Goal: Task Accomplishment & Management: Manage account settings

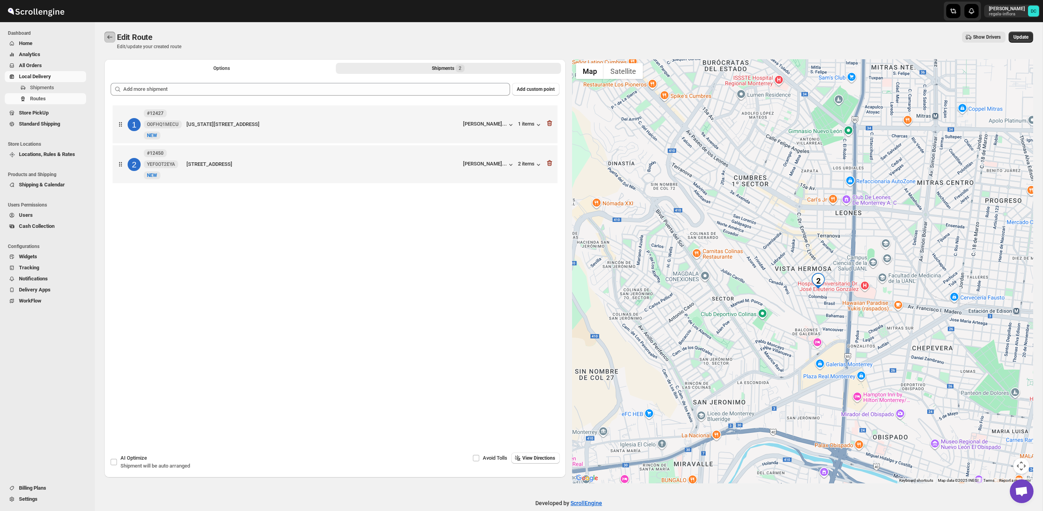
click at [113, 37] on icon "Routes" at bounding box center [110, 37] width 8 height 8
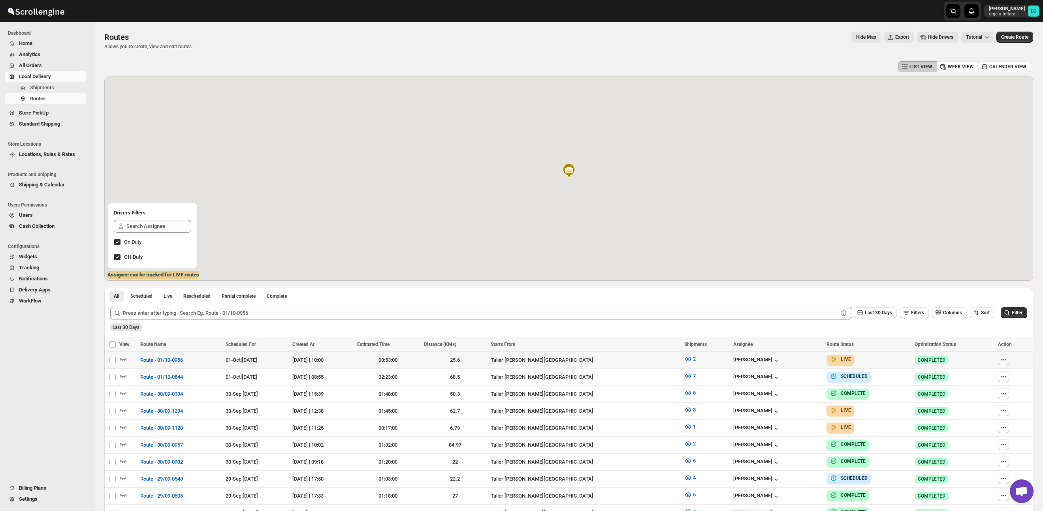
click at [1006, 358] on icon "button" at bounding box center [1004, 360] width 8 height 8
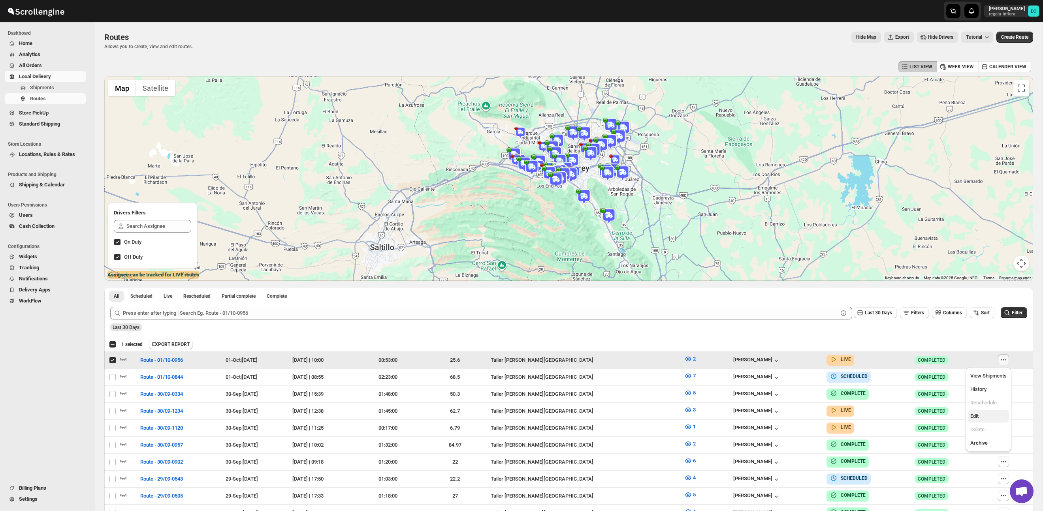
click at [975, 417] on span "Edit" at bounding box center [974, 416] width 8 height 6
checkbox input "false"
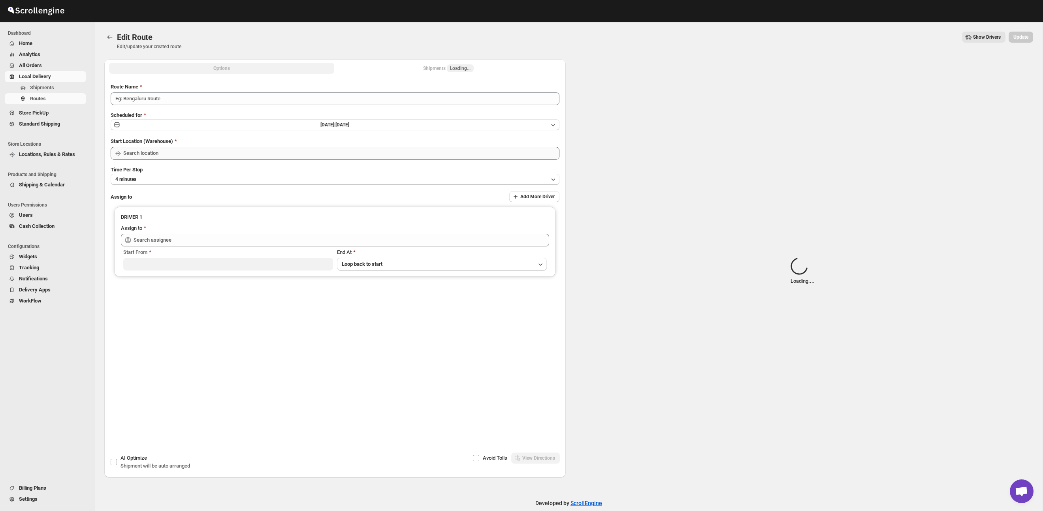
type input "Route - 01/10-0956"
type input "Taller [PERSON_NAME][GEOGRAPHIC_DATA]"
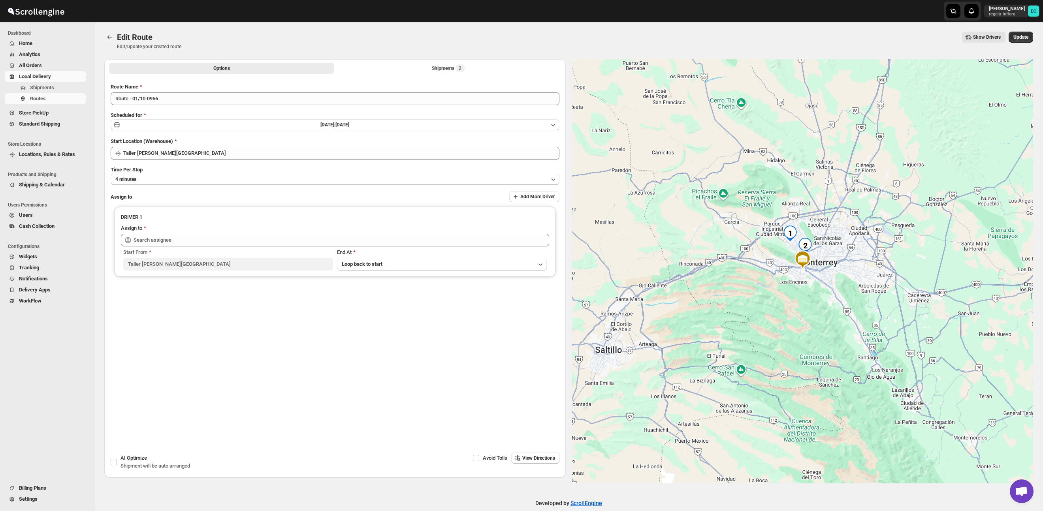
type input "[PERSON_NAME] ([EMAIL_ADDRESS][DOMAIN_NAME])"
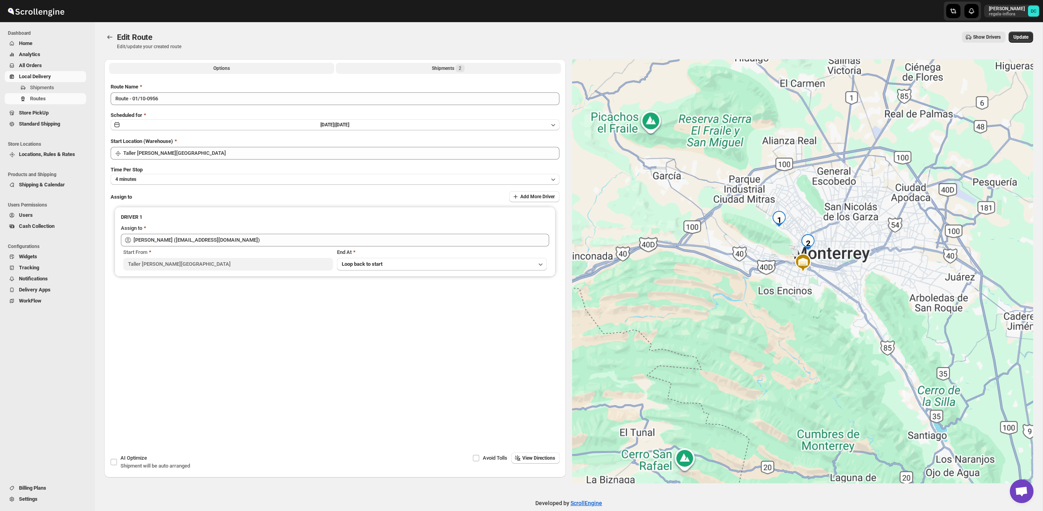
click at [450, 70] on div "Shipments 2" at bounding box center [448, 68] width 33 height 8
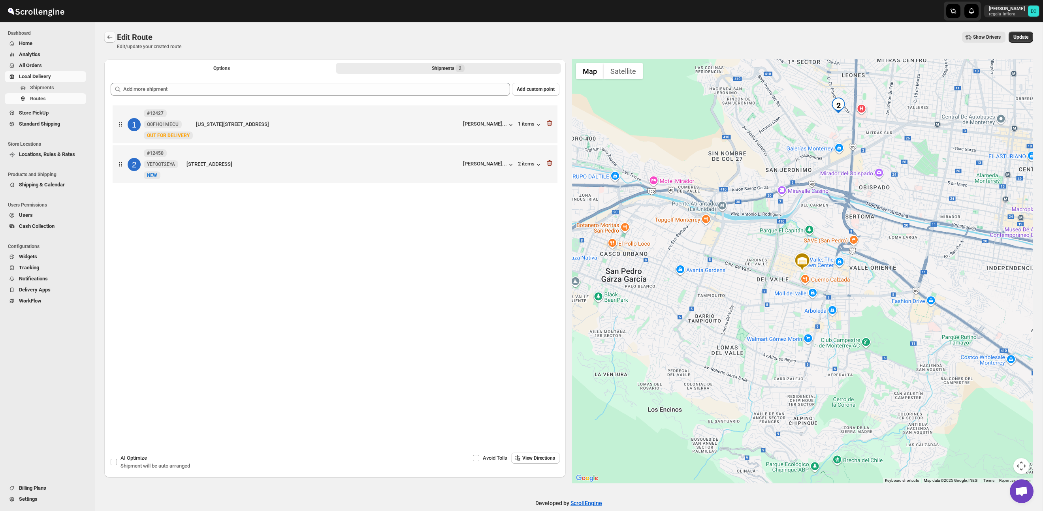
click at [108, 34] on icon "Routes" at bounding box center [110, 37] width 8 height 8
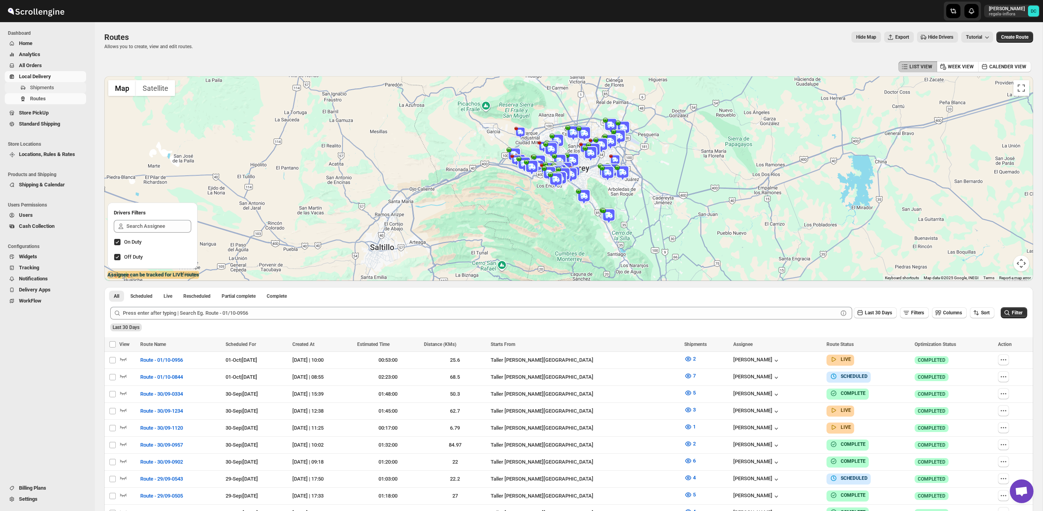
click at [56, 90] on span "Shipments" at bounding box center [57, 88] width 55 height 8
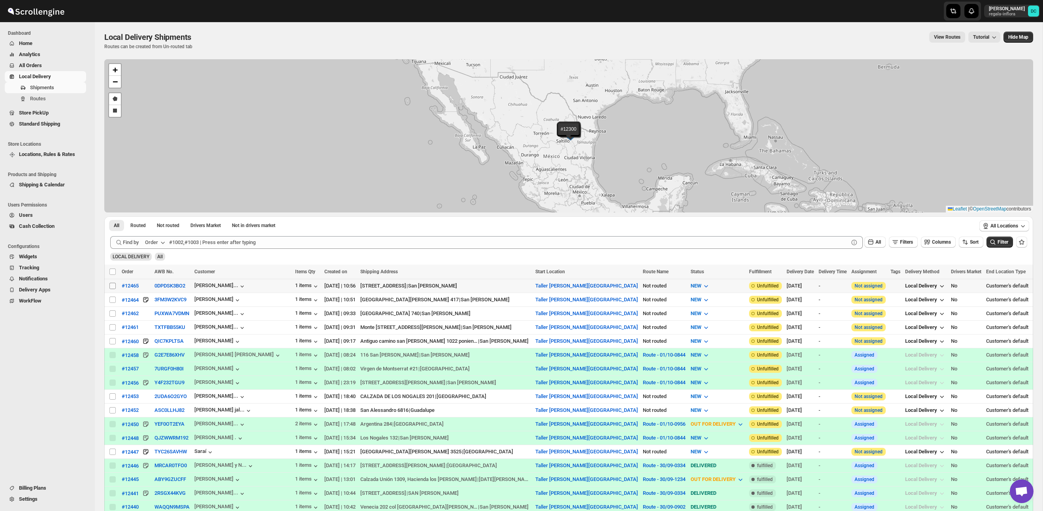
click at [113, 287] on input "Select shipment" at bounding box center [112, 286] width 6 height 6
checkbox input "true"
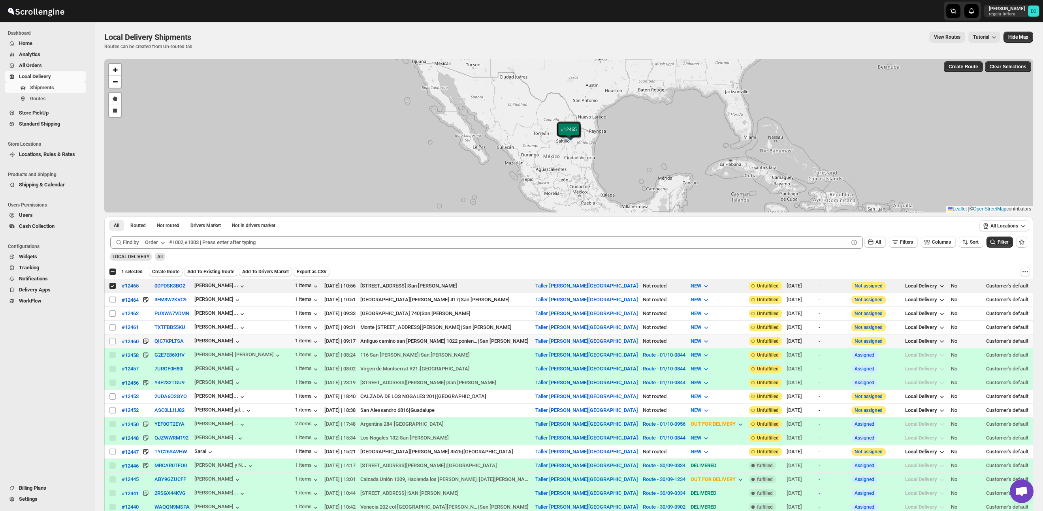
click at [114, 341] on input "Select shipment" at bounding box center [112, 341] width 6 height 6
checkbox input "true"
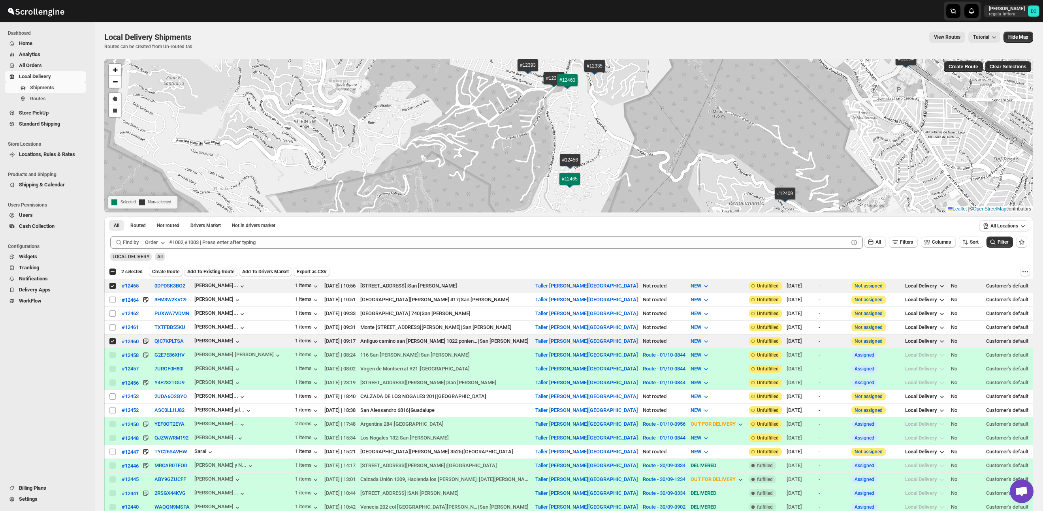
click at [222, 271] on span "Add To Existing Route" at bounding box center [210, 272] width 47 height 6
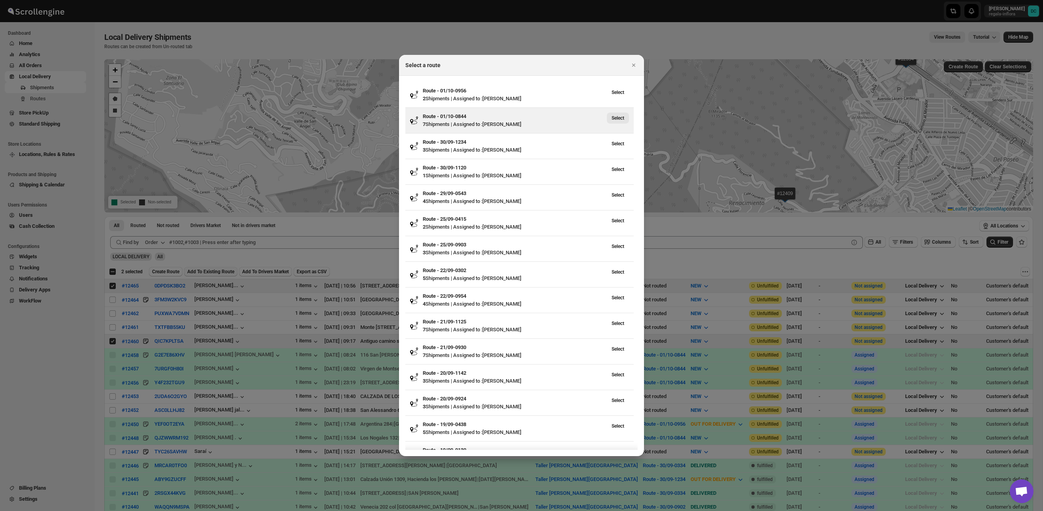
click at [621, 117] on span "Select" at bounding box center [618, 118] width 13 height 6
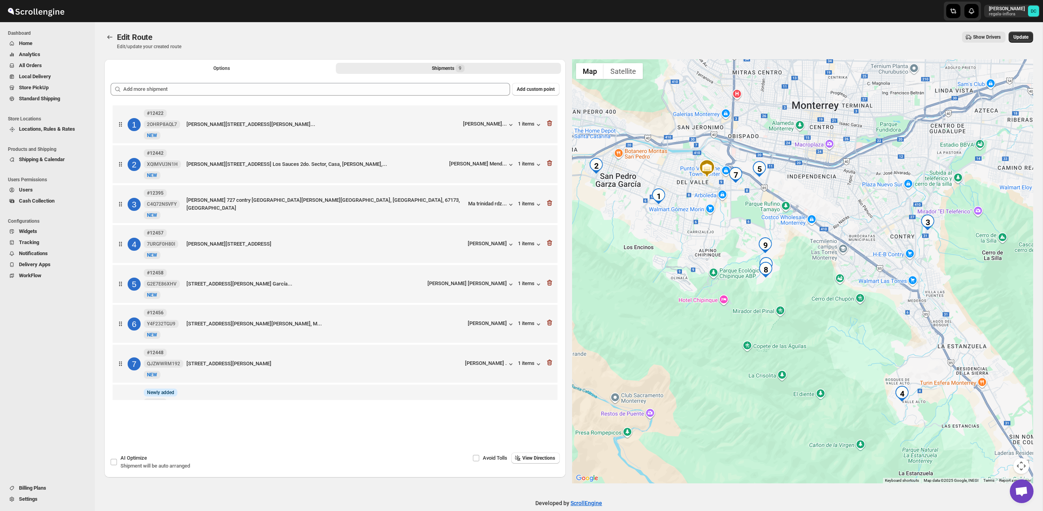
drag, startPoint x: 937, startPoint y: 339, endPoint x: 841, endPoint y: 253, distance: 129.0
click at [840, 245] on div at bounding box center [802, 271] width 461 height 424
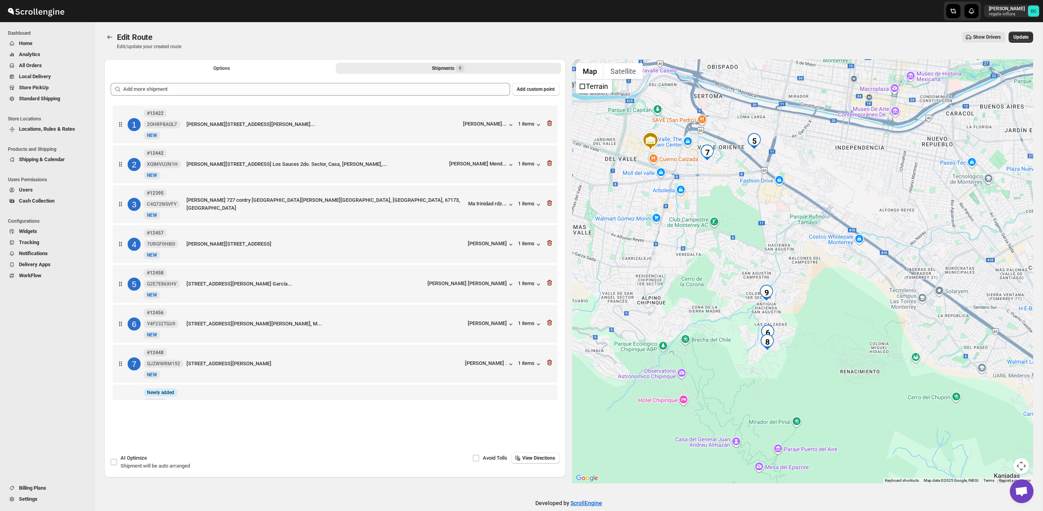
drag, startPoint x: 772, startPoint y: 179, endPoint x: 771, endPoint y: 234, distance: 54.5
click at [771, 234] on div at bounding box center [802, 271] width 461 height 424
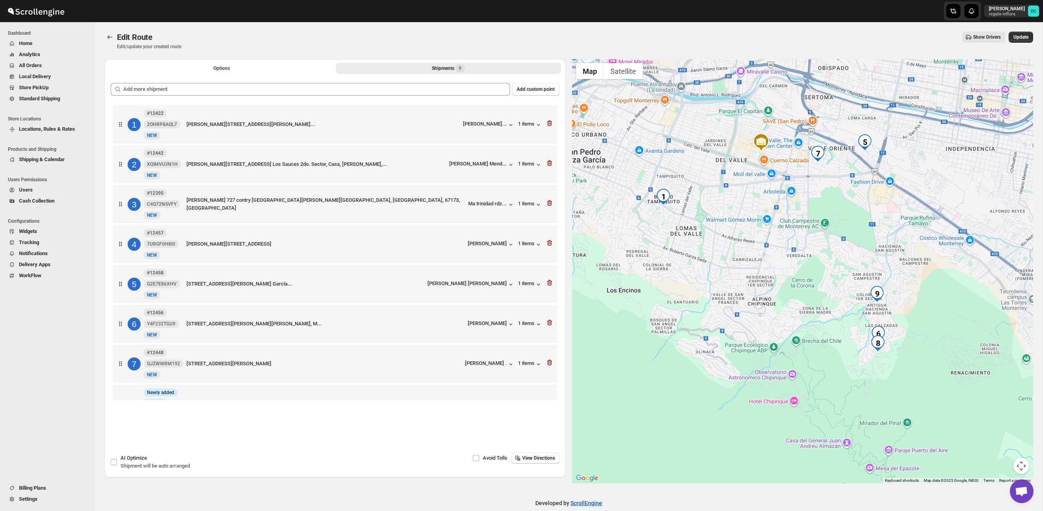
drag, startPoint x: 755, startPoint y: 249, endPoint x: 879, endPoint y: 250, distance: 124.1
click at [878, 249] on div at bounding box center [802, 271] width 461 height 424
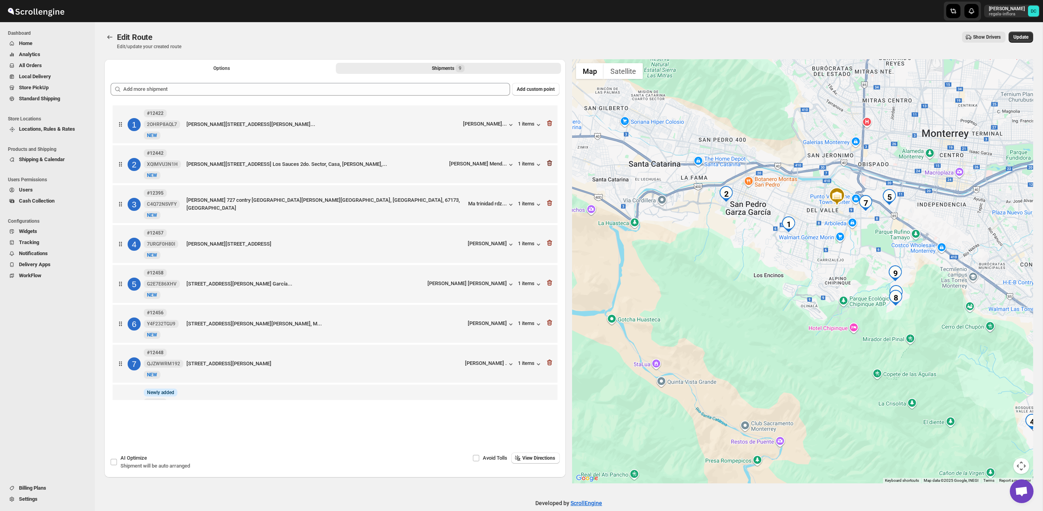
click at [550, 162] on icon "button" at bounding box center [549, 163] width 5 height 6
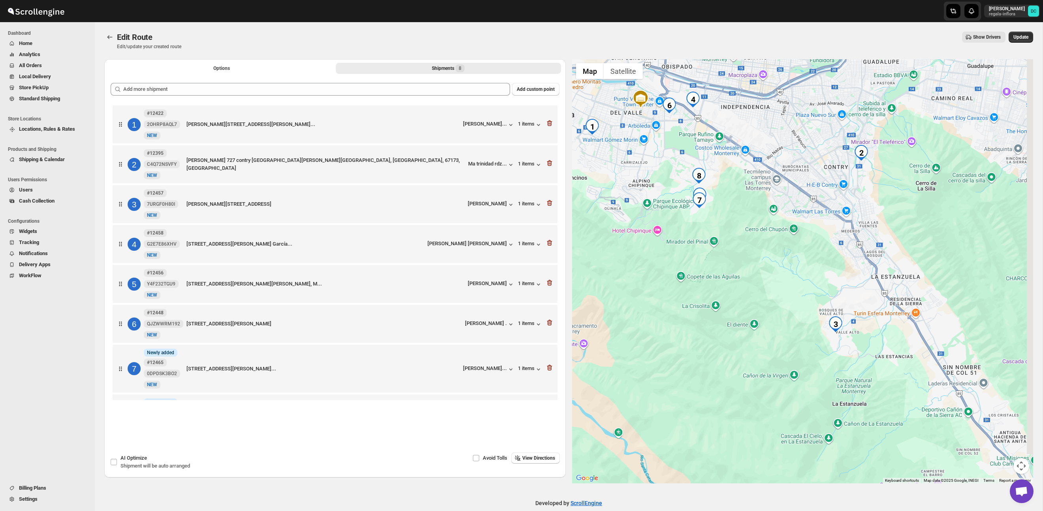
drag, startPoint x: 887, startPoint y: 308, endPoint x: 845, endPoint y: 280, distance: 50.3
click at [845, 280] on div at bounding box center [802, 271] width 461 height 424
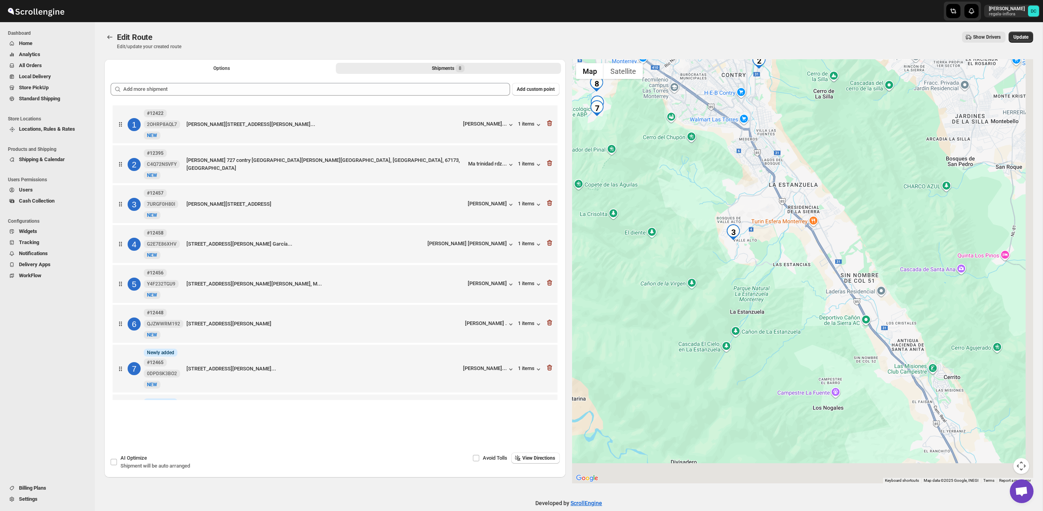
drag, startPoint x: 876, startPoint y: 303, endPoint x: 755, endPoint y: 189, distance: 166.0
click at [755, 189] on div at bounding box center [802, 271] width 461 height 424
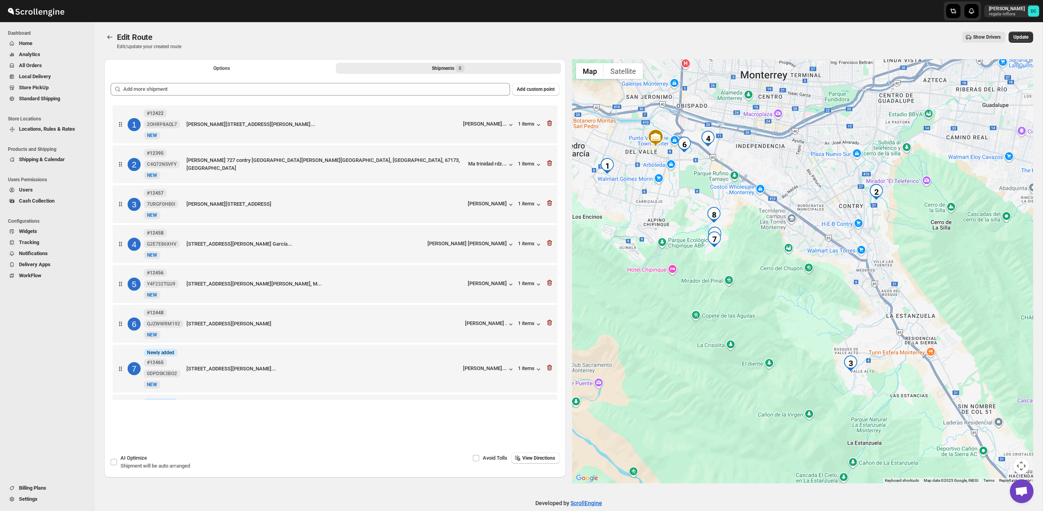
drag, startPoint x: 718, startPoint y: 178, endPoint x: 861, endPoint y: 337, distance: 214.3
click at [861, 337] on div at bounding box center [802, 271] width 461 height 424
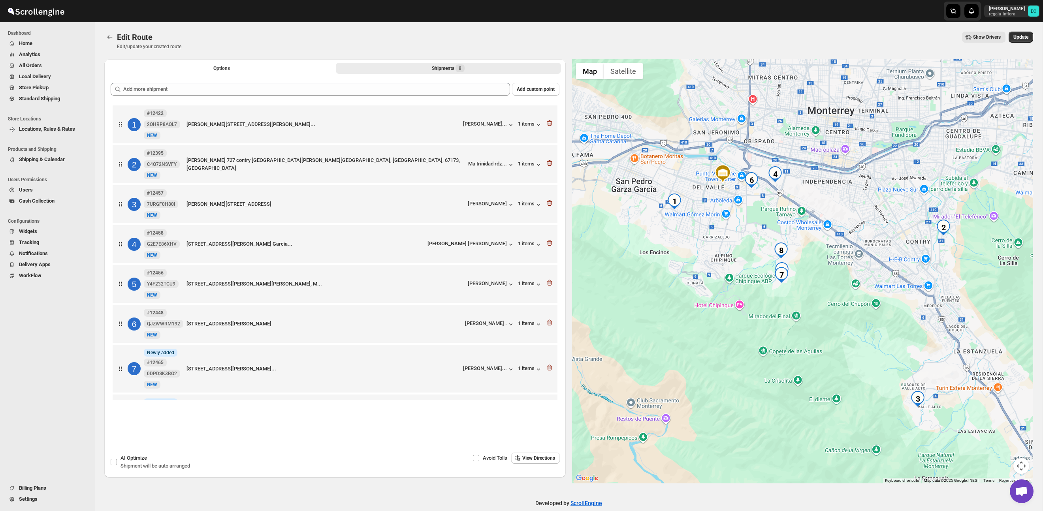
drag, startPoint x: 802, startPoint y: 283, endPoint x: 863, endPoint y: 305, distance: 64.6
click at [863, 305] on div at bounding box center [802, 271] width 461 height 424
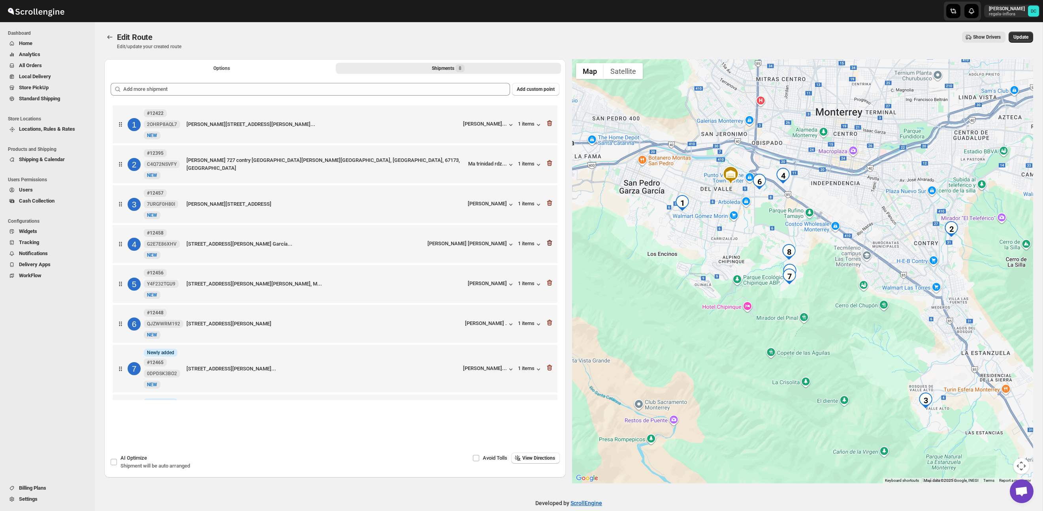
click at [548, 245] on icon "button" at bounding box center [550, 243] width 8 height 8
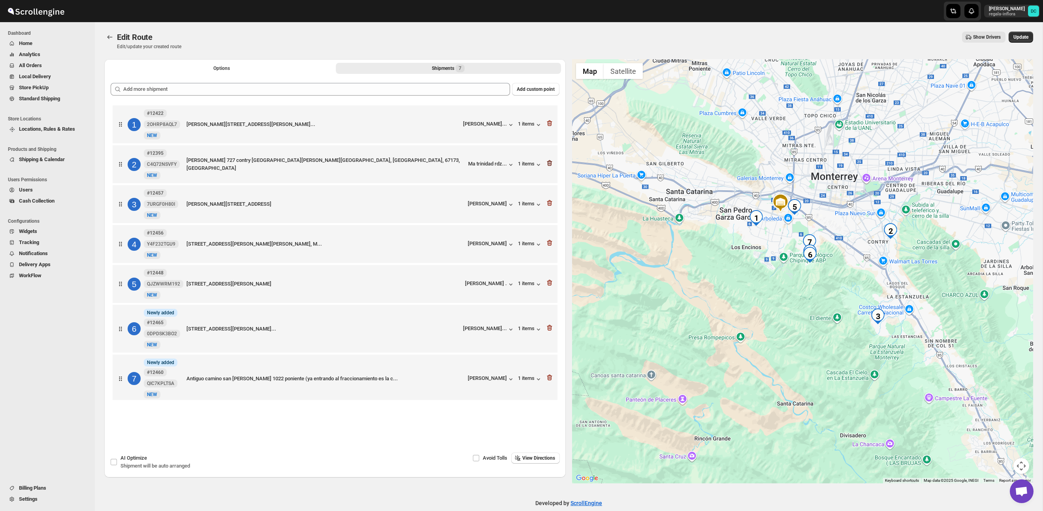
click at [549, 163] on icon "button" at bounding box center [550, 163] width 8 height 8
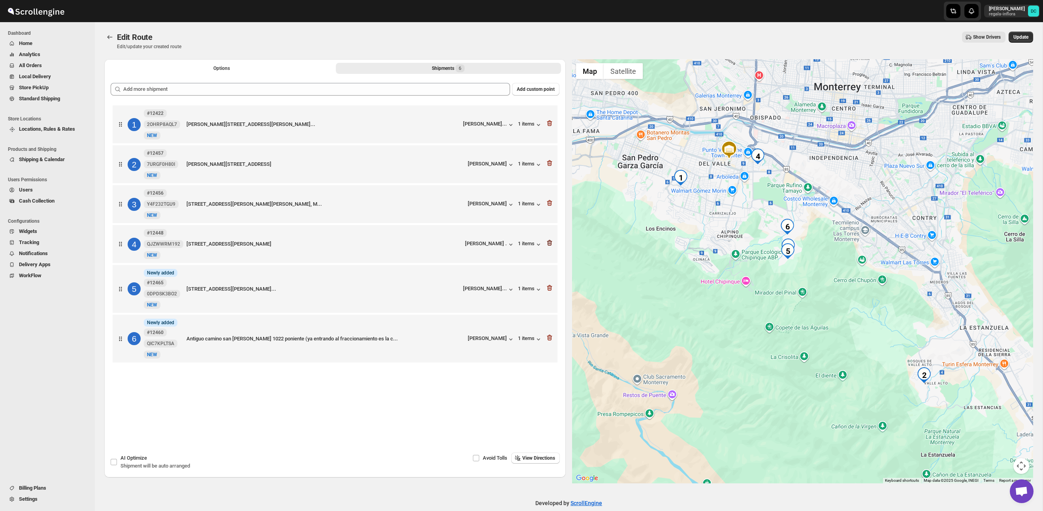
click at [549, 204] on icon "button" at bounding box center [550, 203] width 8 height 8
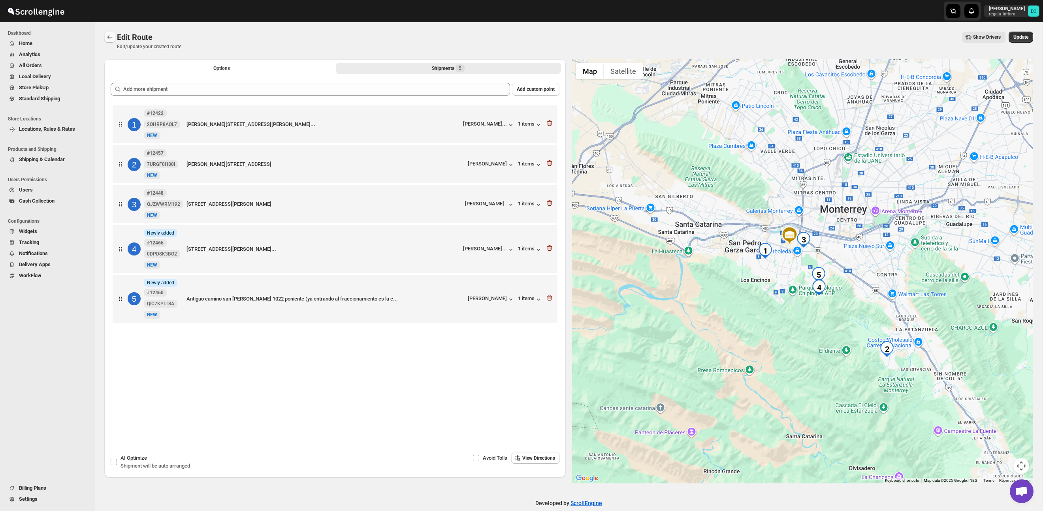
click at [114, 38] on button "Routes" at bounding box center [109, 37] width 11 height 11
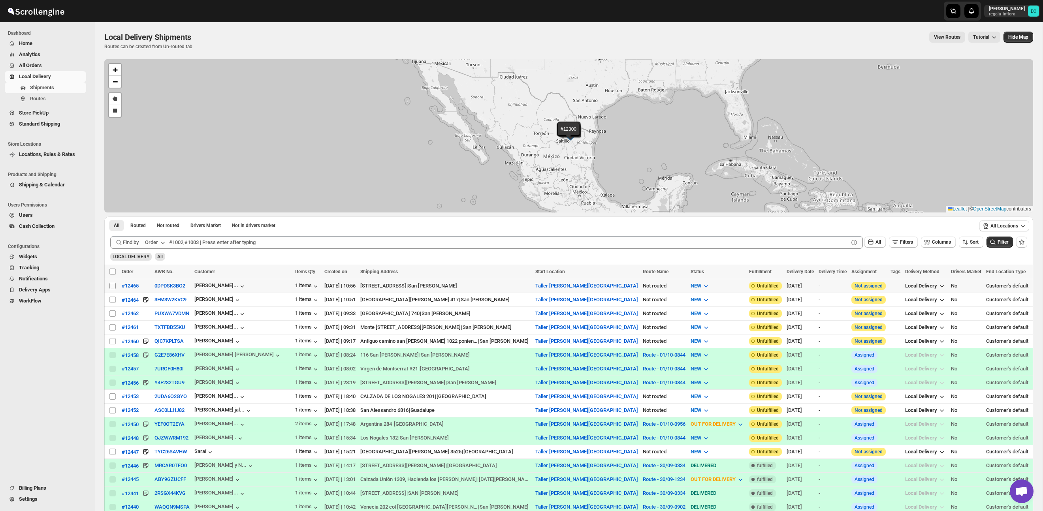
click at [113, 286] on input "Select shipment" at bounding box center [112, 286] width 6 height 6
checkbox input "true"
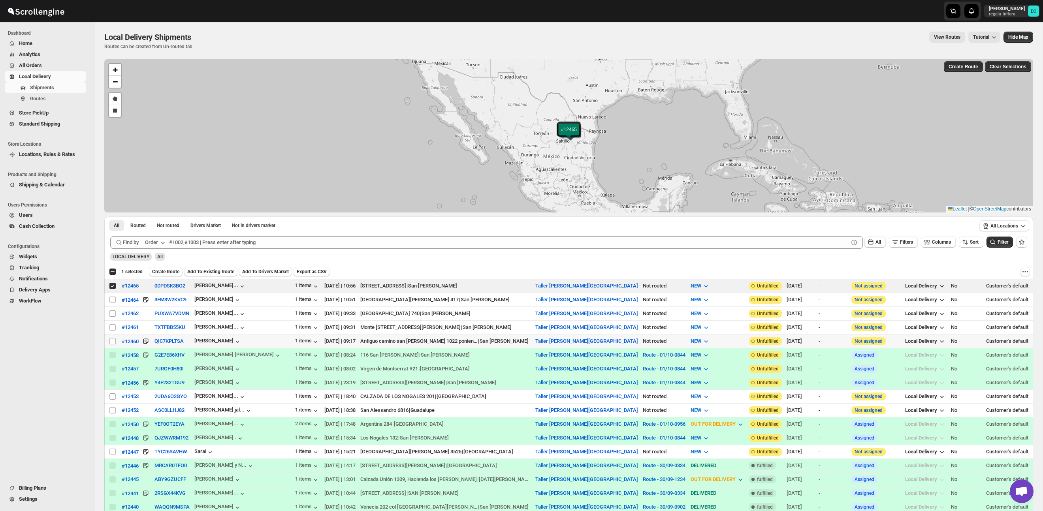
drag, startPoint x: 115, startPoint y: 341, endPoint x: 122, endPoint y: 335, distance: 9.1
click at [114, 341] on input "Select shipment" at bounding box center [112, 341] width 6 height 6
checkbox input "true"
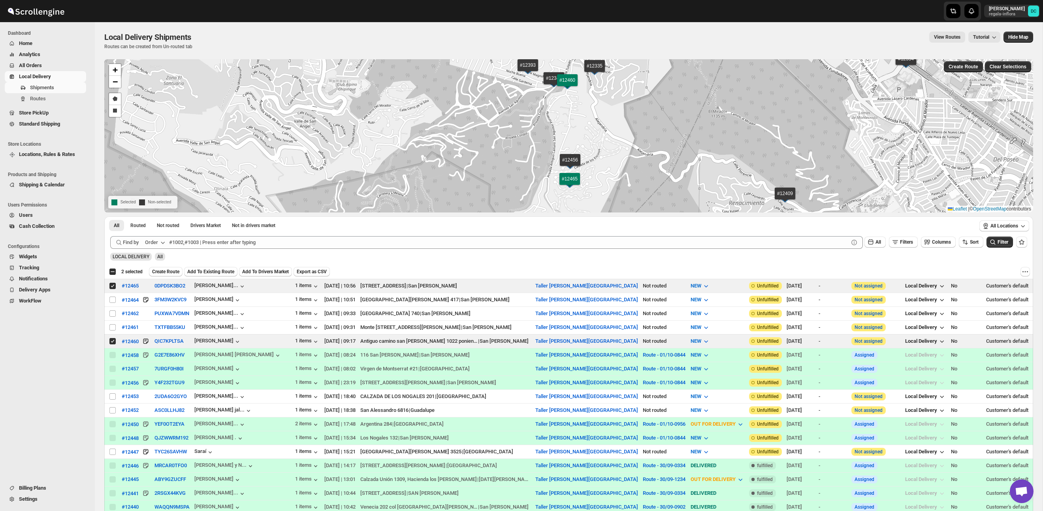
drag, startPoint x: 179, startPoint y: 271, endPoint x: 205, endPoint y: 273, distance: 26.1
click at [179, 271] on span "Create Route" at bounding box center [165, 272] width 27 height 6
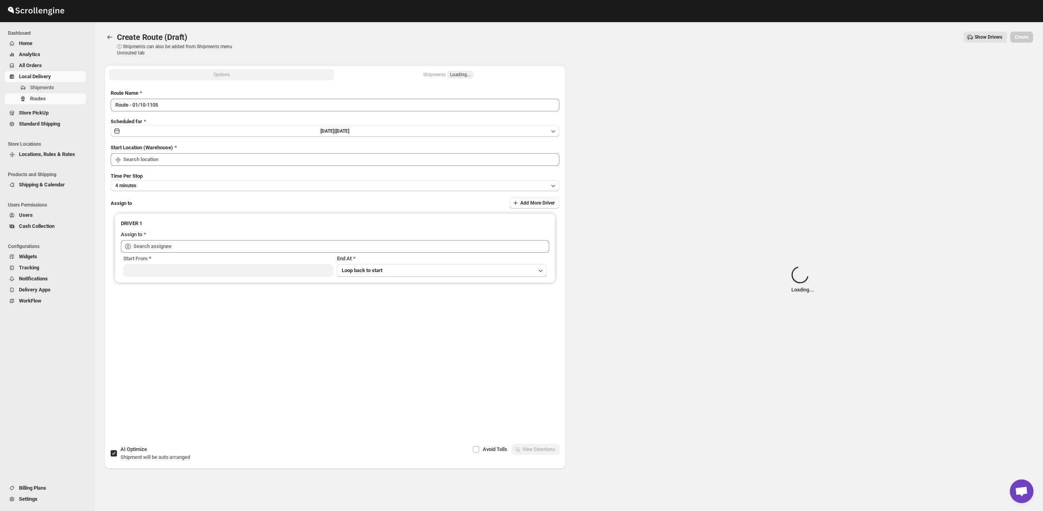
type input "Taller [PERSON_NAME][GEOGRAPHIC_DATA]"
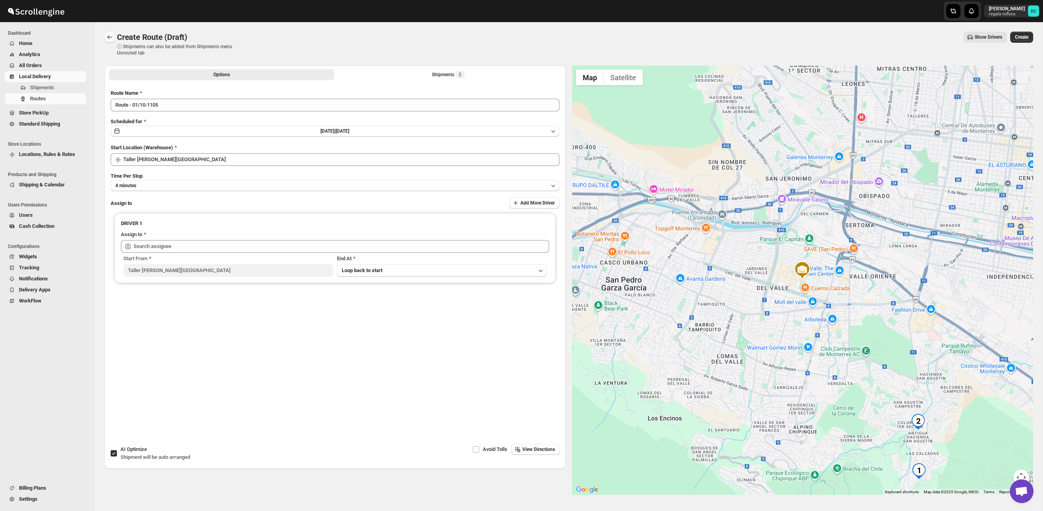
click at [109, 35] on icon "Routes" at bounding box center [110, 37] width 8 height 8
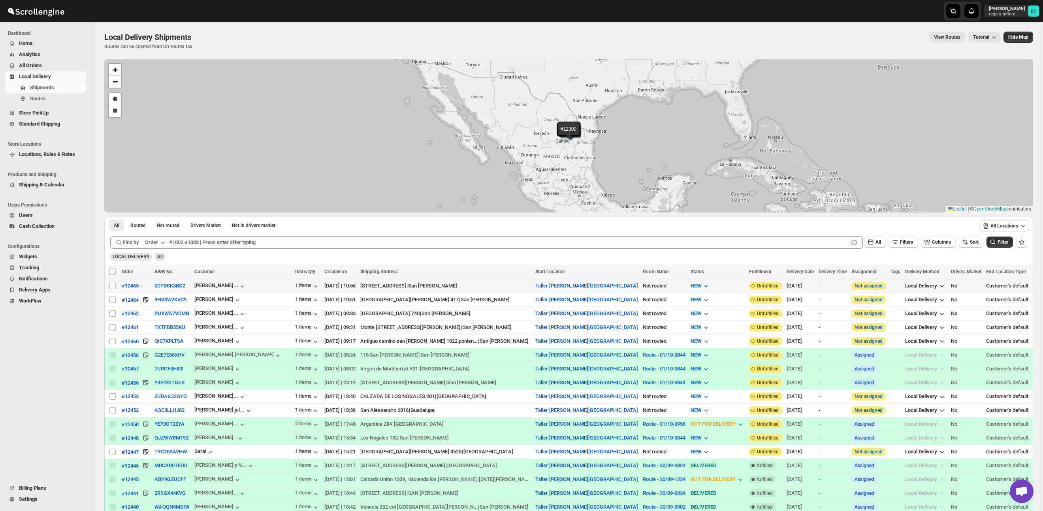
click at [112, 285] on input "Select shipment" at bounding box center [112, 286] width 6 height 6
checkbox input "true"
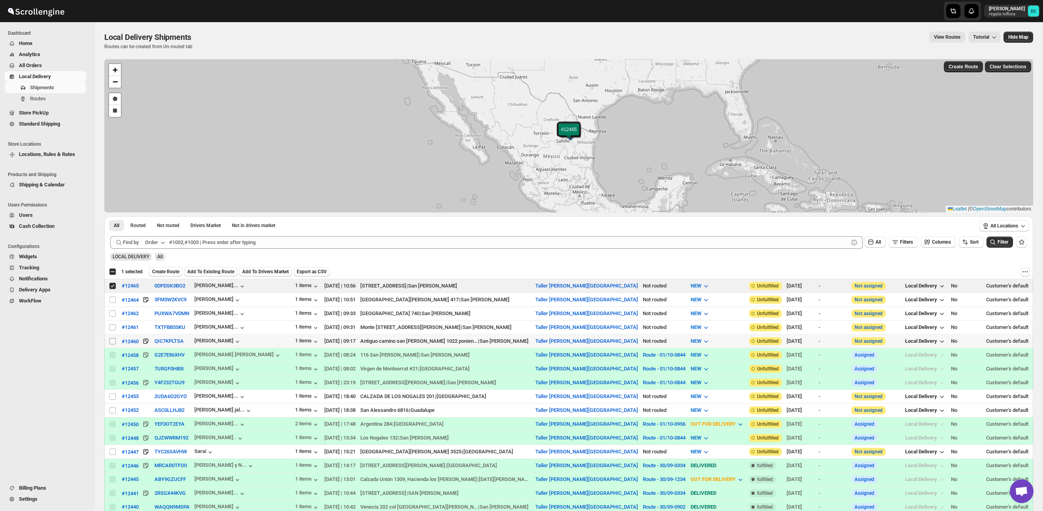
click at [111, 342] on input "Select shipment" at bounding box center [112, 341] width 6 height 6
checkbox input "true"
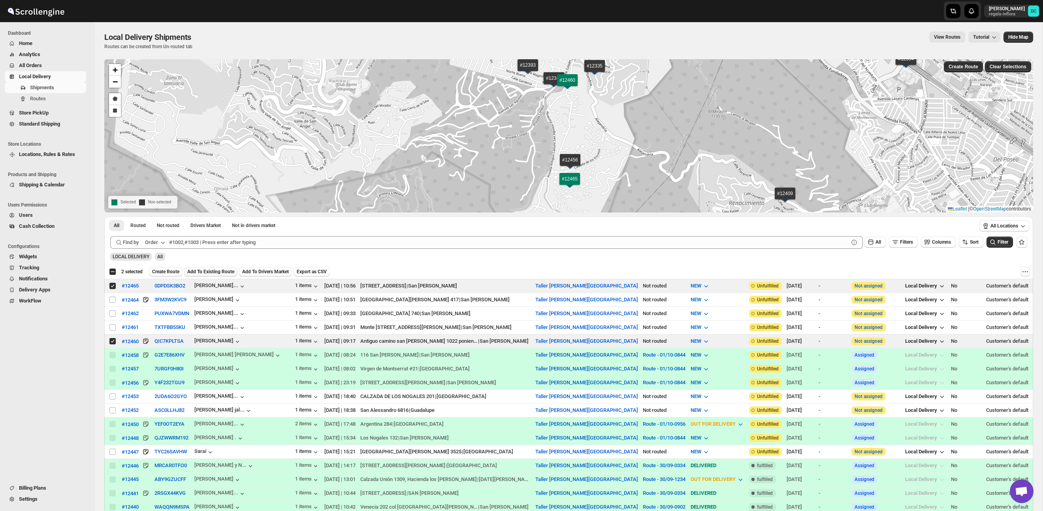
drag, startPoint x: 207, startPoint y: 272, endPoint x: 223, endPoint y: 279, distance: 17.4
click at [207, 272] on span "Add To Existing Route" at bounding box center [210, 272] width 47 height 6
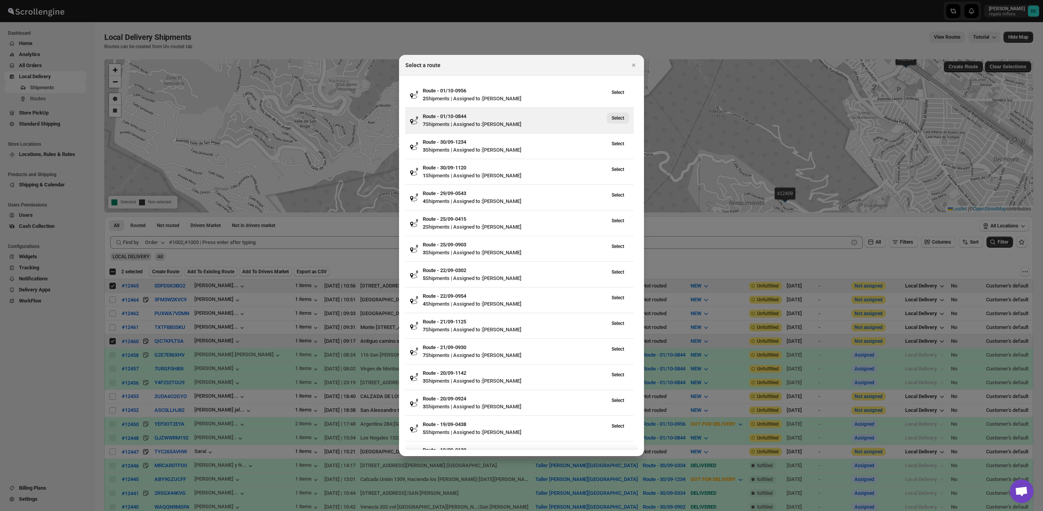
click at [624, 119] on span "Select" at bounding box center [618, 118] width 13 height 6
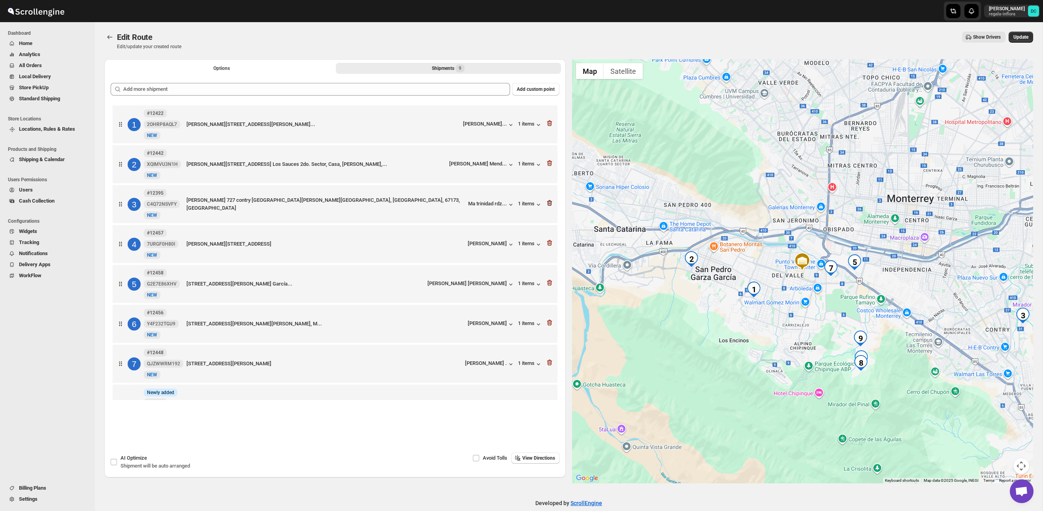
click at [547, 206] on icon "button" at bounding box center [550, 203] width 8 height 8
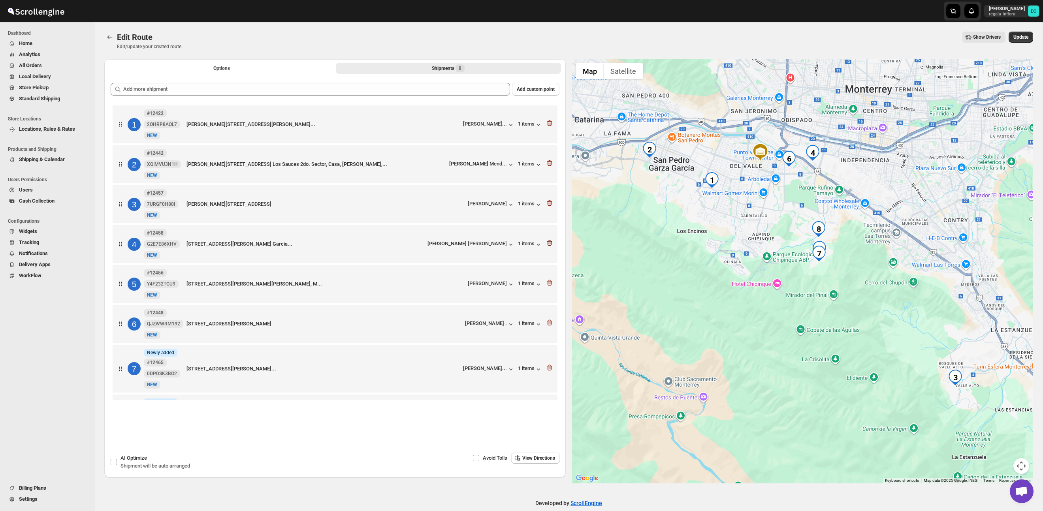
click at [550, 246] on icon "button" at bounding box center [549, 243] width 5 height 6
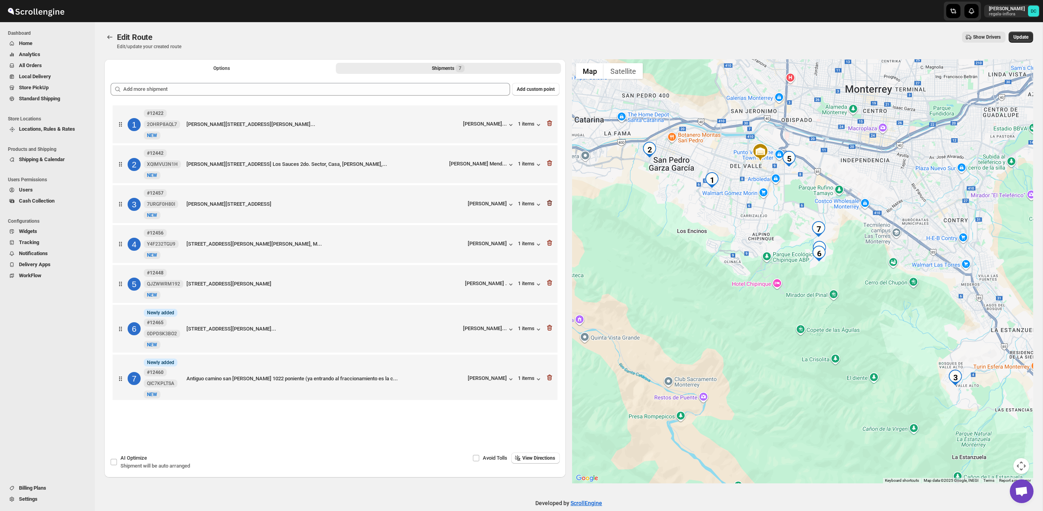
click at [550, 205] on icon "button" at bounding box center [550, 203] width 1 height 2
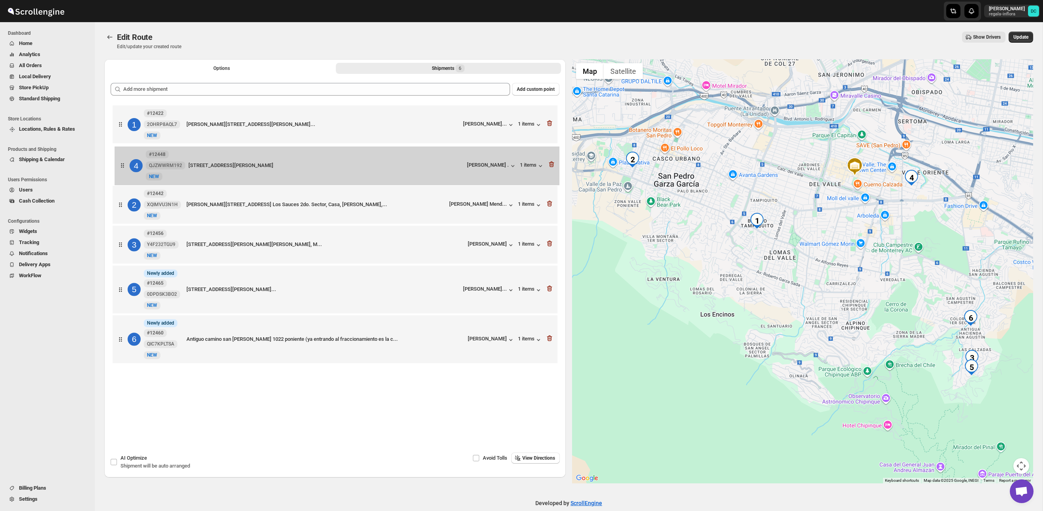
drag, startPoint x: 122, startPoint y: 252, endPoint x: 124, endPoint y: 163, distance: 88.5
click at [124, 163] on div "1 #12422 2OHRP8AQL7 [STREET_ADDRESS][PERSON_NAME][PERSON_NAME], M... [PERSON_NA…" at bounding box center [335, 236] width 449 height 264
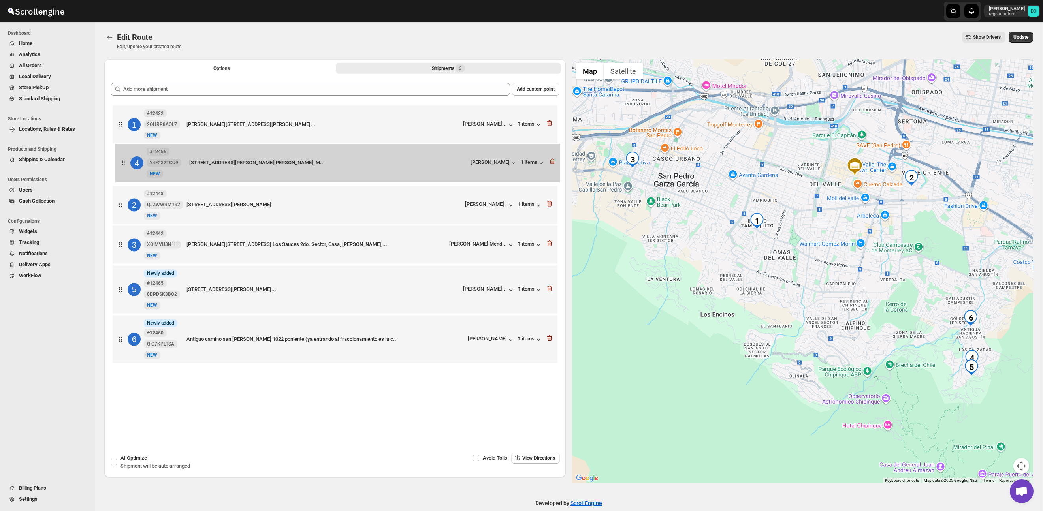
drag, startPoint x: 122, startPoint y: 251, endPoint x: 127, endPoint y: 163, distance: 88.7
click at [125, 164] on div "1 #12422 2OHRP8AQL7 [STREET_ADDRESS][PERSON_NAME][PERSON_NAME], M... [PERSON_NA…" at bounding box center [335, 236] width 449 height 264
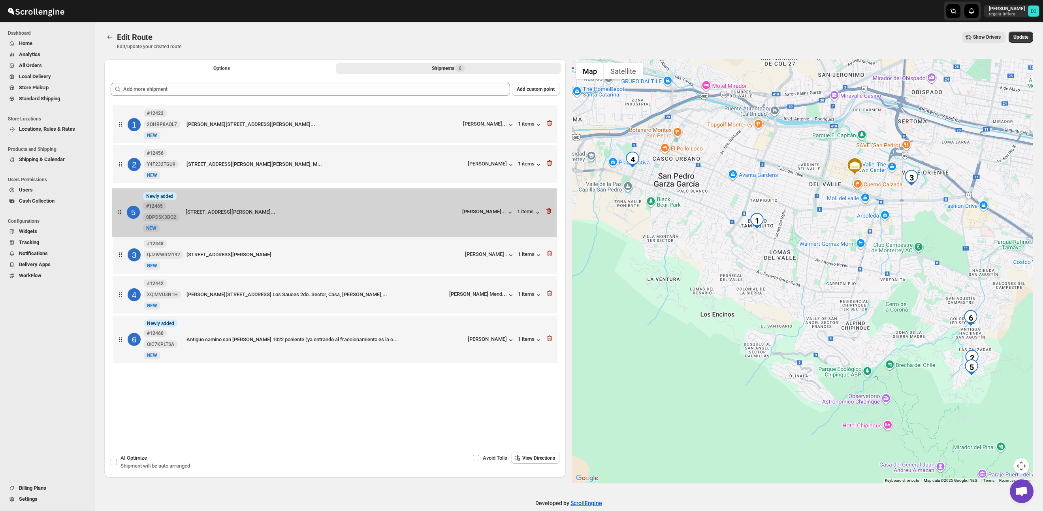
drag, startPoint x: 125, startPoint y: 296, endPoint x: 123, endPoint y: 210, distance: 86.5
click at [124, 210] on div "1 #12422 2OHRP8AQL7 [STREET_ADDRESS][PERSON_NAME][PERSON_NAME], M... [PERSON_NA…" at bounding box center [335, 236] width 449 height 264
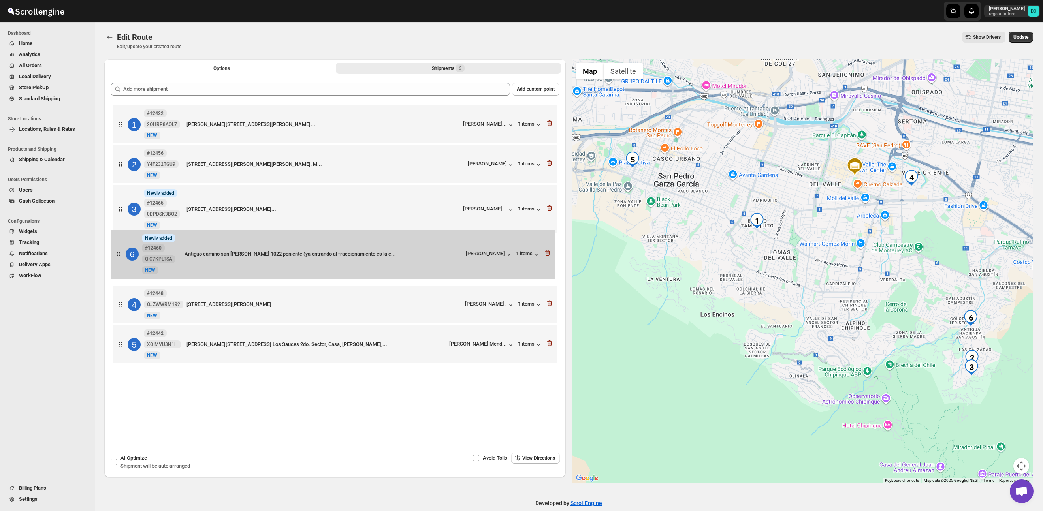
drag, startPoint x: 127, startPoint y: 344, endPoint x: 125, endPoint y: 253, distance: 90.9
click at [125, 253] on div "1 #12422 2OHRP8AQL7 [STREET_ADDRESS][PERSON_NAME][PERSON_NAME], M... [PERSON_NA…" at bounding box center [335, 236] width 449 height 264
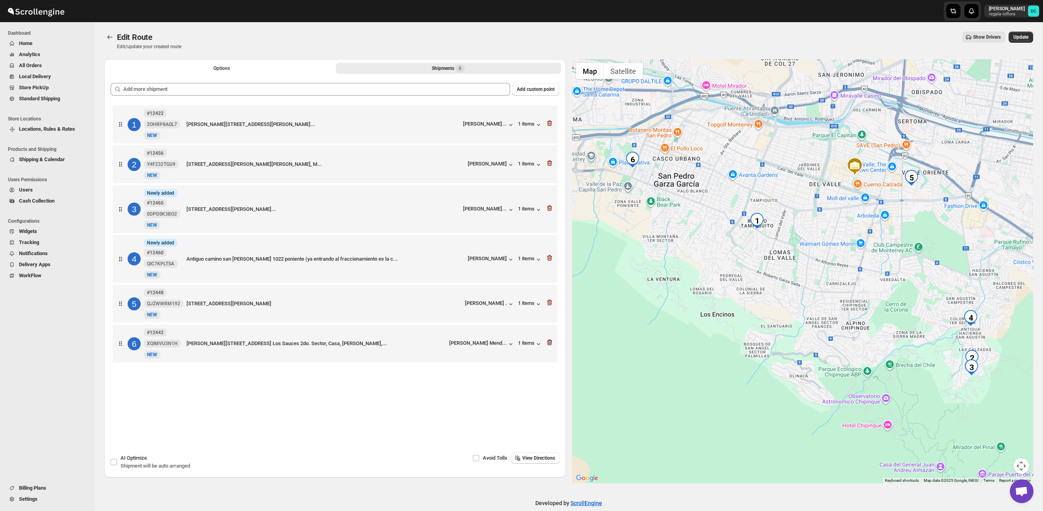
click at [548, 347] on icon "button" at bounding box center [550, 343] width 8 height 8
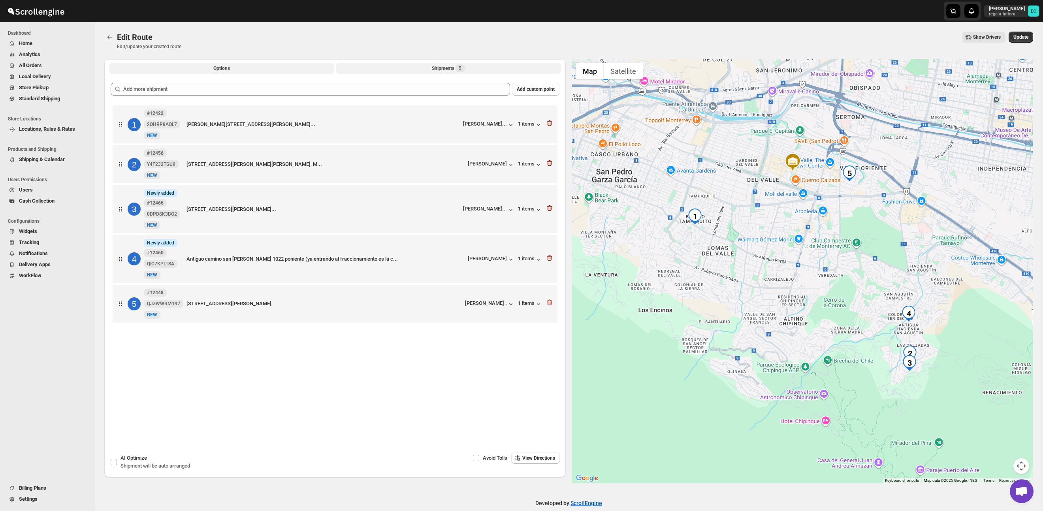
click at [222, 68] on span "Options" at bounding box center [221, 68] width 17 height 6
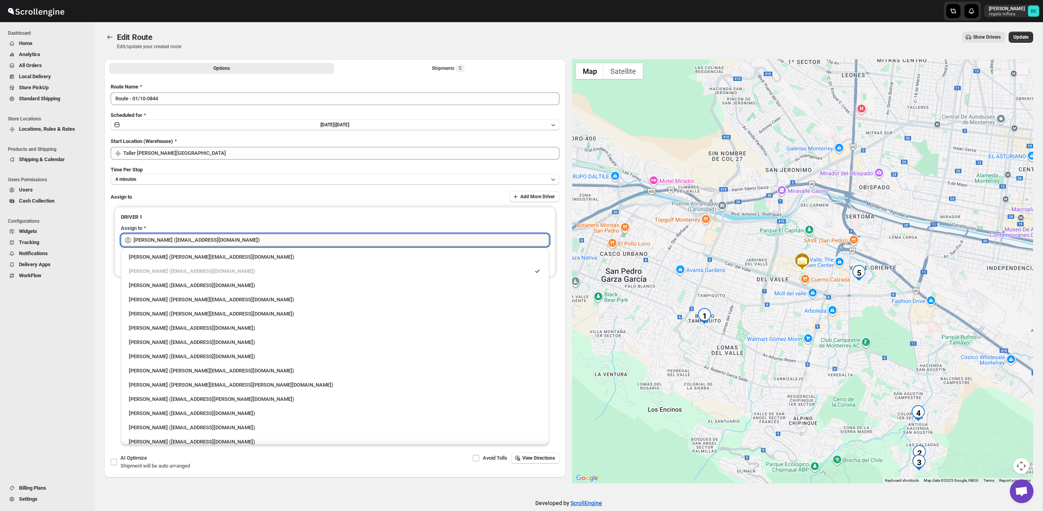
click at [274, 238] on input "[PERSON_NAME] ([EMAIL_ADDRESS][DOMAIN_NAME])" at bounding box center [342, 240] width 416 height 13
click at [1026, 37] on span "Update" at bounding box center [1020, 37] width 15 height 6
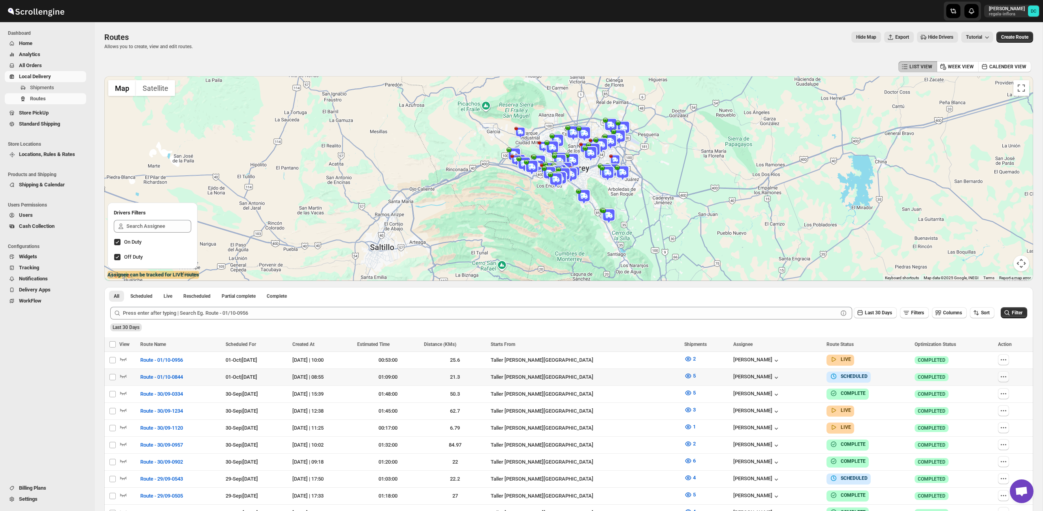
click at [1009, 380] on button "button" at bounding box center [1003, 376] width 11 height 11
checkbox input "true"
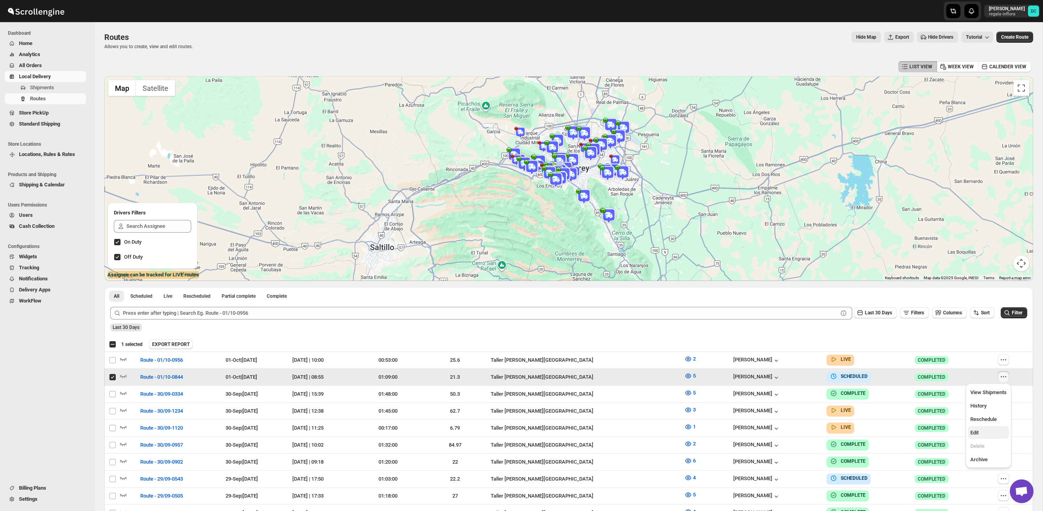
click at [985, 432] on span "Edit" at bounding box center [988, 433] width 36 height 8
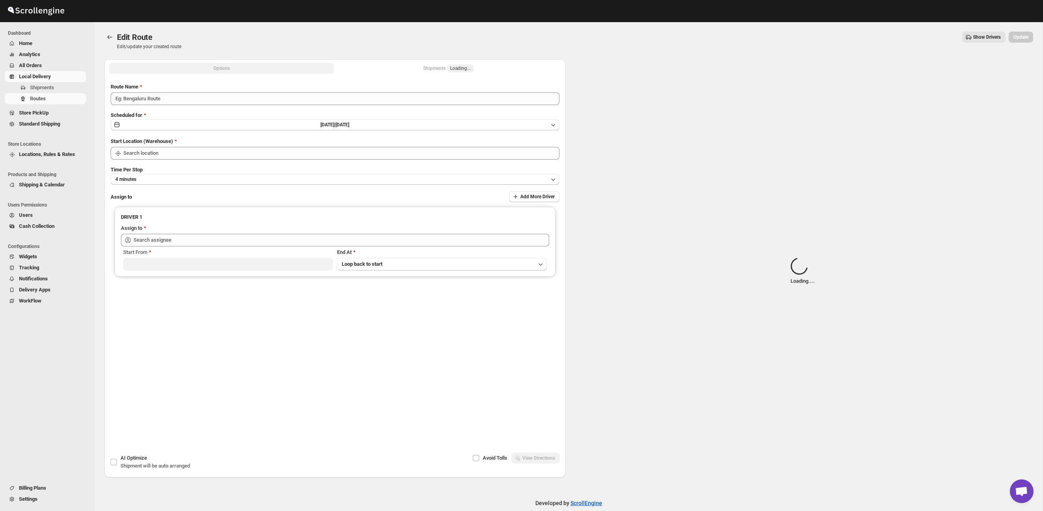
type input "Route - 01/10-0844"
type input "Taller [PERSON_NAME][GEOGRAPHIC_DATA]"
type input "[PERSON_NAME] ([EMAIL_ADDRESS][DOMAIN_NAME])"
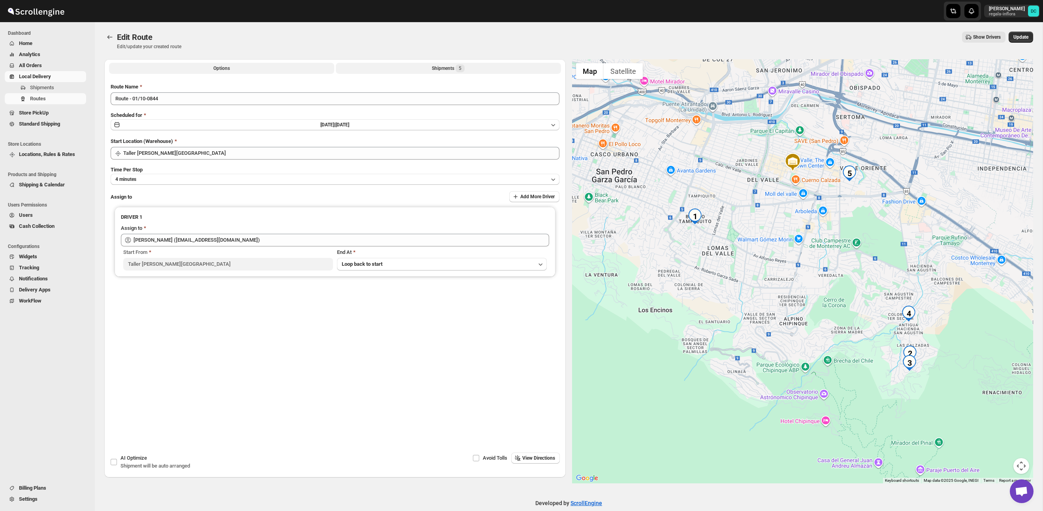
click at [445, 70] on div "Shipments 5" at bounding box center [448, 68] width 33 height 8
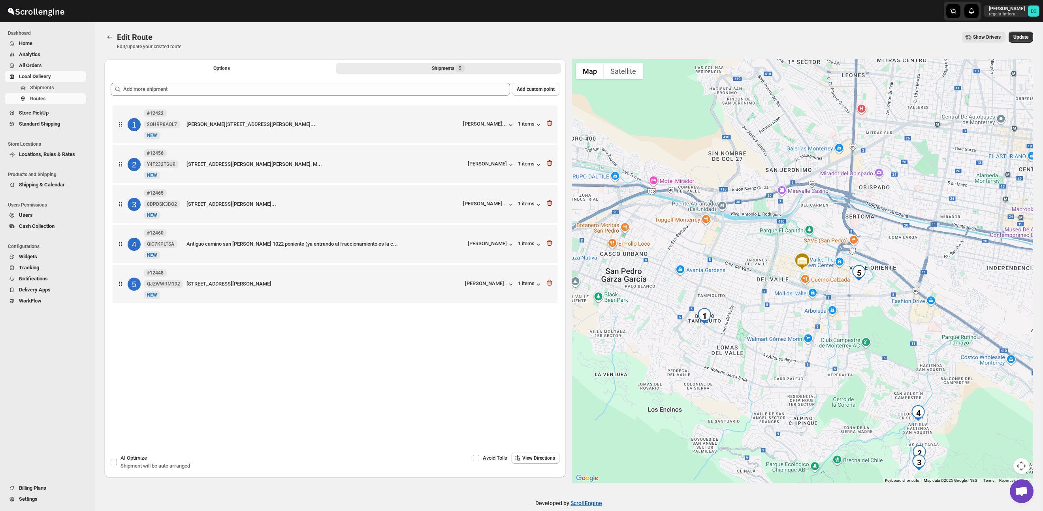
click at [1019, 40] on span "Update" at bounding box center [1020, 37] width 15 height 6
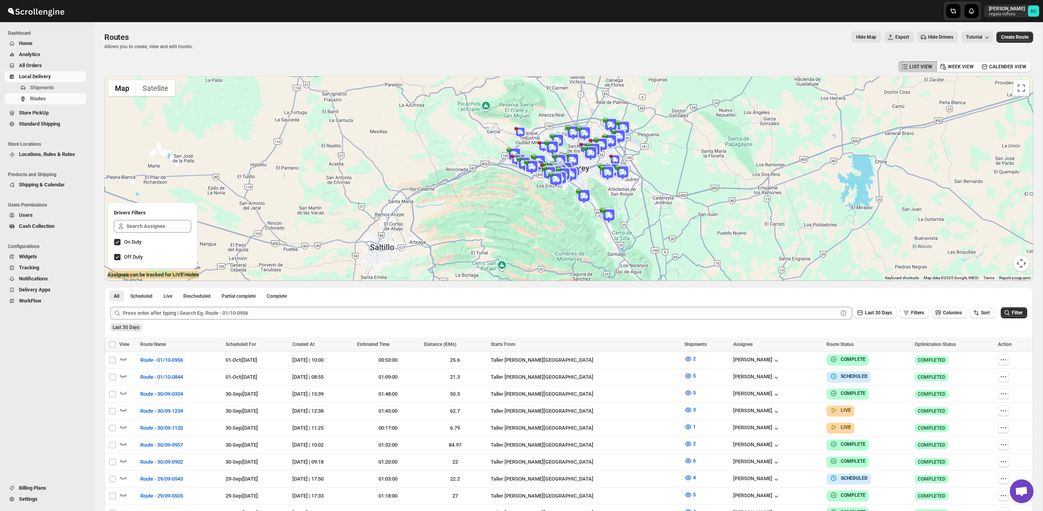
click at [46, 64] on span "All Orders" at bounding box center [52, 66] width 66 height 8
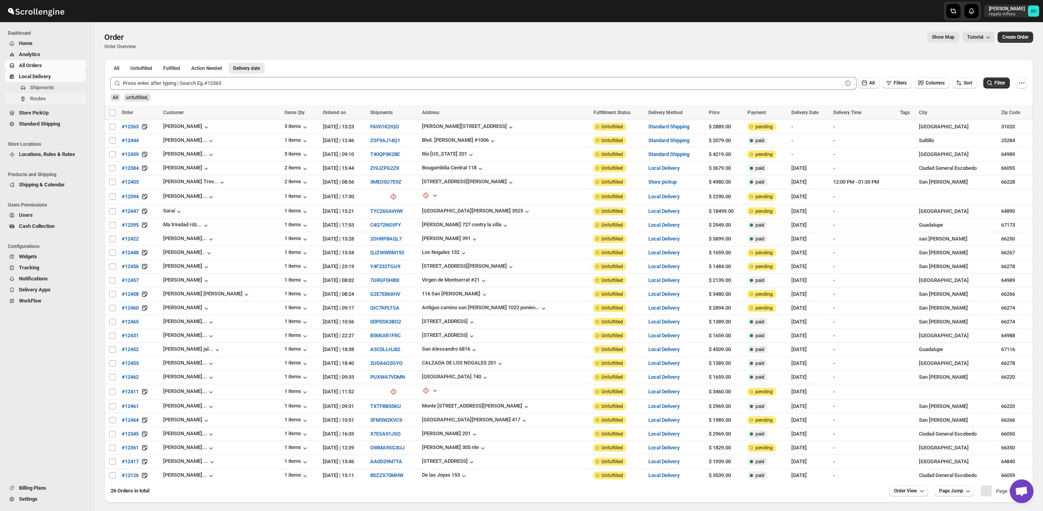
click at [51, 101] on span "Routes" at bounding box center [57, 99] width 55 height 8
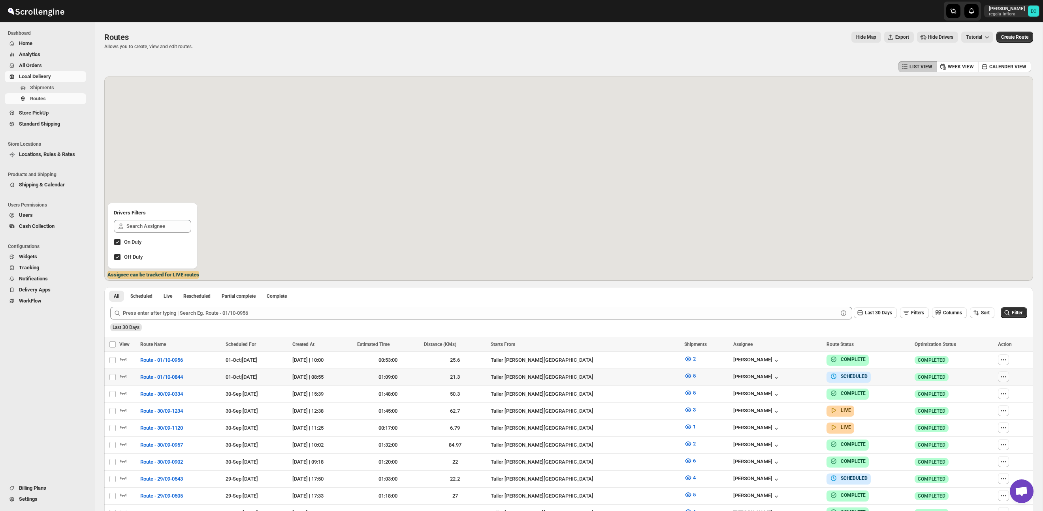
click at [1008, 379] on icon "button" at bounding box center [1004, 377] width 8 height 8
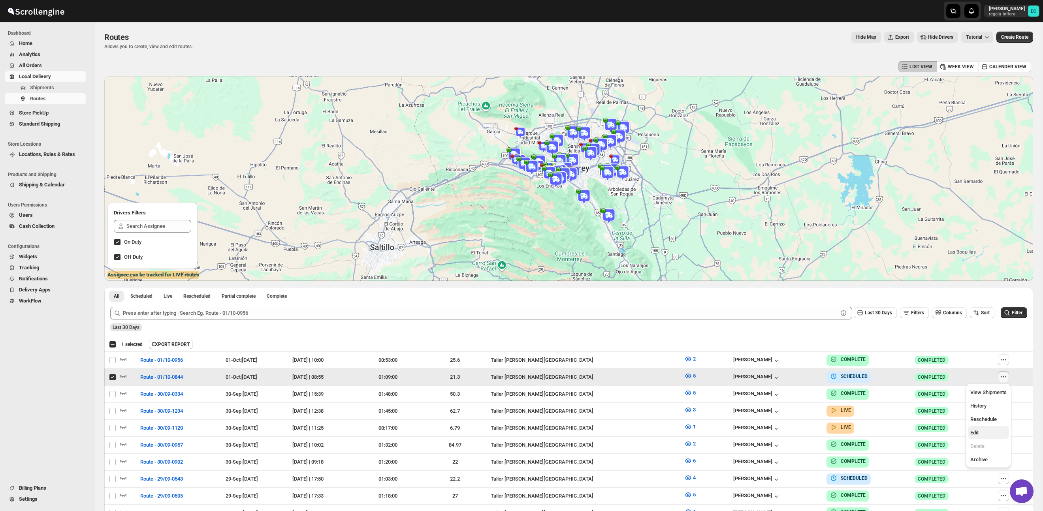
click at [982, 431] on span "Edit" at bounding box center [988, 433] width 36 height 8
checkbox input "false"
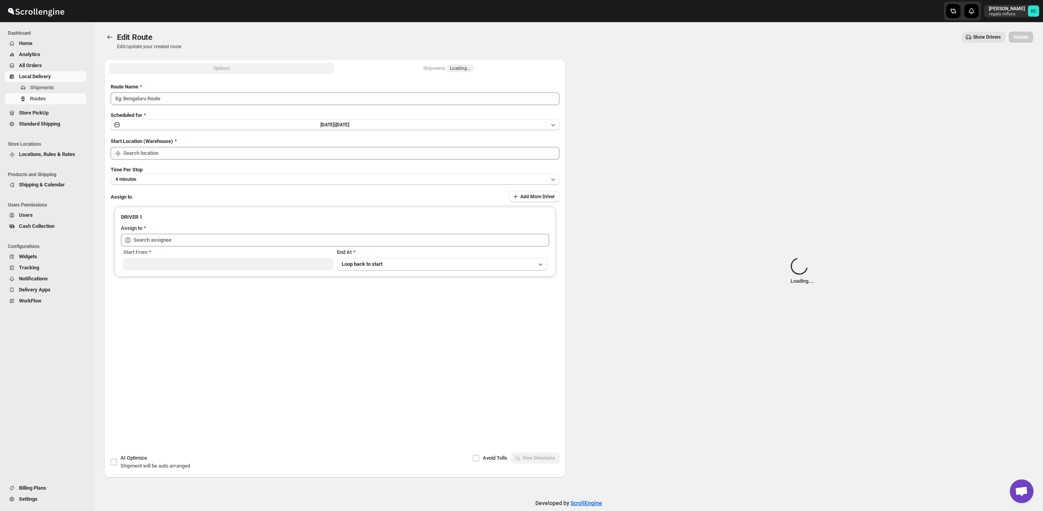
type input "Route - 01/10-0844"
type input "Taller [PERSON_NAME][GEOGRAPHIC_DATA]"
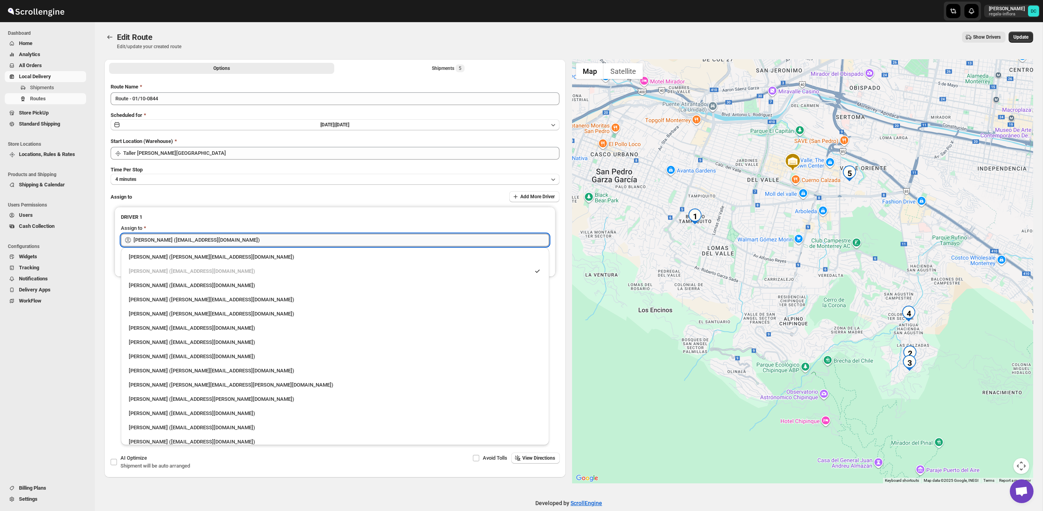
click at [280, 243] on input "[PERSON_NAME] ([EMAIL_ADDRESS][DOMAIN_NAME])" at bounding box center [342, 240] width 416 height 13
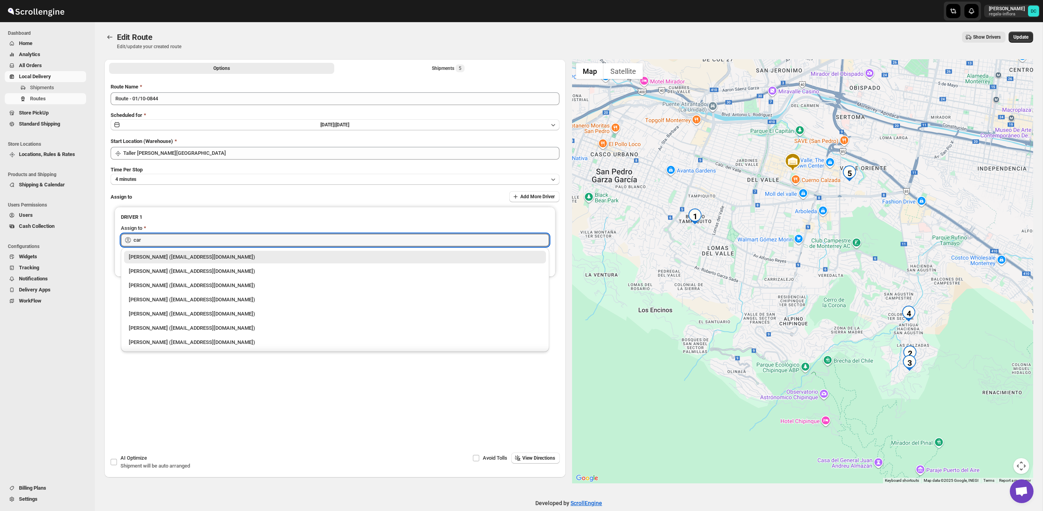
click at [229, 339] on div "[PERSON_NAME] ([EMAIL_ADDRESS][DOMAIN_NAME])" at bounding box center [335, 343] width 412 height 8
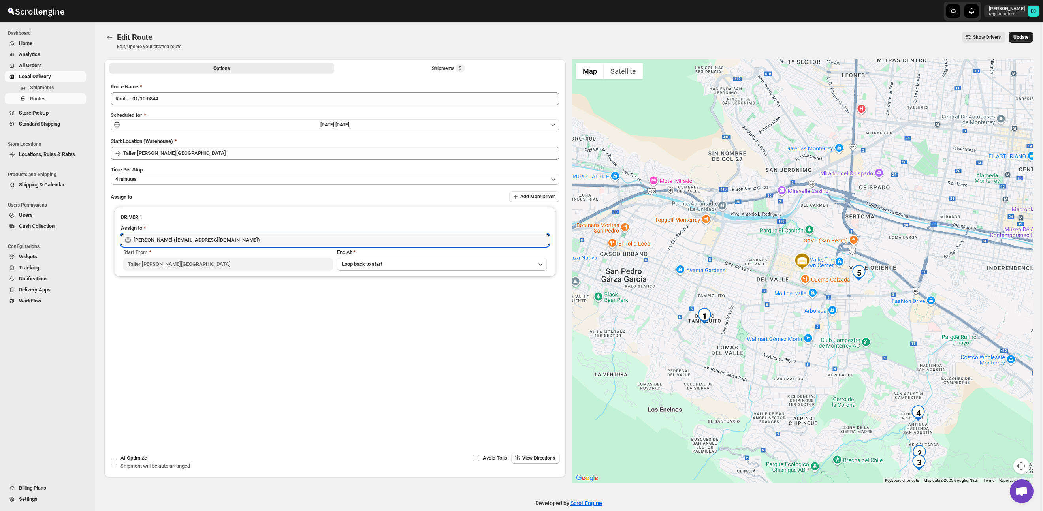
type input "[PERSON_NAME] ([EMAIL_ADDRESS][DOMAIN_NAME])"
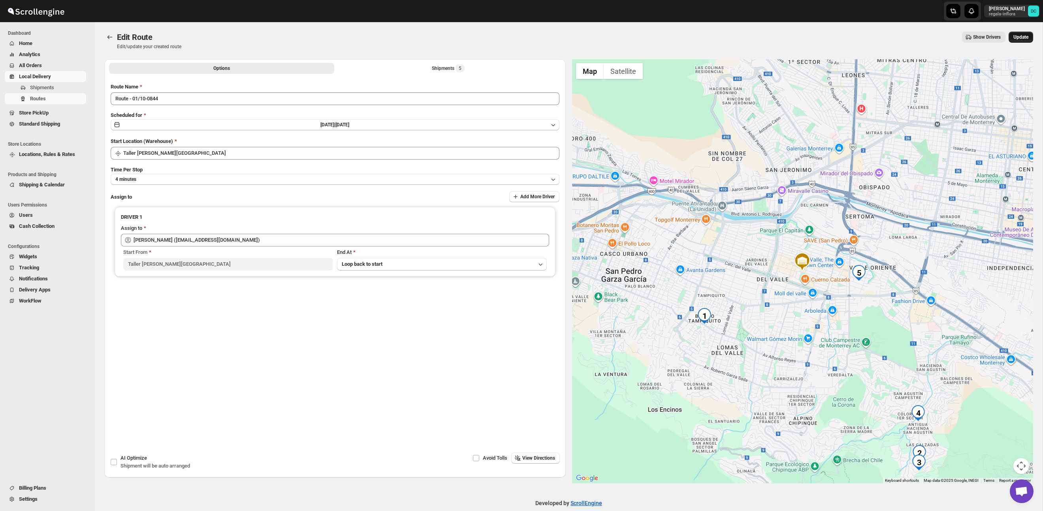
click at [1025, 41] on button "Update" at bounding box center [1021, 37] width 24 height 11
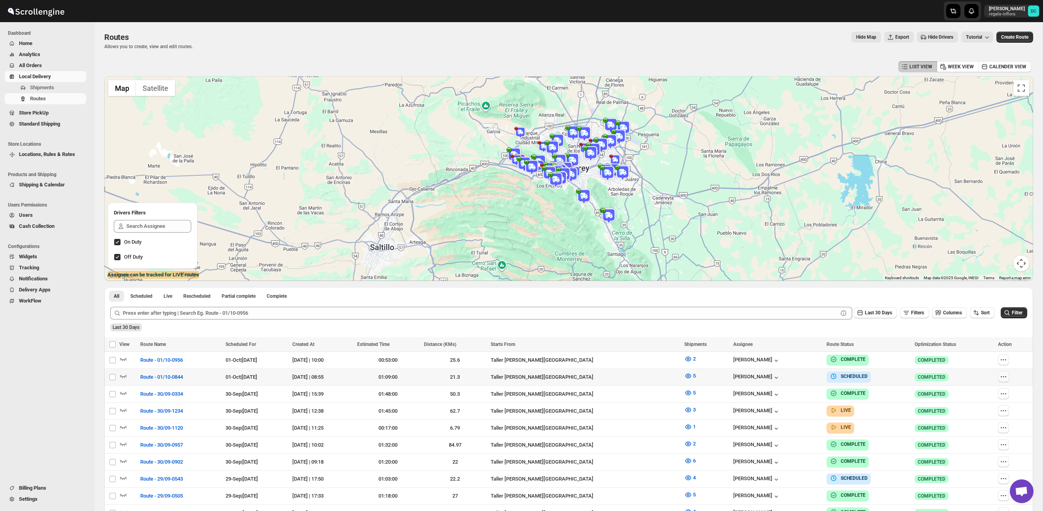
click at [1007, 376] on icon "button" at bounding box center [1004, 377] width 8 height 8
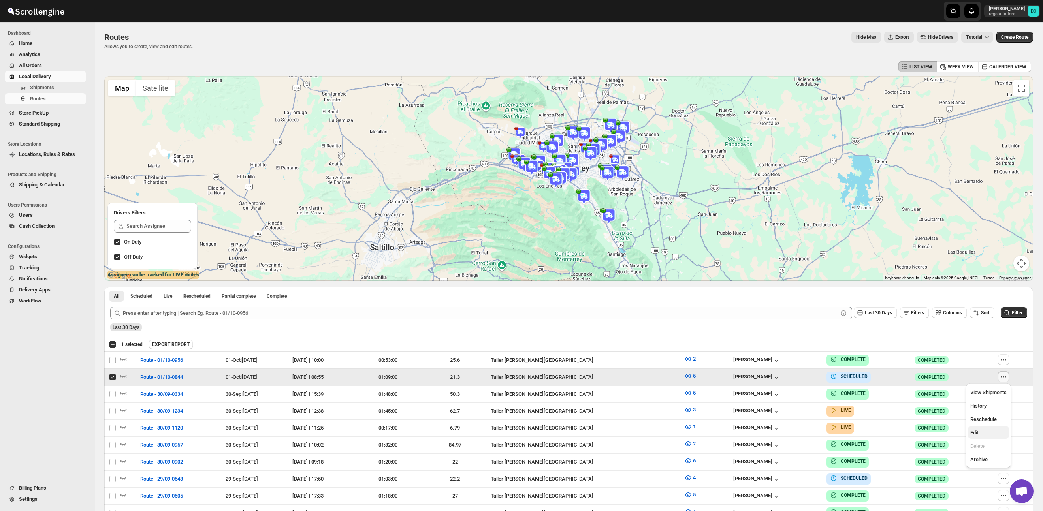
click at [983, 436] on span "Edit" at bounding box center [988, 433] width 36 height 8
checkbox input "false"
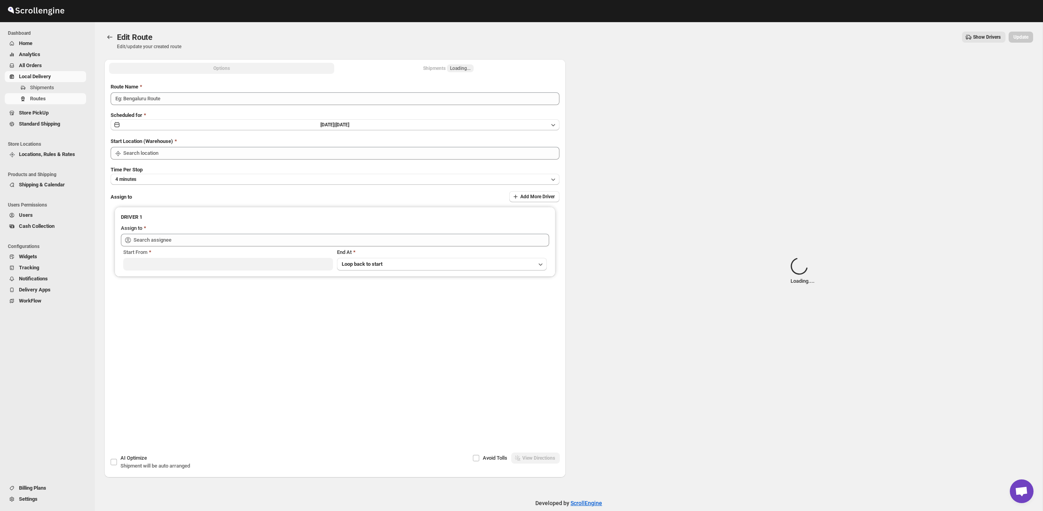
type input "Route - 01/10-0844"
type input "Taller [PERSON_NAME][GEOGRAPHIC_DATA]"
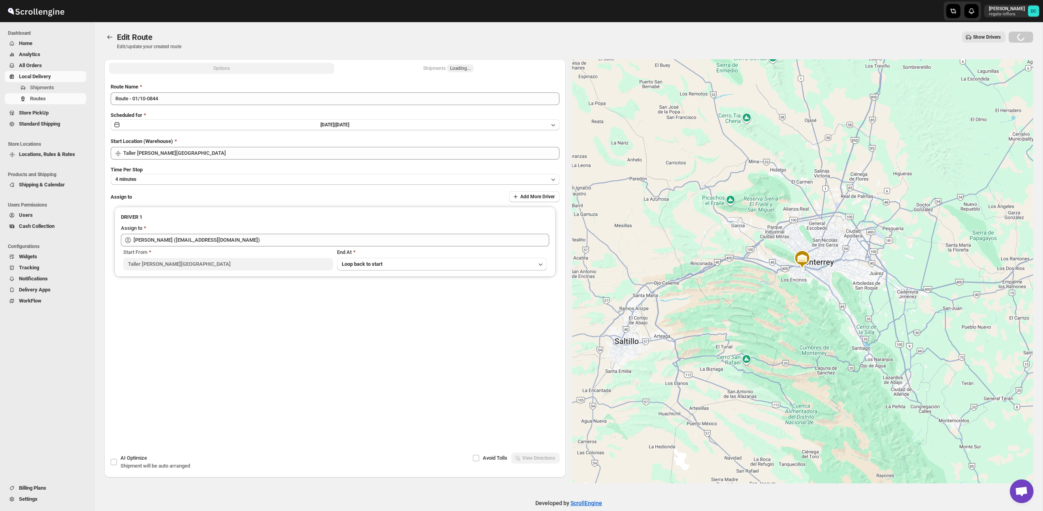
type input "[PERSON_NAME] ([EMAIL_ADDRESS][DOMAIN_NAME])"
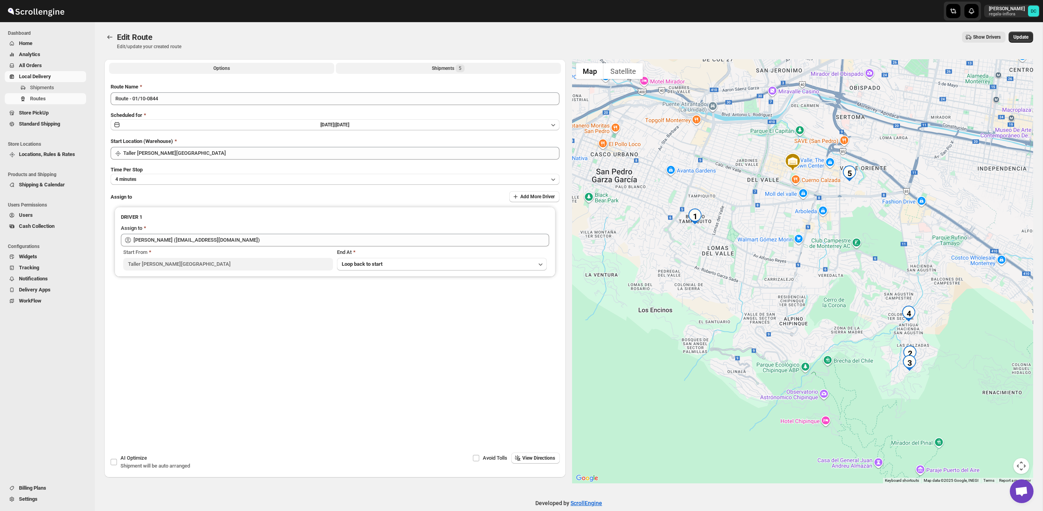
click at [426, 68] on button "Shipments 5" at bounding box center [448, 68] width 225 height 11
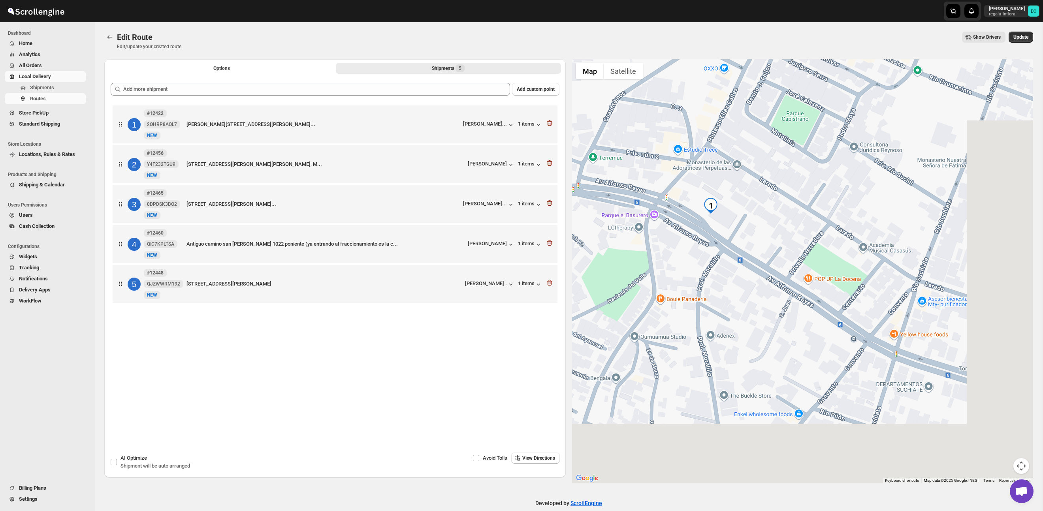
drag, startPoint x: 882, startPoint y: 409, endPoint x: 814, endPoint y: 276, distance: 149.2
click at [740, 217] on div at bounding box center [802, 271] width 461 height 424
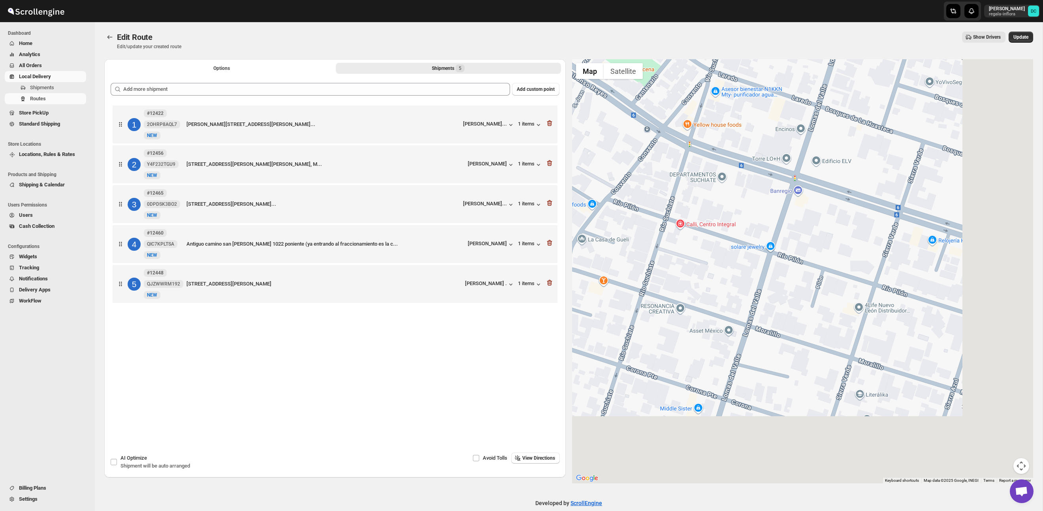
drag, startPoint x: 844, startPoint y: 290, endPoint x: 729, endPoint y: 214, distance: 138.2
click at [729, 214] on div at bounding box center [802, 271] width 461 height 424
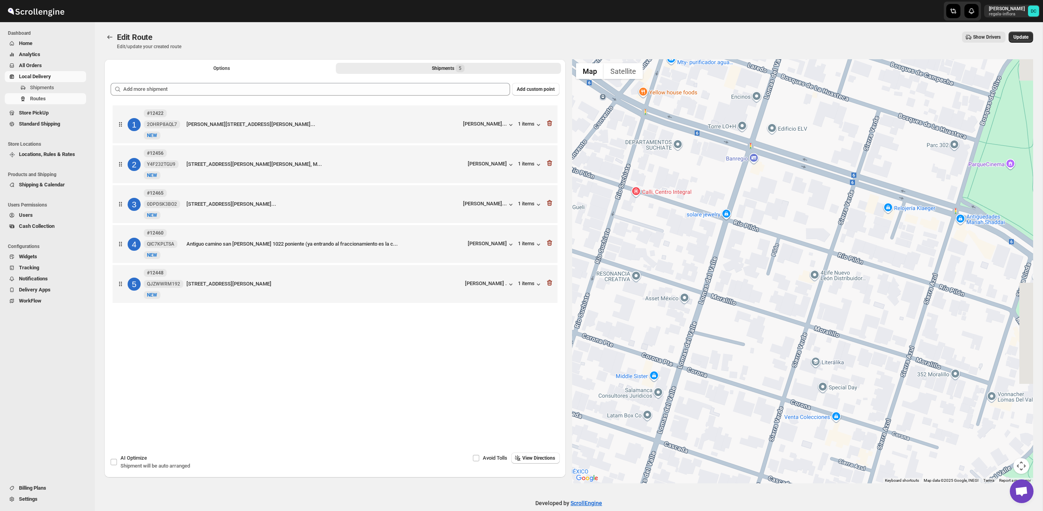
drag, startPoint x: 889, startPoint y: 289, endPoint x: 785, endPoint y: 251, distance: 110.2
click at [785, 251] on div at bounding box center [802, 271] width 461 height 424
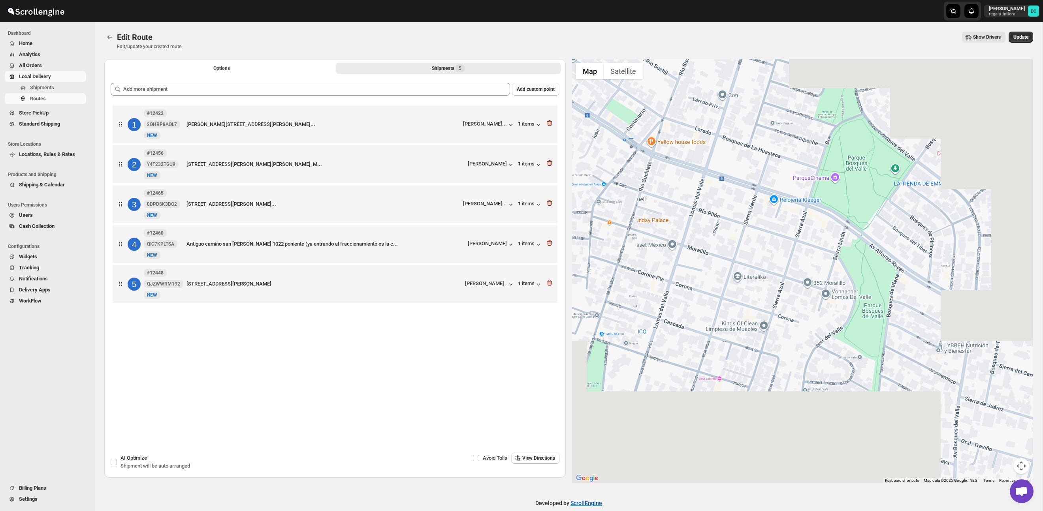
click at [860, 218] on div at bounding box center [802, 271] width 461 height 424
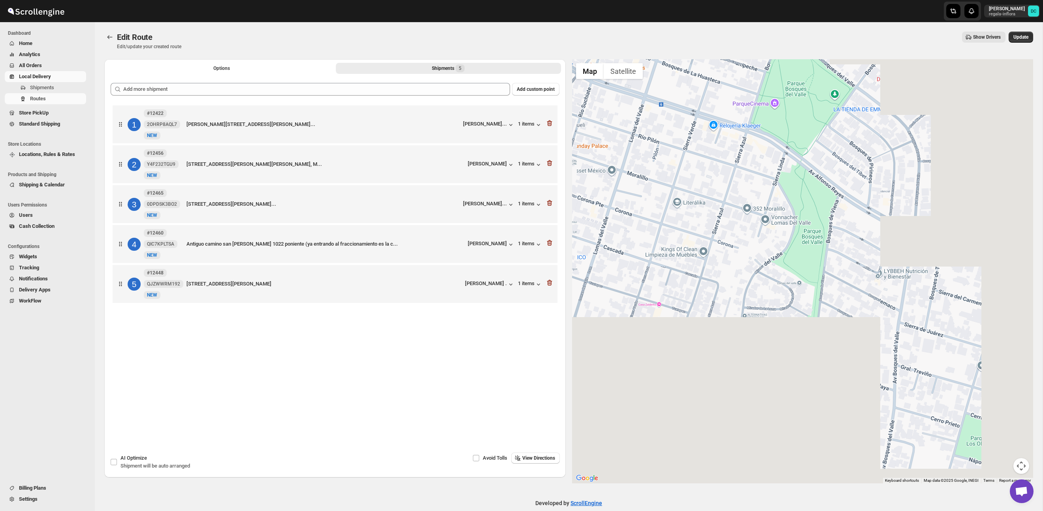
drag, startPoint x: 800, startPoint y: 175, endPoint x: 786, endPoint y: 156, distance: 23.5
click at [786, 156] on div at bounding box center [802, 271] width 461 height 424
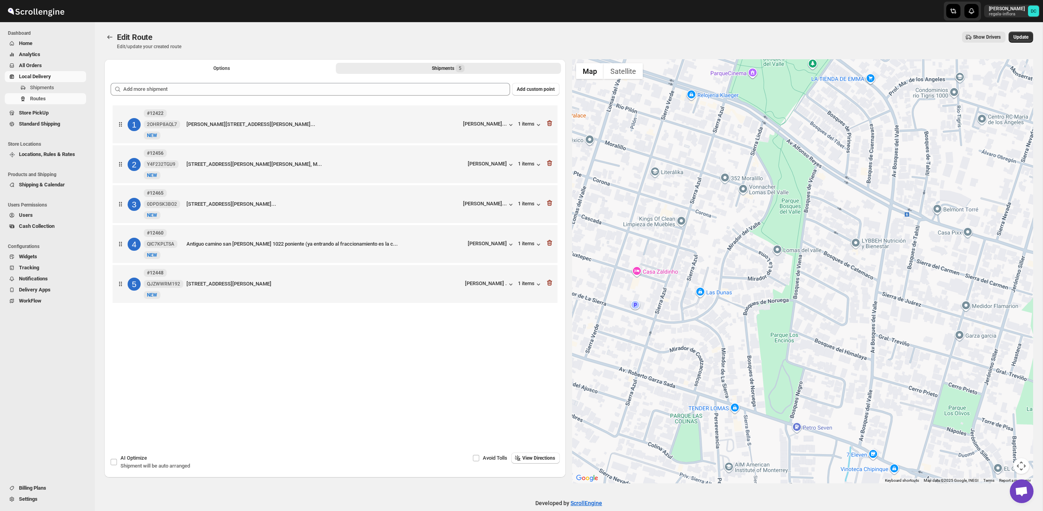
drag, startPoint x: 805, startPoint y: 173, endPoint x: 776, endPoint y: 134, distance: 48.7
click at [777, 135] on div at bounding box center [802, 271] width 461 height 424
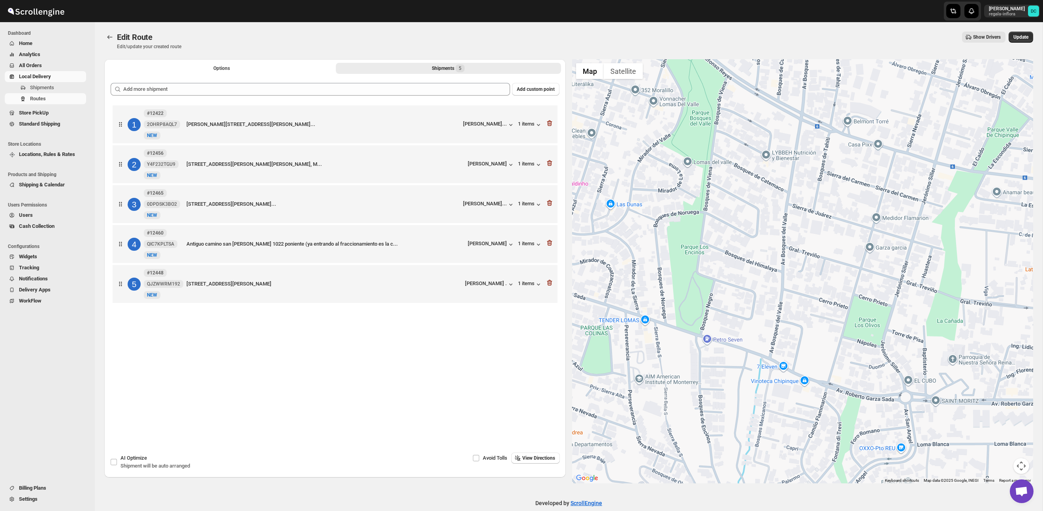
drag, startPoint x: 951, startPoint y: 335, endPoint x: 566, endPoint y: 94, distance: 454.3
click at [566, 94] on div "Options Shipments 5 More views Options Shipments 5 More views Add custom point …" at bounding box center [565, 268] width 935 height 431
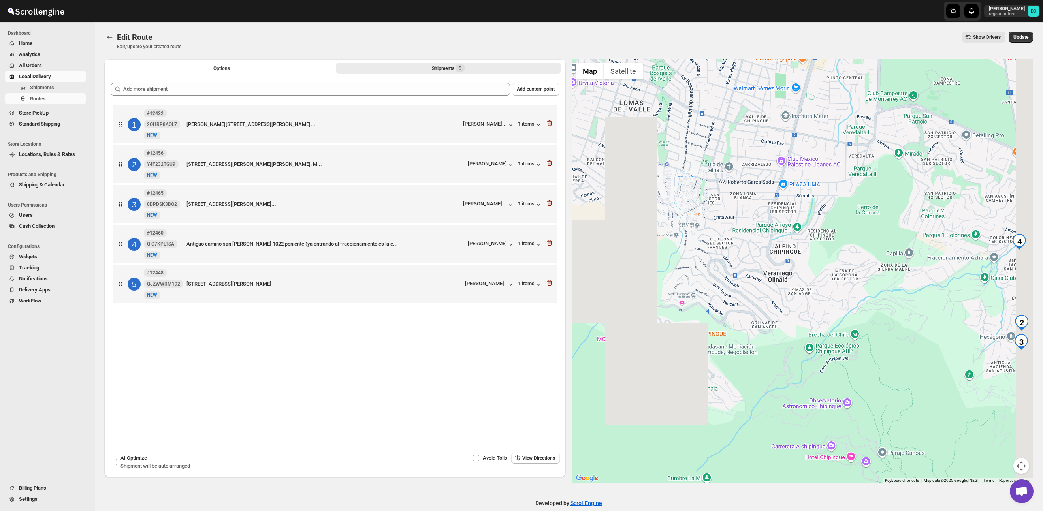
drag, startPoint x: 935, startPoint y: 353, endPoint x: 787, endPoint y: 182, distance: 226.1
click at [787, 182] on div at bounding box center [802, 271] width 461 height 424
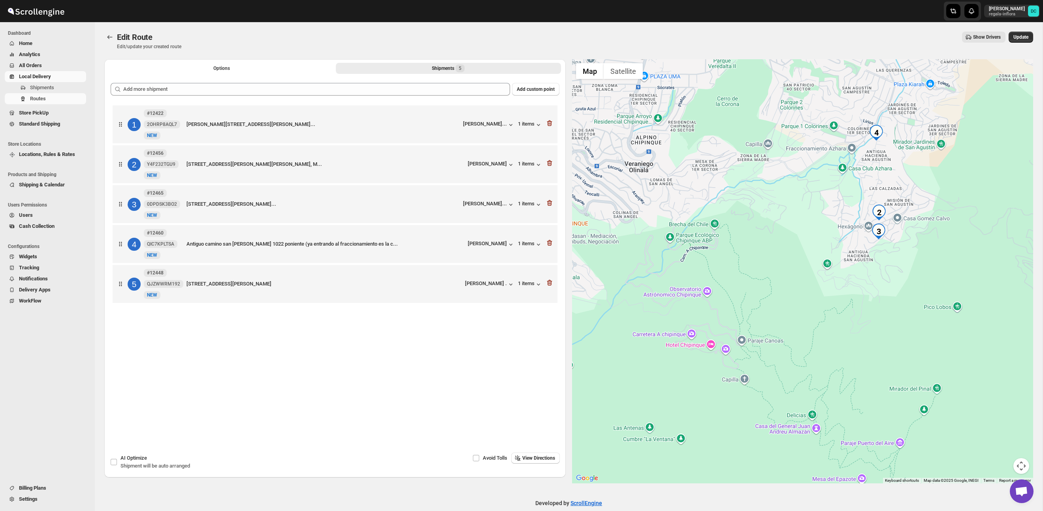
drag, startPoint x: 876, startPoint y: 254, endPoint x: 799, endPoint y: 309, distance: 94.8
click at [787, 330] on div at bounding box center [802, 271] width 461 height 424
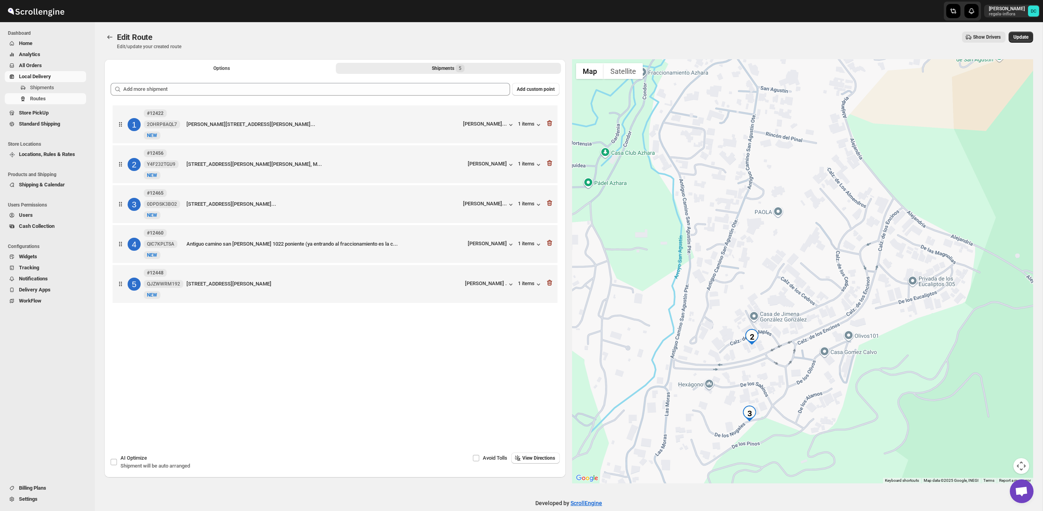
drag, startPoint x: 801, startPoint y: 358, endPoint x: 803, endPoint y: 324, distance: 34.5
click at [803, 324] on div at bounding box center [802, 271] width 461 height 424
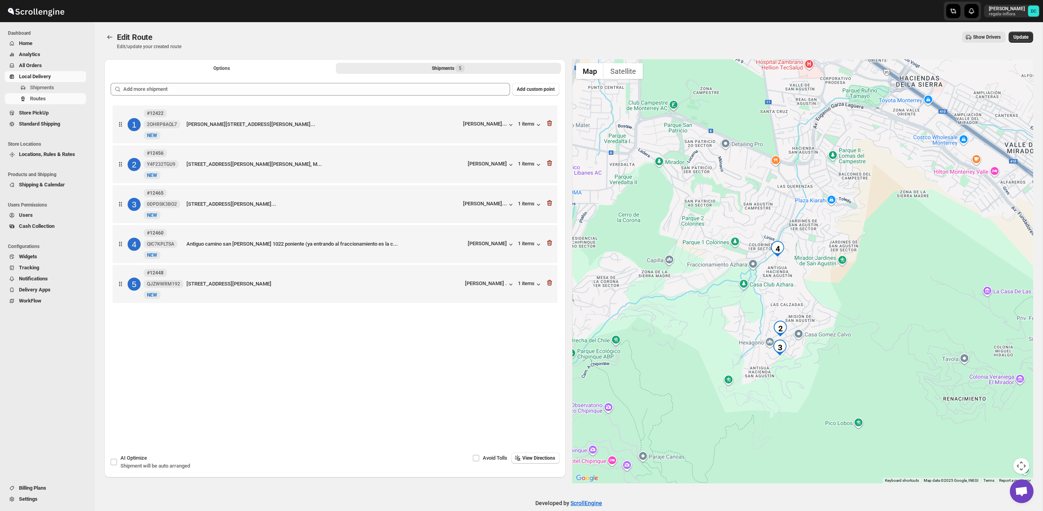
drag, startPoint x: 746, startPoint y: 219, endPoint x: 755, endPoint y: 286, distance: 67.7
click at [751, 285] on div at bounding box center [802, 271] width 461 height 424
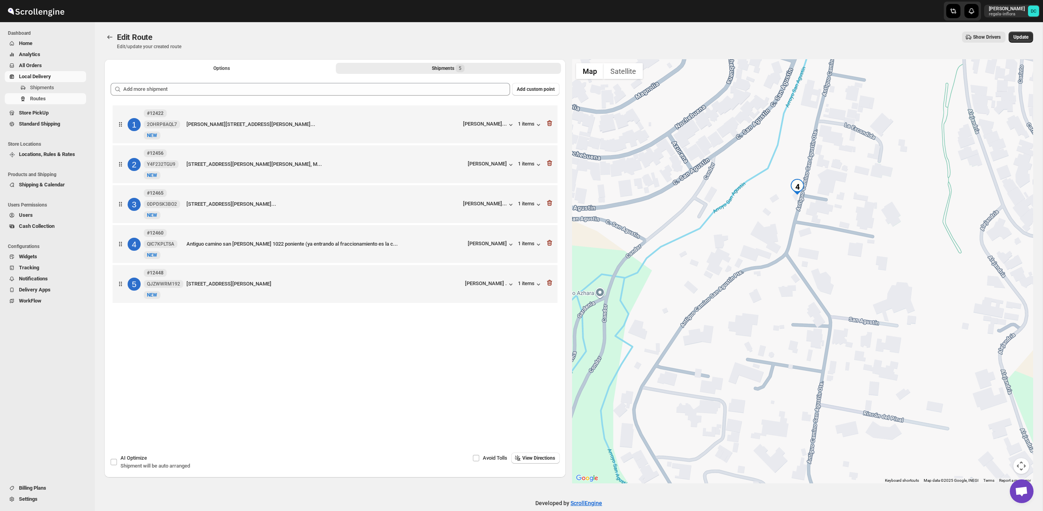
drag, startPoint x: 887, startPoint y: 331, endPoint x: 863, endPoint y: 262, distance: 73.2
click at [863, 262] on div at bounding box center [802, 271] width 461 height 424
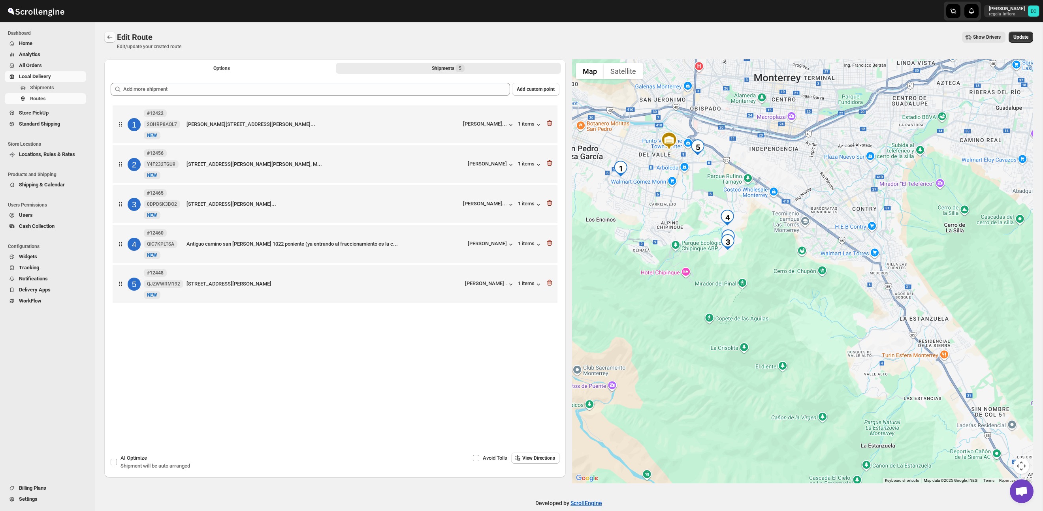
click at [109, 36] on icon "Routes" at bounding box center [110, 37] width 8 height 8
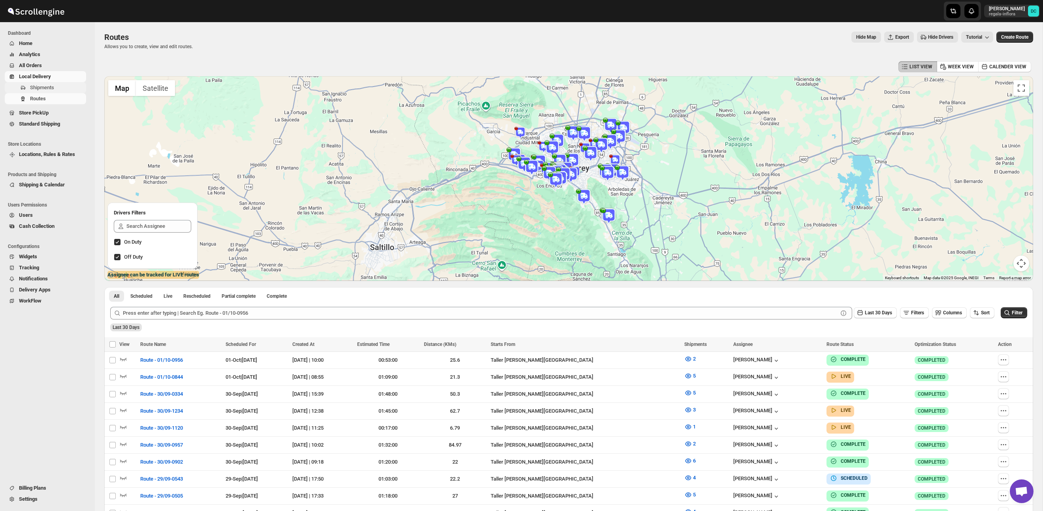
click at [48, 91] on span "Shipments" at bounding box center [57, 88] width 55 height 8
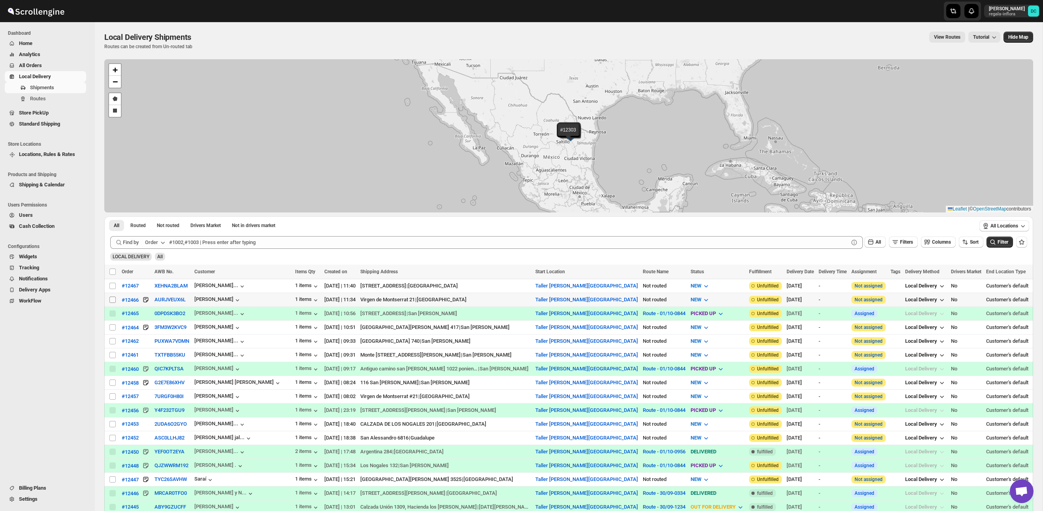
click at [111, 300] on input "Select shipment" at bounding box center [112, 300] width 6 height 6
checkbox input "true"
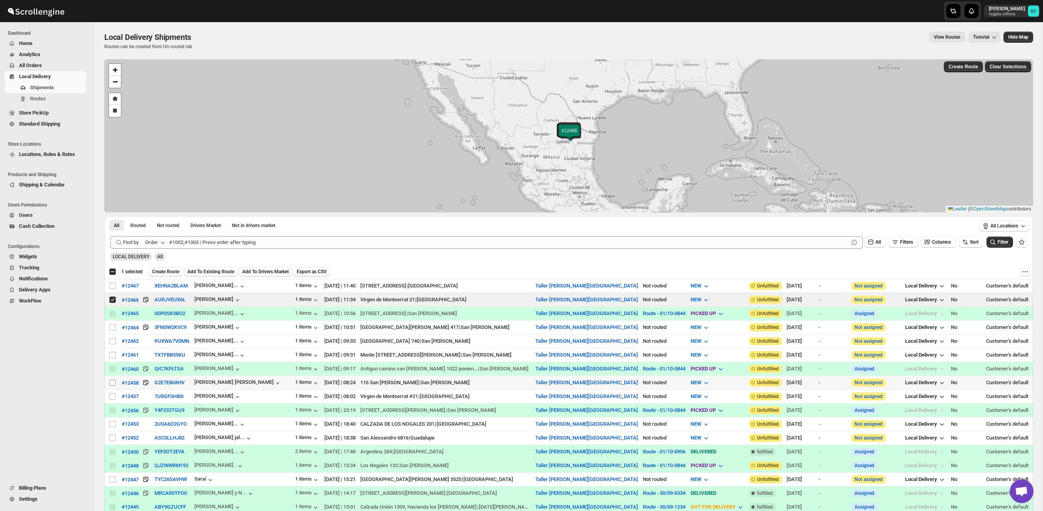
click at [111, 384] on input "Select shipment" at bounding box center [112, 383] width 6 height 6
checkbox input "true"
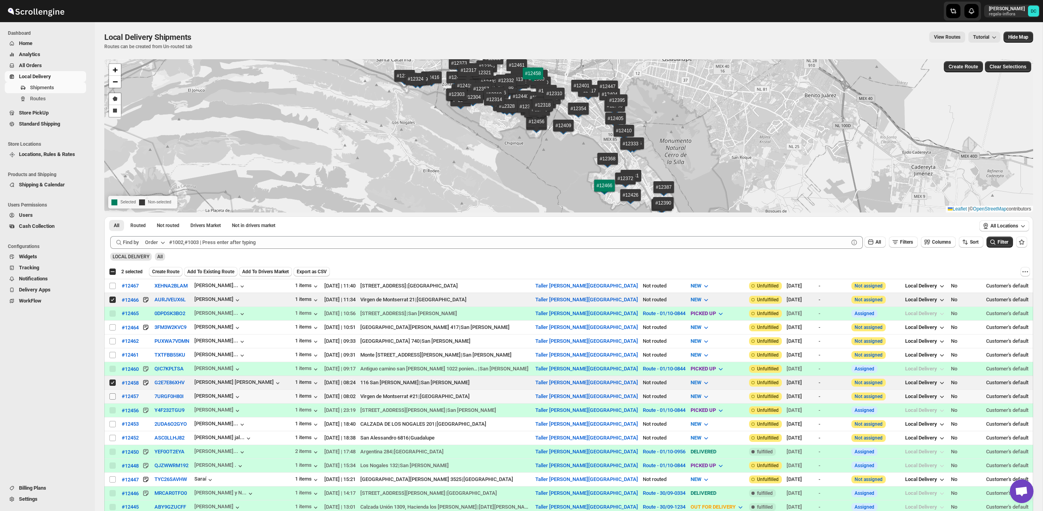
click at [113, 397] on input "Select shipment" at bounding box center [112, 397] width 6 height 6
checkbox input "true"
click at [176, 274] on span "Create Route" at bounding box center [165, 272] width 27 height 6
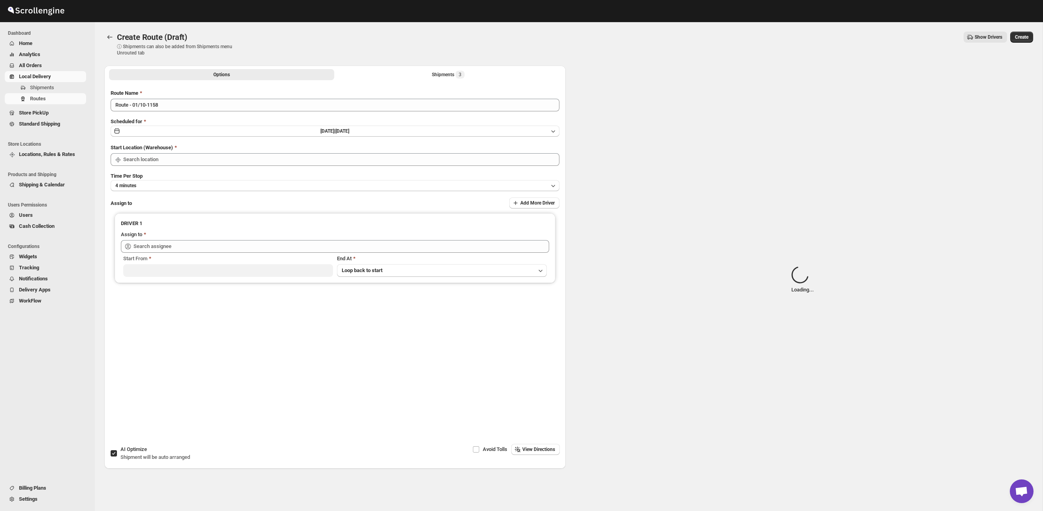
type input "Taller [PERSON_NAME][GEOGRAPHIC_DATA]"
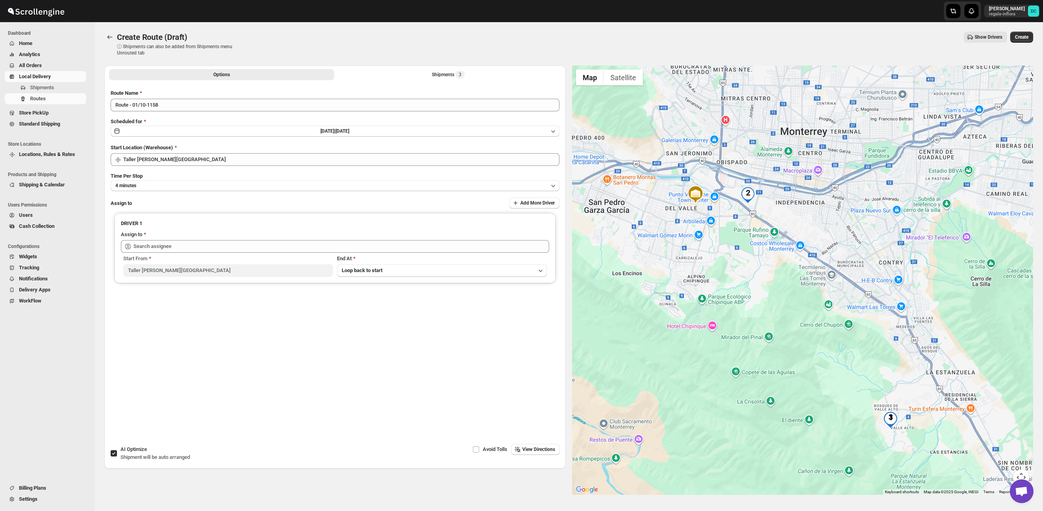
drag, startPoint x: 892, startPoint y: 342, endPoint x: 840, endPoint y: 315, distance: 58.5
click at [819, 288] on div at bounding box center [802, 280] width 461 height 429
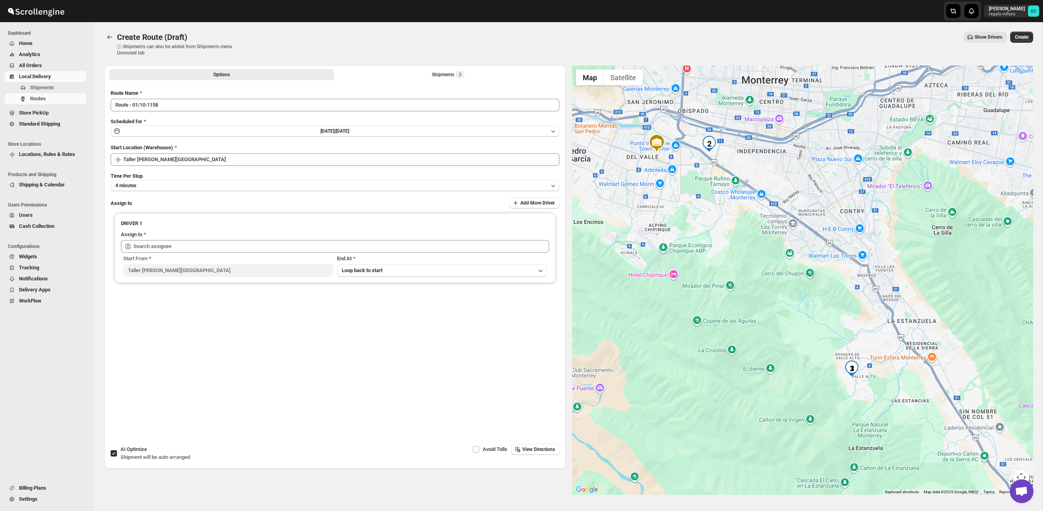
drag, startPoint x: 865, startPoint y: 347, endPoint x: 824, endPoint y: 292, distance: 68.2
click at [823, 291] on div at bounding box center [802, 280] width 461 height 429
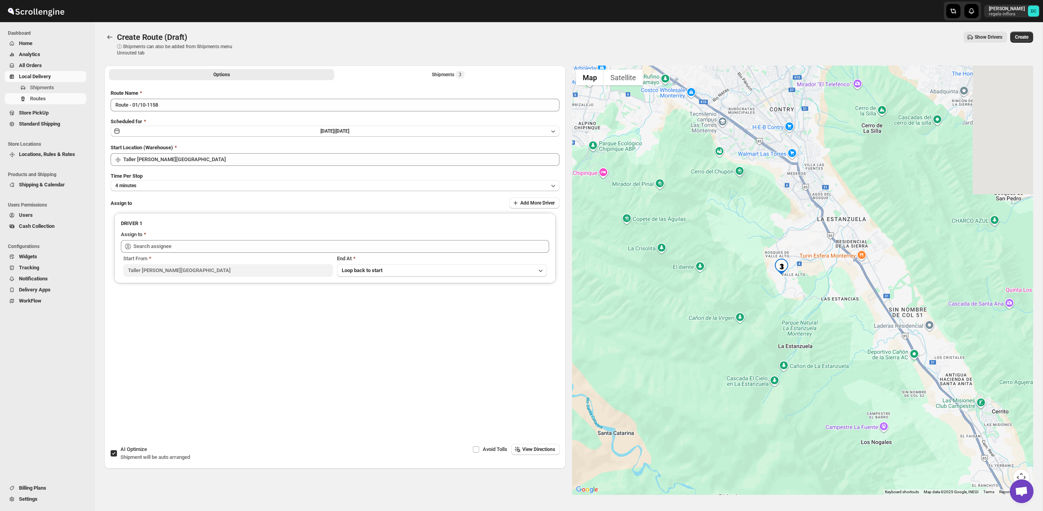
drag, startPoint x: 892, startPoint y: 386, endPoint x: 850, endPoint y: 314, distance: 83.4
click at [822, 283] on div at bounding box center [802, 280] width 461 height 429
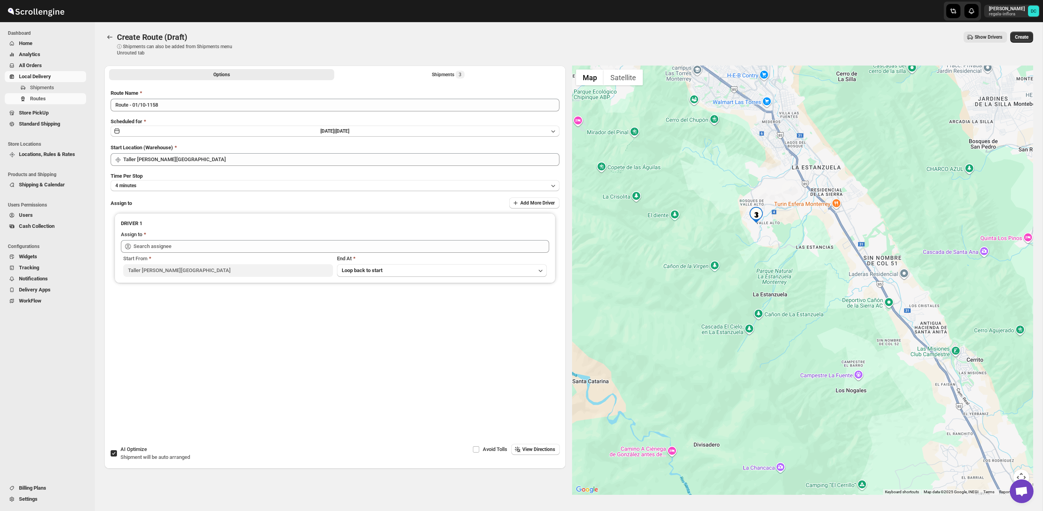
drag, startPoint x: 891, startPoint y: 349, endPoint x: 866, endPoint y: 297, distance: 58.0
click at [866, 297] on div at bounding box center [802, 280] width 461 height 429
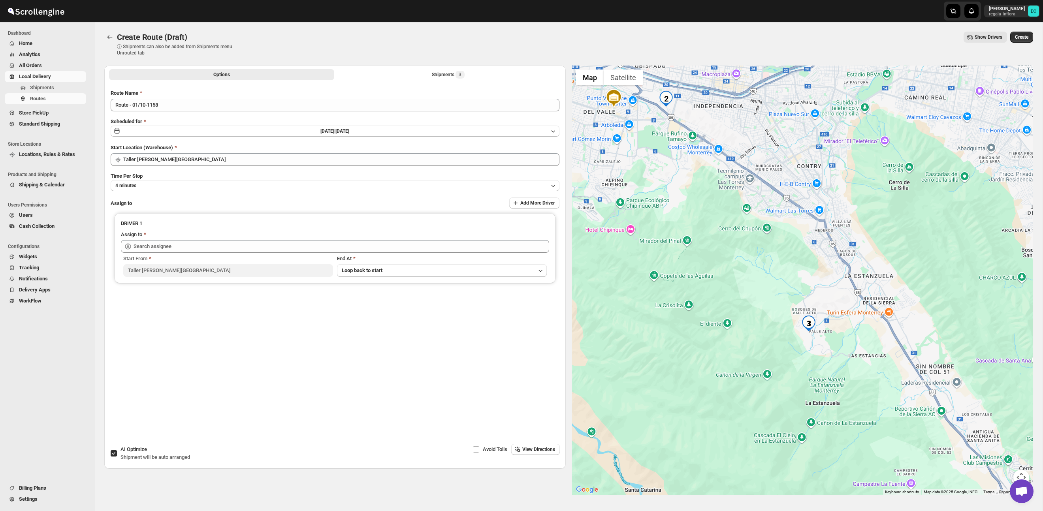
drag, startPoint x: 825, startPoint y: 278, endPoint x: 840, endPoint y: 318, distance: 42.9
click at [884, 403] on div at bounding box center [802, 280] width 461 height 429
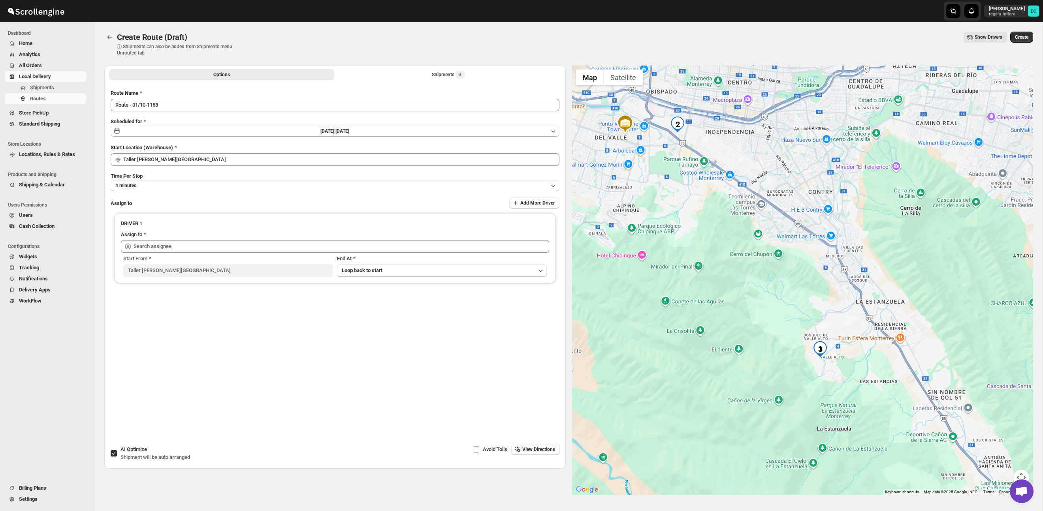
drag, startPoint x: 812, startPoint y: 277, endPoint x: 836, endPoint y: 346, distance: 72.7
click at [836, 346] on div at bounding box center [802, 280] width 461 height 429
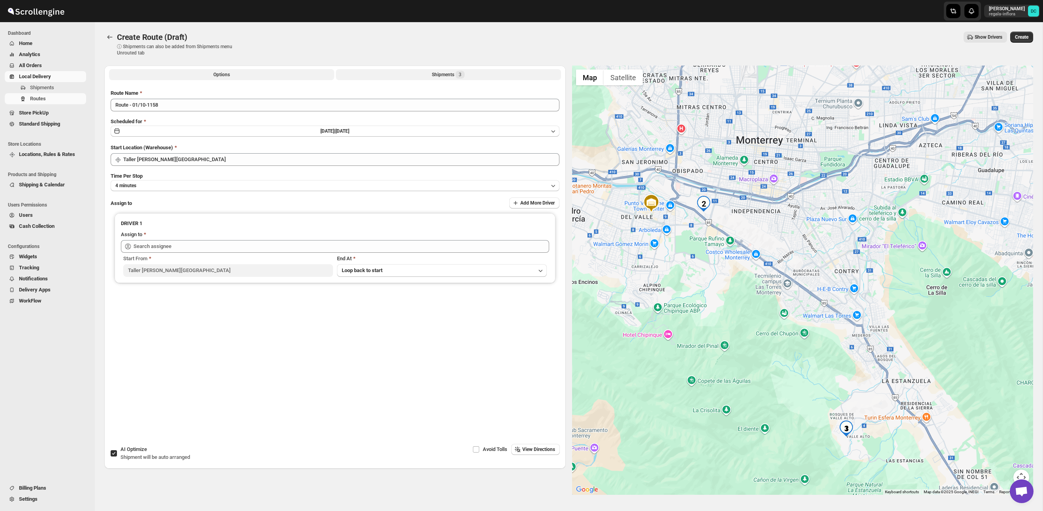
click at [456, 72] on div "Shipments 3" at bounding box center [448, 75] width 33 height 8
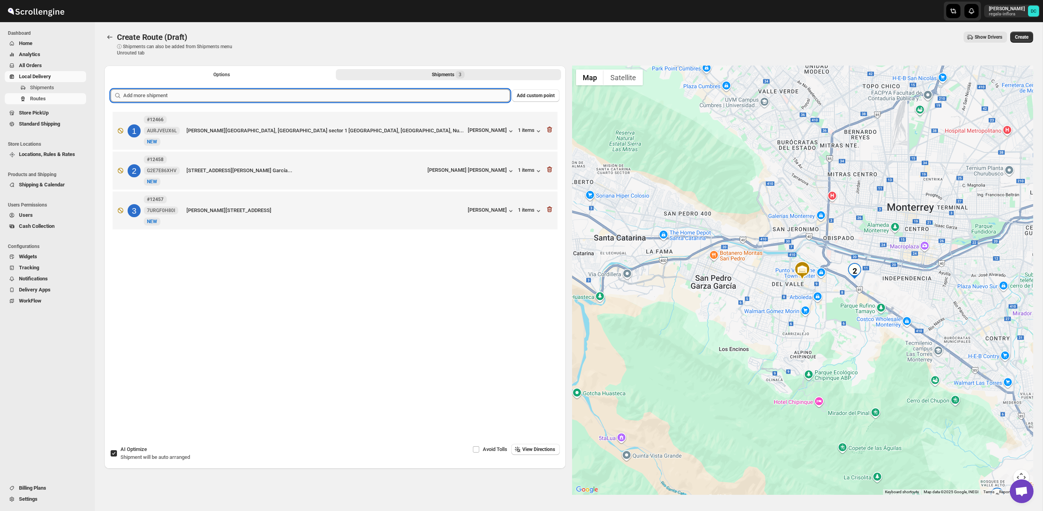
click at [345, 96] on input "text" at bounding box center [316, 95] width 387 height 13
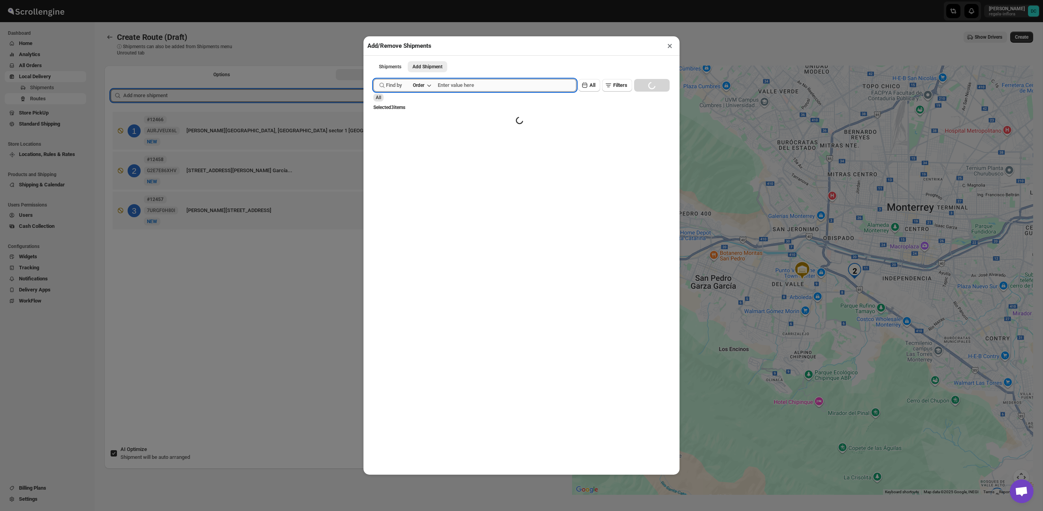
click at [486, 86] on input "text" at bounding box center [507, 85] width 139 height 13
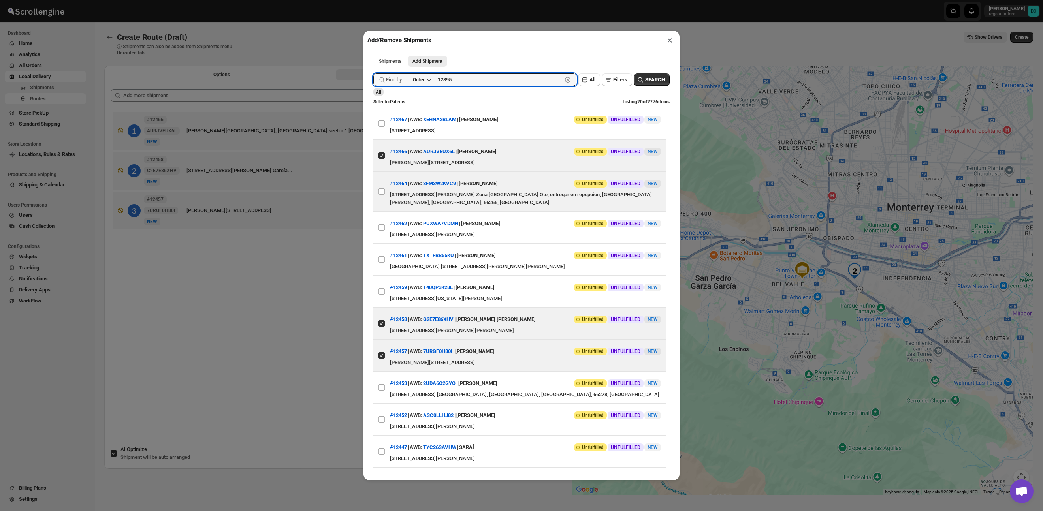
type input "12395"
click at [373, 0] on button "Submit" at bounding box center [384, 4] width 23 height 8
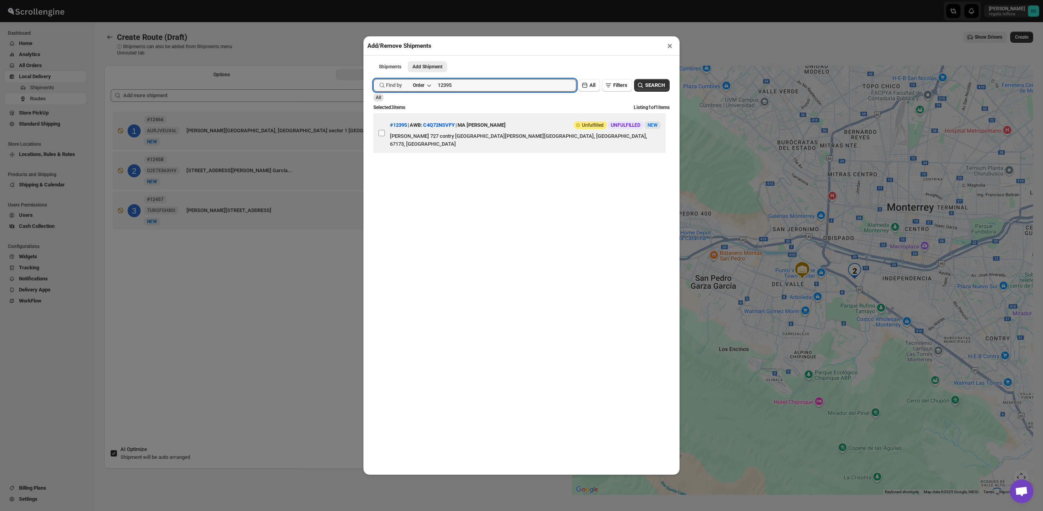
click at [380, 130] on input "View details for 68d9ca9702c94fc1c02bc9b2" at bounding box center [382, 133] width 6 height 6
checkbox input "true"
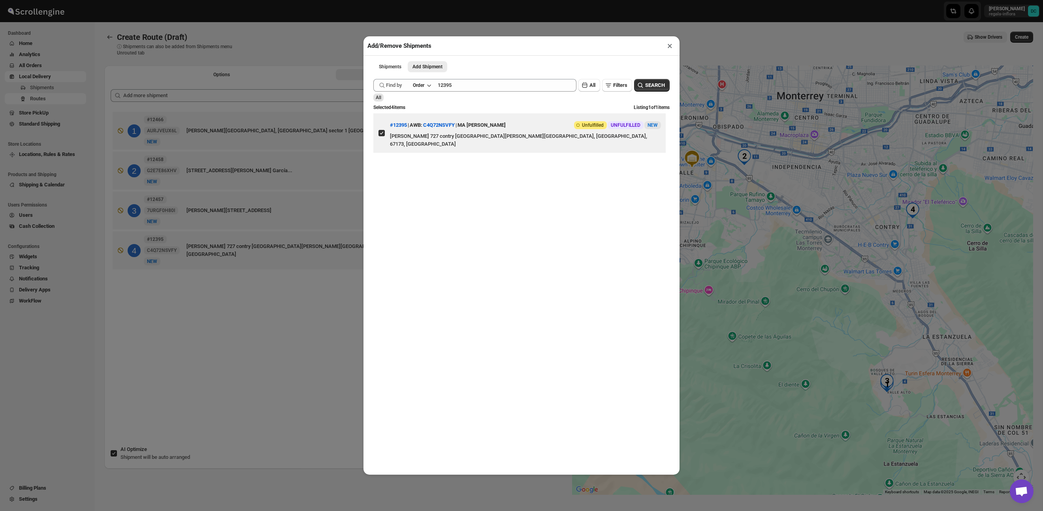
click at [734, 36] on div "Add/Remove Shipments × Shipments Add Shipment More views Shipments Add Shipment…" at bounding box center [521, 255] width 1043 height 511
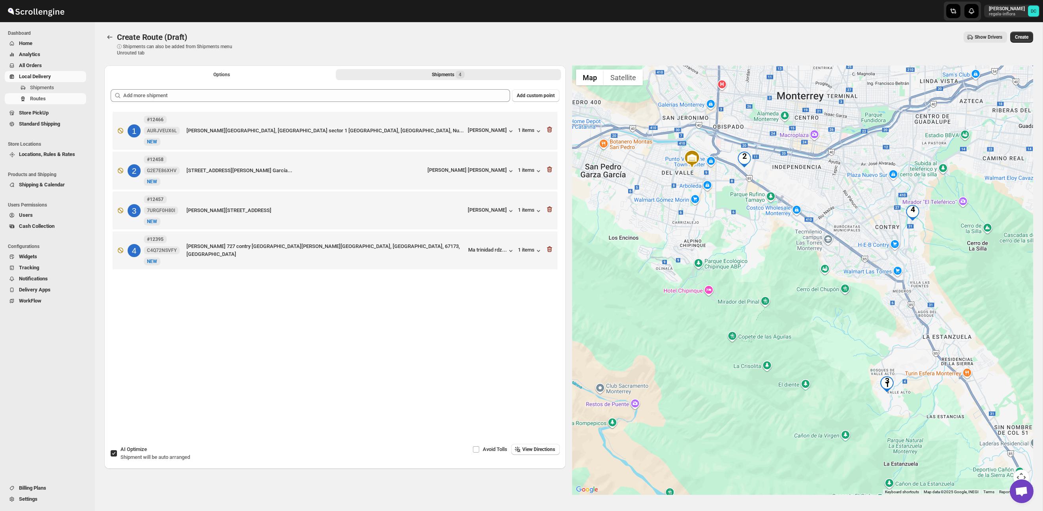
drag, startPoint x: 113, startPoint y: 456, endPoint x: 134, endPoint y: 291, distance: 166.0
click at [113, 456] on input "AI Optimize Shipment will be auto arranged" at bounding box center [114, 453] width 6 height 6
checkbox input "false"
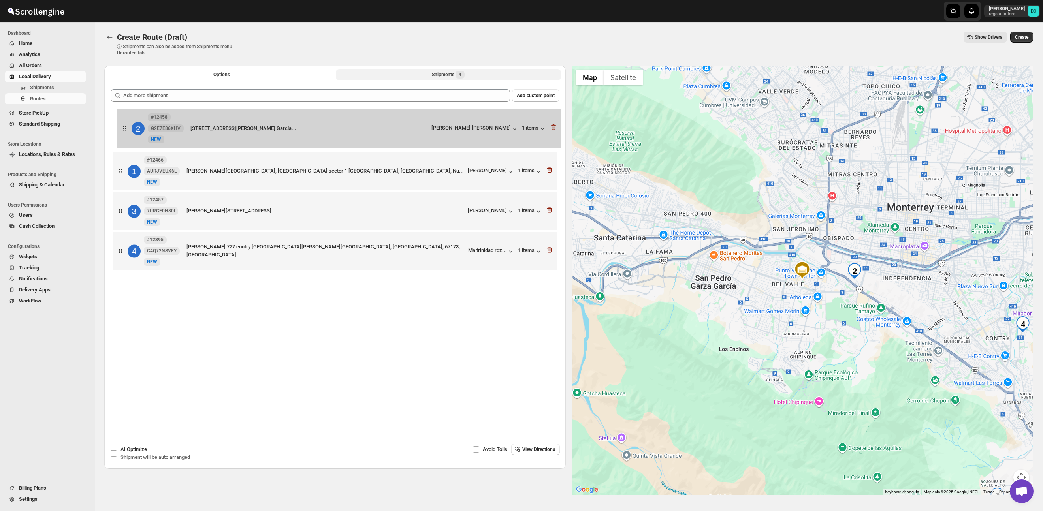
drag, startPoint x: 124, startPoint y: 176, endPoint x: 129, endPoint y: 129, distance: 46.8
click at [129, 129] on div "1 #12466 AURJVEUX6L [GEOGRAPHIC_DATA][PERSON_NAME] 21, [GEOGRAPHIC_DATA] sector…" at bounding box center [335, 192] width 449 height 164
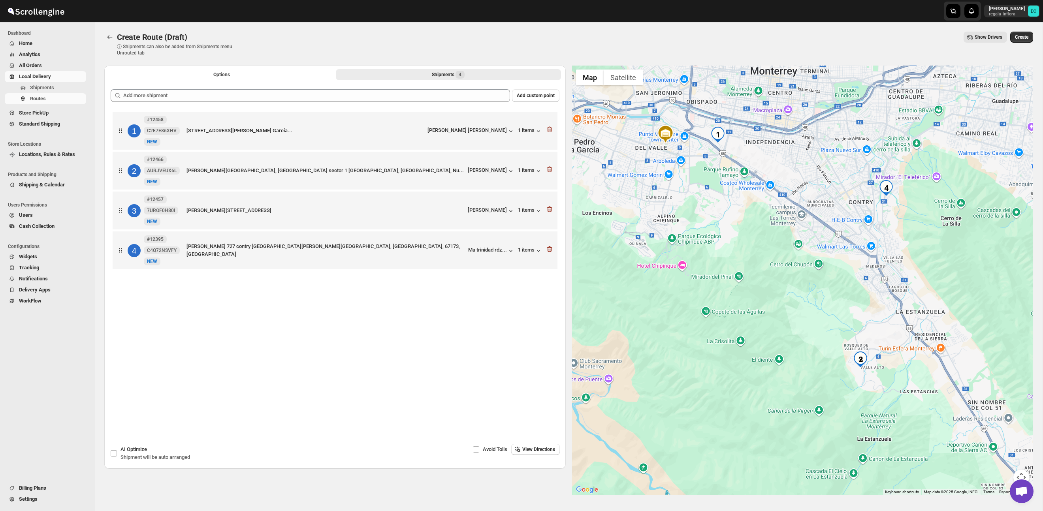
drag, startPoint x: 818, startPoint y: 326, endPoint x: 814, endPoint y: 322, distance: 5.1
click at [815, 322] on div at bounding box center [802, 280] width 461 height 429
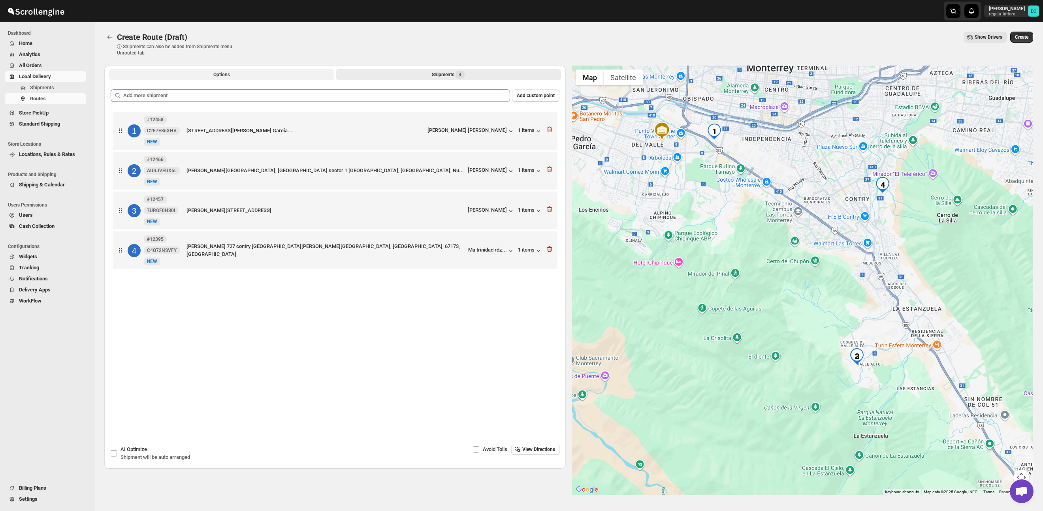
click at [247, 77] on button "Options" at bounding box center [221, 74] width 225 height 11
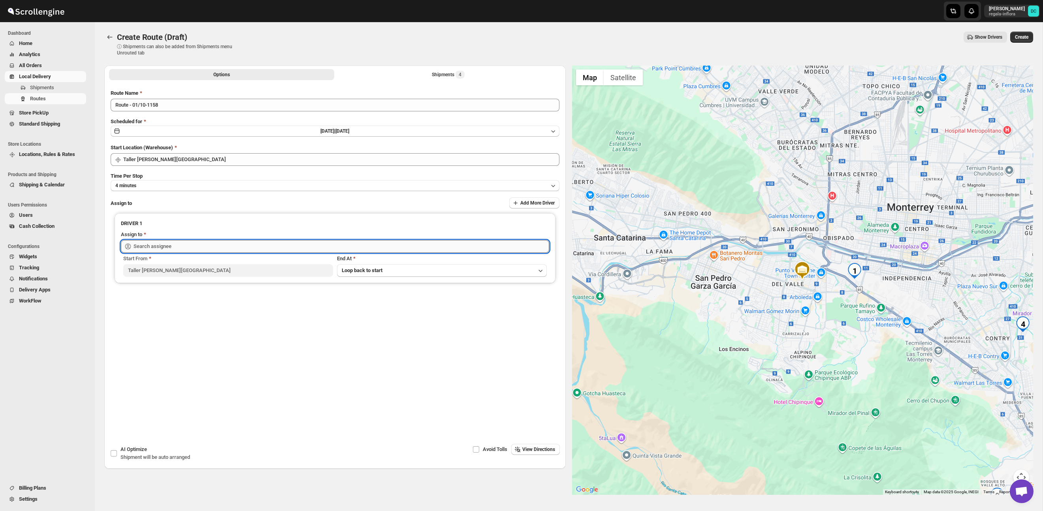
click at [221, 243] on input "text" at bounding box center [342, 246] width 416 height 13
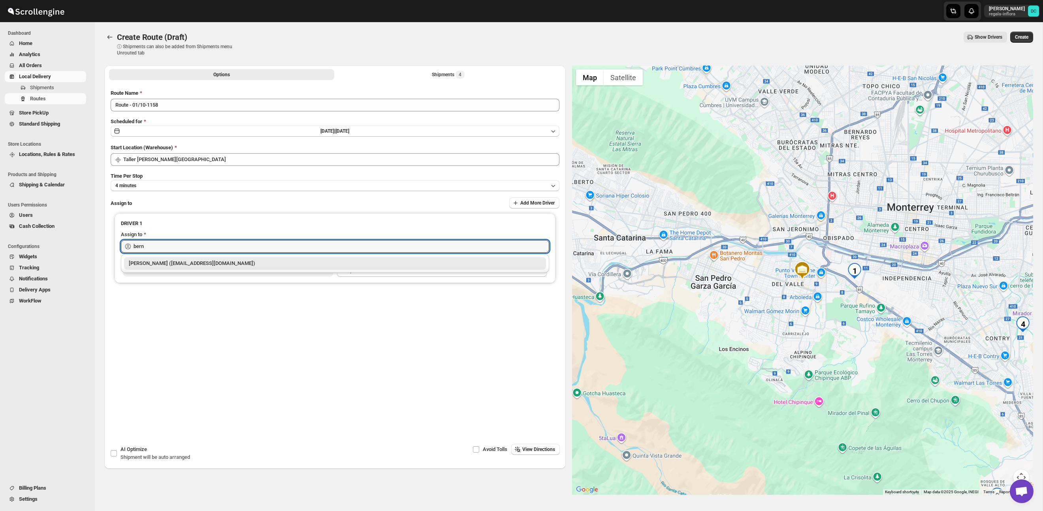
click at [226, 262] on div "[PERSON_NAME] ([EMAIL_ADDRESS][DOMAIN_NAME])" at bounding box center [335, 264] width 412 height 8
type input "[PERSON_NAME] ([EMAIL_ADDRESS][DOMAIN_NAME])"
click at [1029, 35] on button "Create" at bounding box center [1021, 37] width 23 height 11
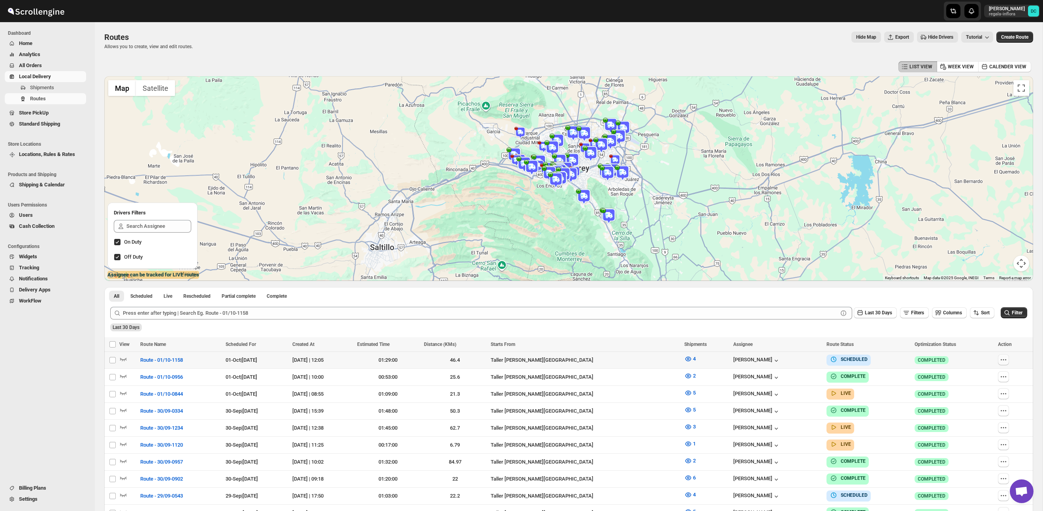
click at [1001, 358] on button "button" at bounding box center [1003, 359] width 11 height 11
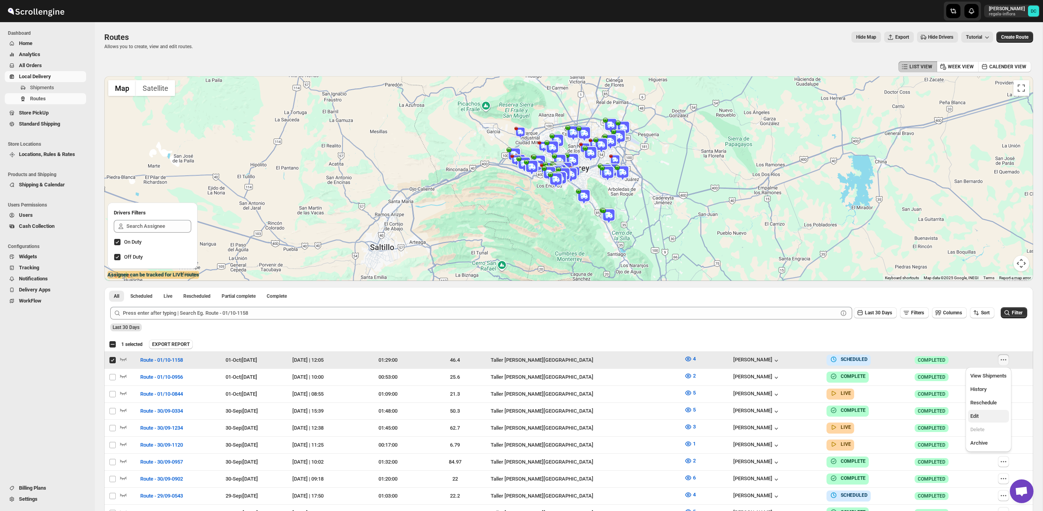
click at [976, 417] on span "Edit" at bounding box center [974, 416] width 8 height 6
checkbox input "false"
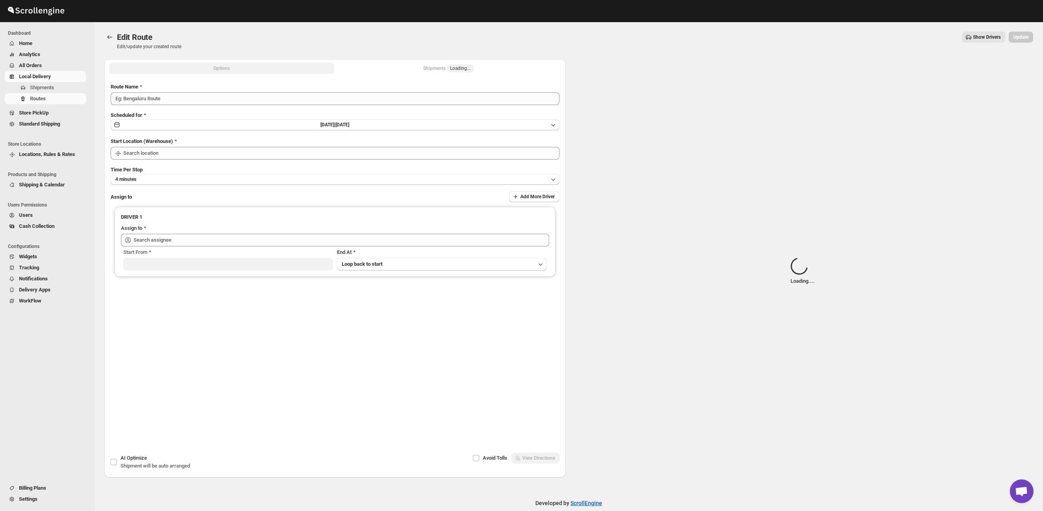
type input "Route - 01/10-1158"
type input "Taller [PERSON_NAME][GEOGRAPHIC_DATA]"
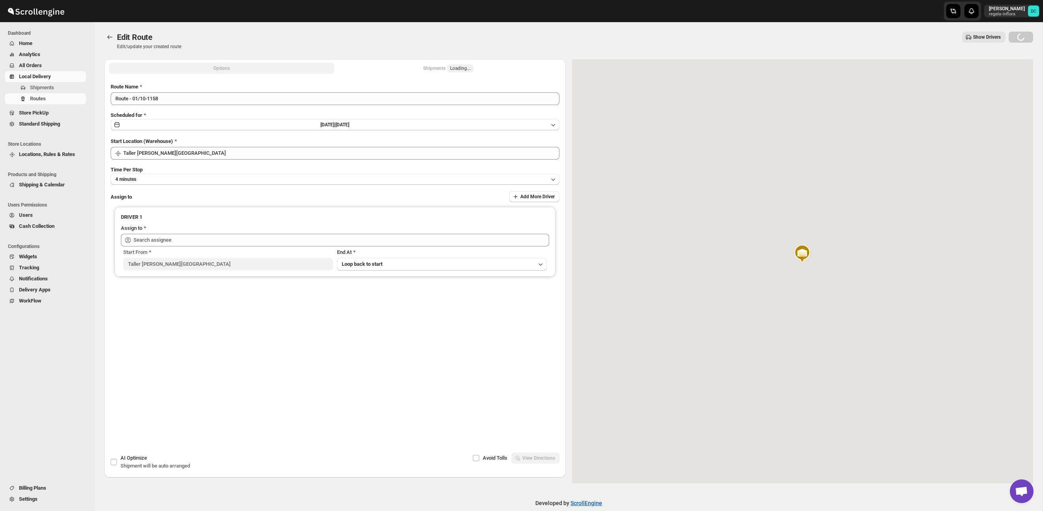
type input "[PERSON_NAME] ([EMAIL_ADDRESS][DOMAIN_NAME])"
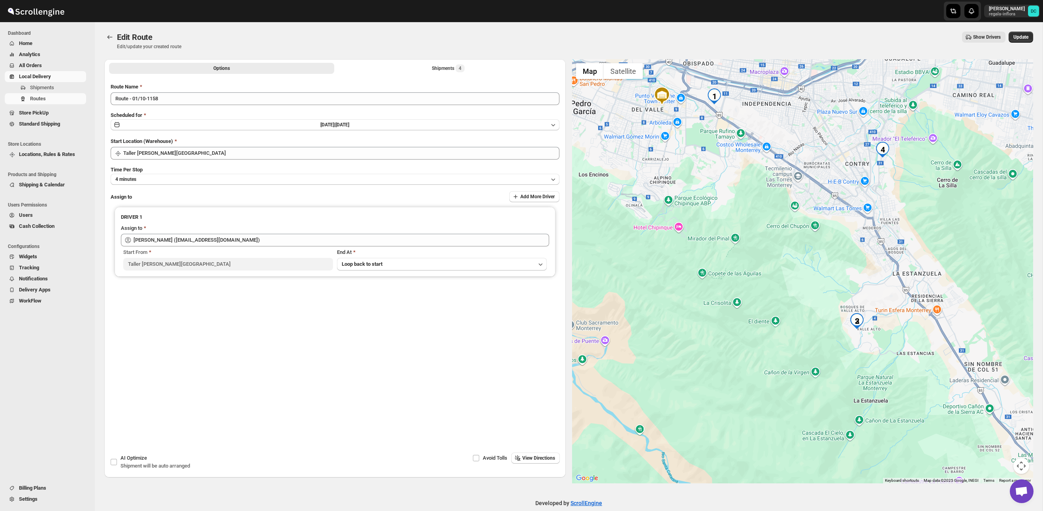
drag, startPoint x: 882, startPoint y: 270, endPoint x: 867, endPoint y: 298, distance: 32.0
click at [879, 265] on div at bounding box center [802, 271] width 461 height 424
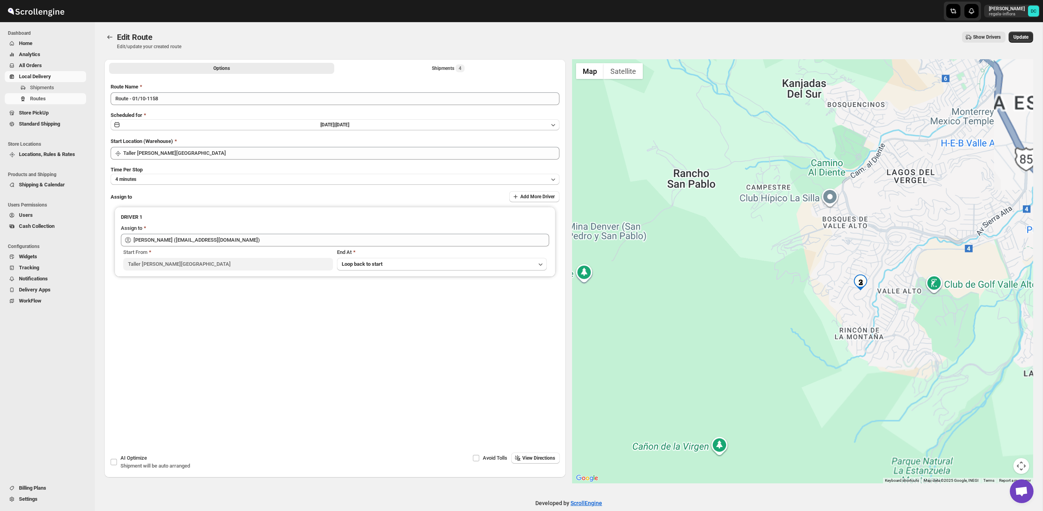
click at [446, 74] on div "Options Shipments 4 More views Options Shipments 4 More views" at bounding box center [334, 67] width 461 height 17
click at [445, 68] on div "Shipments 4" at bounding box center [448, 68] width 33 height 8
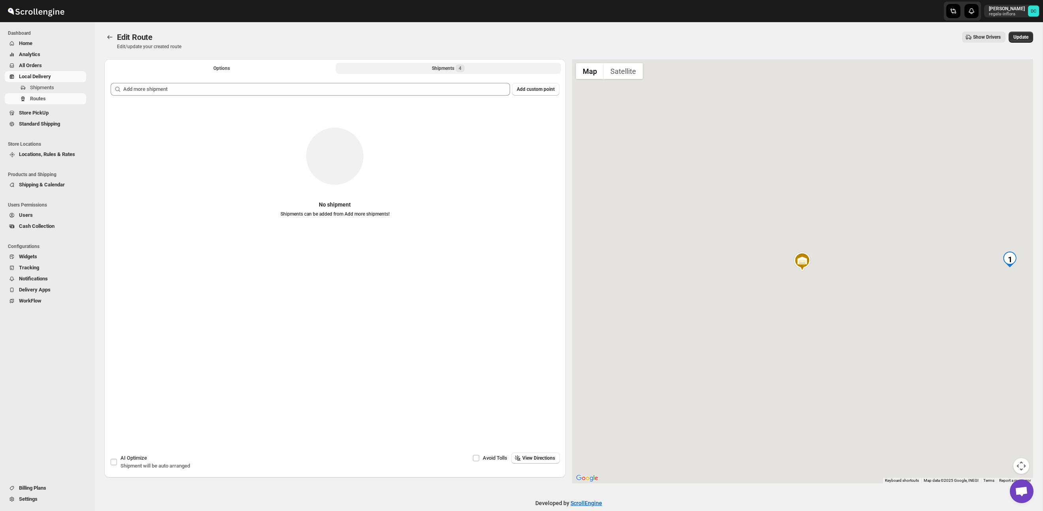
click at [442, 63] on button "Shipments 4" at bounding box center [448, 68] width 225 height 11
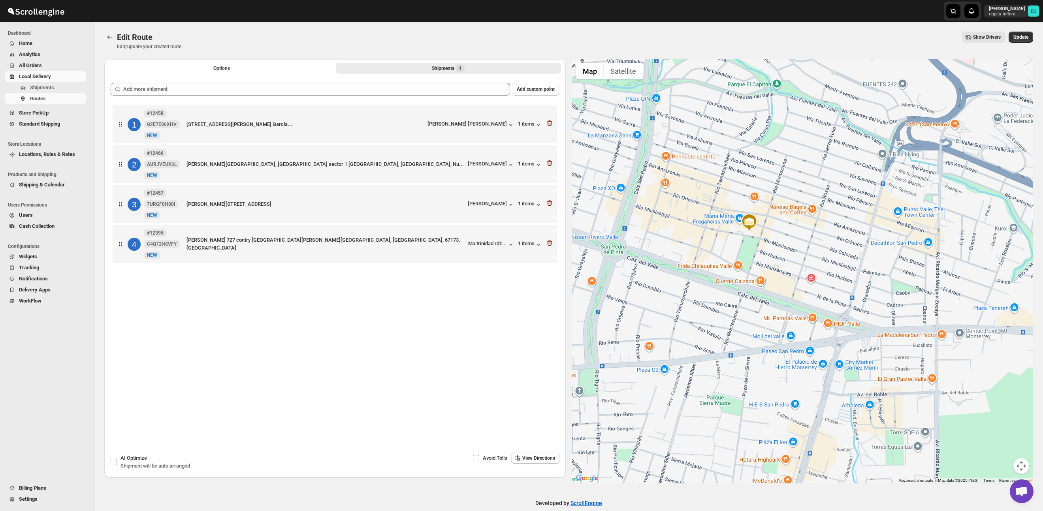
drag, startPoint x: 897, startPoint y: 345, endPoint x: 753, endPoint y: 188, distance: 213.7
click at [753, 188] on div at bounding box center [802, 271] width 461 height 424
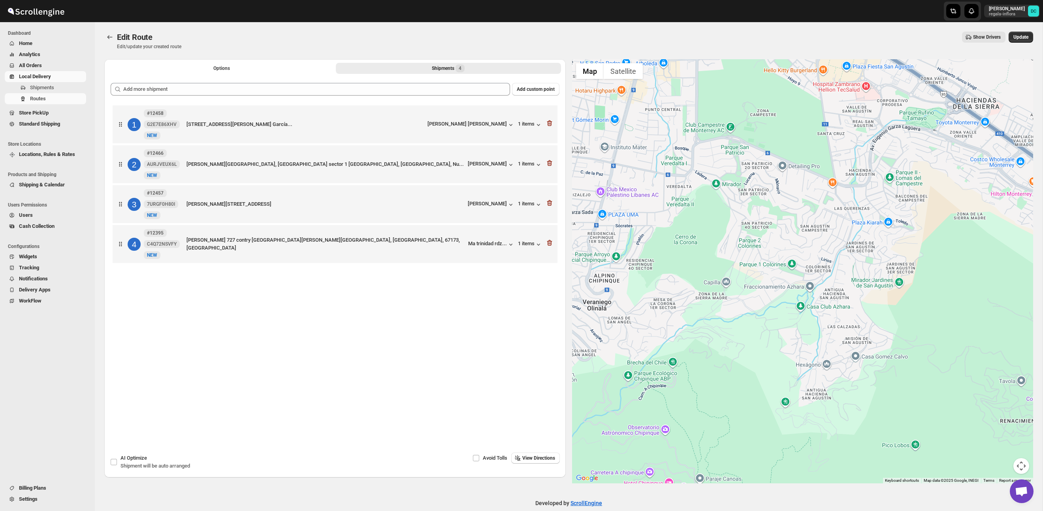
drag, startPoint x: 905, startPoint y: 331, endPoint x: 794, endPoint y: 151, distance: 211.6
click at [794, 151] on div at bounding box center [802, 271] width 461 height 424
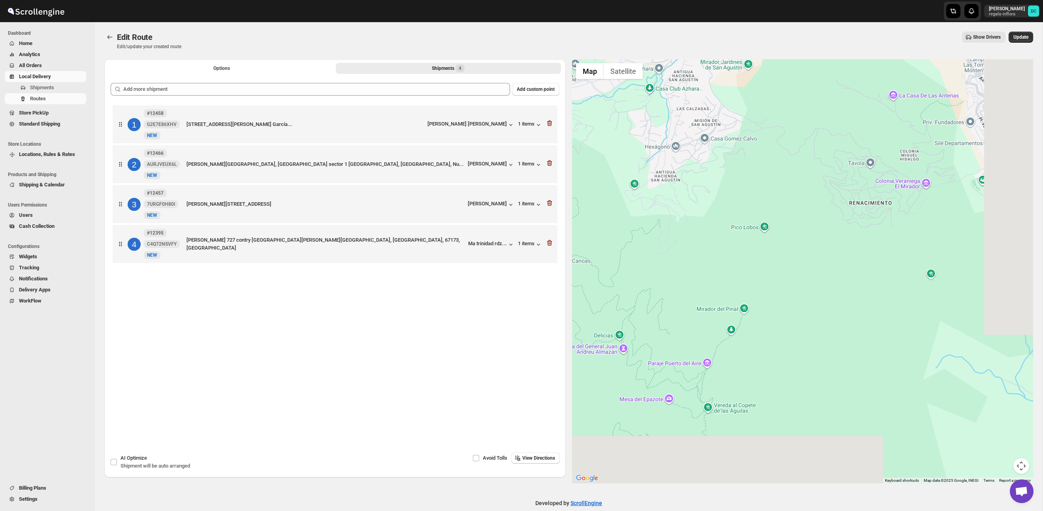
drag, startPoint x: 868, startPoint y: 286, endPoint x: 818, endPoint y: 182, distance: 115.6
click at [750, 107] on div at bounding box center [802, 271] width 461 height 424
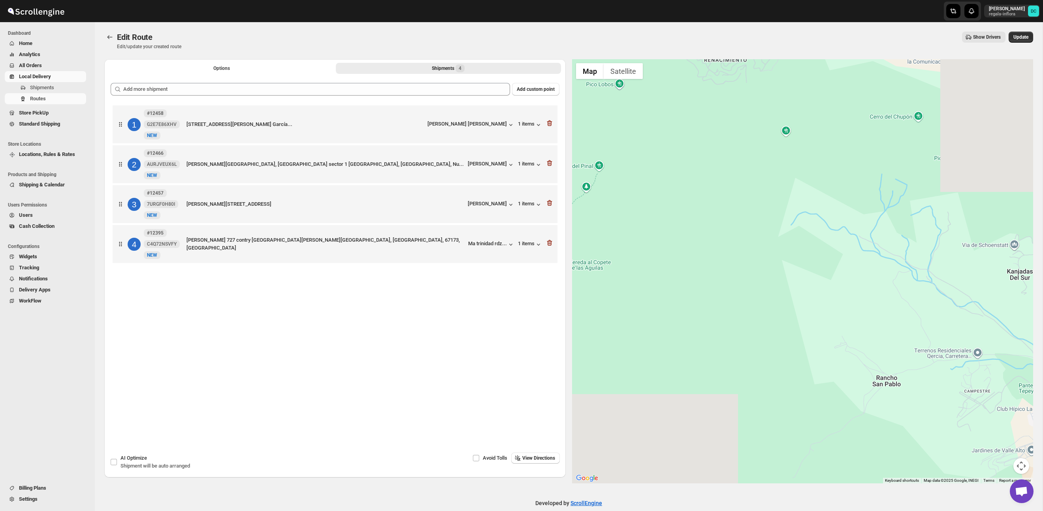
drag, startPoint x: 923, startPoint y: 297, endPoint x: 746, endPoint y: 168, distance: 219.7
click at [745, 166] on div at bounding box center [802, 271] width 461 height 424
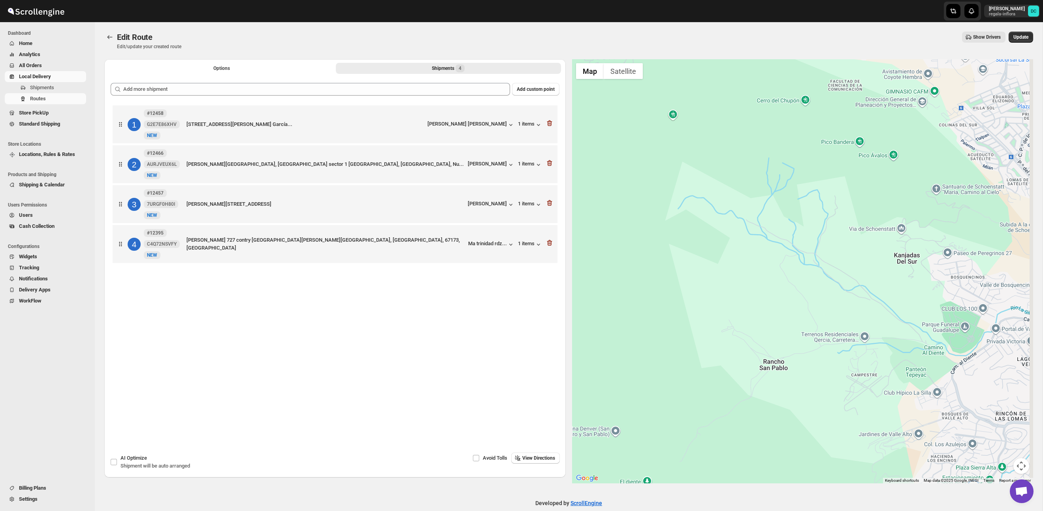
drag, startPoint x: 898, startPoint y: 226, endPoint x: 763, endPoint y: 302, distance: 155.4
click at [747, 303] on div at bounding box center [802, 271] width 461 height 424
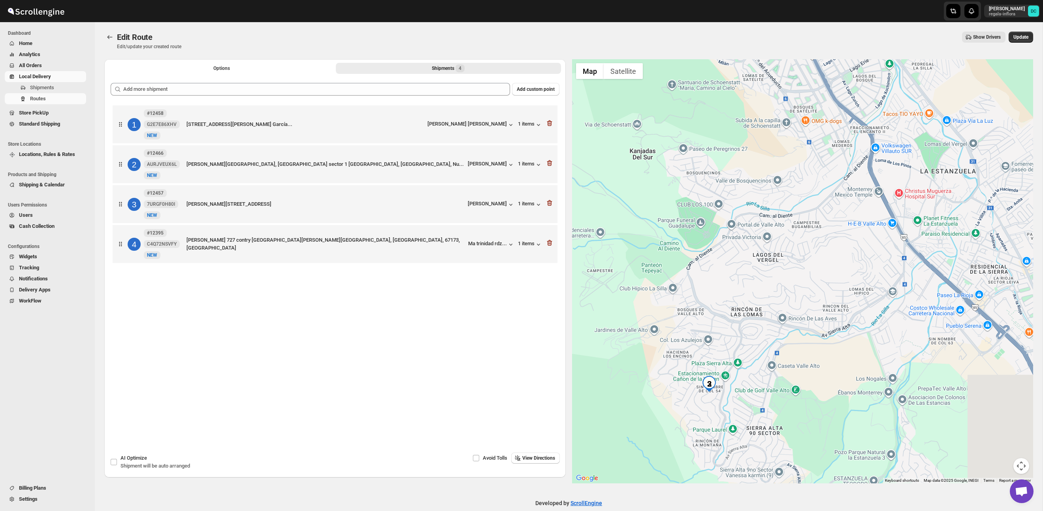
drag, startPoint x: 894, startPoint y: 352, endPoint x: 838, endPoint y: 141, distance: 218.2
click at [838, 141] on div at bounding box center [802, 271] width 461 height 424
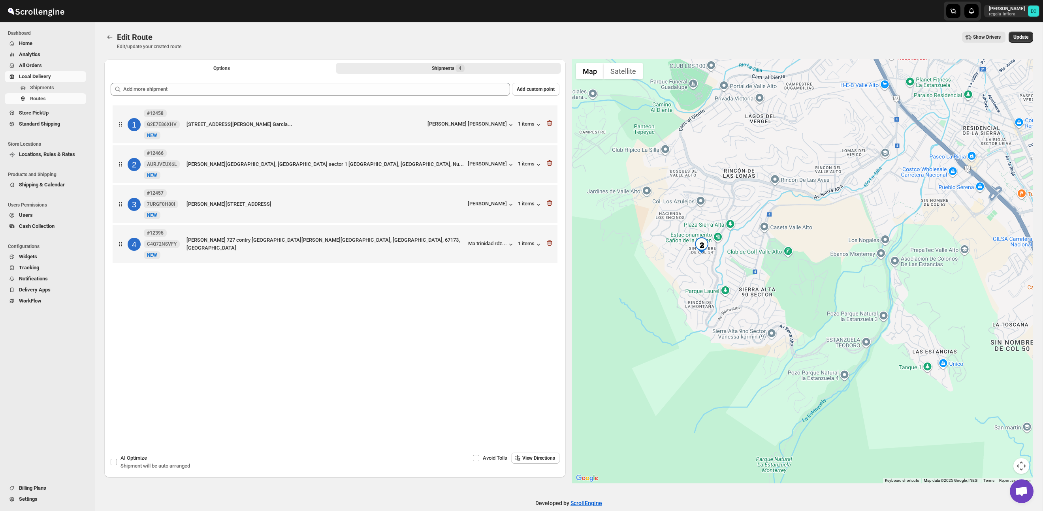
drag, startPoint x: 866, startPoint y: 304, endPoint x: 688, endPoint y: 262, distance: 183.1
click at [864, 220] on div at bounding box center [802, 271] width 461 height 424
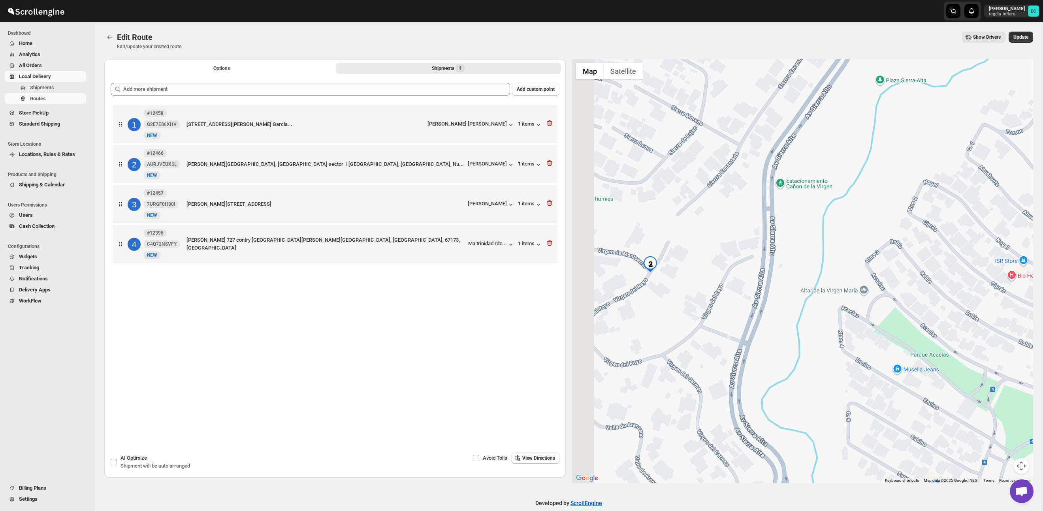
drag, startPoint x: 666, startPoint y: 266, endPoint x: 718, endPoint y: 255, distance: 52.9
click at [718, 255] on div at bounding box center [802, 271] width 461 height 424
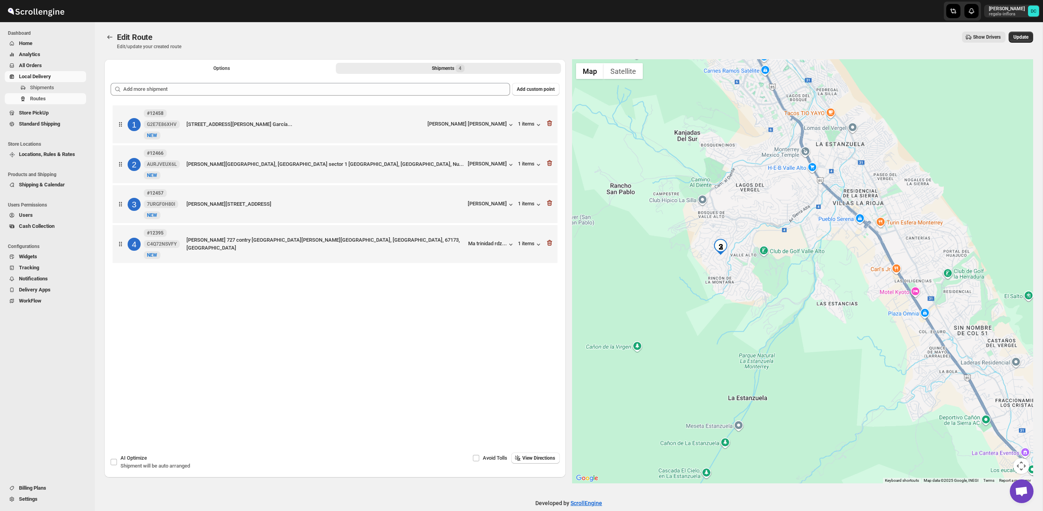
drag, startPoint x: 778, startPoint y: 204, endPoint x: 770, endPoint y: 335, distance: 131.8
click at [770, 335] on div at bounding box center [802, 271] width 461 height 424
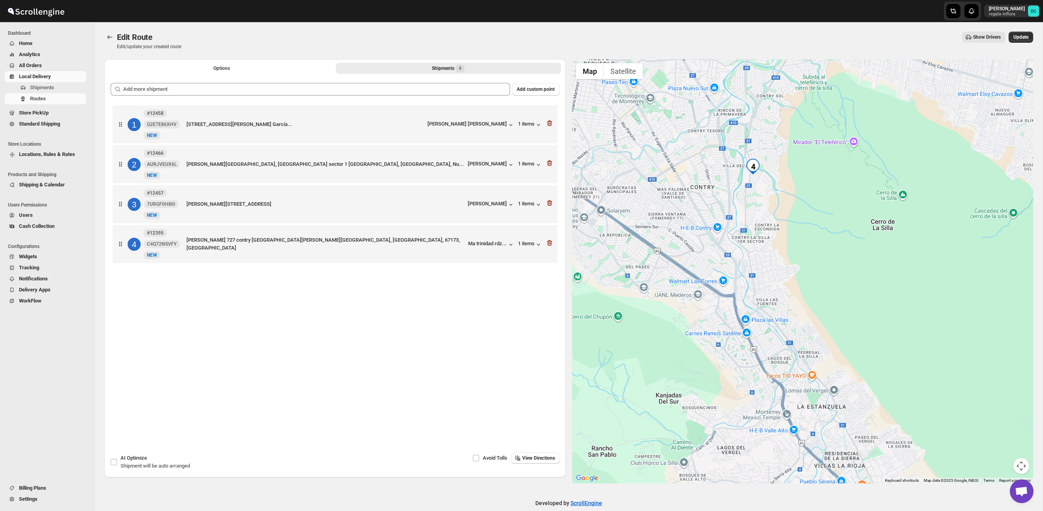
drag, startPoint x: 799, startPoint y: 280, endPoint x: 825, endPoint y: 362, distance: 85.7
click at [787, 403] on div at bounding box center [802, 271] width 461 height 424
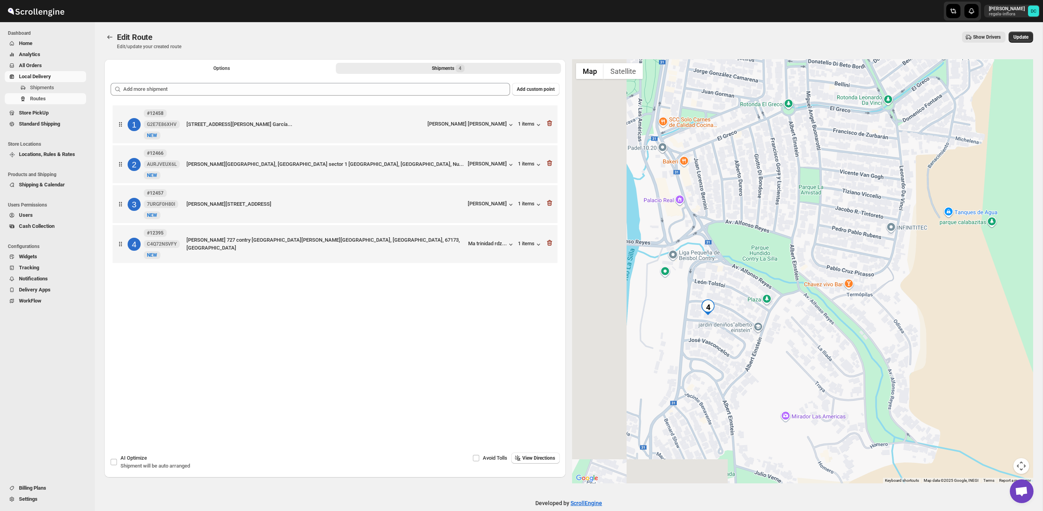
drag, startPoint x: 699, startPoint y: 373, endPoint x: 787, endPoint y: 326, distance: 100.1
click at [787, 326] on div at bounding box center [802, 271] width 461 height 424
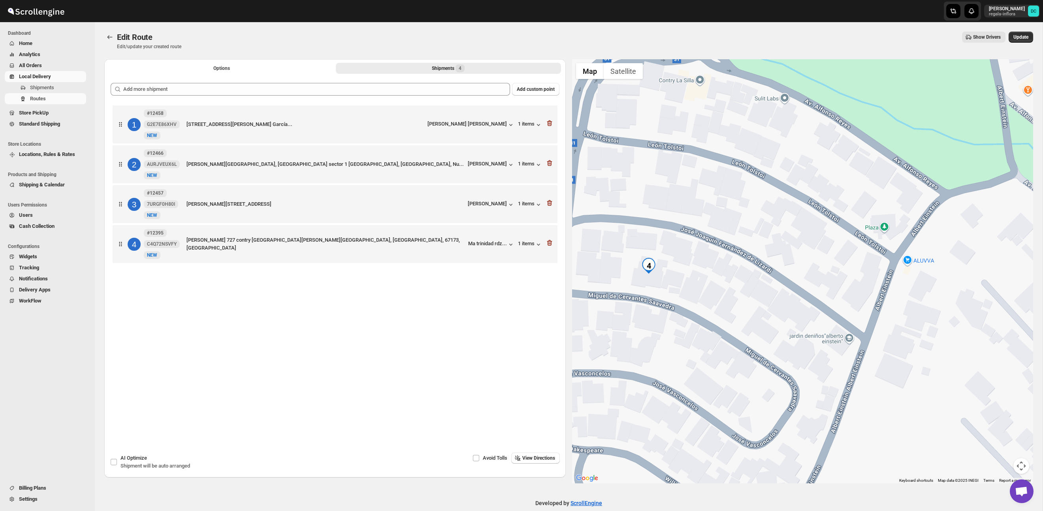
drag, startPoint x: 694, startPoint y: 303, endPoint x: 766, endPoint y: 294, distance: 72.0
click at [766, 294] on div at bounding box center [802, 271] width 461 height 424
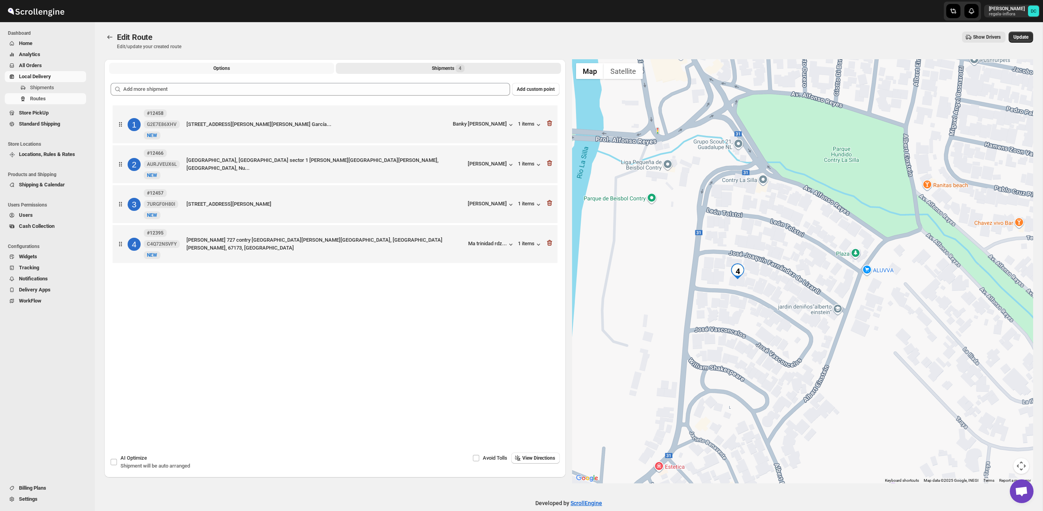
drag, startPoint x: 246, startPoint y: 65, endPoint x: 360, endPoint y: 65, distance: 114.2
click at [246, 65] on button "Options" at bounding box center [221, 68] width 225 height 11
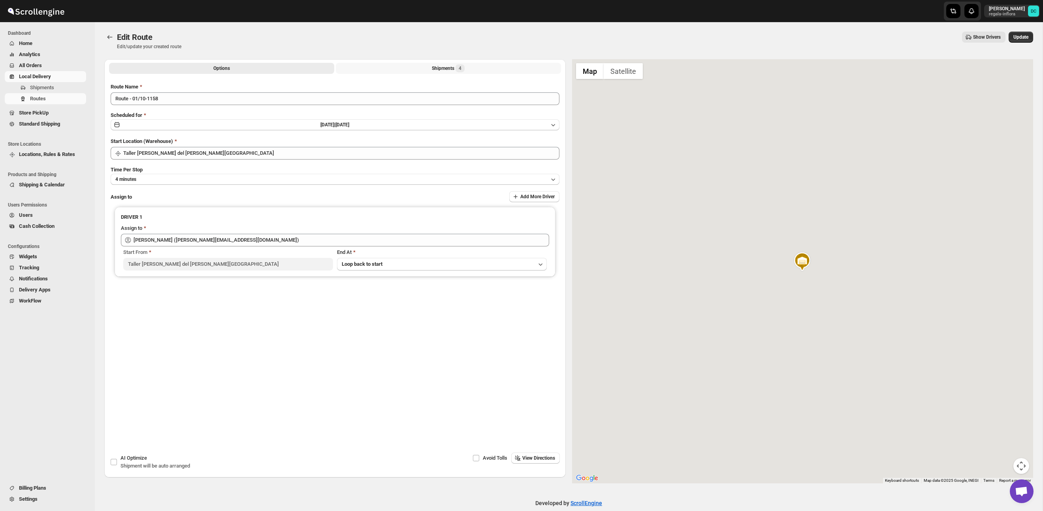
click at [418, 64] on button "Shipments 4" at bounding box center [448, 68] width 225 height 11
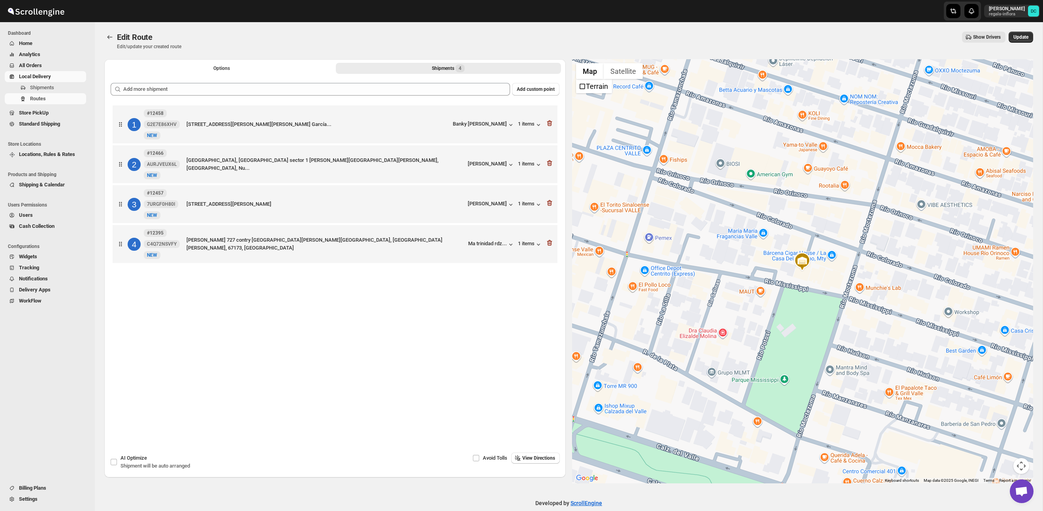
drag, startPoint x: 1022, startPoint y: 38, endPoint x: 976, endPoint y: 51, distance: 47.7
click at [1022, 38] on span "Update" at bounding box center [1020, 37] width 15 height 6
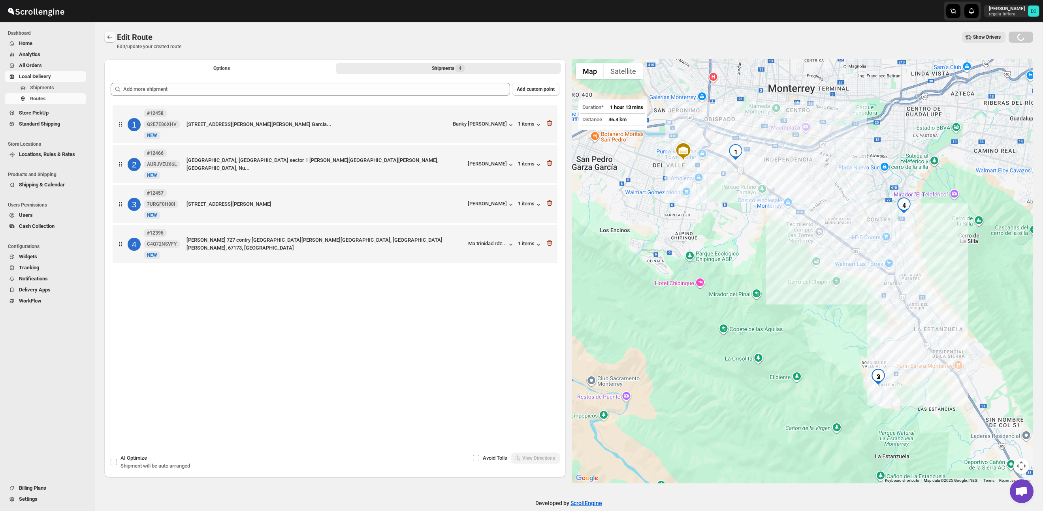
click at [109, 37] on icon "Routes" at bounding box center [109, 37] width 5 height 4
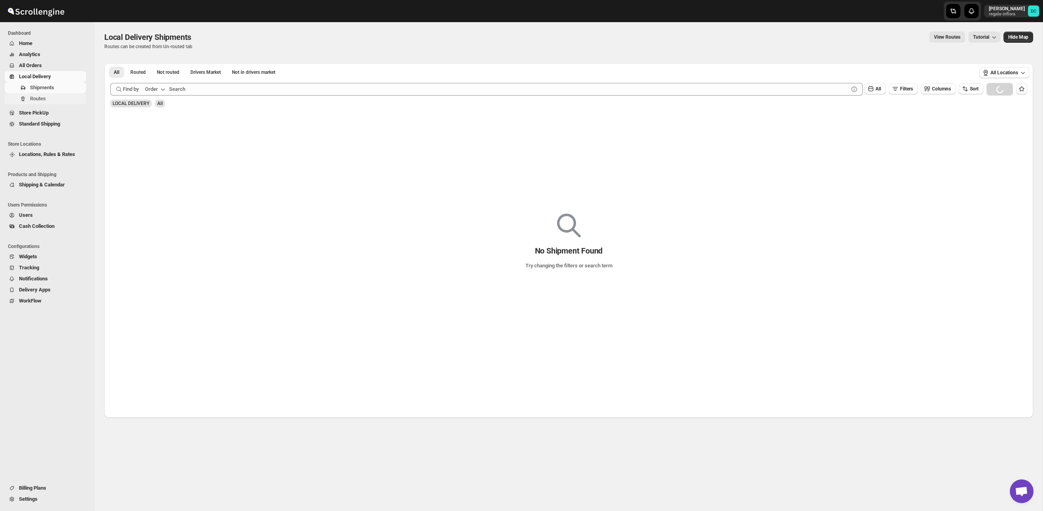
click at [56, 97] on span "Routes" at bounding box center [57, 99] width 55 height 8
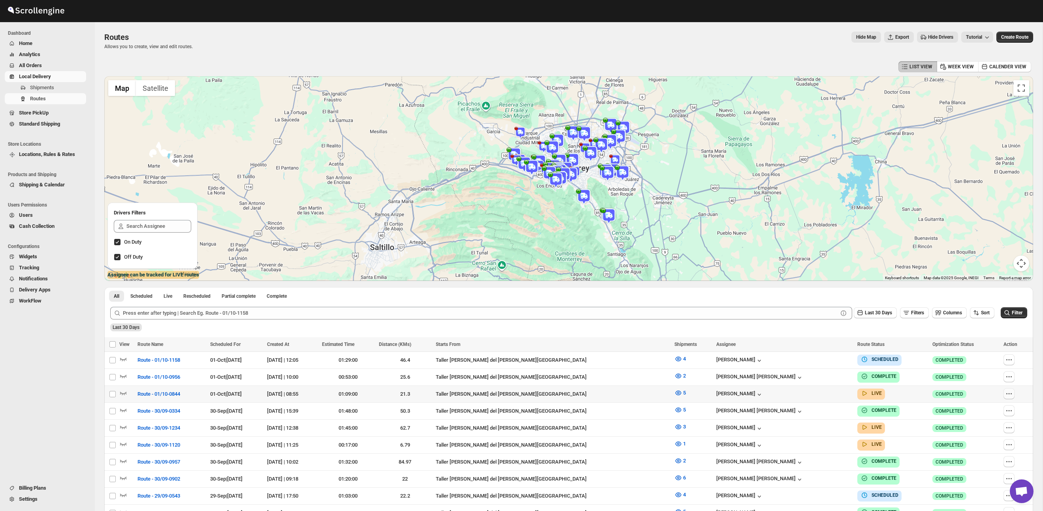
click at [1008, 393] on icon "button" at bounding box center [1009, 394] width 8 height 8
checkbox input "true"
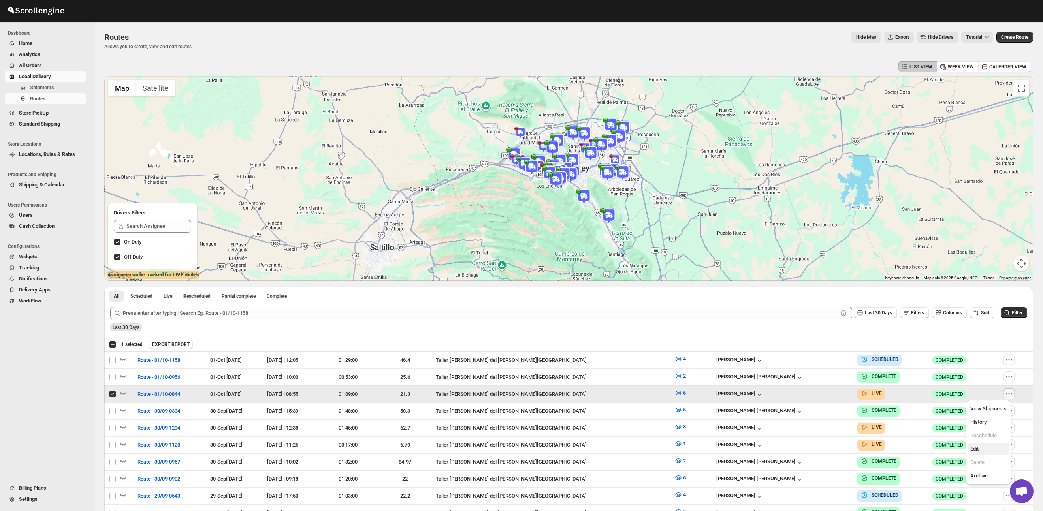
click at [975, 449] on span "Edit" at bounding box center [974, 449] width 8 height 6
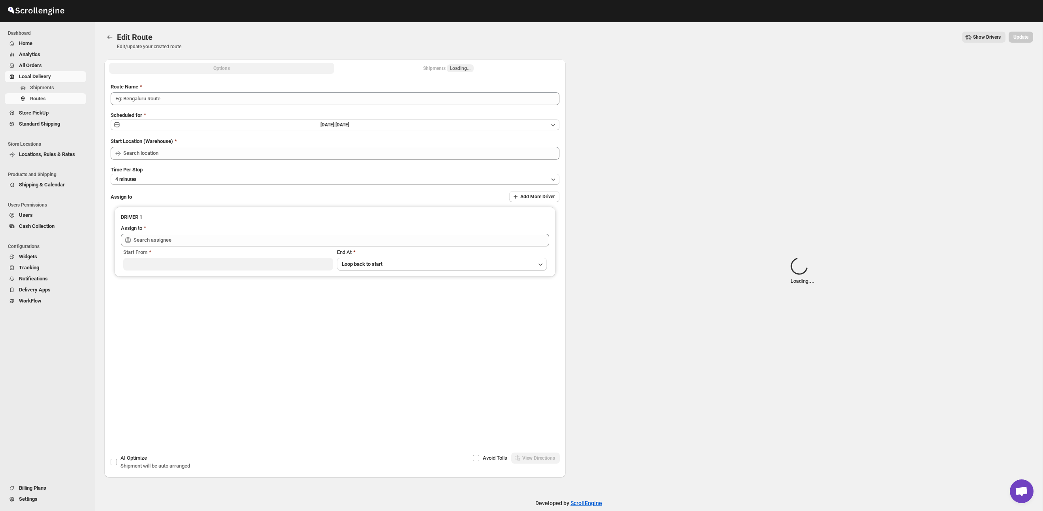
type input "Route - 01/10-0844"
type input "Taller [PERSON_NAME][GEOGRAPHIC_DATA]"
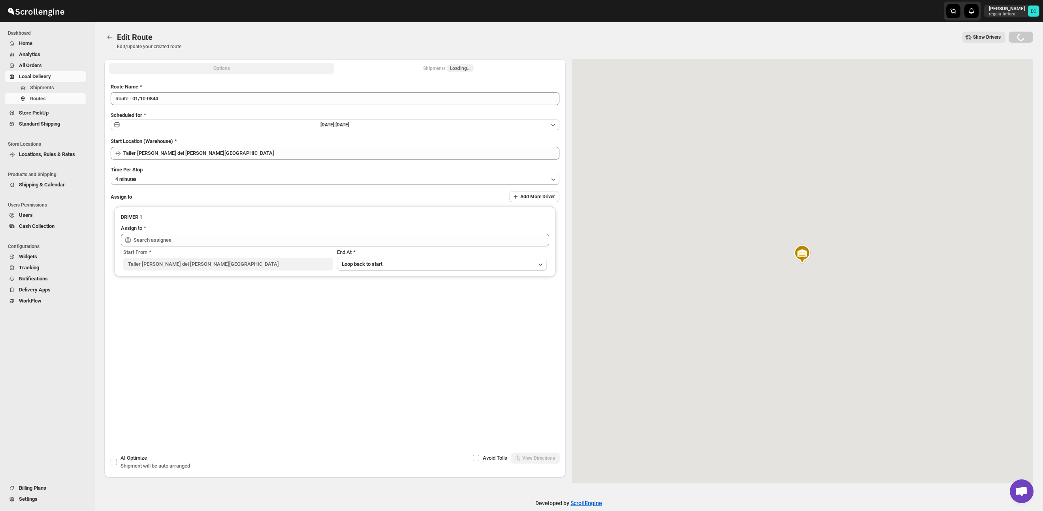
type input "[PERSON_NAME] ([EMAIL_ADDRESS][DOMAIN_NAME])"
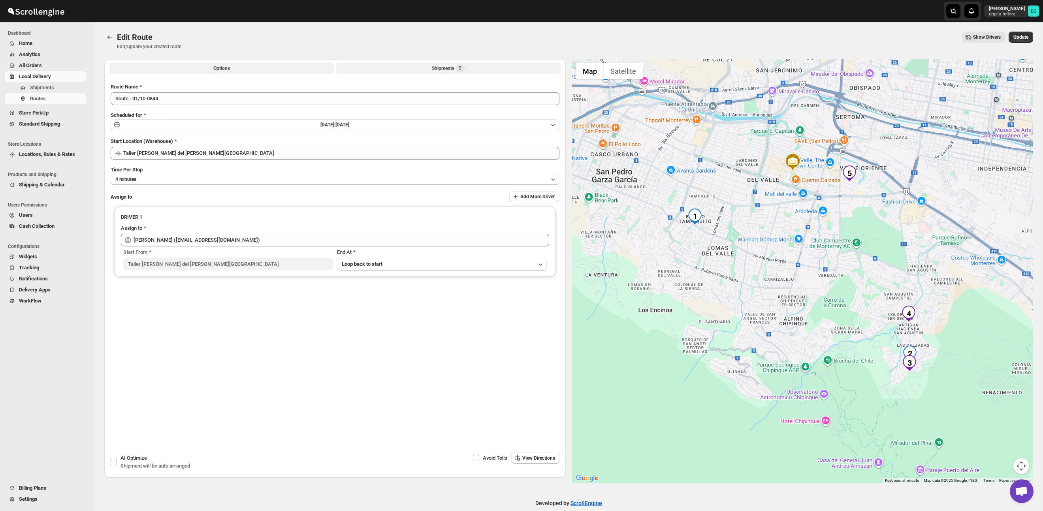
click at [419, 66] on button "Shipments 5" at bounding box center [448, 68] width 225 height 11
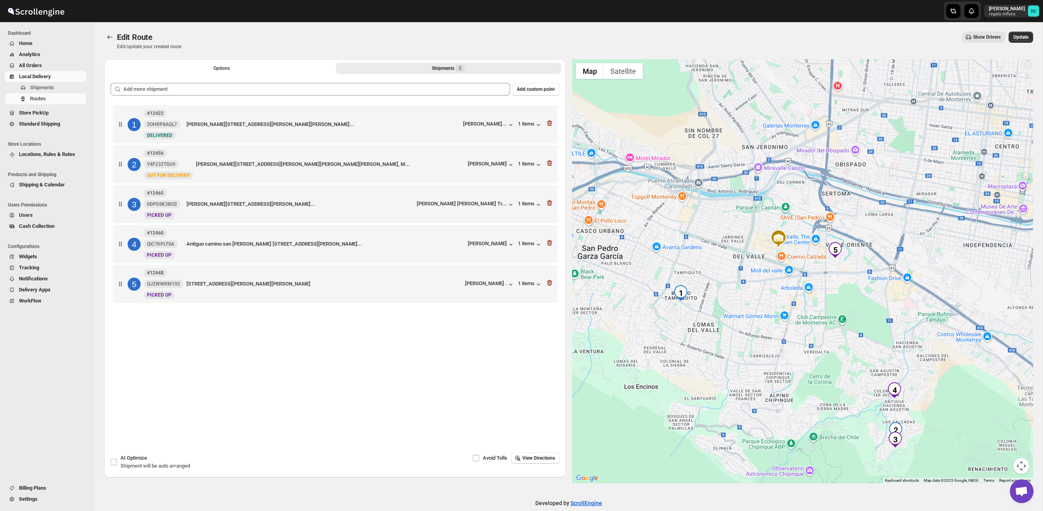
drag, startPoint x: 860, startPoint y: 343, endPoint x: 834, endPoint y: 318, distance: 35.8
click at [834, 318] on div at bounding box center [802, 271] width 461 height 424
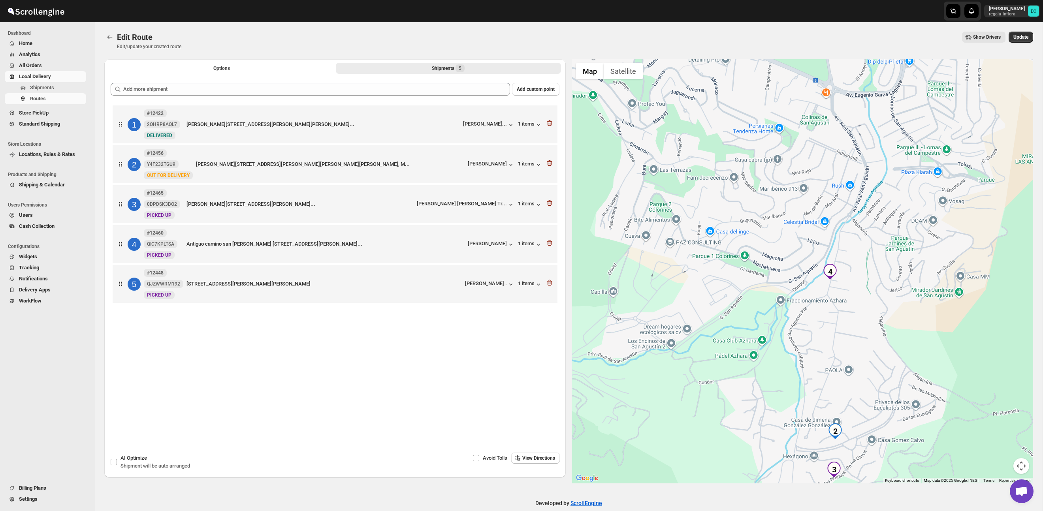
drag, startPoint x: 837, startPoint y: 413, endPoint x: 848, endPoint y: 293, distance: 120.6
click at [848, 293] on div at bounding box center [802, 271] width 461 height 424
click at [110, 38] on icon "Routes" at bounding box center [110, 37] width 8 height 8
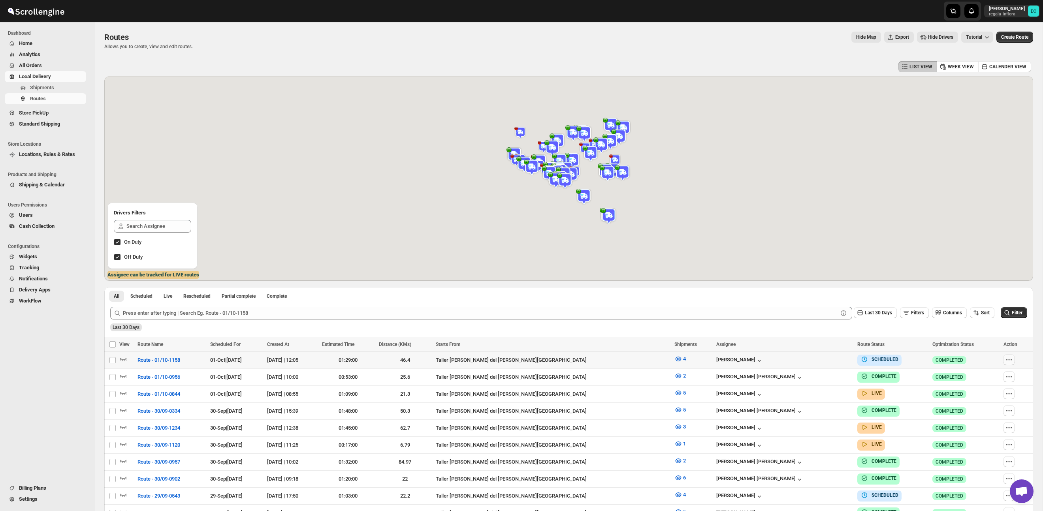
click at [1008, 360] on icon "button" at bounding box center [1008, 359] width 1 height 1
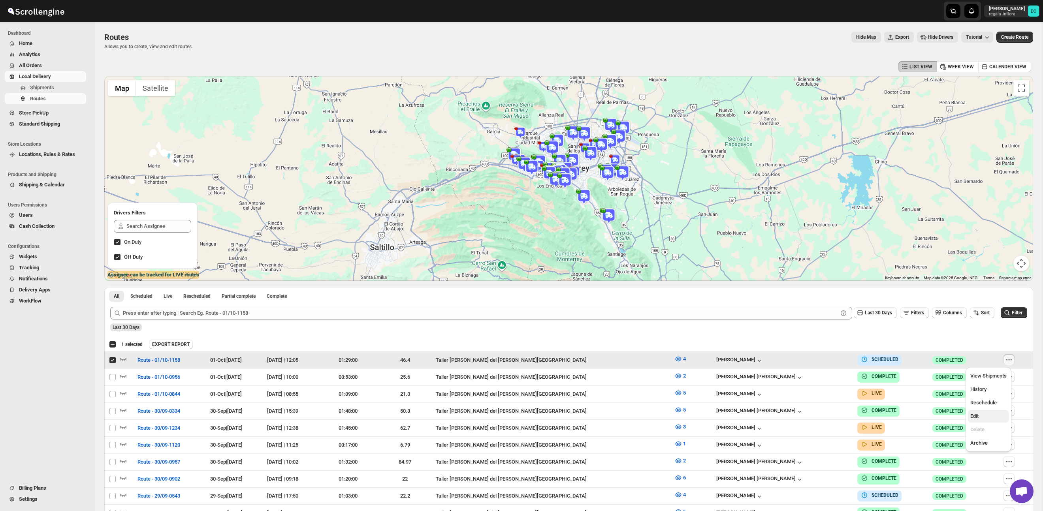
click at [985, 415] on span "Edit" at bounding box center [988, 416] width 36 height 8
checkbox input "false"
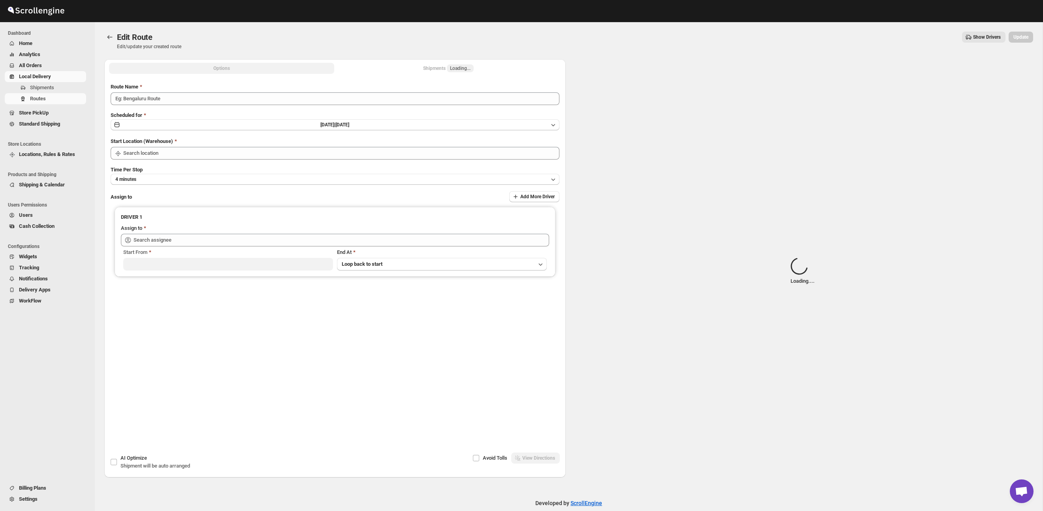
type input "Route - 01/10-1158"
type input "Taller [PERSON_NAME][GEOGRAPHIC_DATA]"
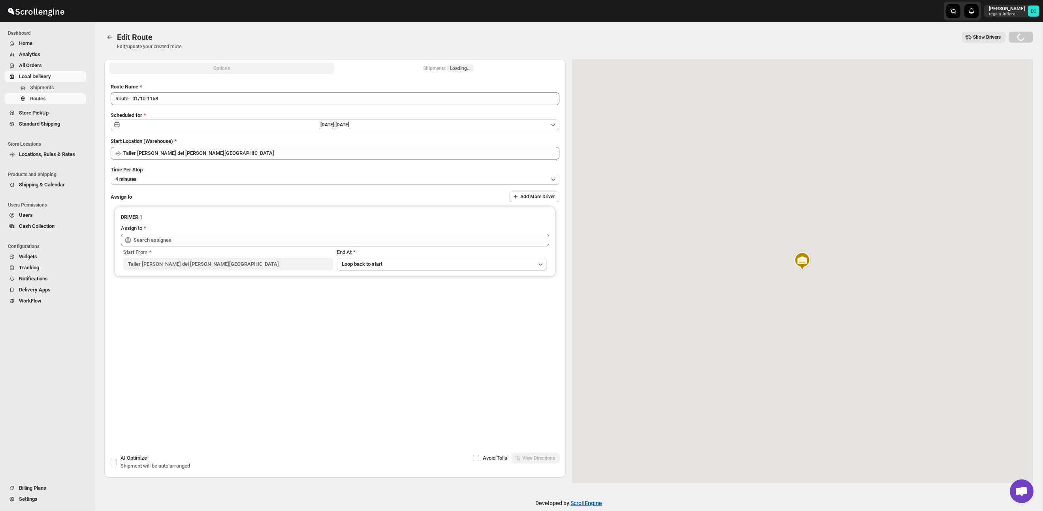
type input "[PERSON_NAME] ([EMAIL_ADDRESS][DOMAIN_NAME])"
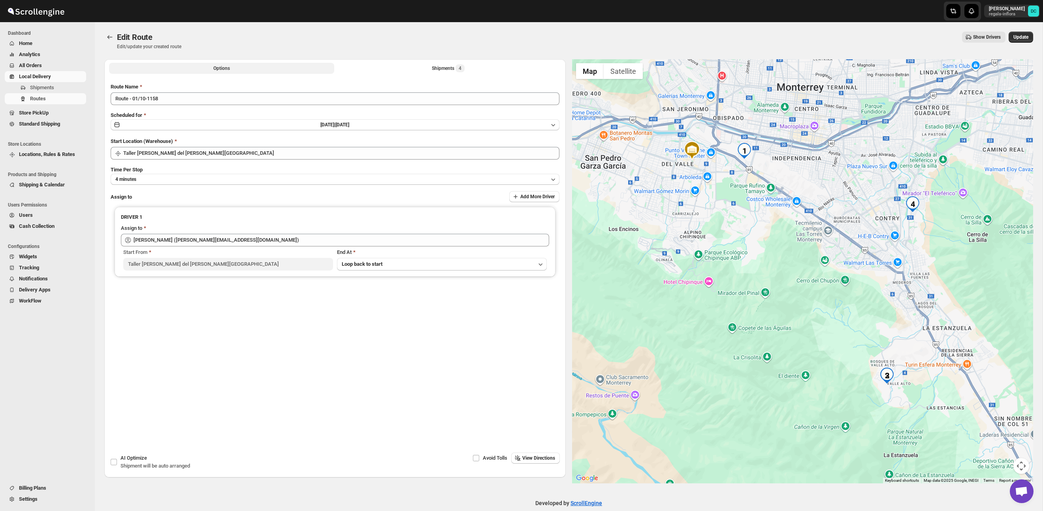
click at [432, 68] on div "Shipments 4" at bounding box center [448, 68] width 33 height 8
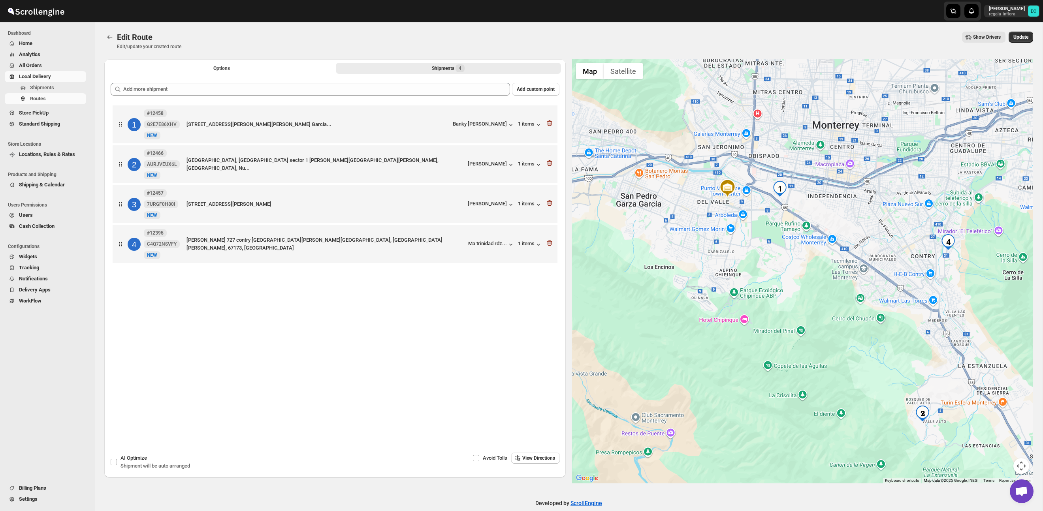
drag, startPoint x: 892, startPoint y: 263, endPoint x: 870, endPoint y: 245, distance: 28.3
click at [870, 245] on div at bounding box center [802, 271] width 461 height 424
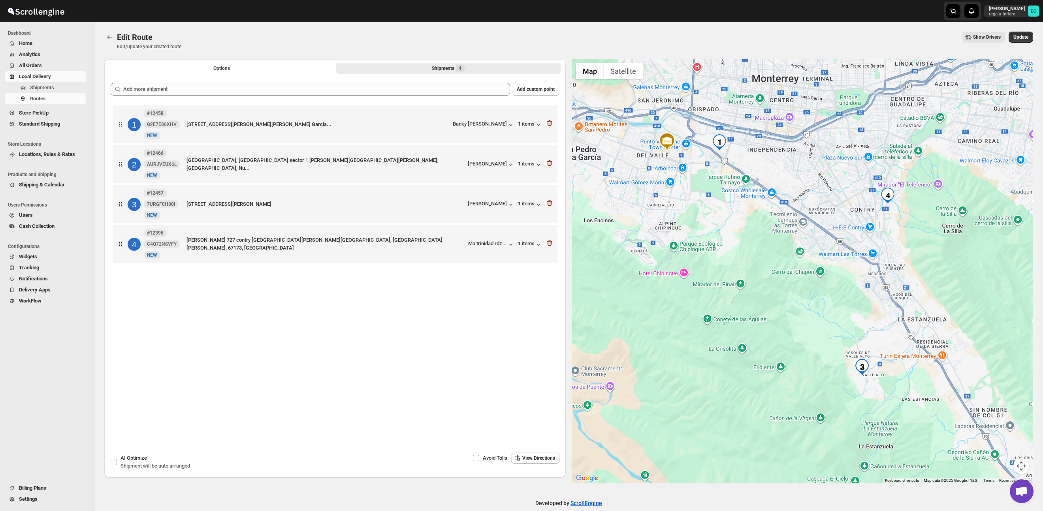
click at [840, 258] on div at bounding box center [802, 271] width 461 height 424
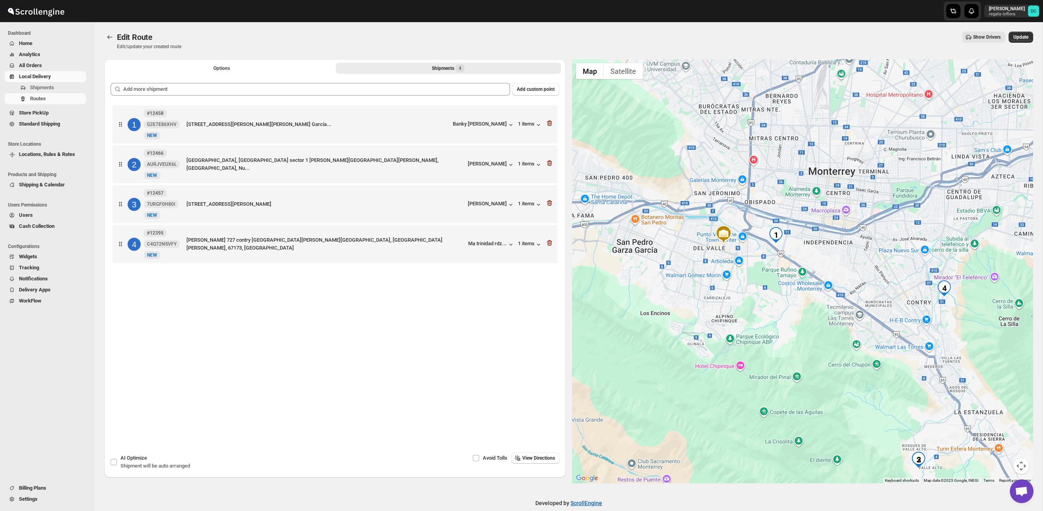
drag, startPoint x: 731, startPoint y: 194, endPoint x: 782, endPoint y: 272, distance: 92.7
click at [788, 288] on div at bounding box center [802, 271] width 461 height 424
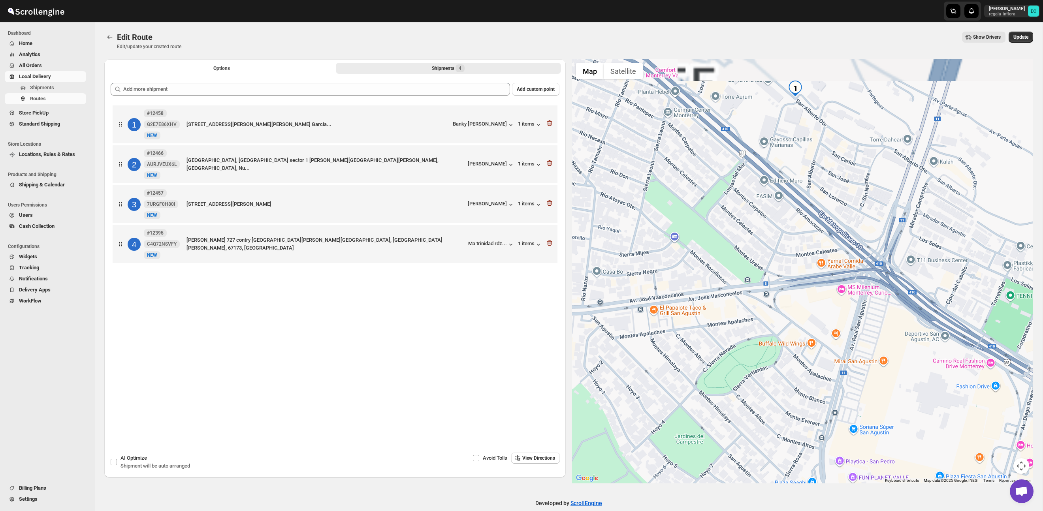
drag, startPoint x: 760, startPoint y: 193, endPoint x: 762, endPoint y: 217, distance: 24.2
click at [750, 251] on div at bounding box center [802, 271] width 461 height 424
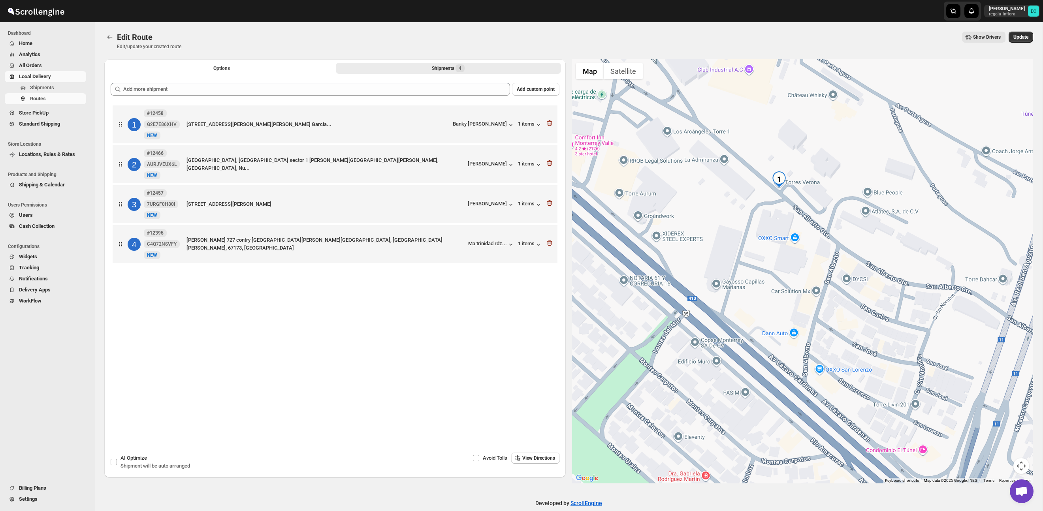
drag, startPoint x: 785, startPoint y: 132, endPoint x: 773, endPoint y: 219, distance: 87.7
click at [773, 219] on div at bounding box center [802, 271] width 461 height 424
drag, startPoint x: 230, startPoint y: 65, endPoint x: 234, endPoint y: 70, distance: 6.5
click at [230, 65] on span "Options" at bounding box center [221, 68] width 17 height 6
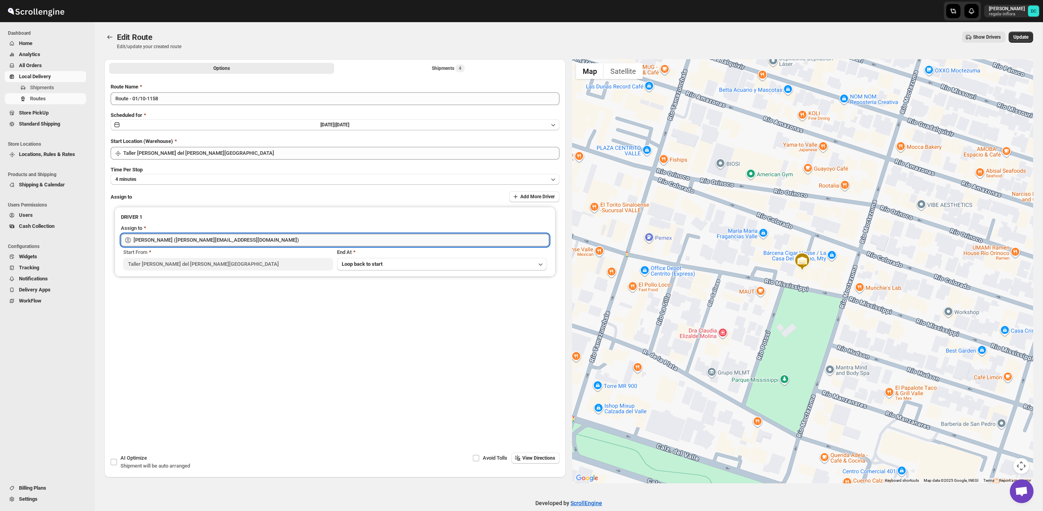
click at [252, 239] on input "[PERSON_NAME] ([EMAIL_ADDRESS][DOMAIN_NAME])" at bounding box center [342, 240] width 416 height 13
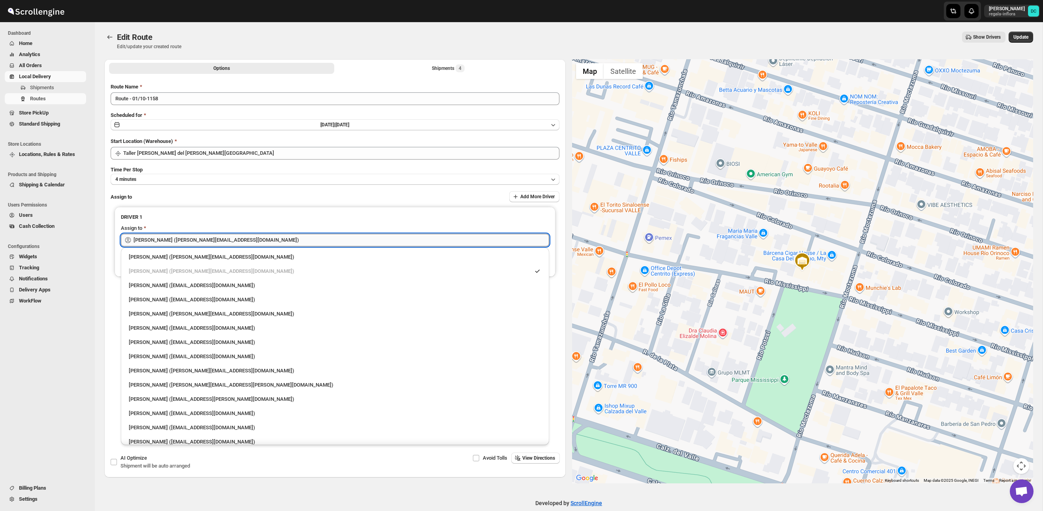
click at [268, 240] on input "[PERSON_NAME] ([EMAIL_ADDRESS][DOMAIN_NAME])" at bounding box center [342, 240] width 416 height 13
click at [268, 239] on input "[PERSON_NAME] ([EMAIL_ADDRESS][DOMAIN_NAME])" at bounding box center [342, 240] width 416 height 13
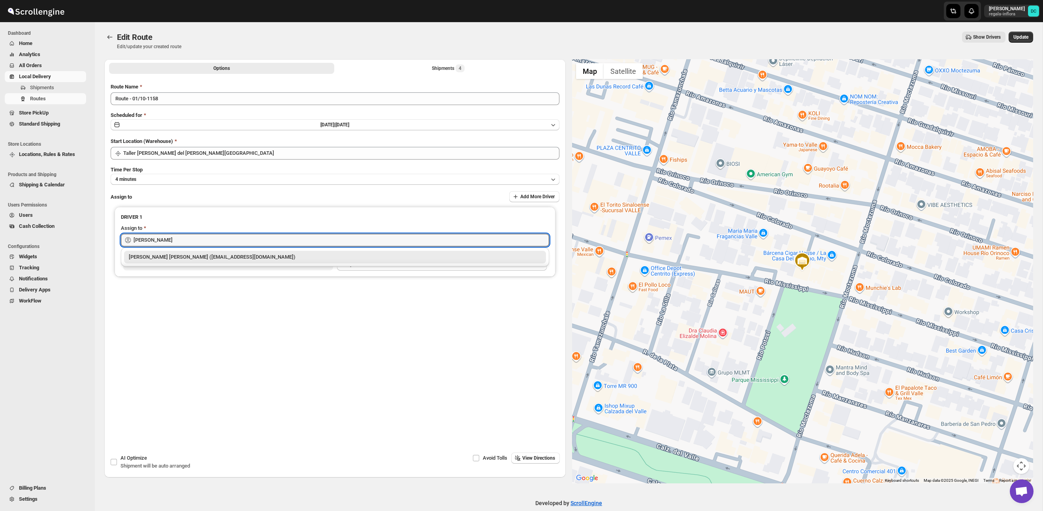
click at [269, 260] on div "[PERSON_NAME] ([EMAIL_ADDRESS][DOMAIN_NAME])" at bounding box center [335, 257] width 412 height 8
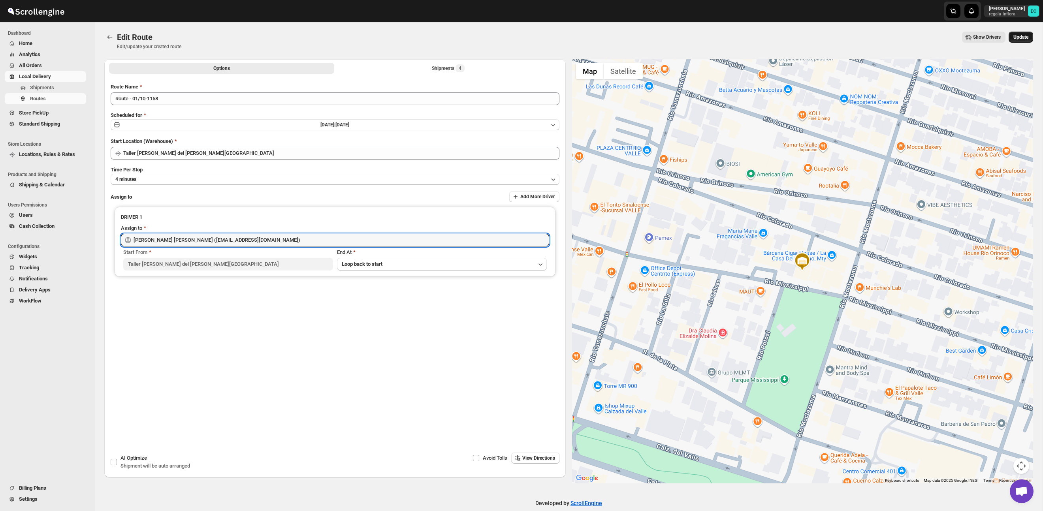
type input "[PERSON_NAME] ([EMAIL_ADDRESS][DOMAIN_NAME])"
click at [1015, 38] on span "Update" at bounding box center [1020, 37] width 15 height 6
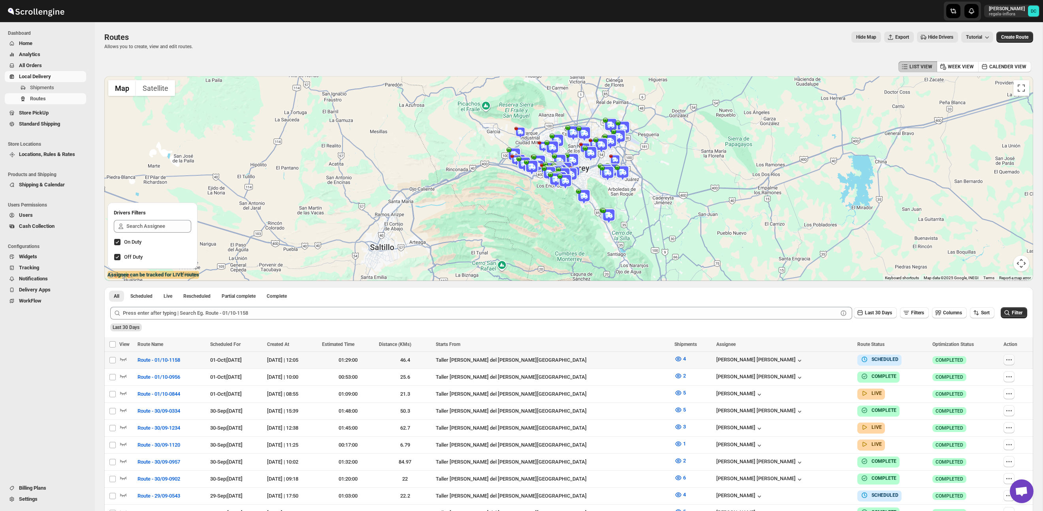
click at [1008, 359] on icon "button" at bounding box center [1009, 360] width 8 height 8
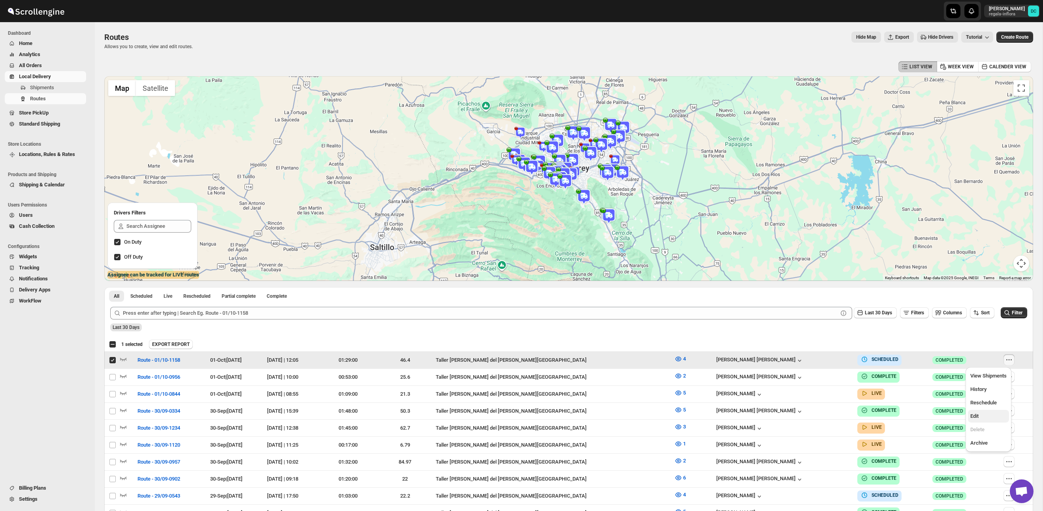
click at [980, 415] on span "Edit" at bounding box center [988, 416] width 36 height 8
checkbox input "false"
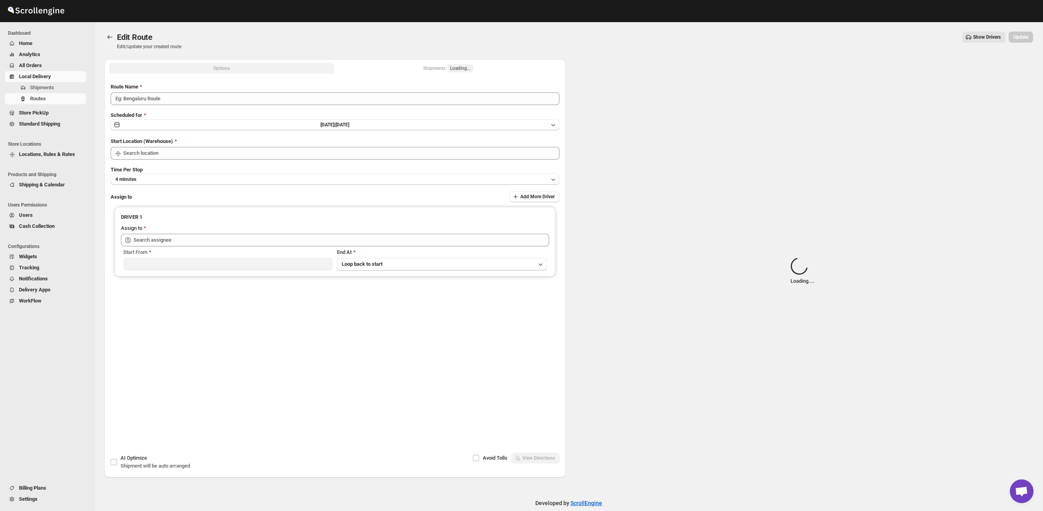
click at [454, 73] on button "Shipments Loading..." at bounding box center [448, 68] width 225 height 11
type input "Route - 01/10-1158"
type input "Taller [PERSON_NAME][GEOGRAPHIC_DATA]"
type input "[PERSON_NAME] ([EMAIL_ADDRESS][DOMAIN_NAME])"
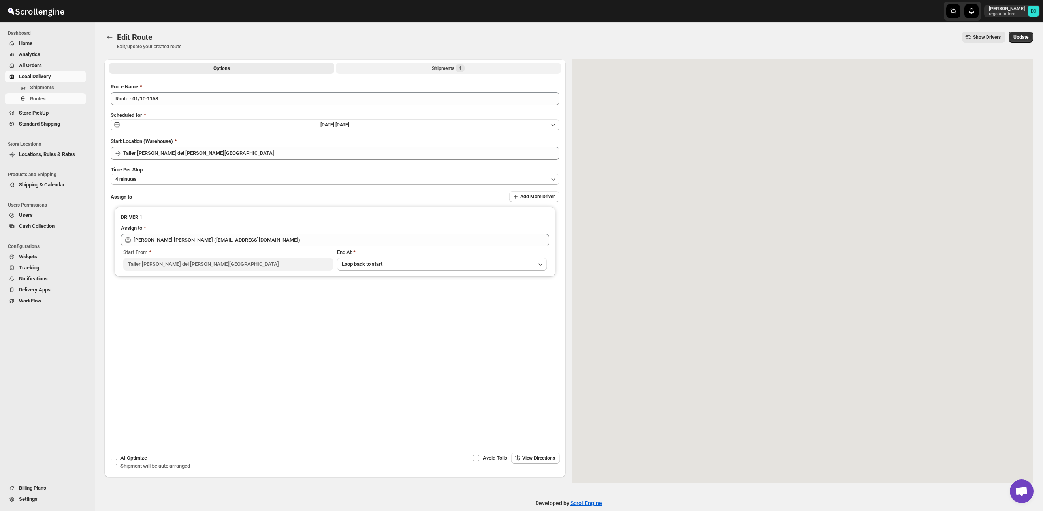
click at [461, 66] on span "4" at bounding box center [460, 68] width 3 height 6
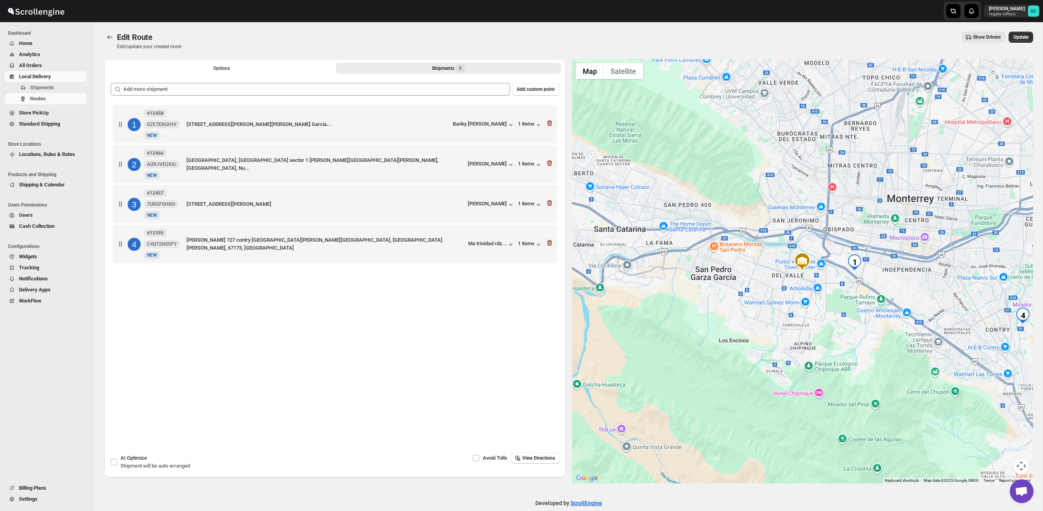
drag, startPoint x: 926, startPoint y: 274, endPoint x: 836, endPoint y: 242, distance: 95.2
click at [816, 227] on div at bounding box center [802, 271] width 461 height 424
drag, startPoint x: 870, startPoint y: 266, endPoint x: 863, endPoint y: 260, distance: 8.8
click at [863, 260] on div at bounding box center [802, 271] width 461 height 424
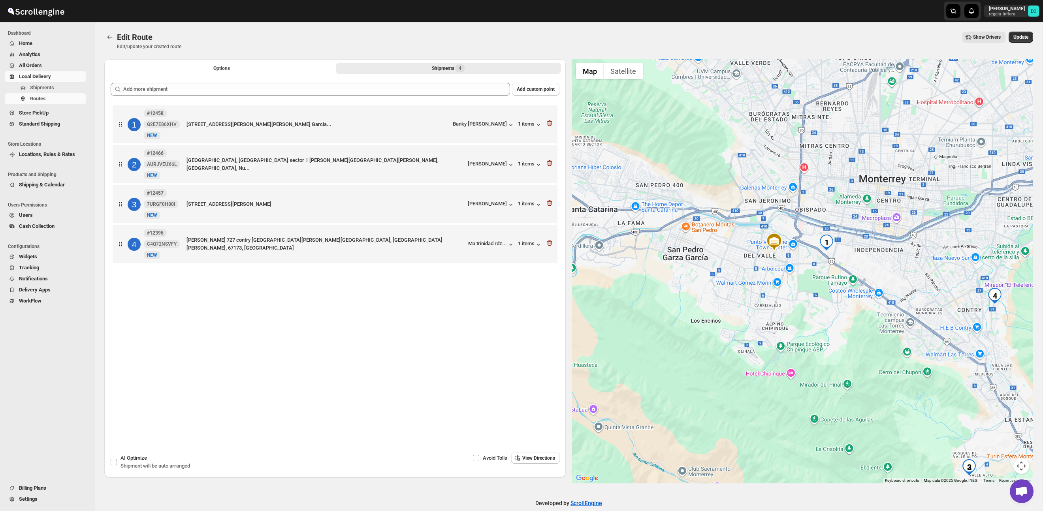
drag, startPoint x: 977, startPoint y: 328, endPoint x: 925, endPoint y: 296, distance: 61.3
click at [927, 296] on div at bounding box center [802, 271] width 461 height 424
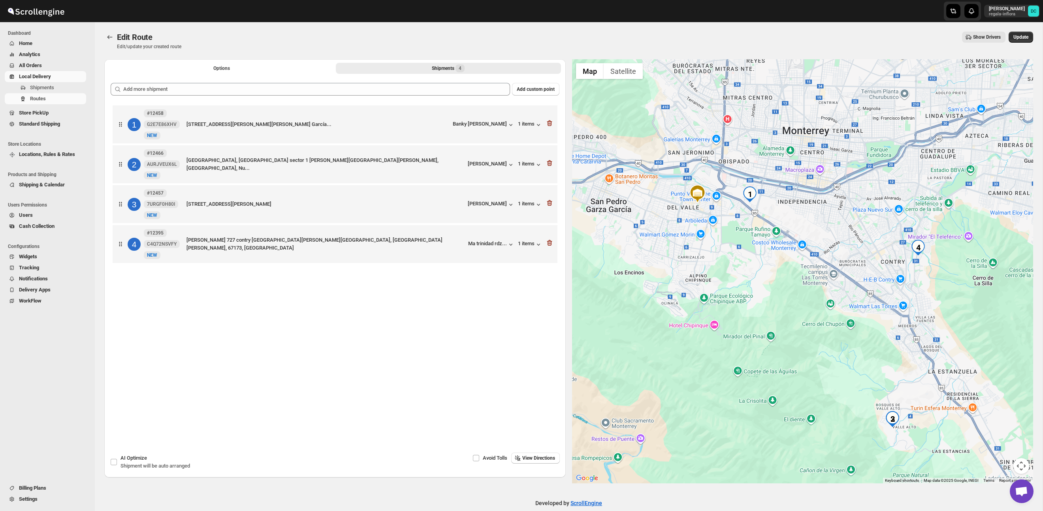
drag, startPoint x: 907, startPoint y: 279, endPoint x: 883, endPoint y: 264, distance: 27.7
click at [883, 264] on div at bounding box center [802, 271] width 461 height 424
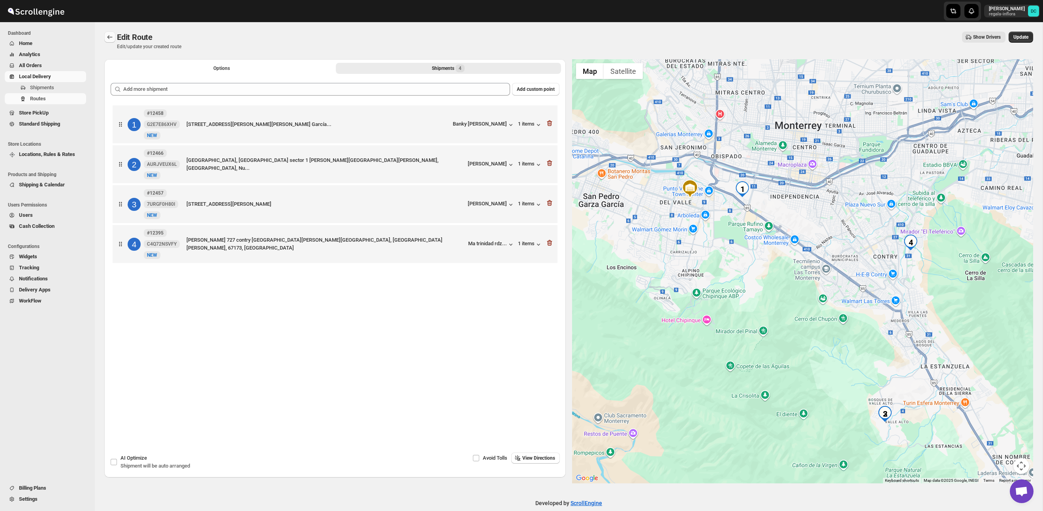
click at [110, 37] on icon "Routes" at bounding box center [110, 37] width 8 height 8
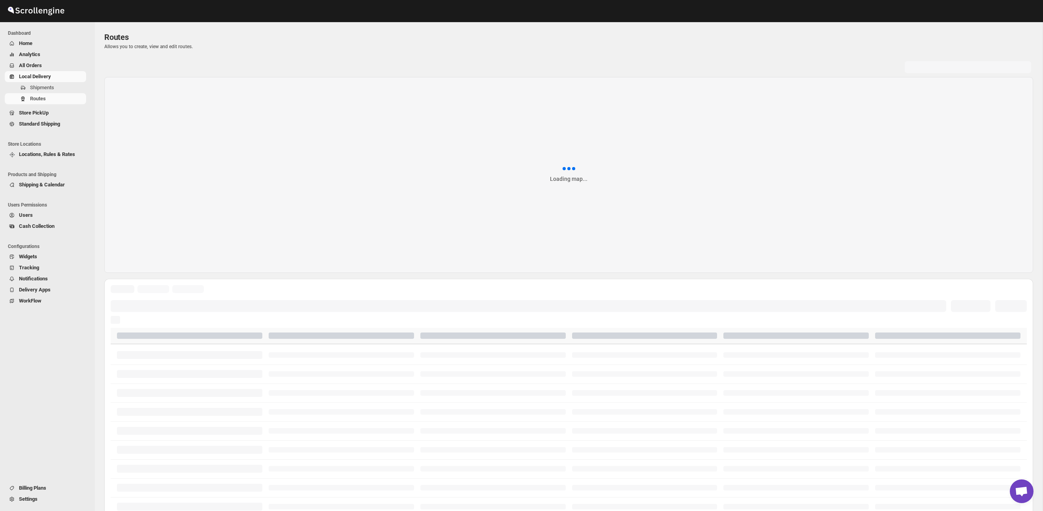
click at [48, 66] on span "All Orders" at bounding box center [52, 66] width 66 height 8
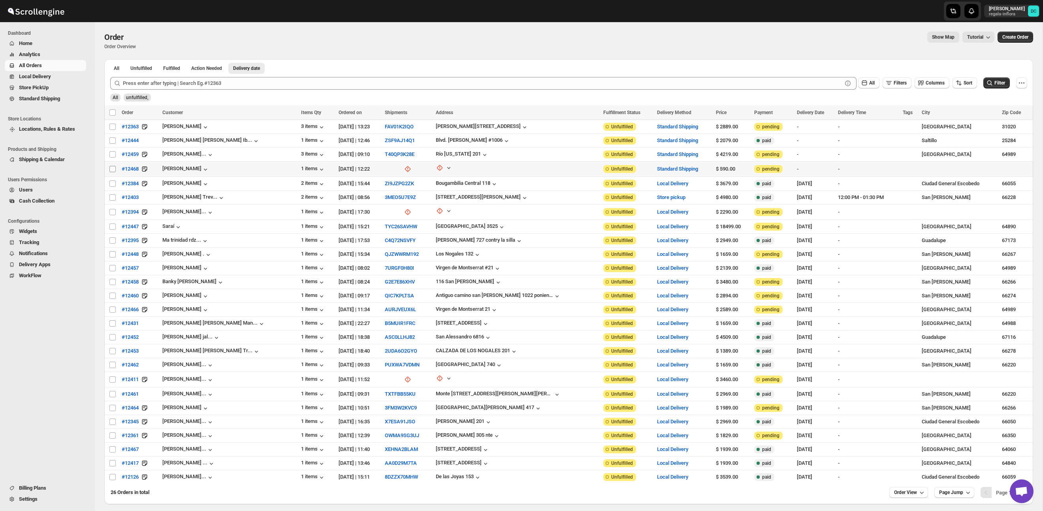
click at [113, 168] on input "Select order" at bounding box center [112, 169] width 6 height 6
checkbox input "true"
click at [114, 154] on input "Select order" at bounding box center [112, 154] width 6 height 6
checkbox input "true"
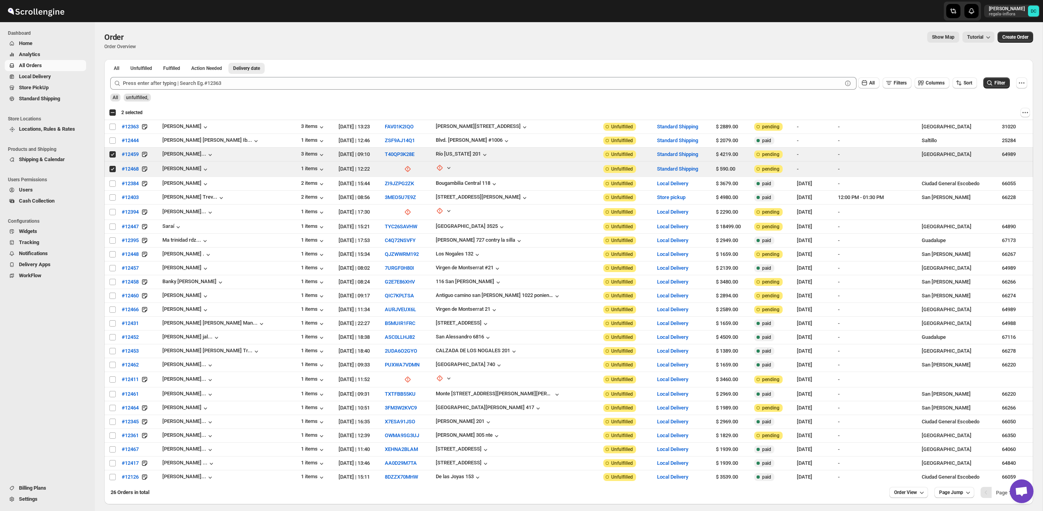
click at [113, 113] on div "Select all 26 orders 2 selected" at bounding box center [126, 112] width 34 height 7
checkbox input "true"
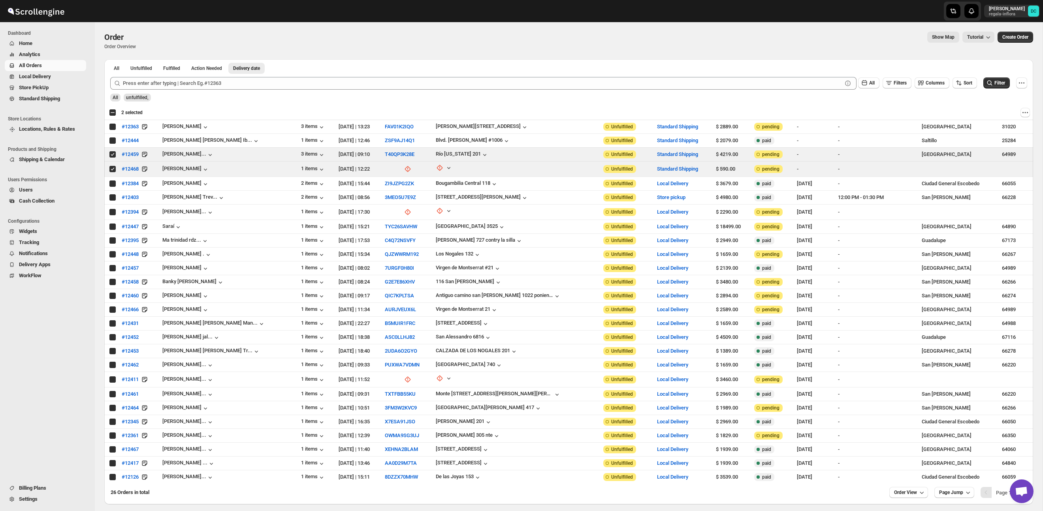
checkbox input "true"
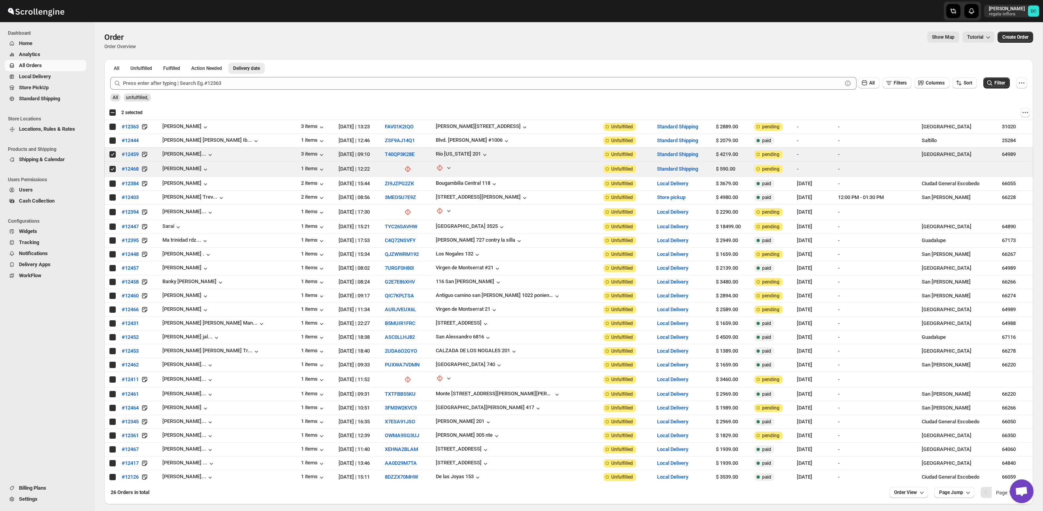
checkbox input "true"
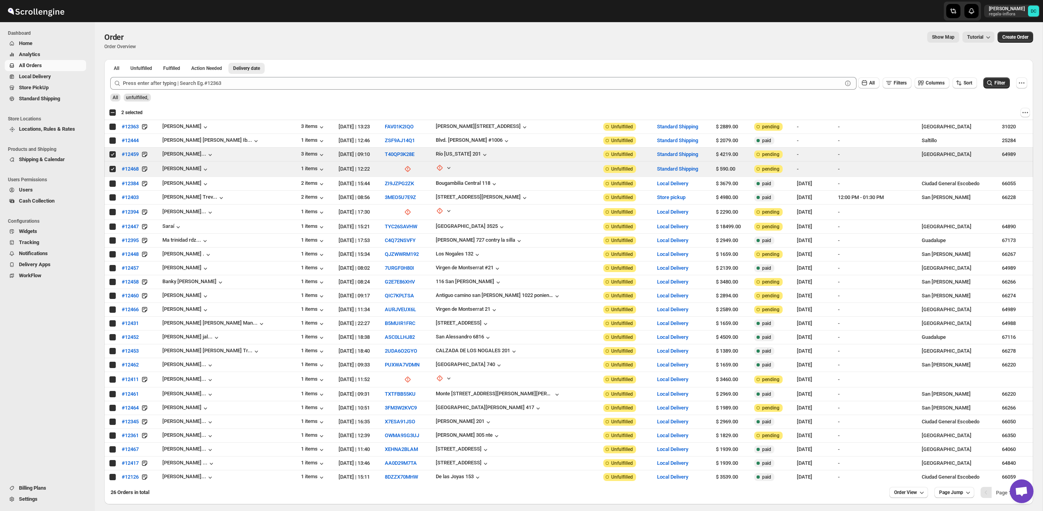
checkbox input "true"
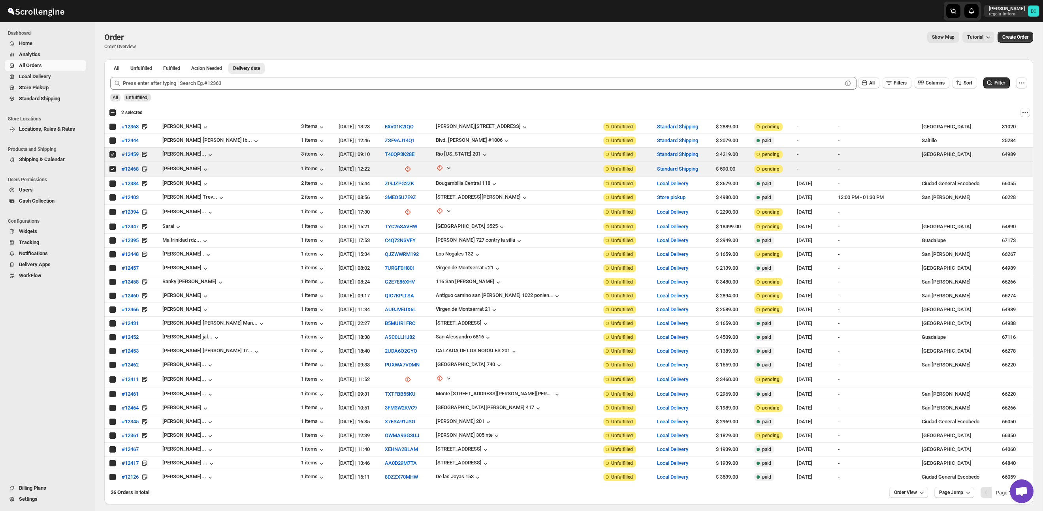
checkbox input "true"
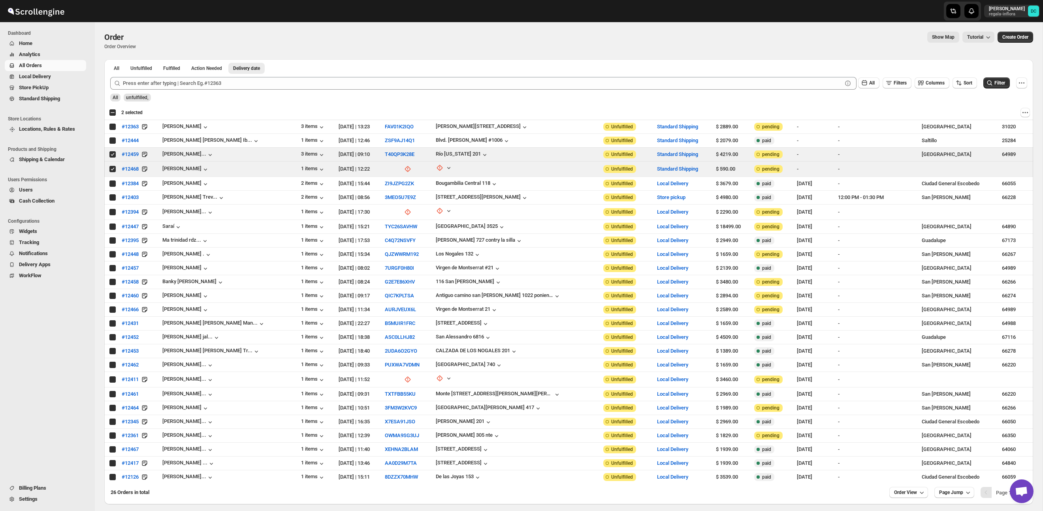
checkbox input "true"
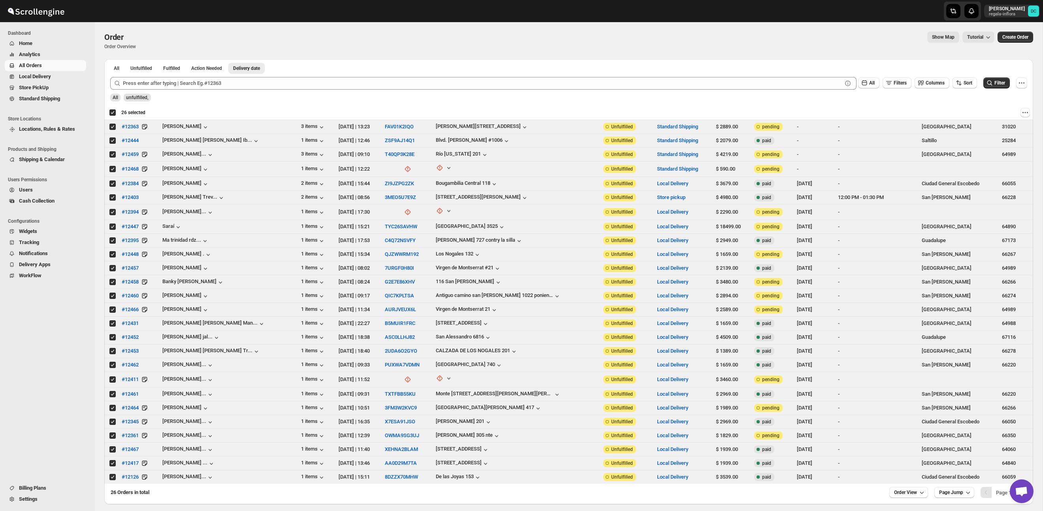
click at [113, 113] on div "Deselect all 26 orders 26 selected" at bounding box center [127, 112] width 36 height 7
checkbox input "false"
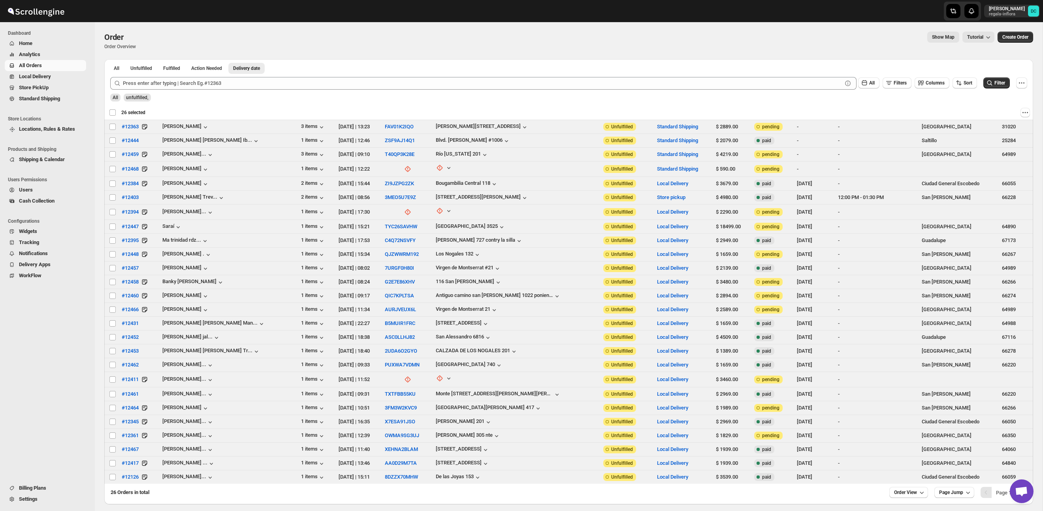
checkbox input "false"
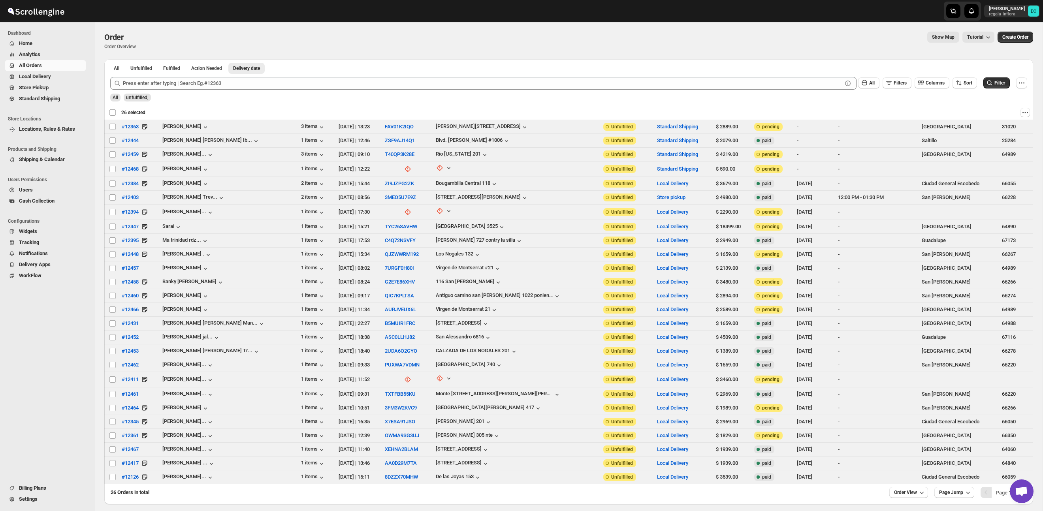
checkbox input "false"
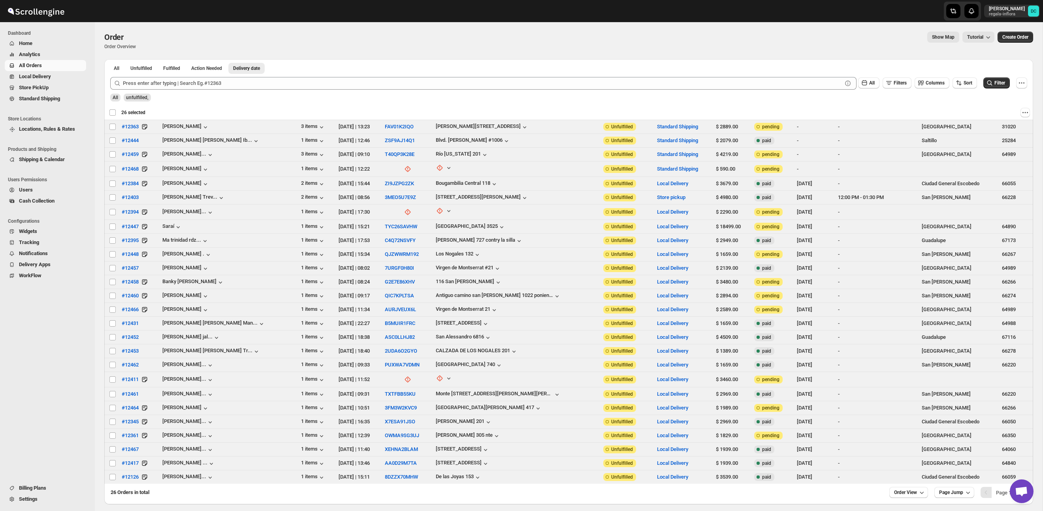
checkbox input "false"
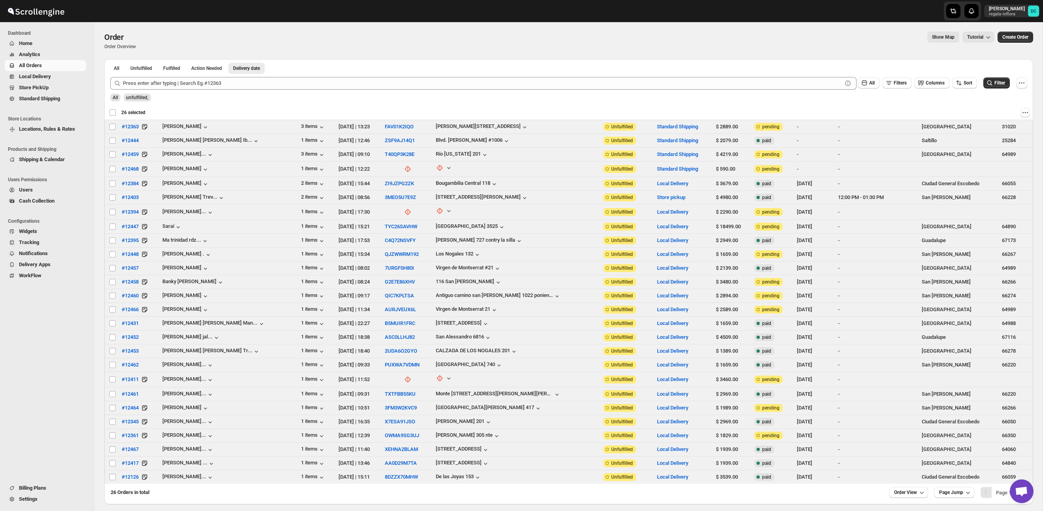
checkbox input "false"
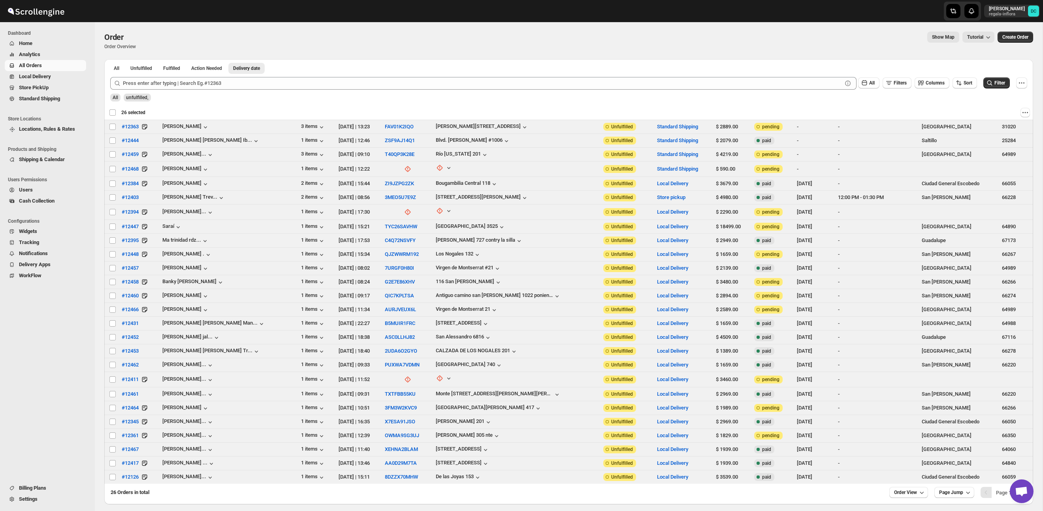
checkbox input "false"
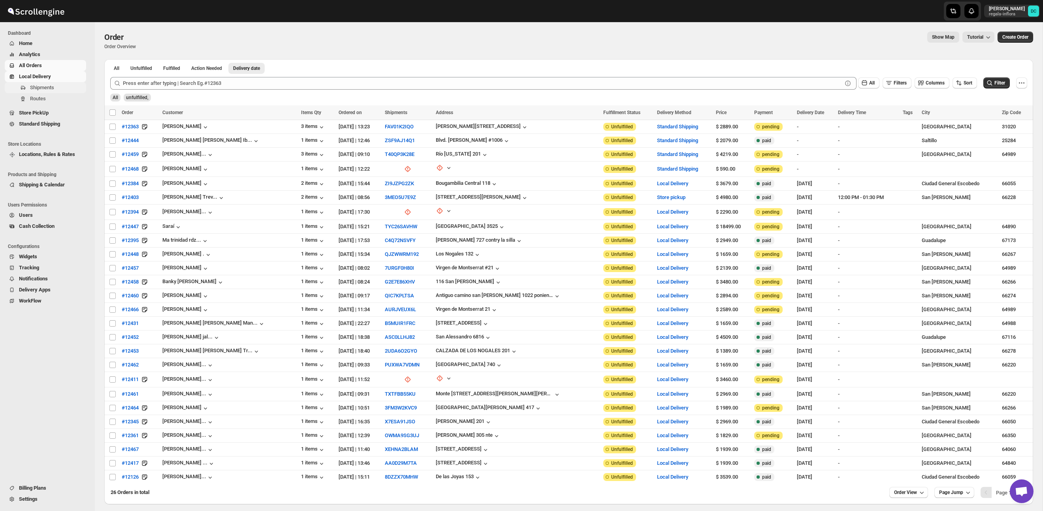
click at [65, 92] on button "Shipments" at bounding box center [45, 87] width 81 height 11
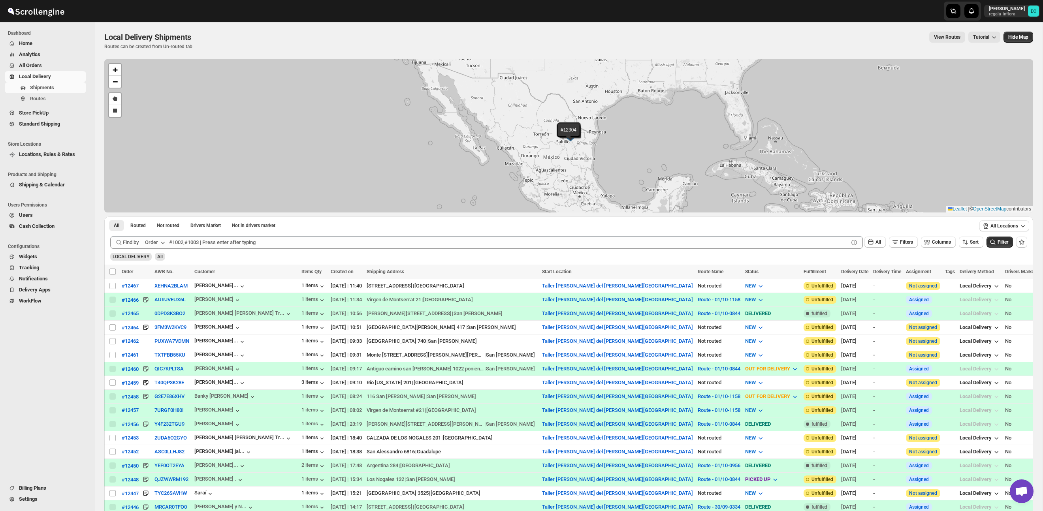
click at [49, 62] on span "All Orders" at bounding box center [52, 66] width 66 height 8
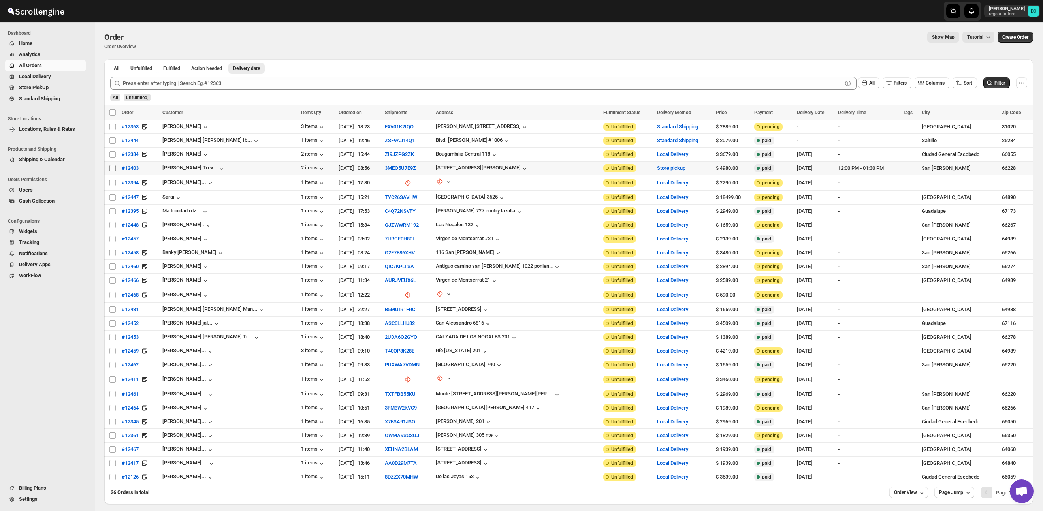
click at [112, 170] on input "Select order" at bounding box center [112, 168] width 6 height 6
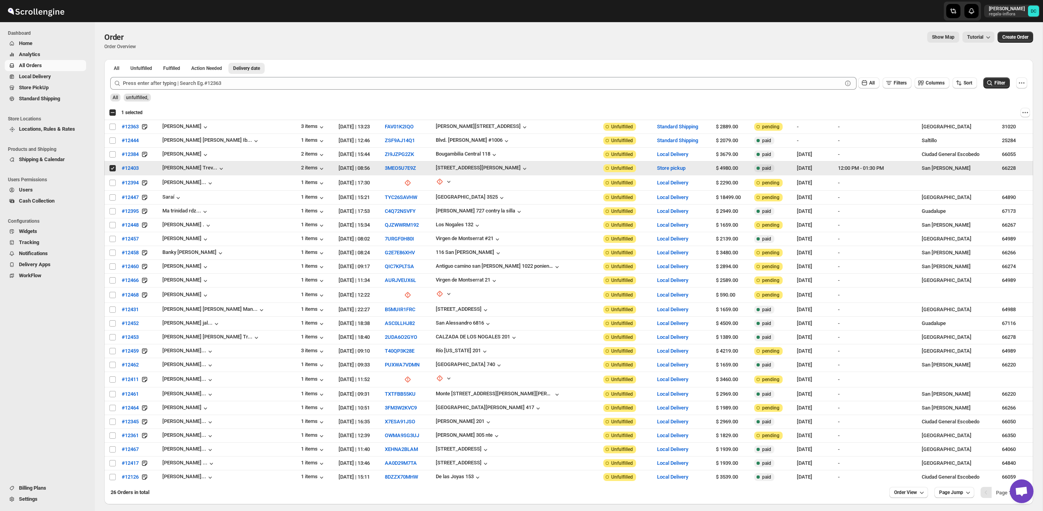
click at [111, 168] on input "Select order" at bounding box center [112, 168] width 6 height 6
checkbox input "false"
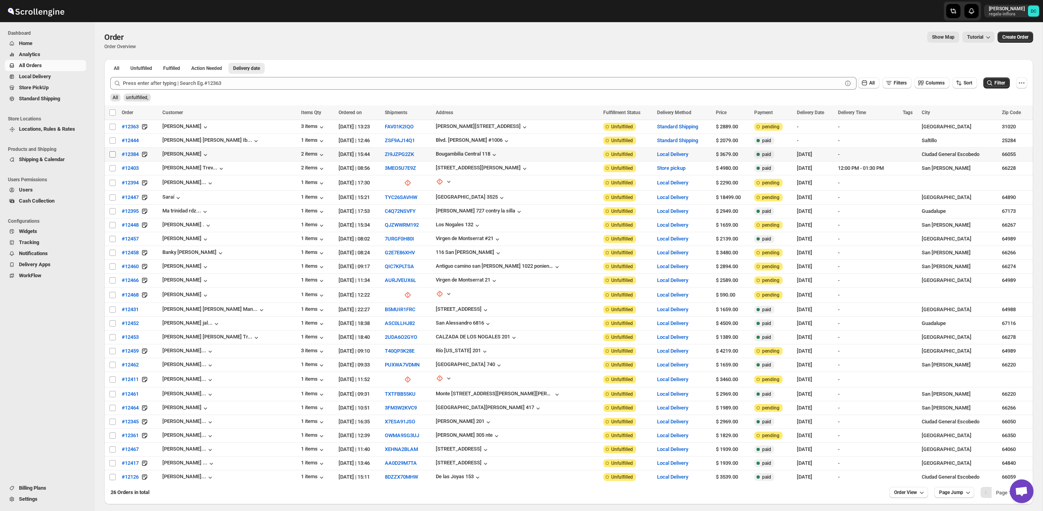
click at [110, 155] on input "Select order" at bounding box center [112, 154] width 6 height 6
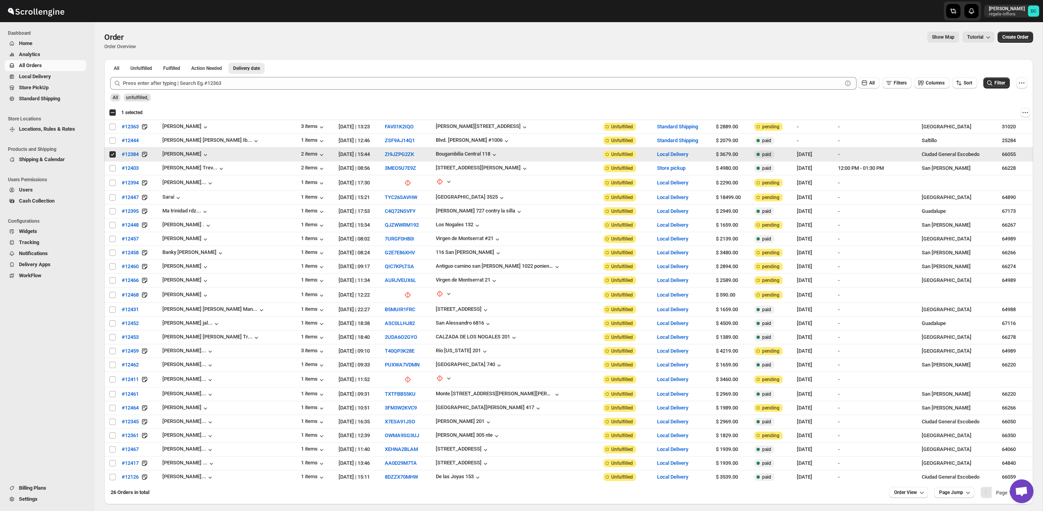
click at [113, 155] on input "Select order" at bounding box center [112, 154] width 6 height 6
checkbox input "false"
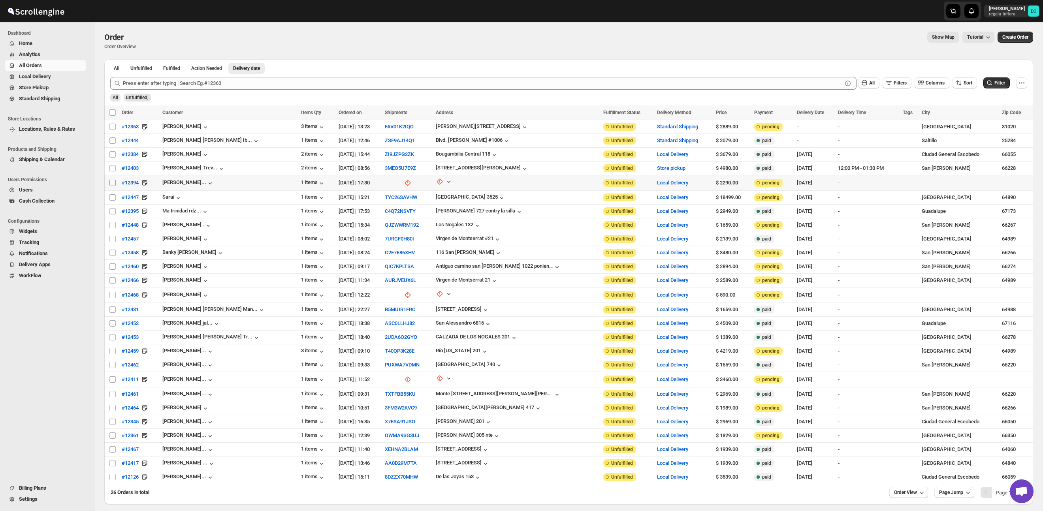
click at [112, 181] on input "Select order" at bounding box center [112, 183] width 6 height 6
checkbox input "true"
click at [113, 197] on input "Select order" at bounding box center [112, 197] width 6 height 6
checkbox input "true"
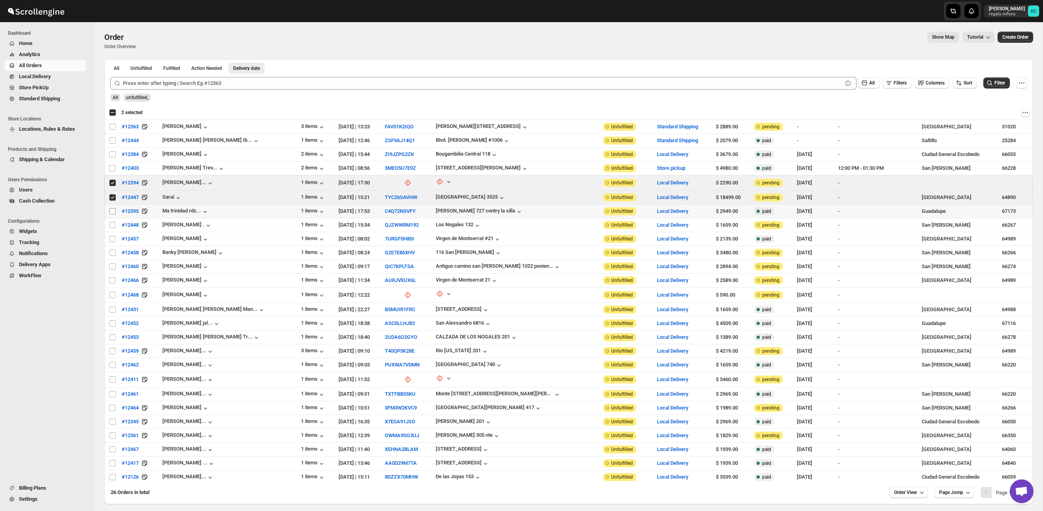
click at [115, 211] on input "Select order" at bounding box center [112, 211] width 6 height 6
checkbox input "true"
click at [115, 226] on input "Select order" at bounding box center [112, 225] width 6 height 6
checkbox input "true"
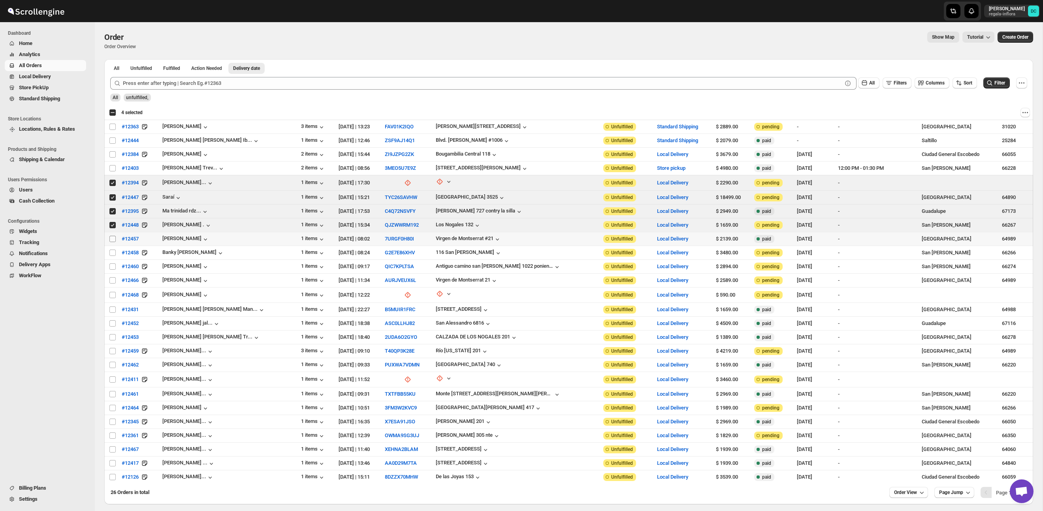
click at [113, 239] on input "Select order" at bounding box center [112, 239] width 6 height 6
checkbox input "true"
click at [113, 253] on input "Select order" at bounding box center [112, 253] width 6 height 6
checkbox input "true"
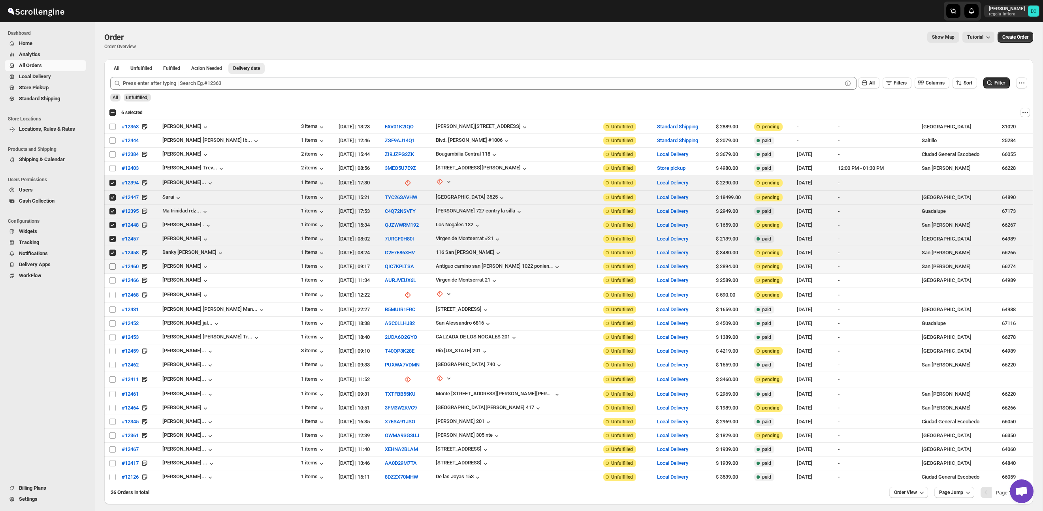
click at [113, 268] on input "Select order" at bounding box center [112, 267] width 6 height 6
checkbox input "true"
click at [113, 280] on input "Select order" at bounding box center [112, 280] width 6 height 6
checkbox input "true"
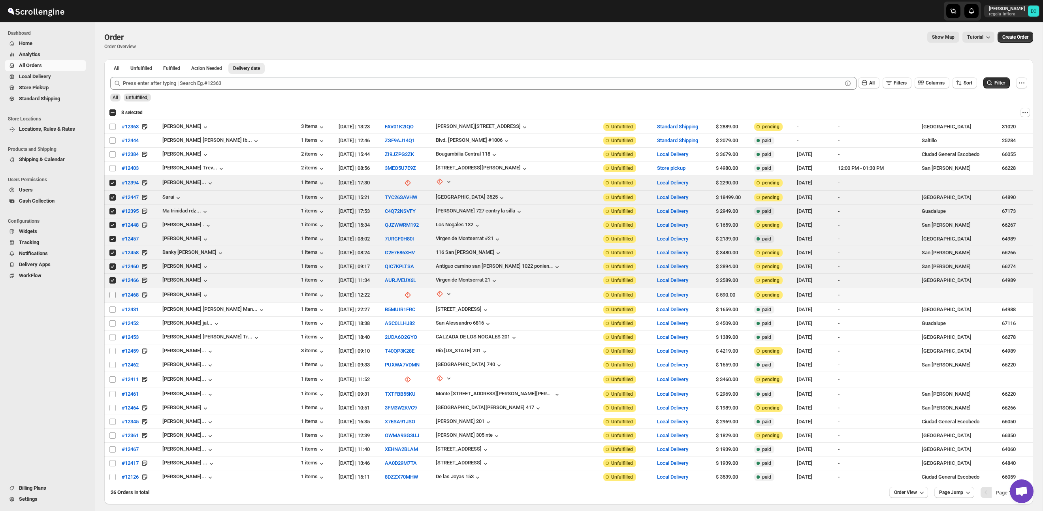
click at [113, 294] on input "Select order" at bounding box center [112, 295] width 6 height 6
checkbox input "true"
click at [50, 99] on span "Routes" at bounding box center [57, 99] width 55 height 8
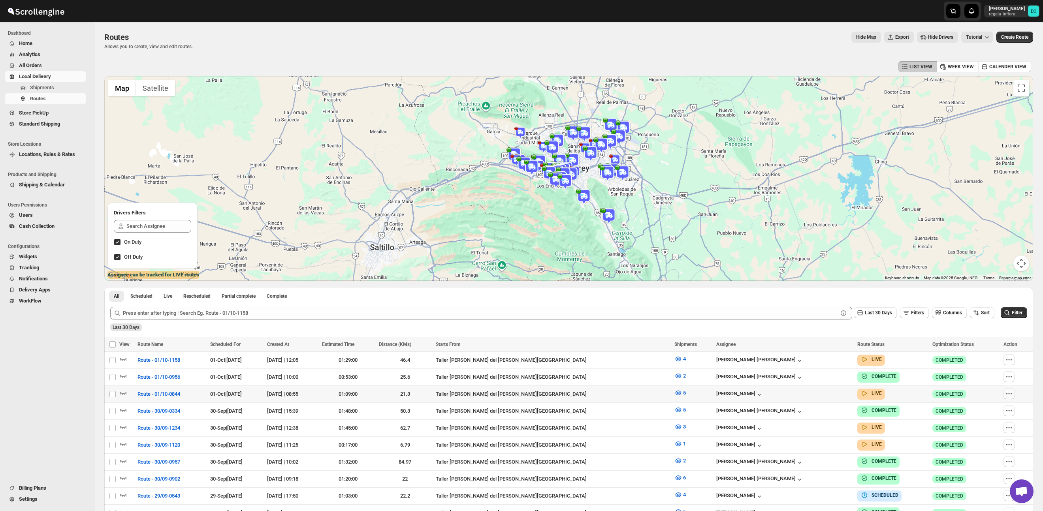
click at [1006, 396] on icon "button" at bounding box center [1009, 394] width 8 height 8
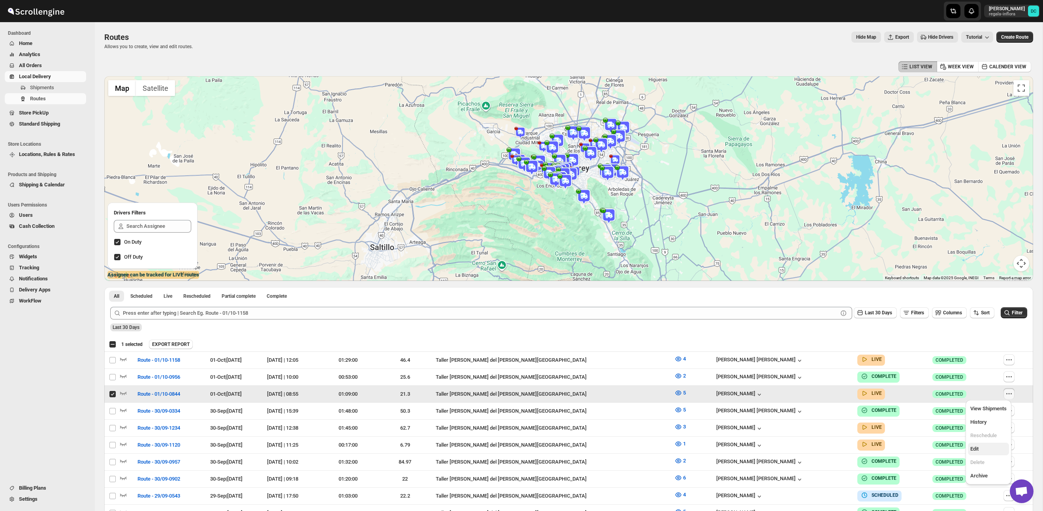
click at [986, 450] on span "Edit" at bounding box center [988, 449] width 36 height 8
checkbox input "false"
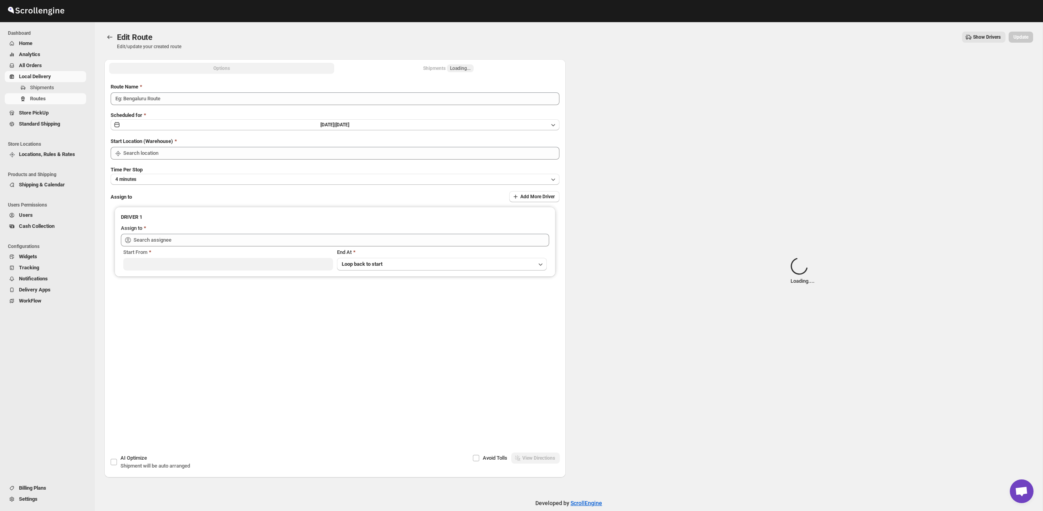
type input "Route - 01/10-0844"
type input "Taller [PERSON_NAME][GEOGRAPHIC_DATA]"
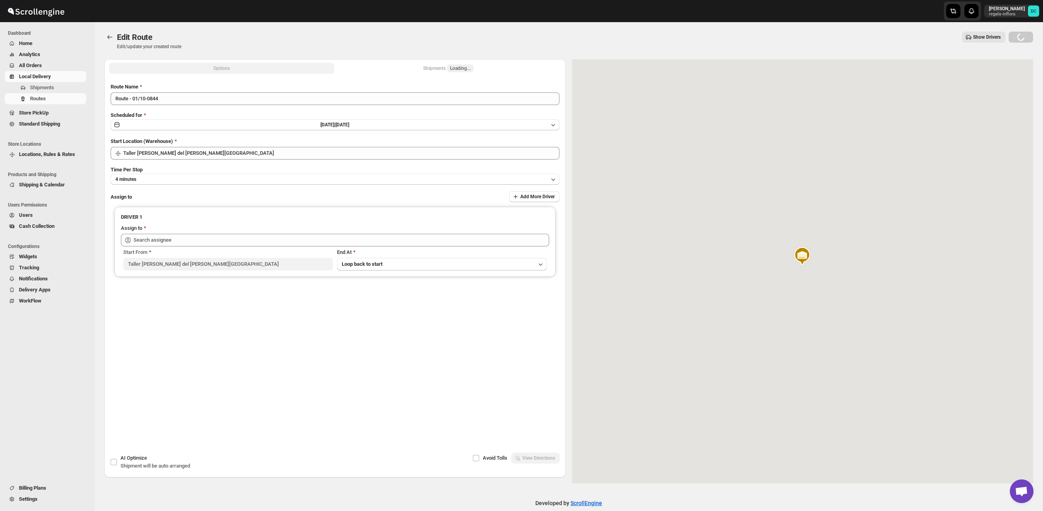
type input "[PERSON_NAME] ([EMAIL_ADDRESS][DOMAIN_NAME])"
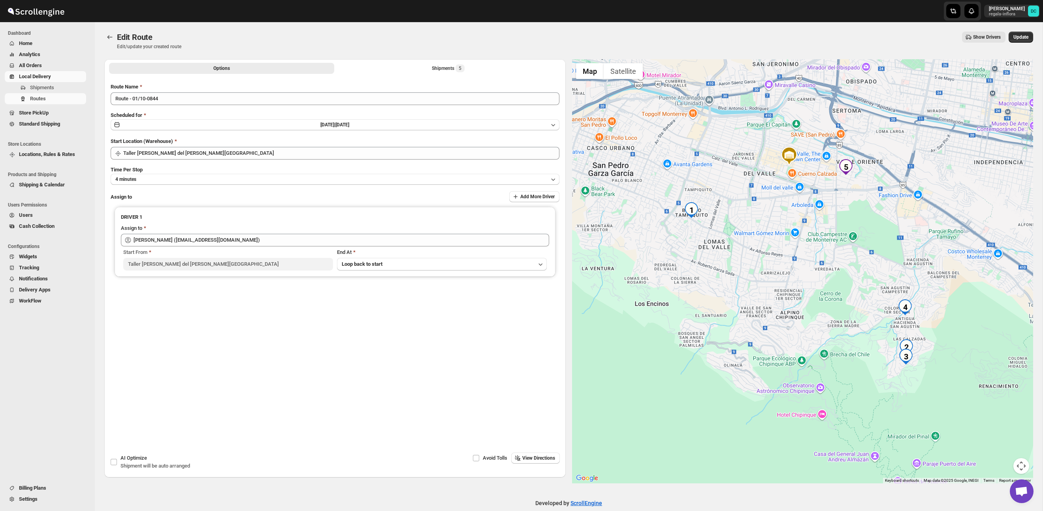
drag, startPoint x: 859, startPoint y: 314, endPoint x: 847, endPoint y: 285, distance: 31.5
click at [848, 285] on div at bounding box center [802, 271] width 461 height 424
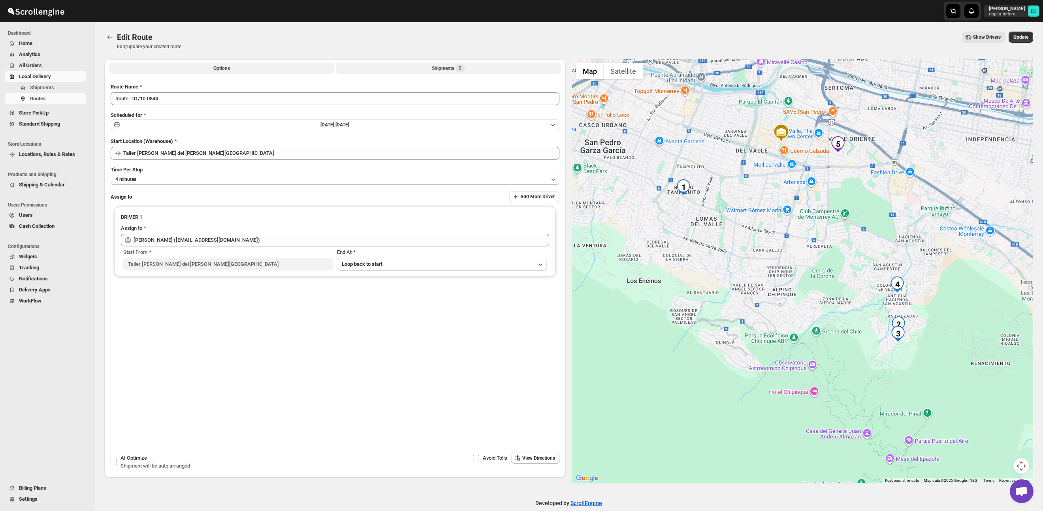
click at [443, 69] on div "Shipments 5" at bounding box center [448, 68] width 33 height 8
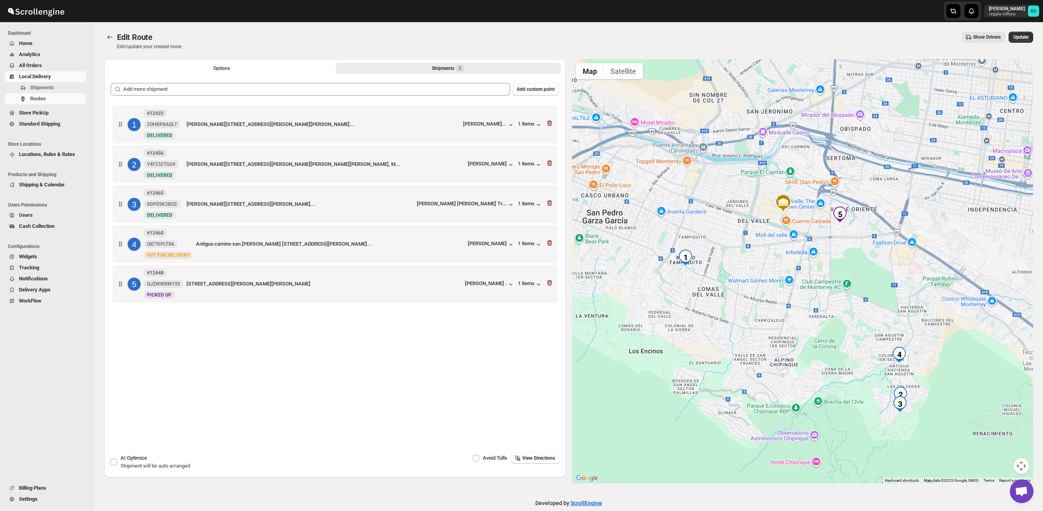
drag, startPoint x: 928, startPoint y: 350, endPoint x: 922, endPoint y: 348, distance: 6.6
click at [914, 293] on div at bounding box center [802, 271] width 461 height 424
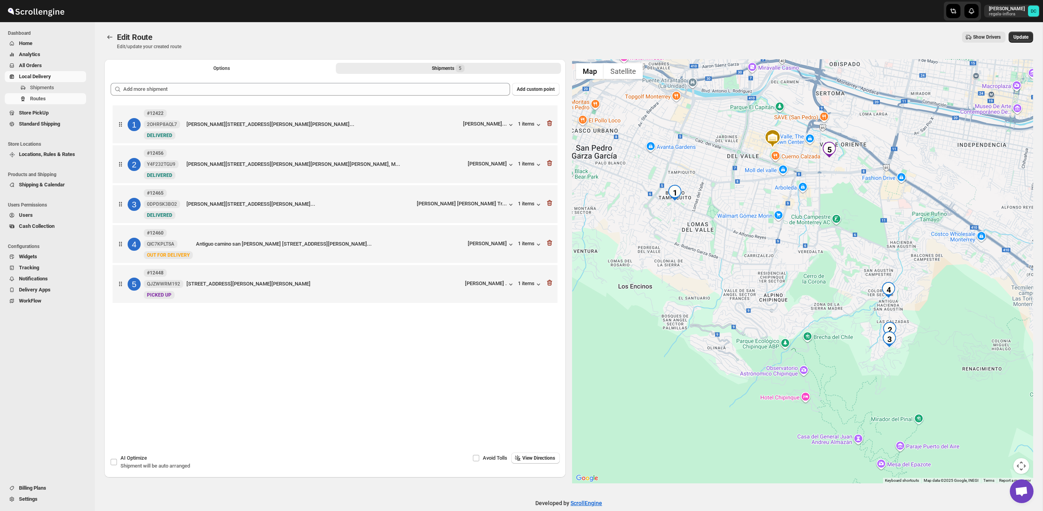
drag, startPoint x: 928, startPoint y: 371, endPoint x: 898, endPoint y: 314, distance: 64.9
click at [919, 322] on div at bounding box center [802, 271] width 461 height 424
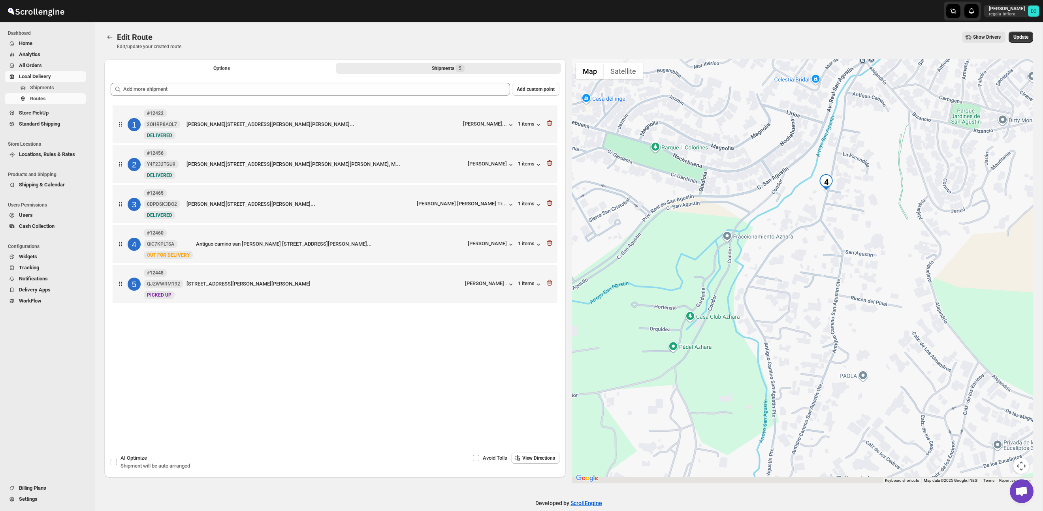
drag, startPoint x: 827, startPoint y: 325, endPoint x: 817, endPoint y: 251, distance: 74.8
click at [819, 256] on div at bounding box center [802, 271] width 461 height 424
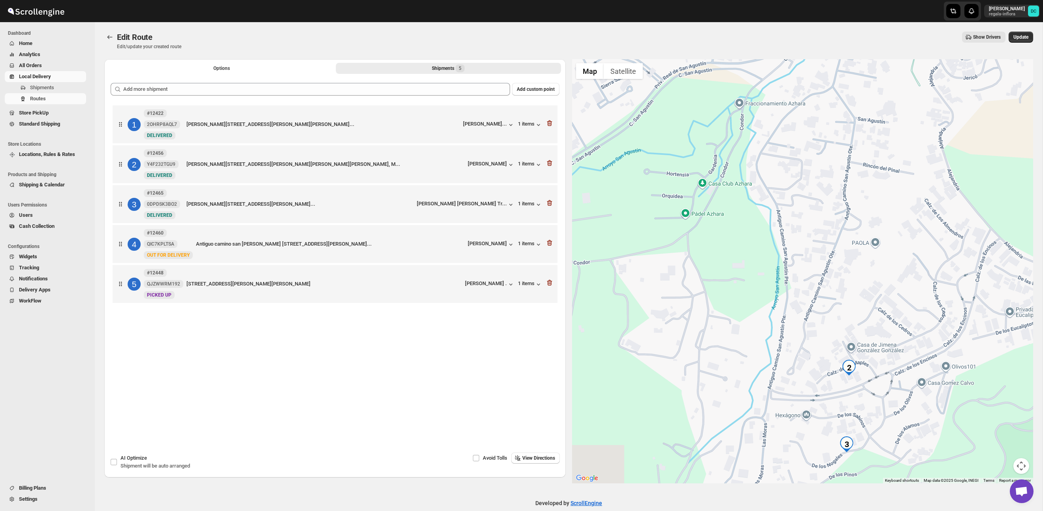
drag, startPoint x: 819, startPoint y: 260, endPoint x: 834, endPoint y: 183, distance: 78.1
click at [835, 188] on div at bounding box center [802, 271] width 461 height 424
drag, startPoint x: 817, startPoint y: 143, endPoint x: 822, endPoint y: 244, distance: 101.3
click at [822, 243] on div at bounding box center [802, 271] width 461 height 424
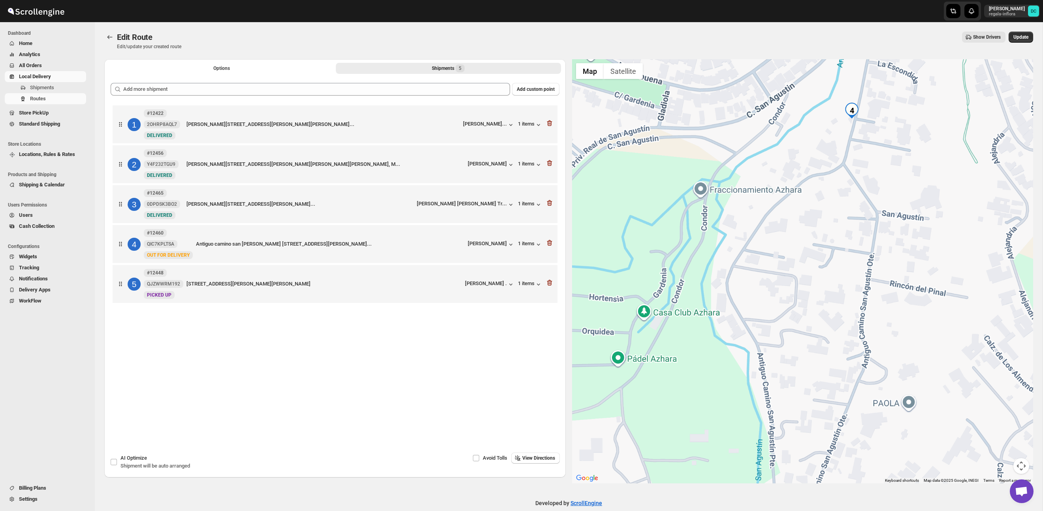
drag, startPoint x: 821, startPoint y: 242, endPoint x: 813, endPoint y: 325, distance: 83.7
click at [823, 213] on div at bounding box center [802, 271] width 461 height 424
click at [814, 249] on div at bounding box center [802, 271] width 461 height 424
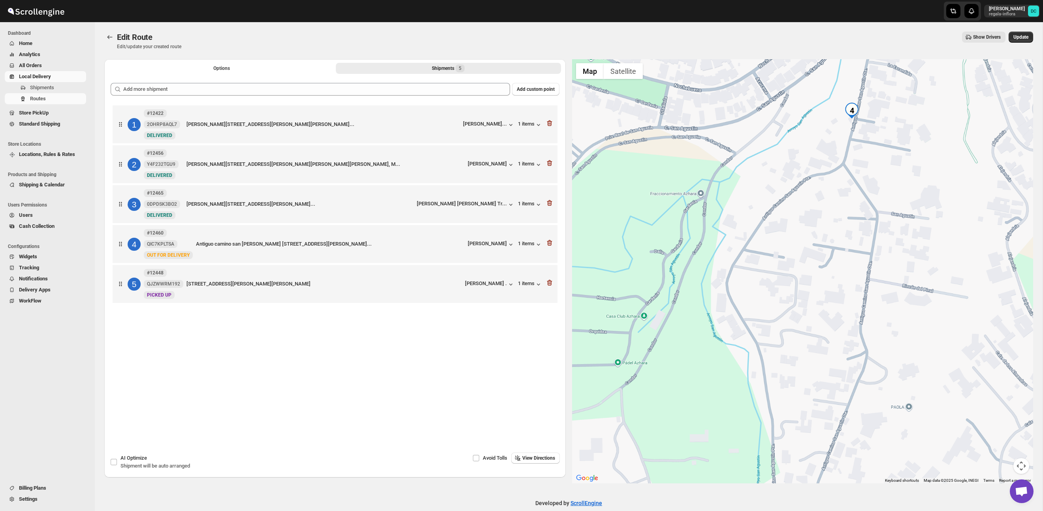
drag, startPoint x: 822, startPoint y: 335, endPoint x: 814, endPoint y: 228, distance: 106.9
click at [814, 228] on div at bounding box center [802, 271] width 461 height 424
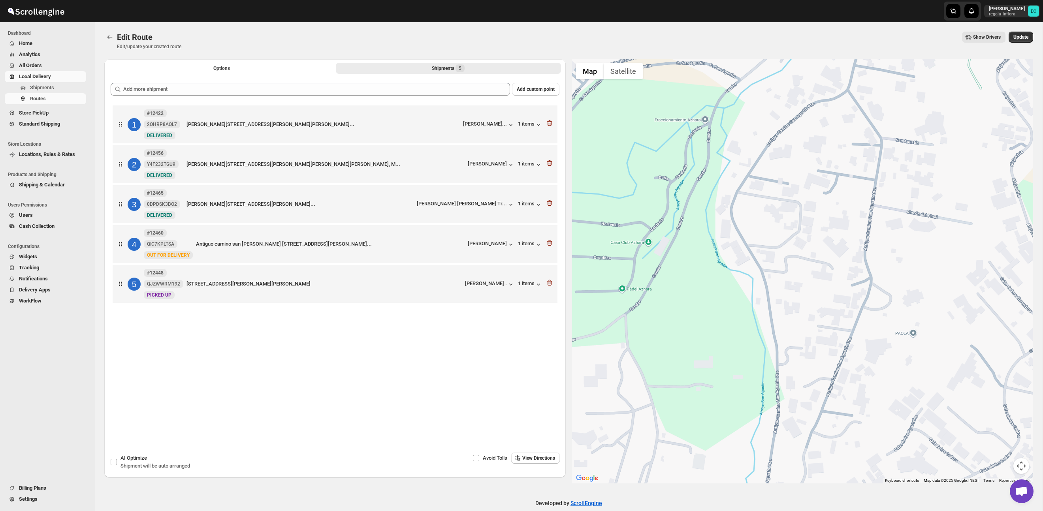
drag, startPoint x: 792, startPoint y: 292, endPoint x: 804, endPoint y: 196, distance: 97.1
click at [803, 198] on div at bounding box center [802, 271] width 461 height 424
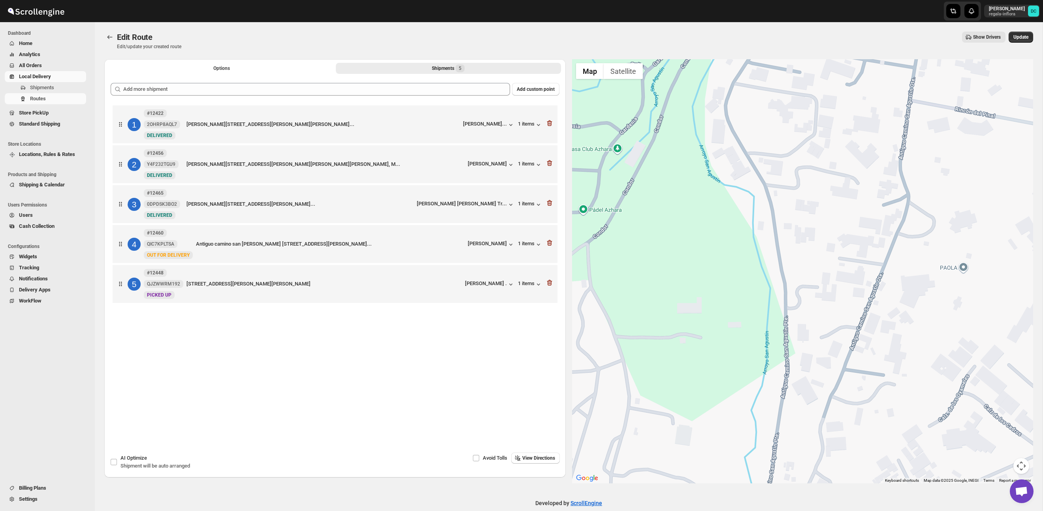
drag, startPoint x: 802, startPoint y: 291, endPoint x: 803, endPoint y: 269, distance: 21.4
click at [803, 269] on div at bounding box center [802, 271] width 461 height 424
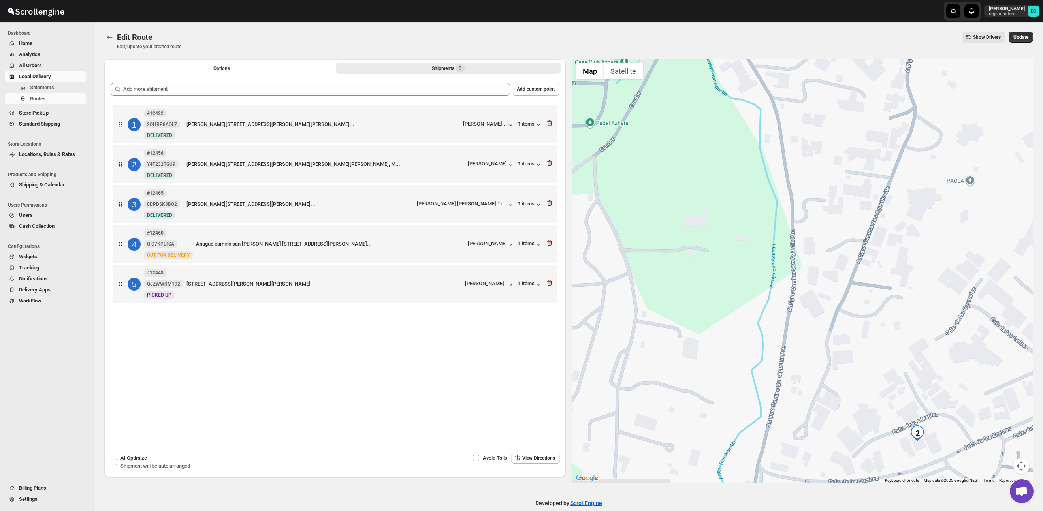
drag, startPoint x: 817, startPoint y: 349, endPoint x: 824, endPoint y: 264, distance: 85.6
click at [824, 264] on div at bounding box center [802, 271] width 461 height 424
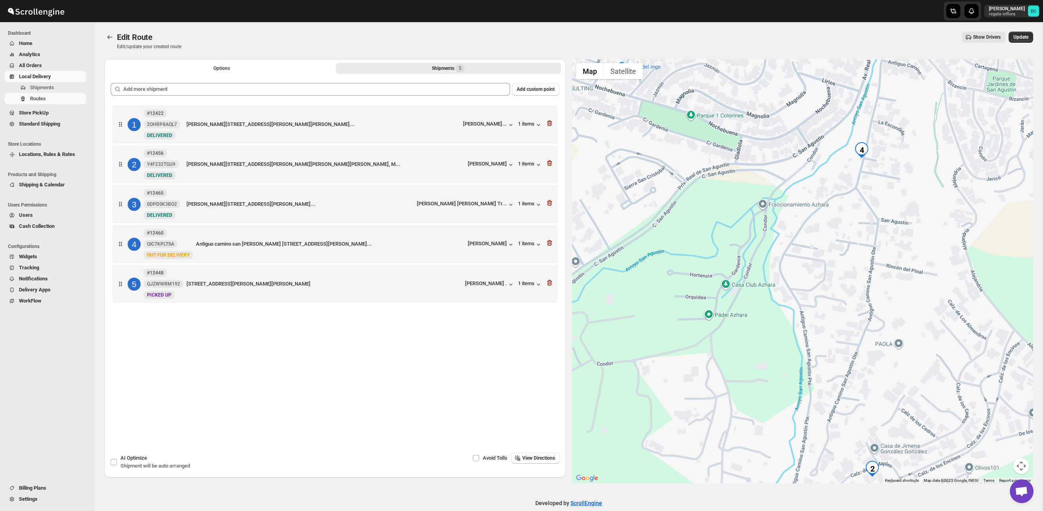
drag, startPoint x: 817, startPoint y: 186, endPoint x: 832, endPoint y: 298, distance: 112.4
click at [818, 324] on div at bounding box center [802, 271] width 461 height 424
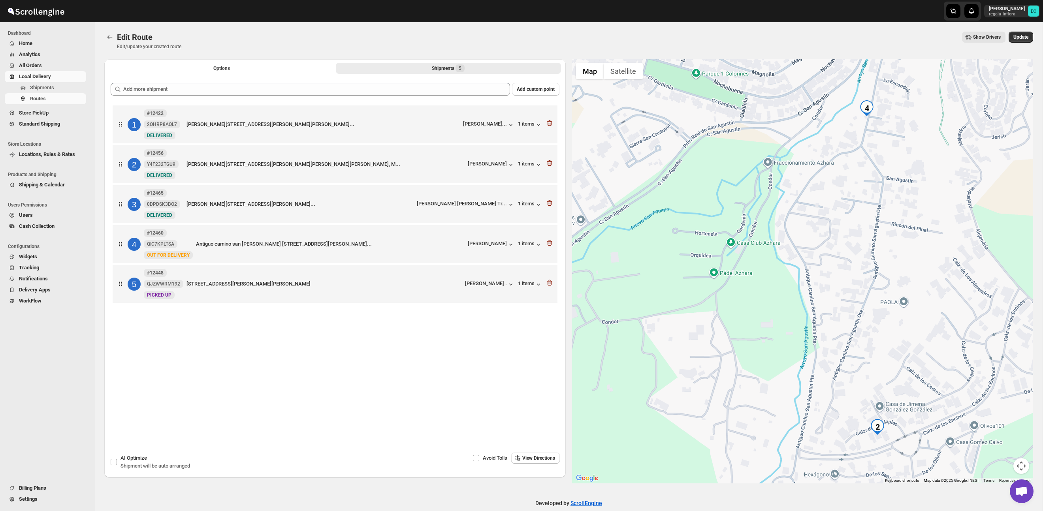
drag, startPoint x: 839, startPoint y: 358, endPoint x: 845, endPoint y: 258, distance: 99.7
click at [845, 251] on div at bounding box center [802, 271] width 461 height 424
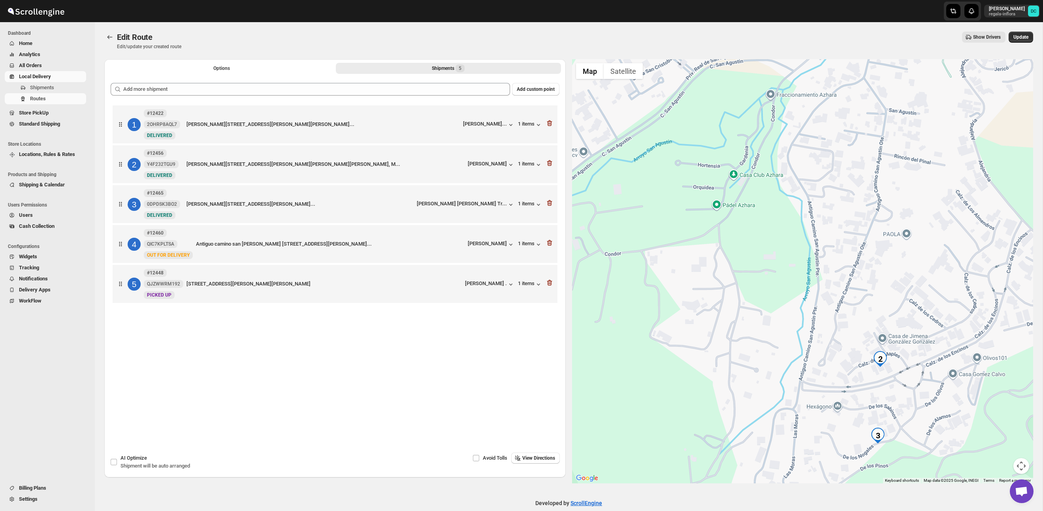
drag, startPoint x: 839, startPoint y: 342, endPoint x: 840, endPoint y: 267, distance: 74.7
click at [840, 267] on div at bounding box center [802, 271] width 461 height 424
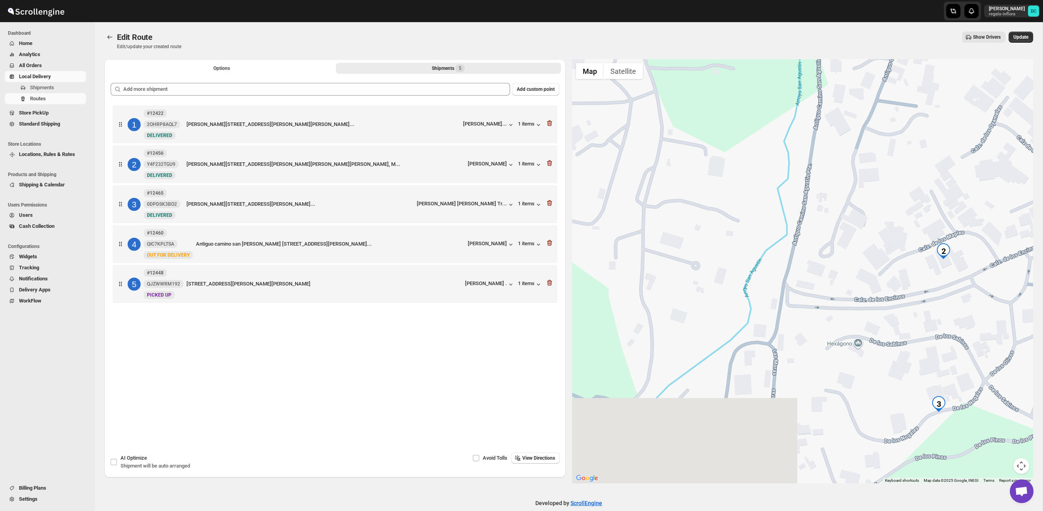
drag, startPoint x: 815, startPoint y: 342, endPoint x: 820, endPoint y: 245, distance: 96.5
click at [820, 245] on div at bounding box center [802, 271] width 461 height 424
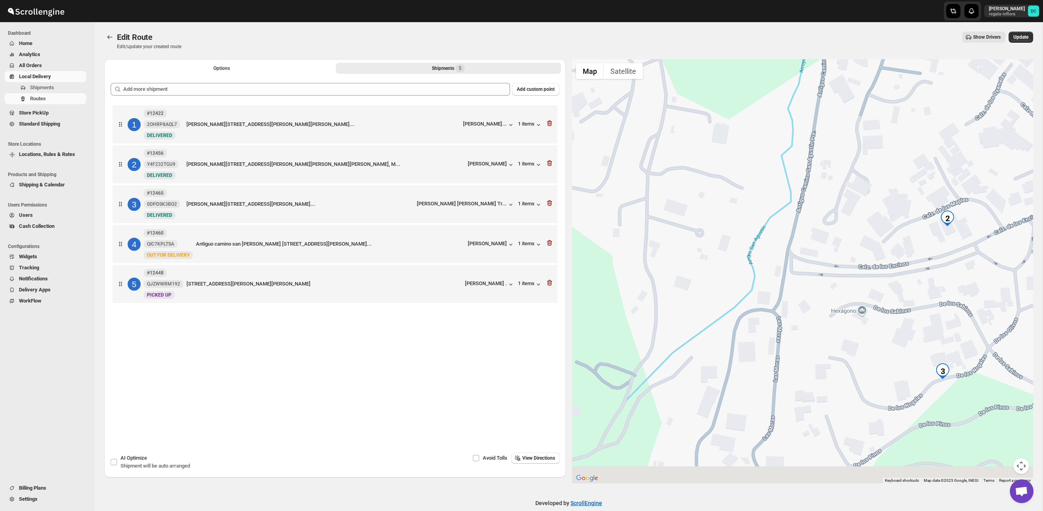
drag, startPoint x: 810, startPoint y: 340, endPoint x: 814, endPoint y: 320, distance: 19.7
click at [814, 320] on div at bounding box center [802, 271] width 461 height 424
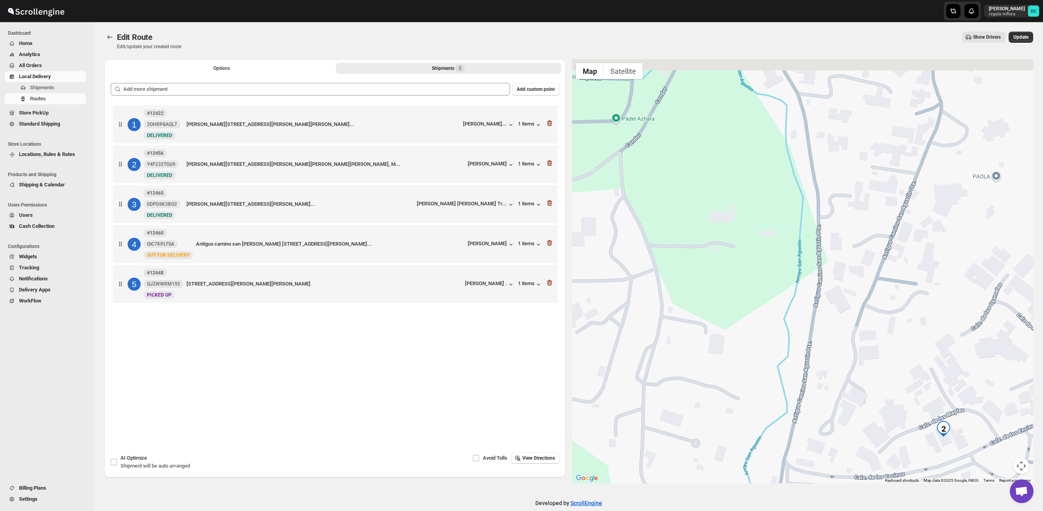
drag, startPoint x: 823, startPoint y: 189, endPoint x: 821, endPoint y: 373, distance: 184.5
click at [819, 410] on div at bounding box center [802, 271] width 461 height 424
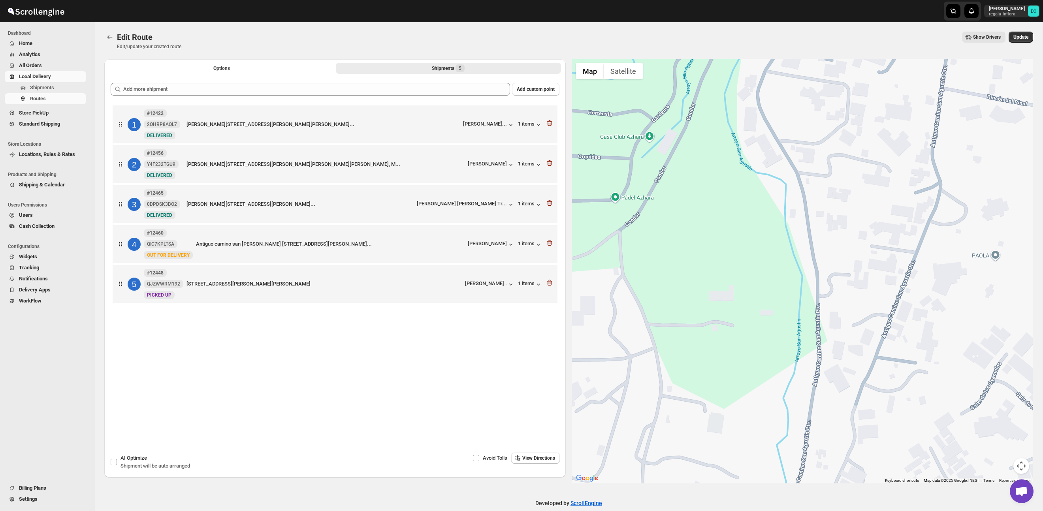
drag, startPoint x: 844, startPoint y: 199, endPoint x: 834, endPoint y: 420, distance: 221.5
click at [834, 420] on div at bounding box center [802, 271] width 461 height 424
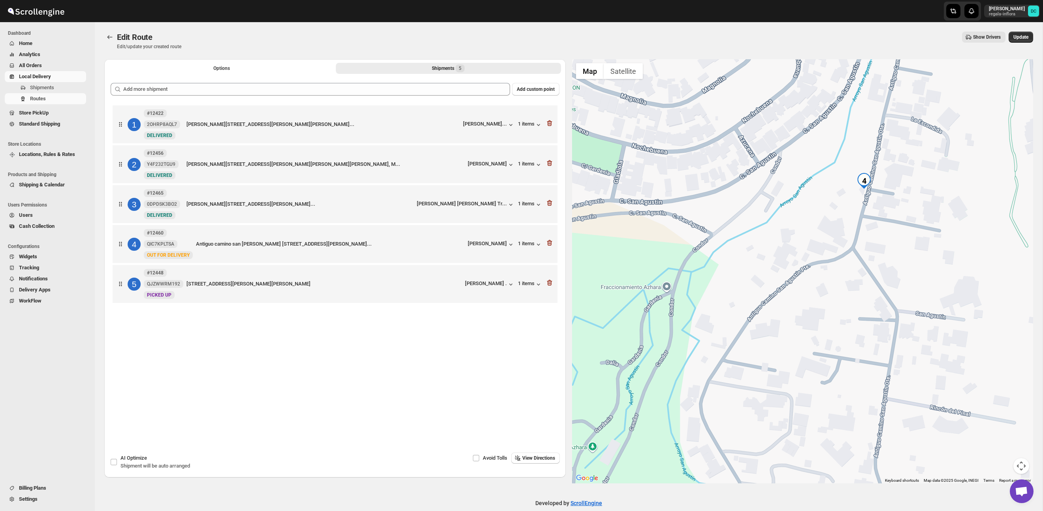
drag, startPoint x: 891, startPoint y: 198, endPoint x: 898, endPoint y: 245, distance: 47.6
click at [843, 356] on div at bounding box center [802, 271] width 461 height 424
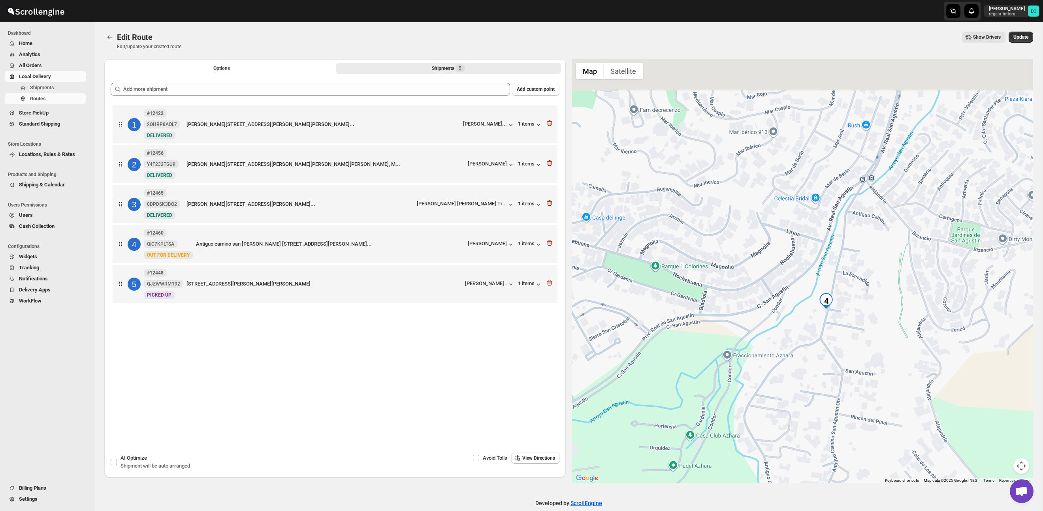
drag, startPoint x: 900, startPoint y: 199, endPoint x: 892, endPoint y: 333, distance: 133.8
click at [892, 332] on div at bounding box center [802, 271] width 461 height 424
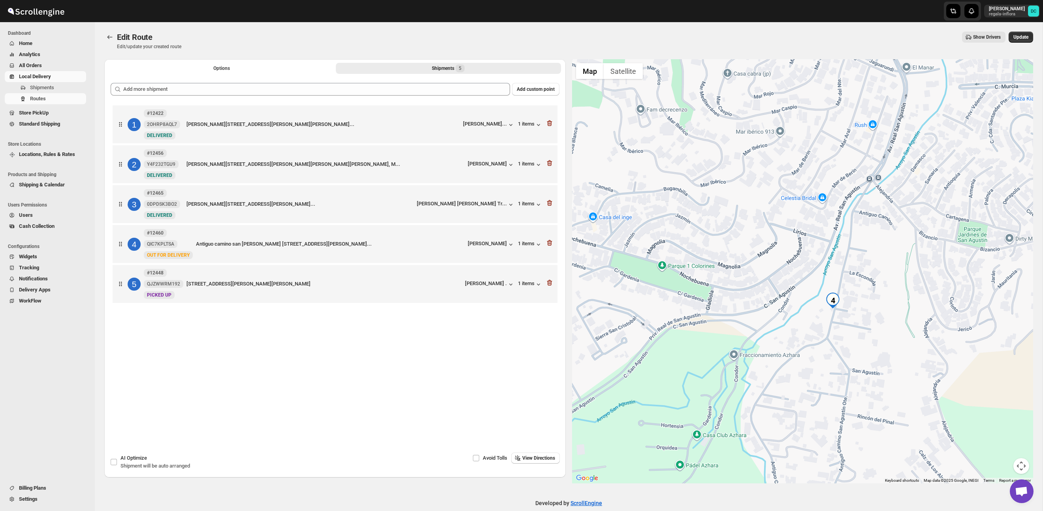
drag, startPoint x: 882, startPoint y: 323, endPoint x: 889, endPoint y: 295, distance: 29.4
click at [889, 295] on div at bounding box center [802, 271] width 461 height 424
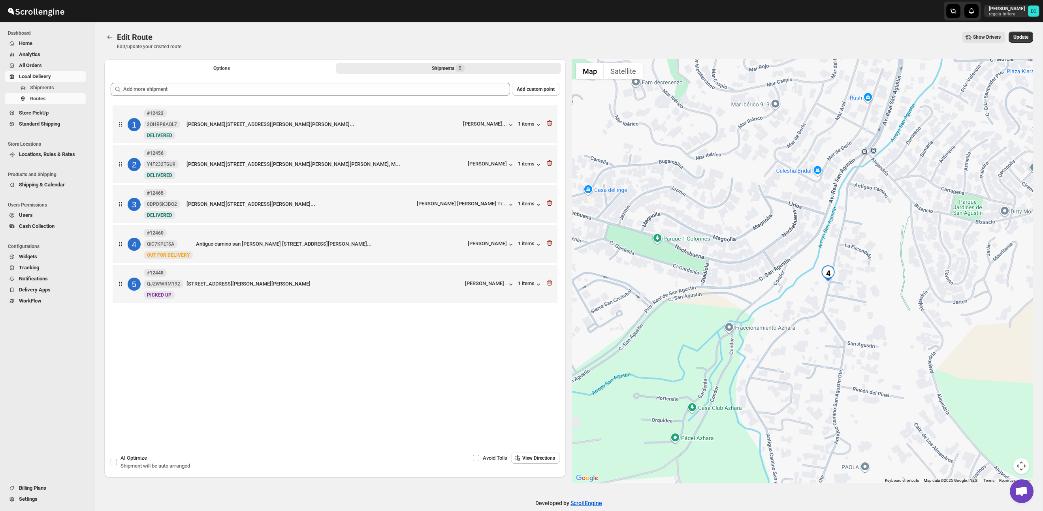
drag, startPoint x: 878, startPoint y: 345, endPoint x: 873, endPoint y: 316, distance: 28.8
click at [873, 316] on div at bounding box center [802, 271] width 461 height 424
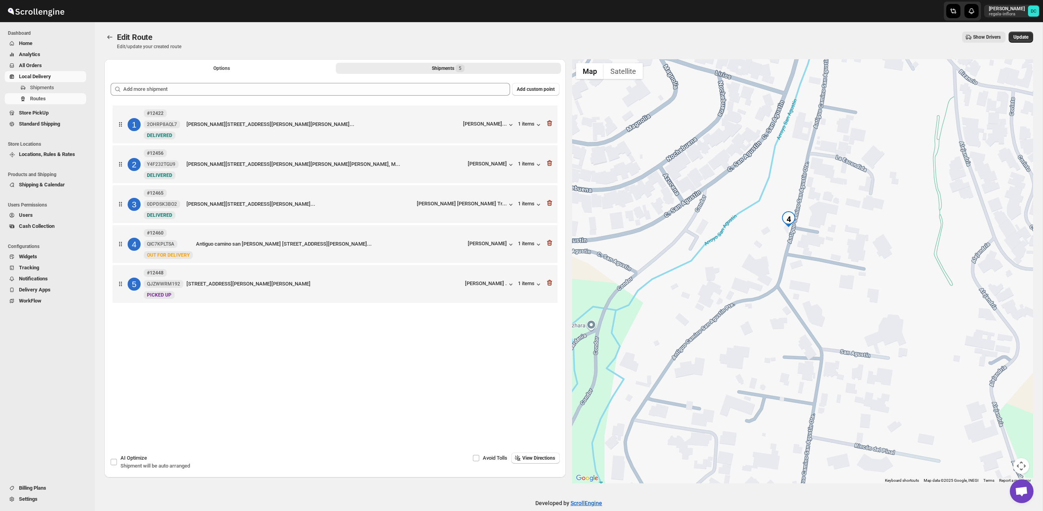
drag, startPoint x: 702, startPoint y: 405, endPoint x: 705, endPoint y: 338, distance: 66.8
click at [705, 338] on div at bounding box center [802, 271] width 461 height 424
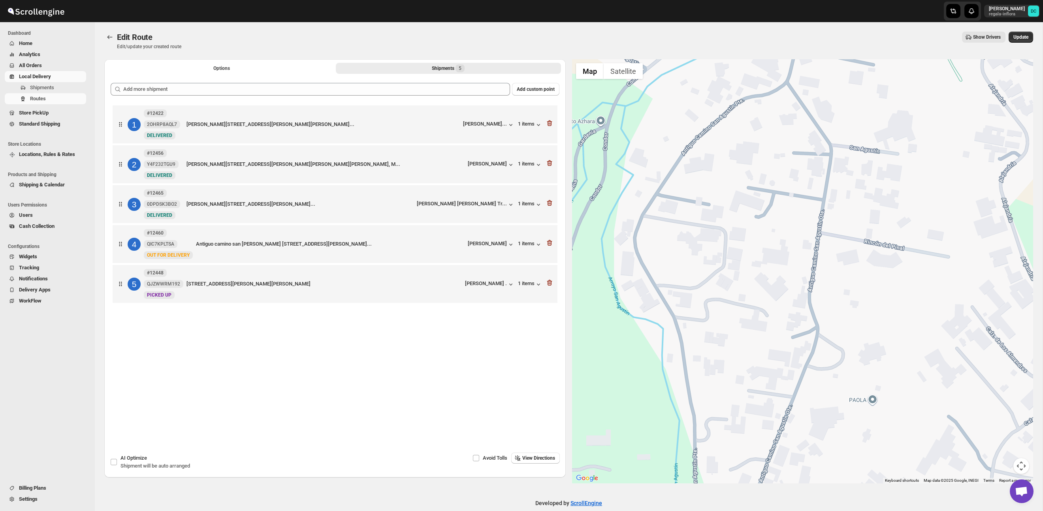
drag, startPoint x: 729, startPoint y: 359, endPoint x: 732, endPoint y: 252, distance: 107.1
click at [732, 252] on div at bounding box center [802, 271] width 461 height 424
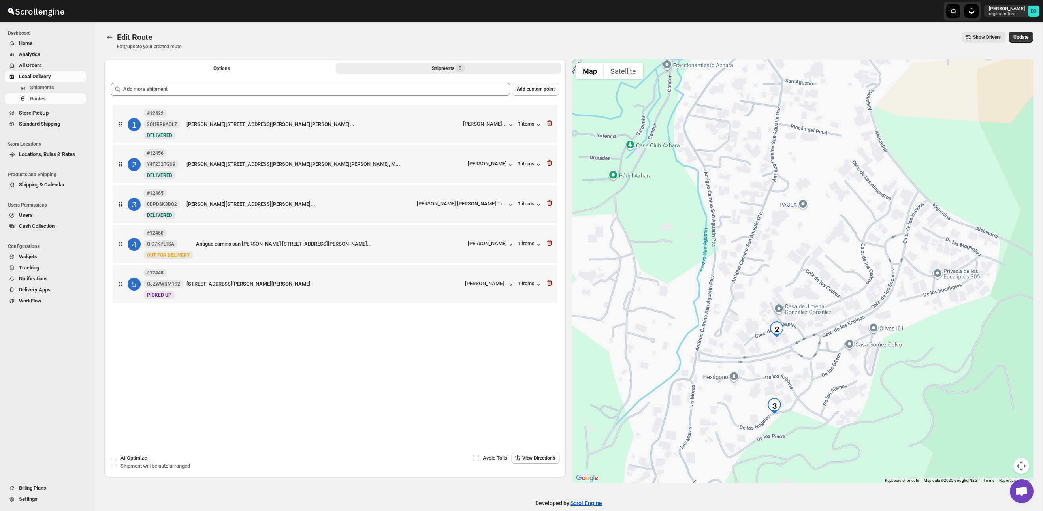
drag, startPoint x: 788, startPoint y: 372, endPoint x: 779, endPoint y: 227, distance: 145.7
click at [779, 227] on div at bounding box center [802, 271] width 461 height 424
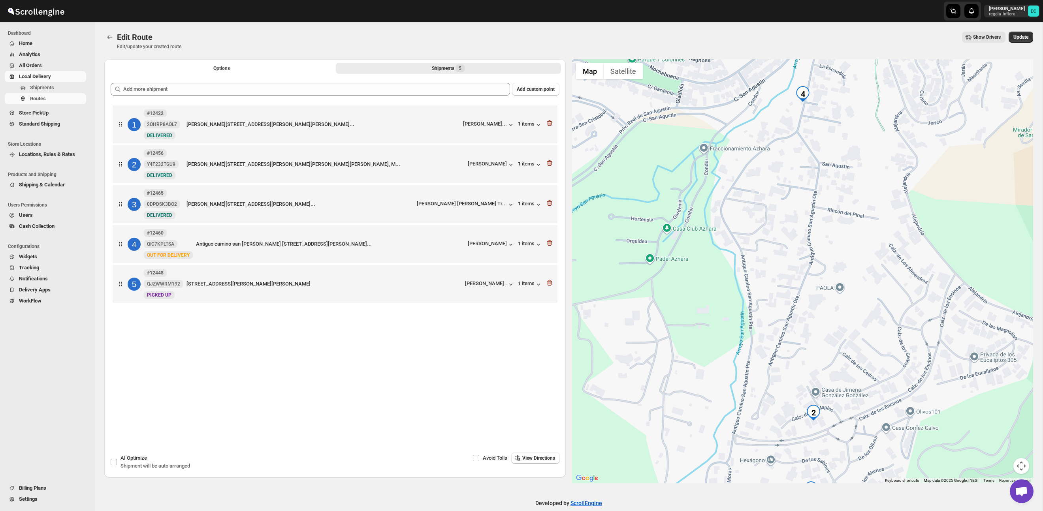
drag, startPoint x: 738, startPoint y: 184, endPoint x: 776, endPoint y: 274, distance: 98.1
click at [776, 274] on div at bounding box center [802, 271] width 461 height 424
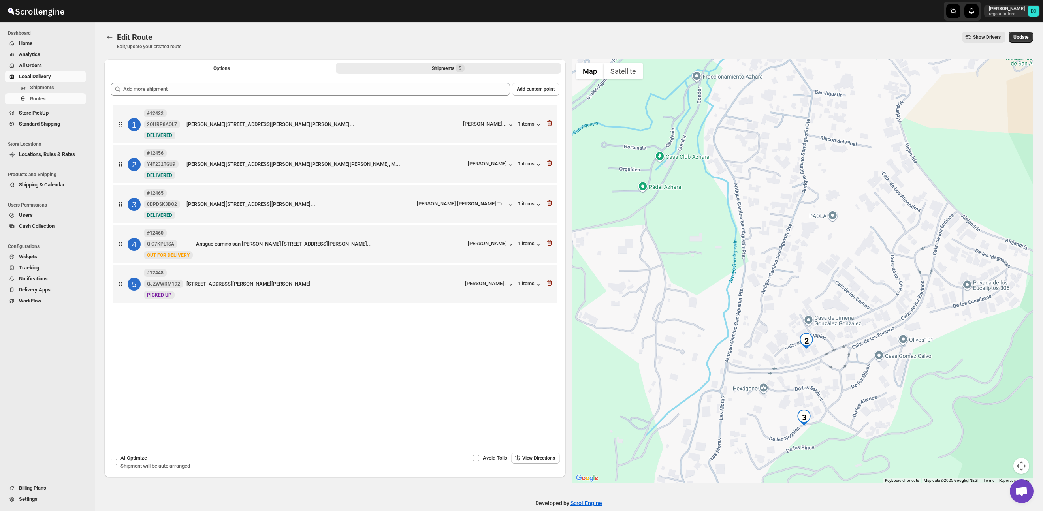
drag, startPoint x: 791, startPoint y: 386, endPoint x: 784, endPoint y: 307, distance: 79.0
click at [784, 308] on div at bounding box center [802, 271] width 461 height 424
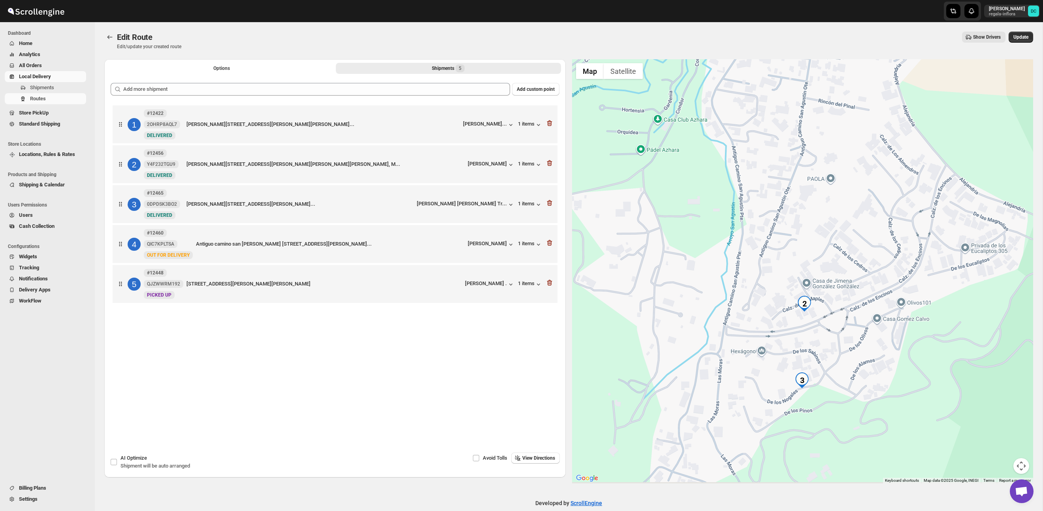
drag, startPoint x: 764, startPoint y: 334, endPoint x: 762, endPoint y: 314, distance: 20.2
click at [762, 314] on div at bounding box center [802, 271] width 461 height 424
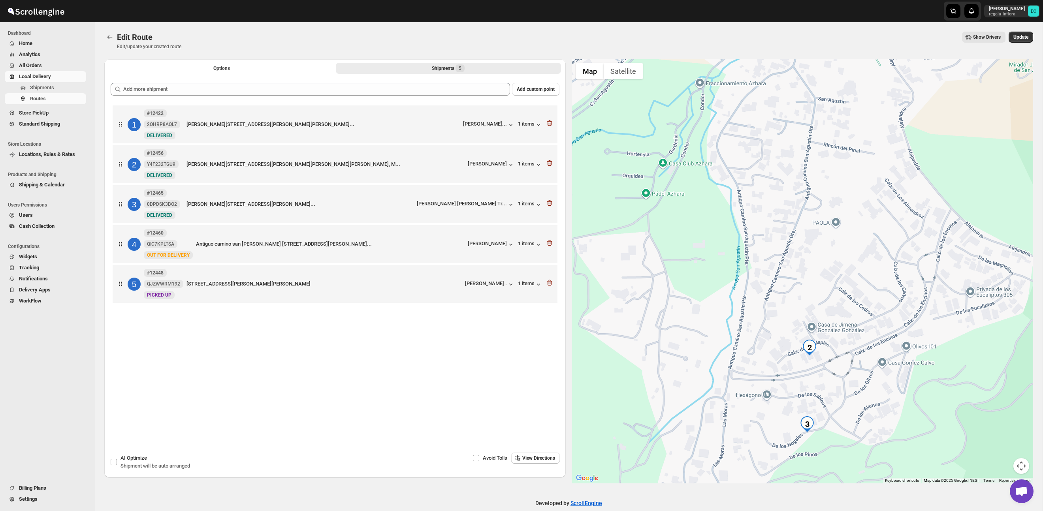
drag, startPoint x: 746, startPoint y: 239, endPoint x: 751, endPoint y: 294, distance: 54.4
click at [751, 294] on div at bounding box center [802, 271] width 461 height 424
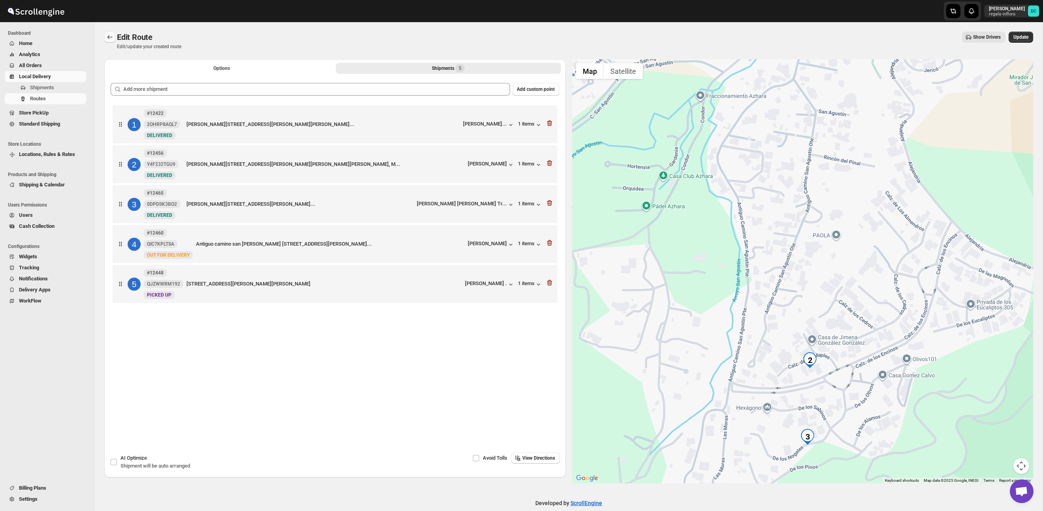
click at [112, 35] on icon "Routes" at bounding box center [110, 37] width 8 height 8
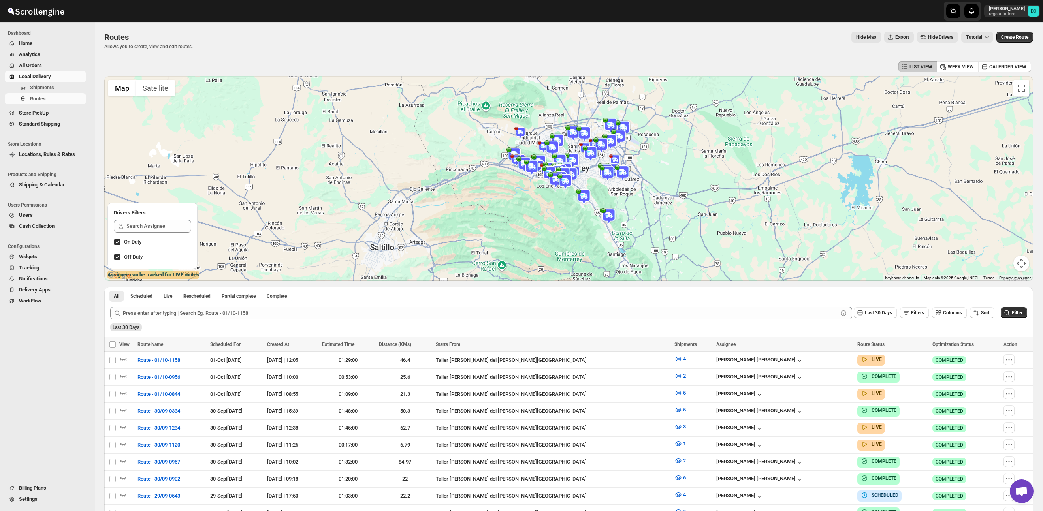
click at [59, 65] on span "All Orders" at bounding box center [52, 66] width 66 height 8
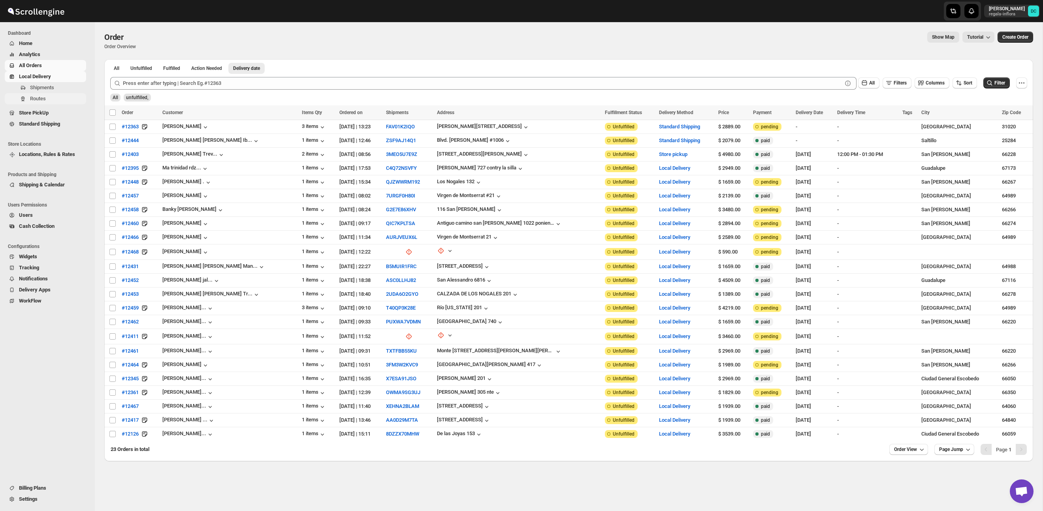
click at [57, 104] on button "Routes" at bounding box center [45, 98] width 81 height 11
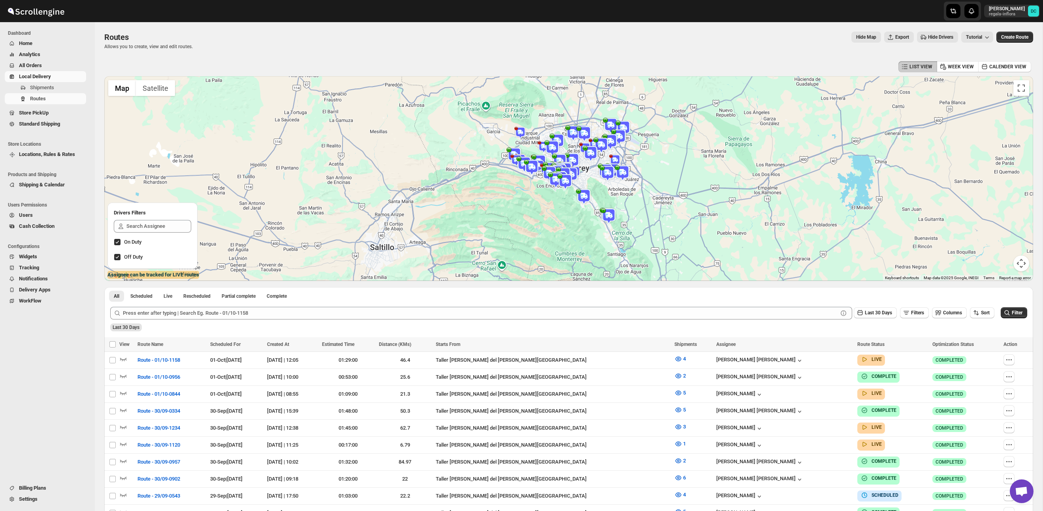
click at [54, 71] on link "Local Delivery" at bounding box center [45, 76] width 81 height 11
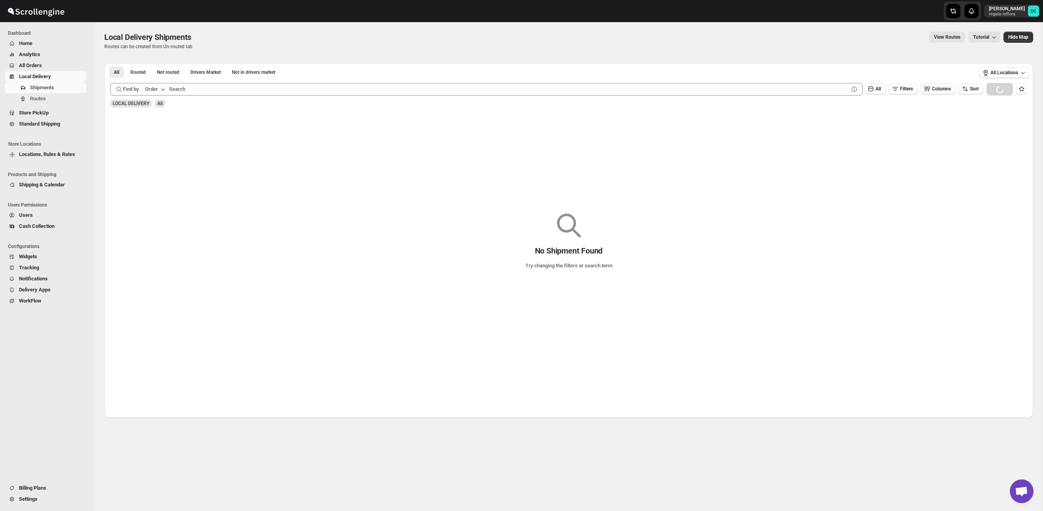
click at [42, 63] on span "All Orders" at bounding box center [30, 65] width 23 height 6
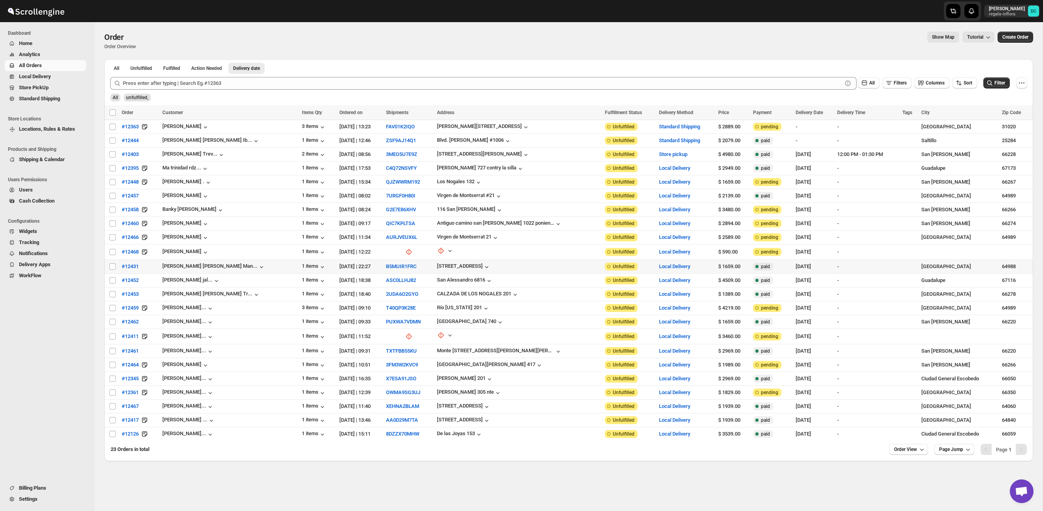
drag, startPoint x: 112, startPoint y: 266, endPoint x: 113, endPoint y: 275, distance: 8.4
click at [112, 266] on input "Select order" at bounding box center [112, 267] width 6 height 6
checkbox input "true"
click at [114, 280] on input "Select order" at bounding box center [112, 280] width 6 height 6
checkbox input "true"
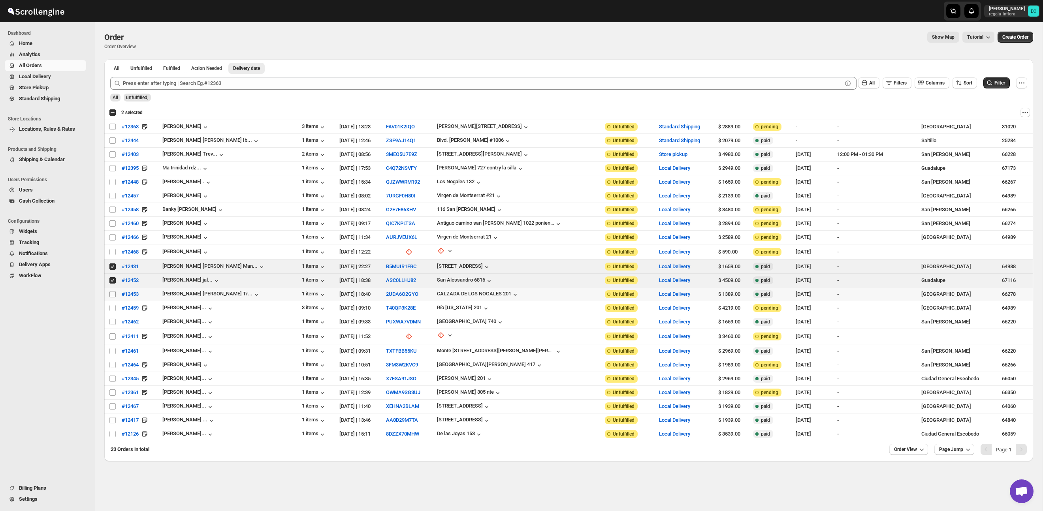
click at [114, 295] on input "Select order" at bounding box center [112, 294] width 6 height 6
checkbox input "true"
drag, startPoint x: 114, startPoint y: 303, endPoint x: 112, endPoint y: 309, distance: 6.1
click at [114, 303] on td "Select order" at bounding box center [111, 308] width 15 height 14
checkbox input "true"
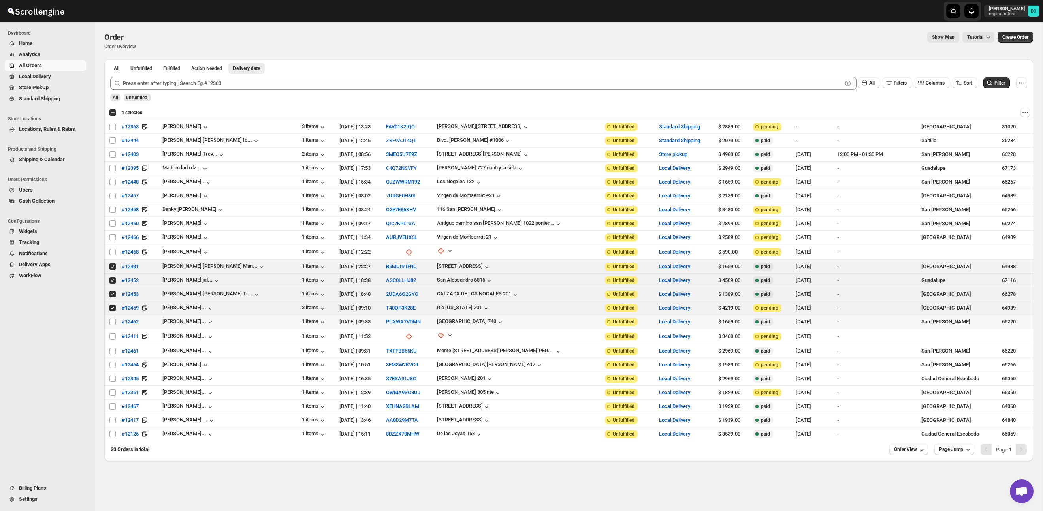
click at [112, 318] on td "Select order" at bounding box center [111, 322] width 15 height 14
click at [111, 321] on input "Select order" at bounding box center [112, 322] width 6 height 6
checkbox input "false"
click at [111, 309] on input "Select order" at bounding box center [112, 308] width 6 height 6
checkbox input "false"
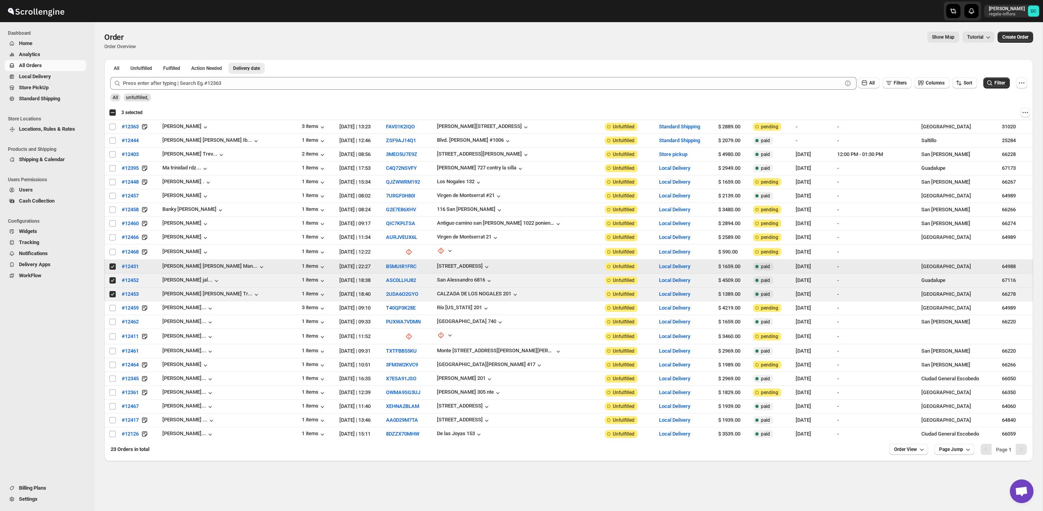
drag, startPoint x: 113, startPoint y: 266, endPoint x: 113, endPoint y: 281, distance: 15.0
click at [113, 266] on input "Select order" at bounding box center [112, 267] width 6 height 6
checkbox input "false"
click at [113, 281] on input "Select order" at bounding box center [112, 280] width 6 height 6
checkbox input "false"
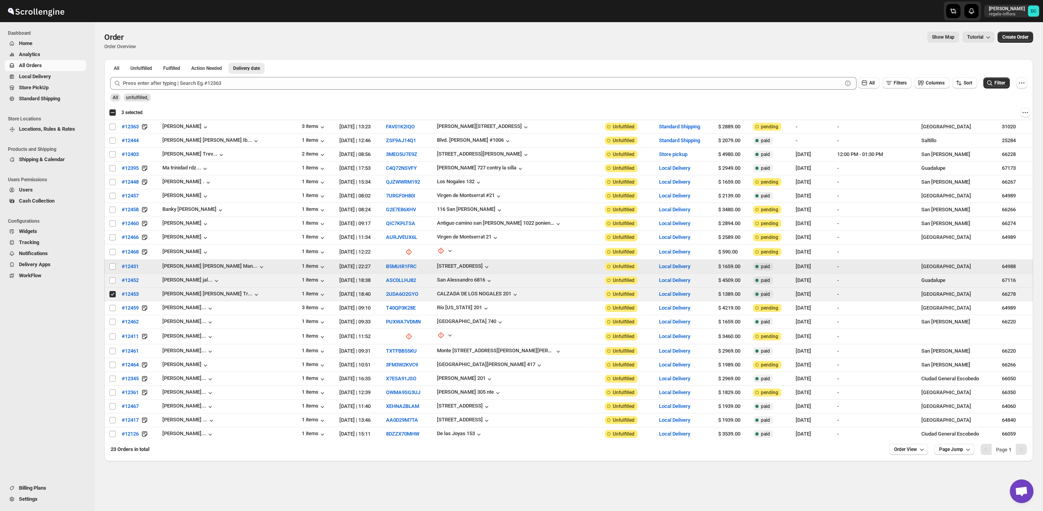
click at [113, 296] on input "Select order" at bounding box center [112, 294] width 6 height 6
checkbox input "false"
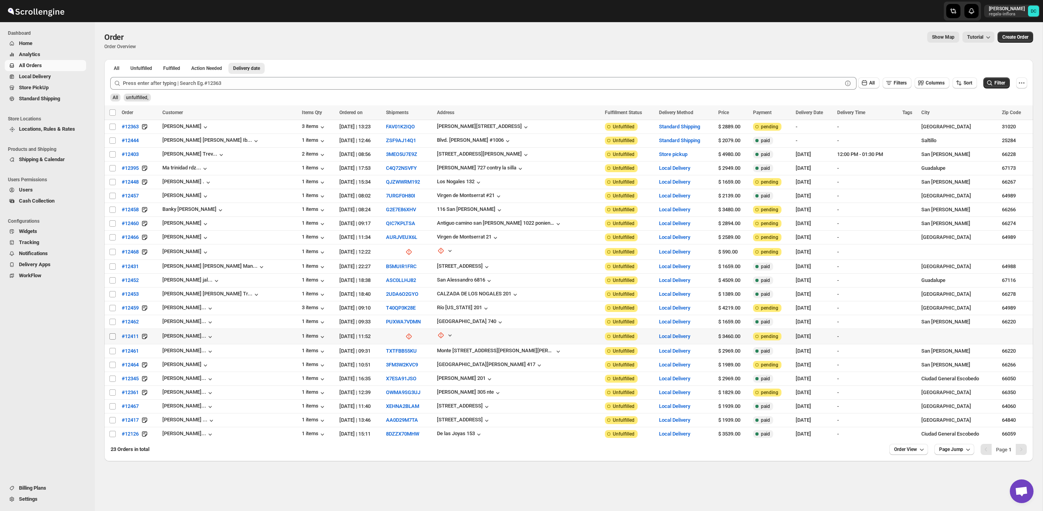
click at [111, 338] on input "Select order" at bounding box center [112, 336] width 6 height 6
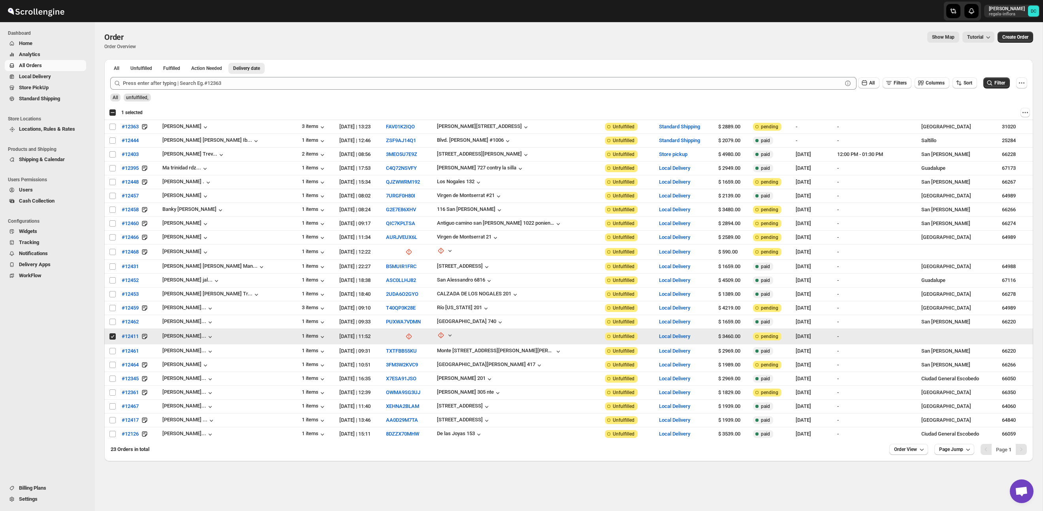
click at [111, 336] on input "Select order" at bounding box center [112, 336] width 6 height 6
checkbox input "false"
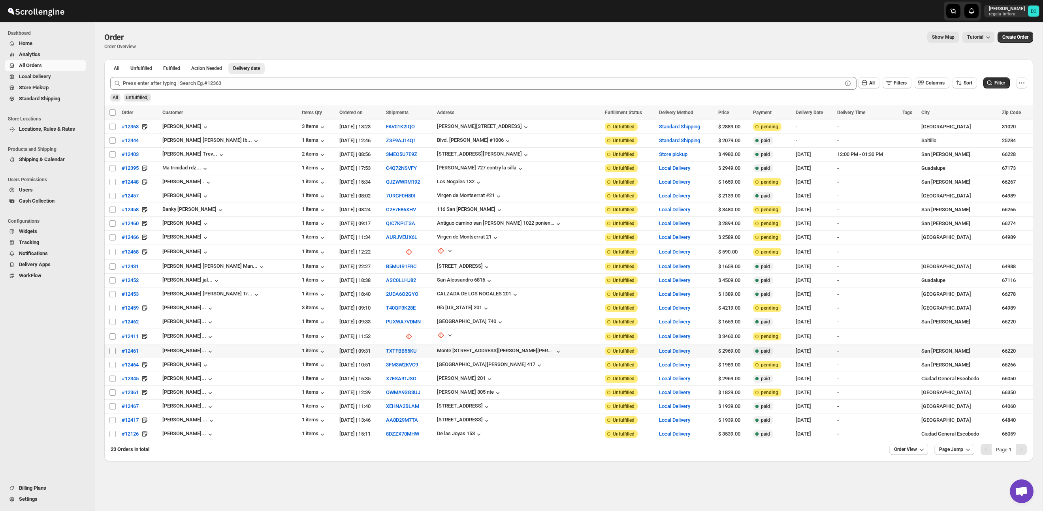
click at [113, 350] on input "Select order" at bounding box center [112, 351] width 6 height 6
checkbox input "true"
click at [113, 360] on td "Select order" at bounding box center [111, 365] width 15 height 14
checkbox input "true"
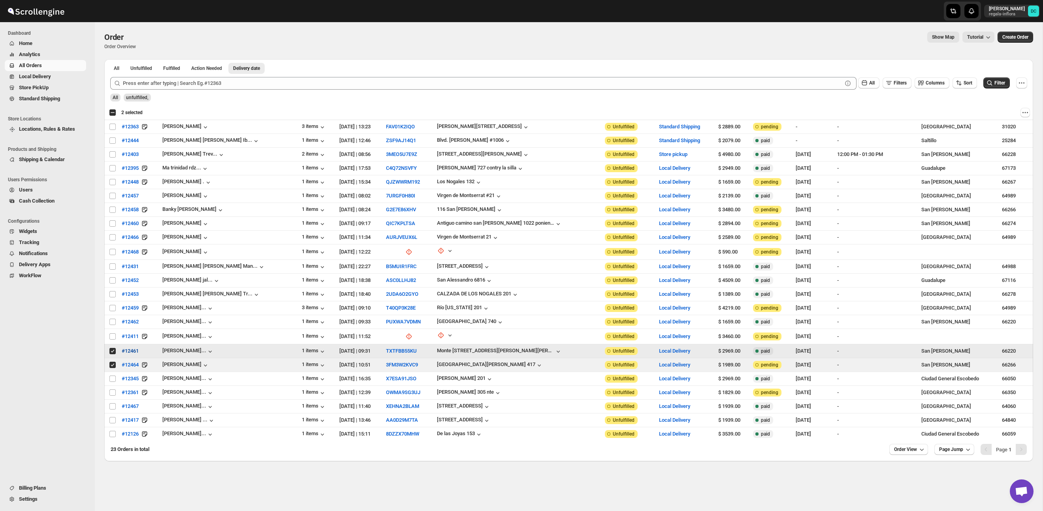
click at [113, 352] on input "Select order" at bounding box center [112, 351] width 6 height 6
checkbox input "false"
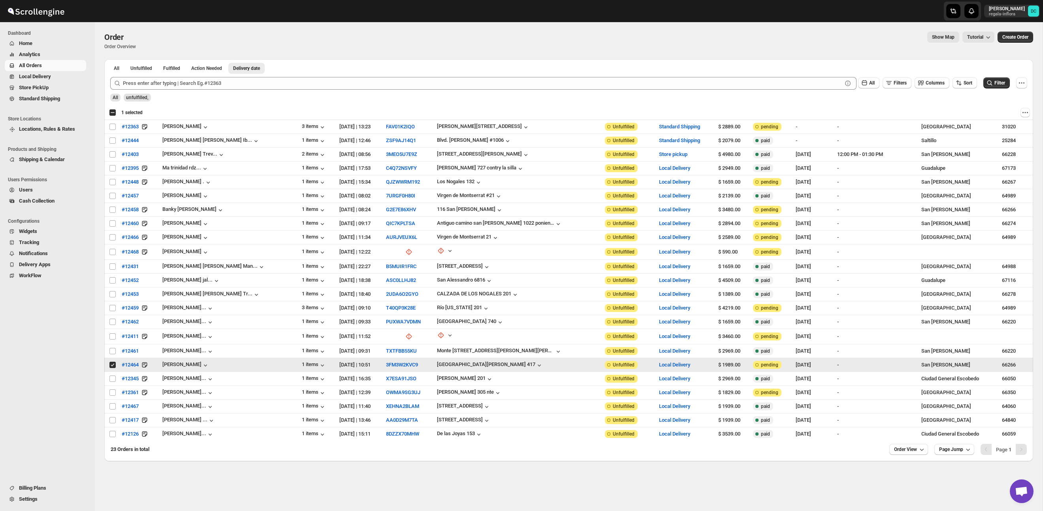
click at [111, 366] on input "Select order" at bounding box center [112, 365] width 6 height 6
checkbox input "false"
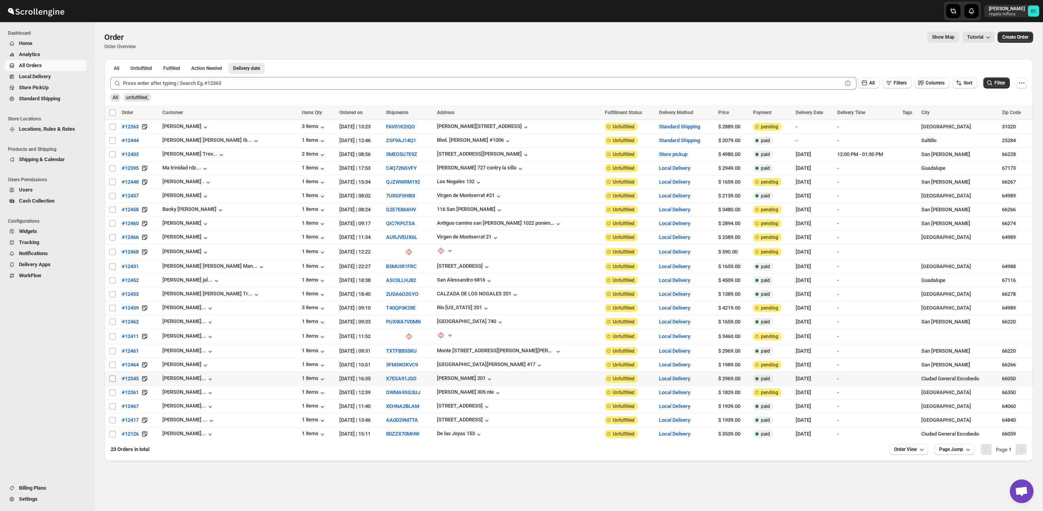
click at [110, 379] on input "Select order" at bounding box center [112, 379] width 6 height 6
checkbox input "true"
click at [110, 394] on input "Select order" at bounding box center [112, 393] width 6 height 6
checkbox input "true"
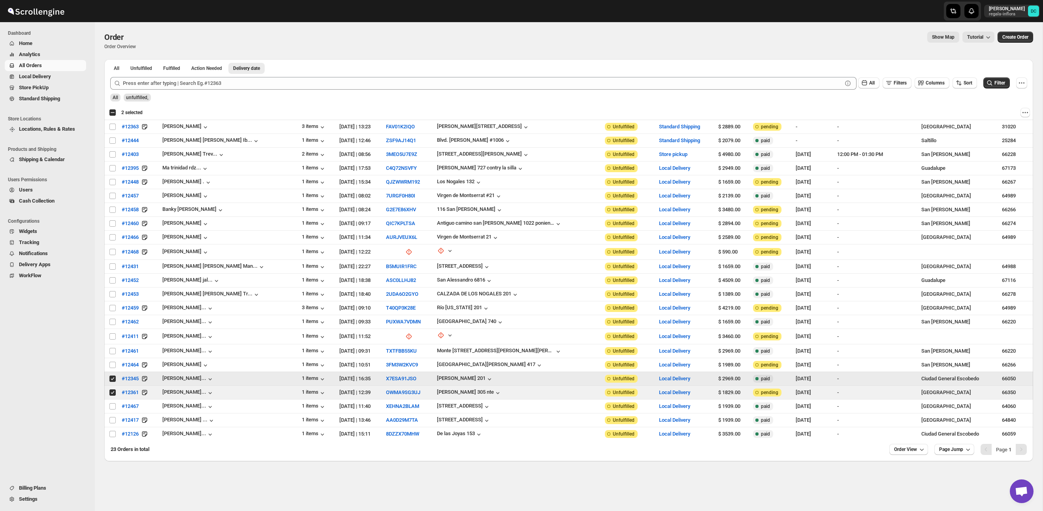
drag, startPoint x: 113, startPoint y: 379, endPoint x: 113, endPoint y: 389, distance: 9.9
click at [113, 379] on input "Select order" at bounding box center [112, 379] width 6 height 6
checkbox input "false"
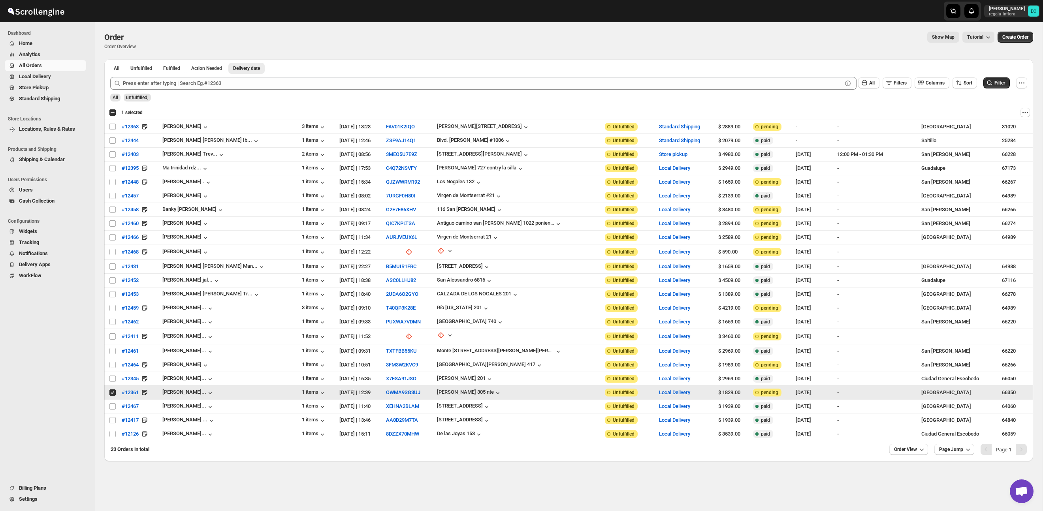
click at [113, 393] on input "Select order" at bounding box center [112, 393] width 6 height 6
checkbox input "false"
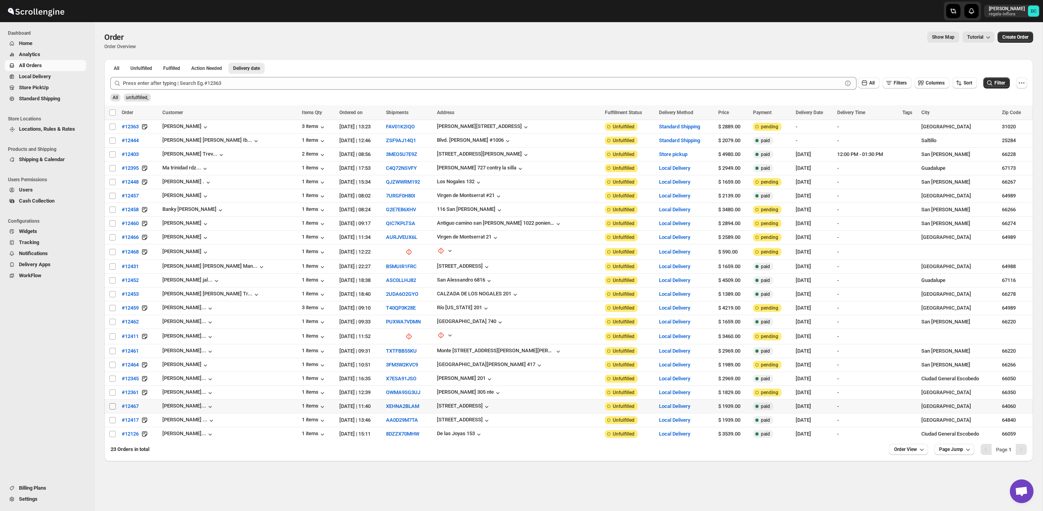
click at [109, 405] on input "Select order" at bounding box center [112, 406] width 6 height 6
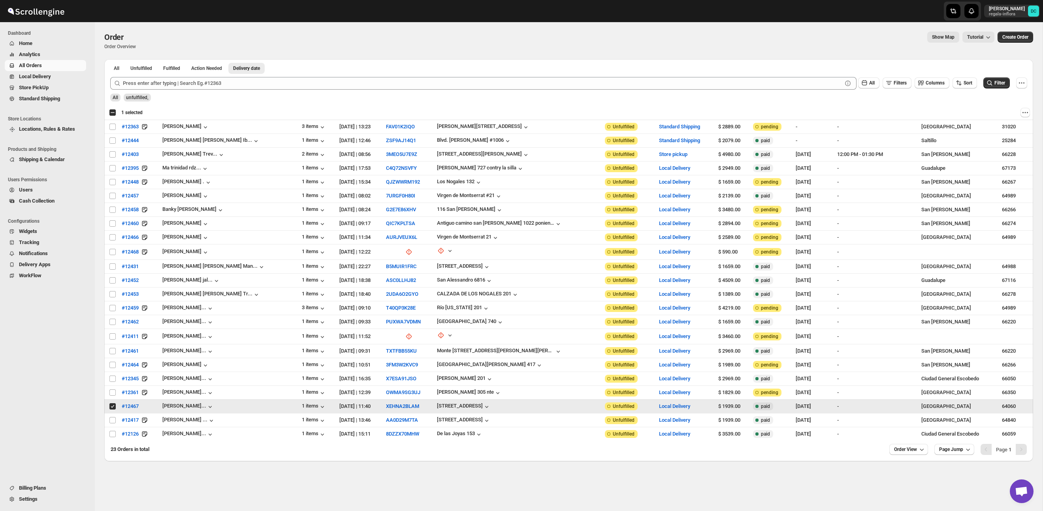
click at [115, 408] on input "Select order" at bounding box center [112, 406] width 6 height 6
checkbox input "false"
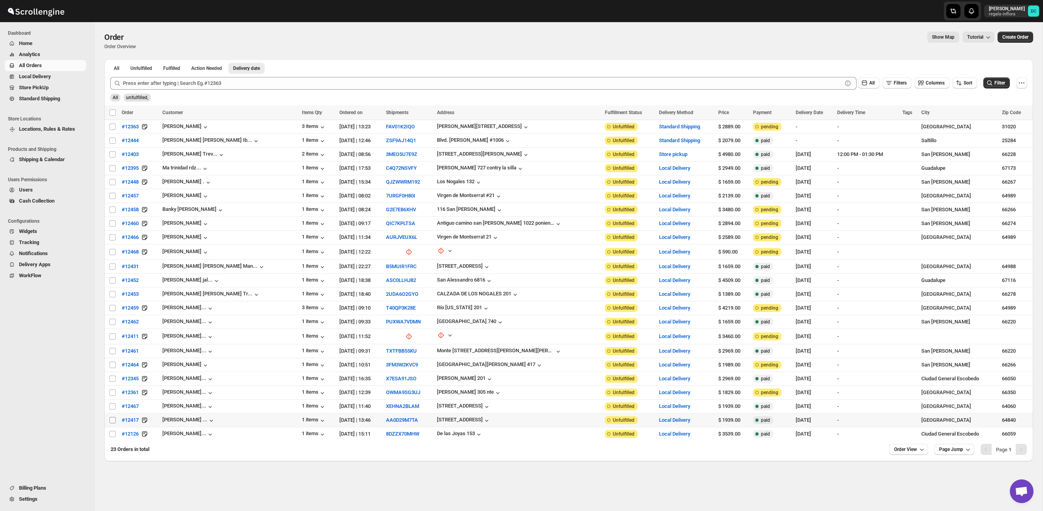
click at [112, 419] on input "Select order" at bounding box center [112, 420] width 6 height 6
checkbox input "true"
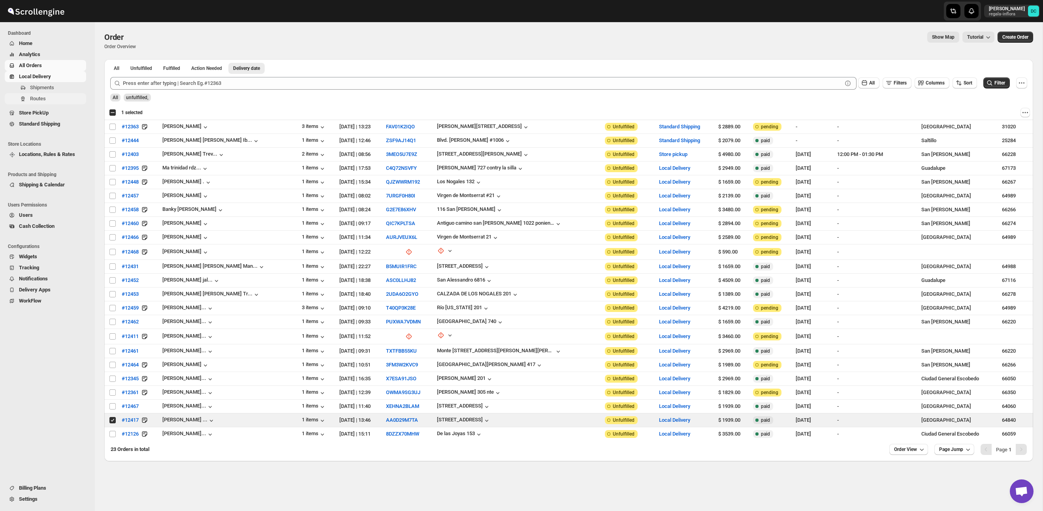
click at [52, 98] on span "Routes" at bounding box center [57, 99] width 55 height 8
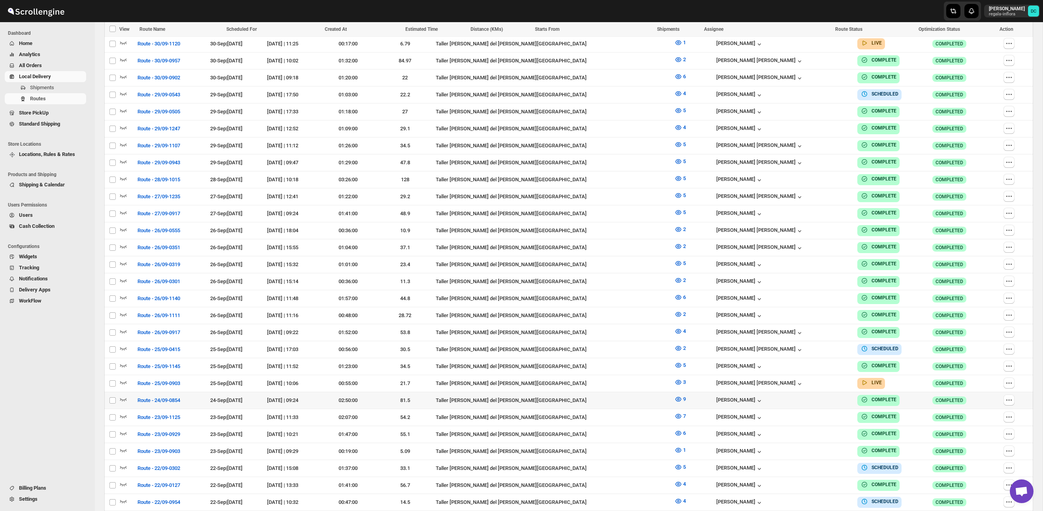
scroll to position [403, 0]
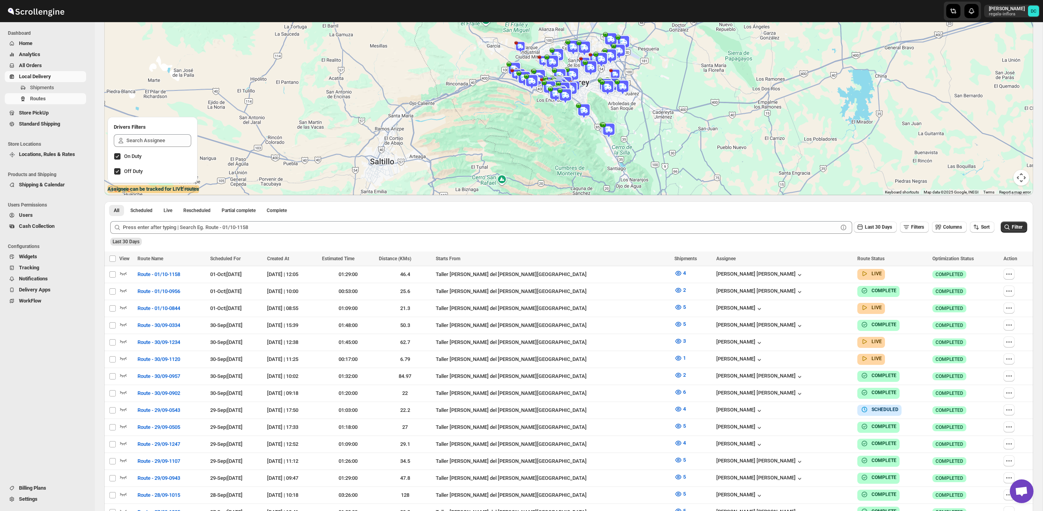
scroll to position [8, 0]
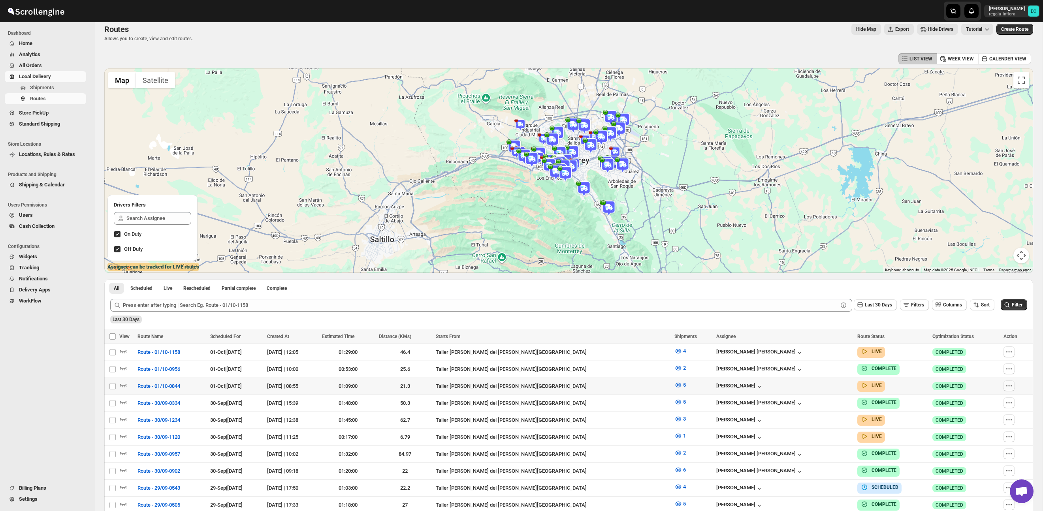
click at [1005, 383] on icon "button" at bounding box center [1009, 386] width 8 height 8
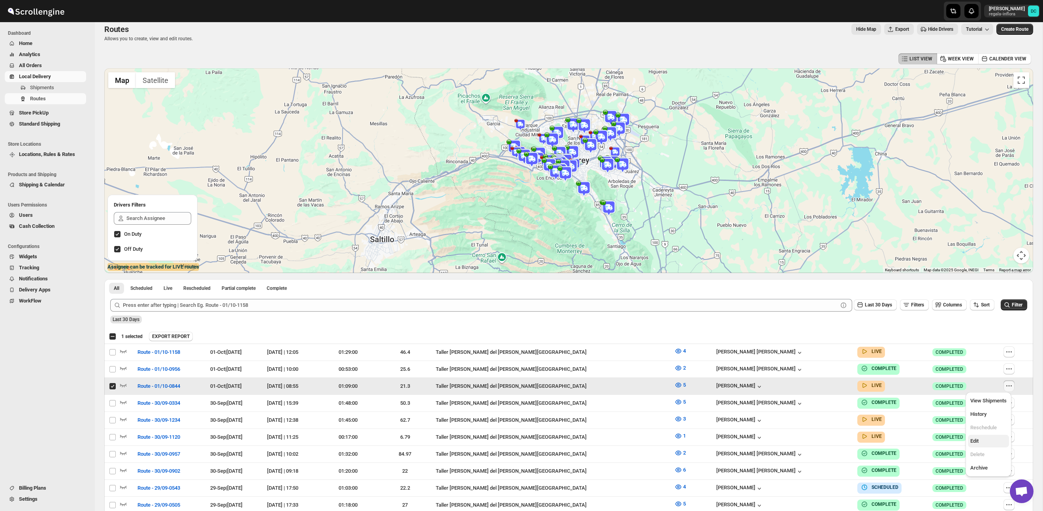
click at [990, 437] on button "Edit" at bounding box center [988, 441] width 41 height 13
checkbox input "false"
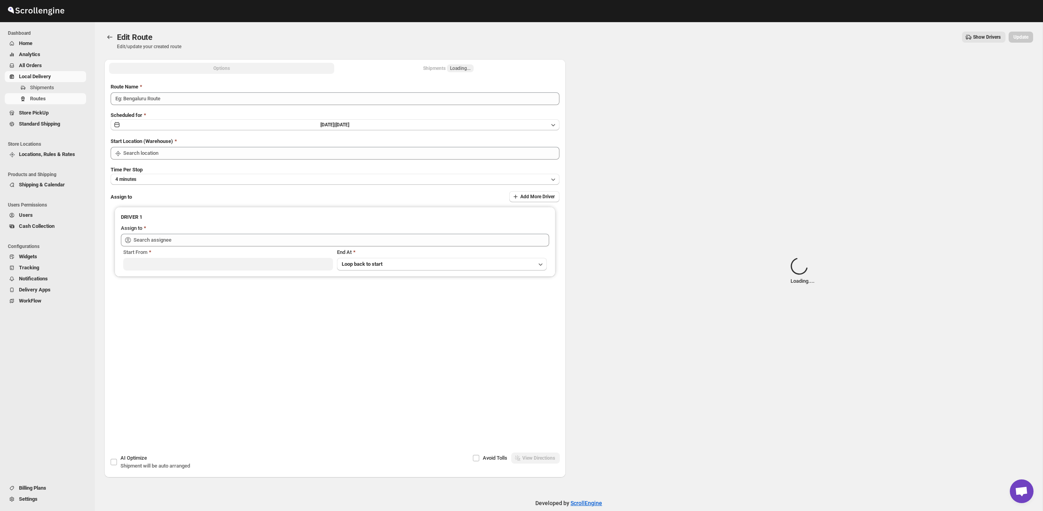
type input "Route - 01/10-0844"
type input "Taller [PERSON_NAME][GEOGRAPHIC_DATA]"
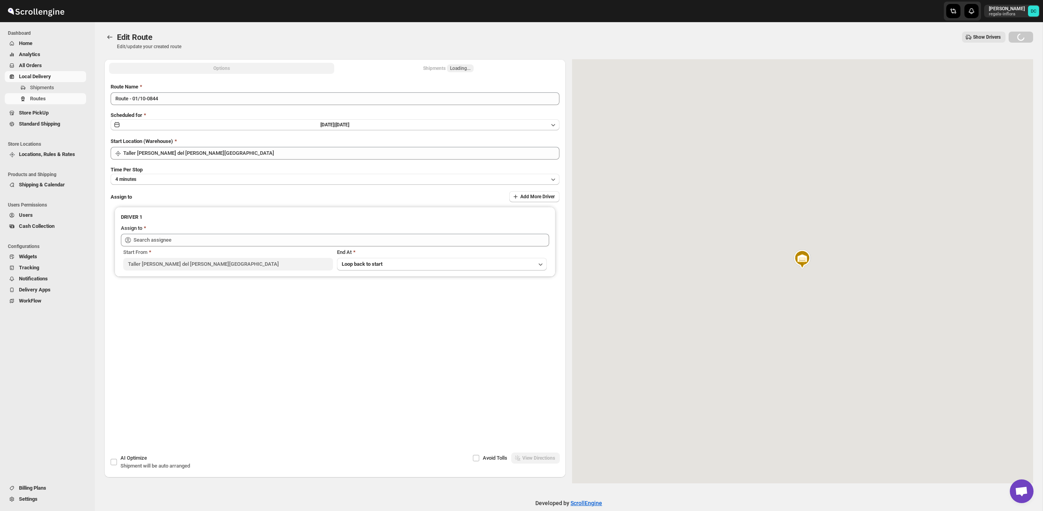
type input "[PERSON_NAME] ([EMAIL_ADDRESS][DOMAIN_NAME])"
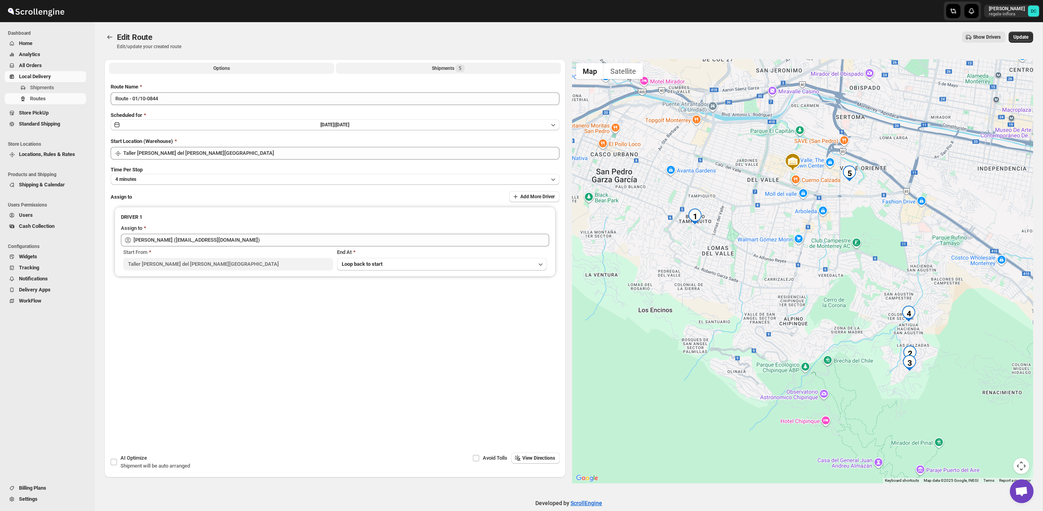
click at [448, 64] on div "Shipments 5" at bounding box center [448, 68] width 33 height 8
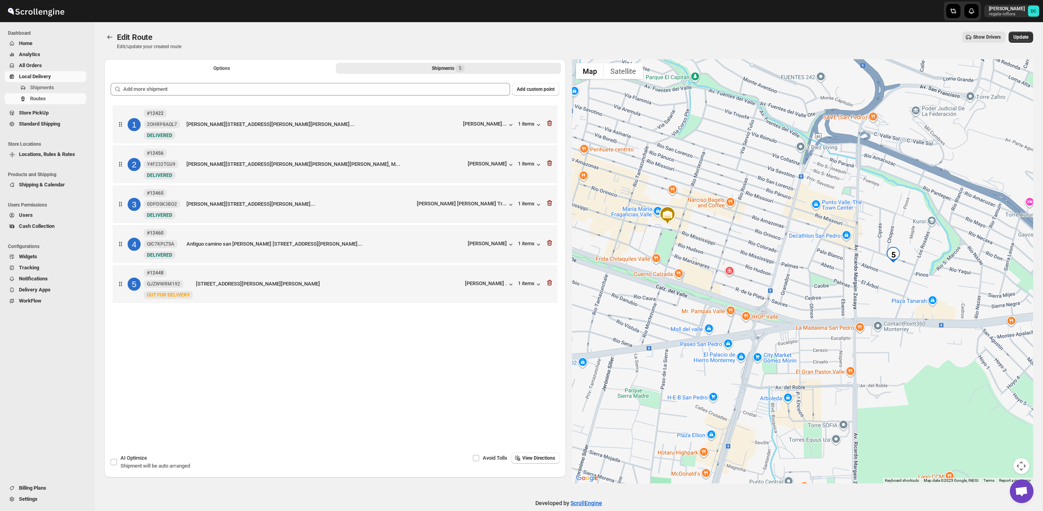
drag, startPoint x: 742, startPoint y: 248, endPoint x: 778, endPoint y: 252, distance: 36.2
click at [778, 252] on div at bounding box center [802, 271] width 461 height 424
click at [112, 36] on icon "Routes" at bounding box center [110, 37] width 8 height 8
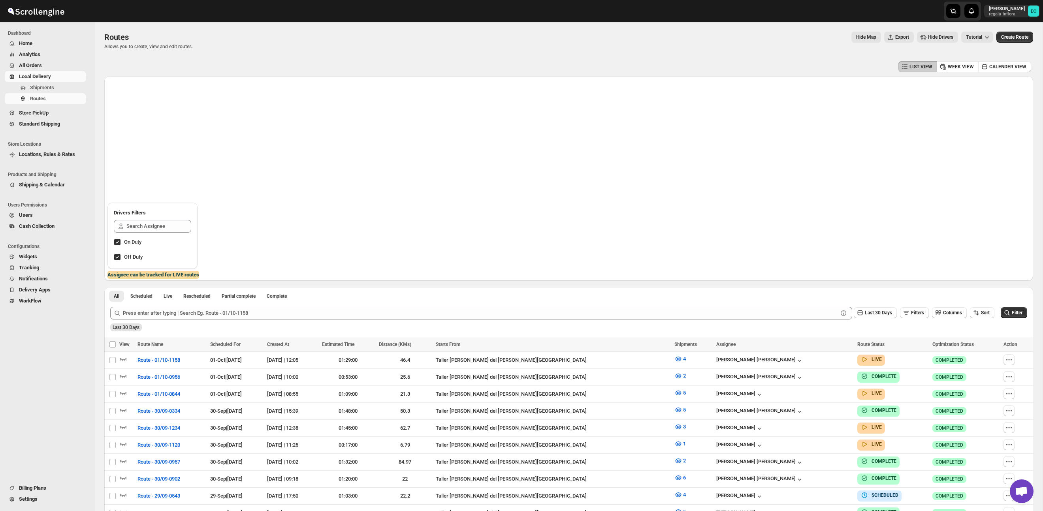
click at [1009, 360] on icon "button" at bounding box center [1009, 360] width 8 height 8
click at [1007, 359] on icon "button" at bounding box center [1009, 360] width 8 height 8
click at [1007, 361] on icon "button" at bounding box center [1009, 360] width 8 height 8
click at [1005, 360] on icon "button" at bounding box center [1009, 360] width 8 height 8
click at [1005, 359] on icon "button" at bounding box center [1009, 360] width 8 height 8
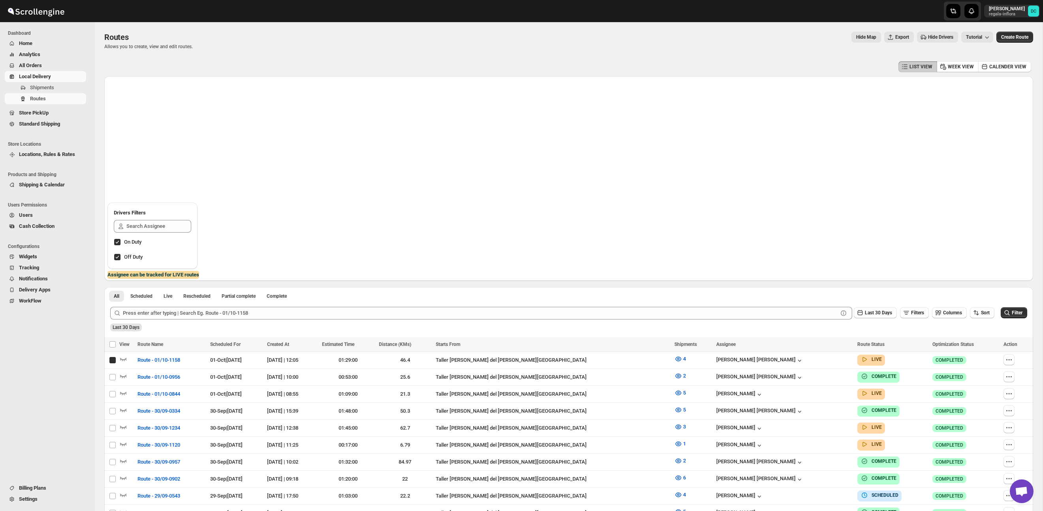
click at [1008, 360] on icon "button" at bounding box center [1008, 359] width 1 height 1
click at [1006, 360] on icon "button" at bounding box center [1009, 360] width 8 height 8
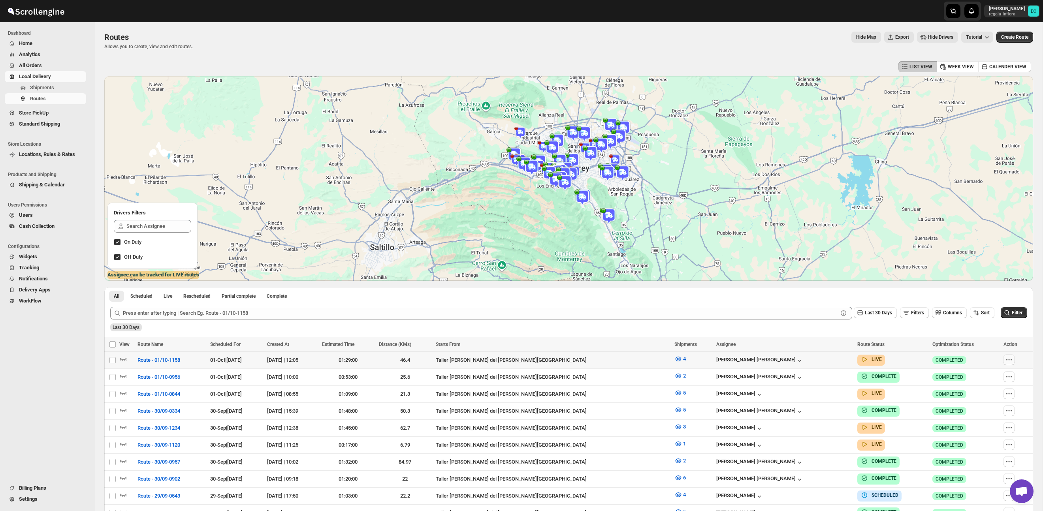
click at [1005, 363] on icon "button" at bounding box center [1009, 360] width 8 height 8
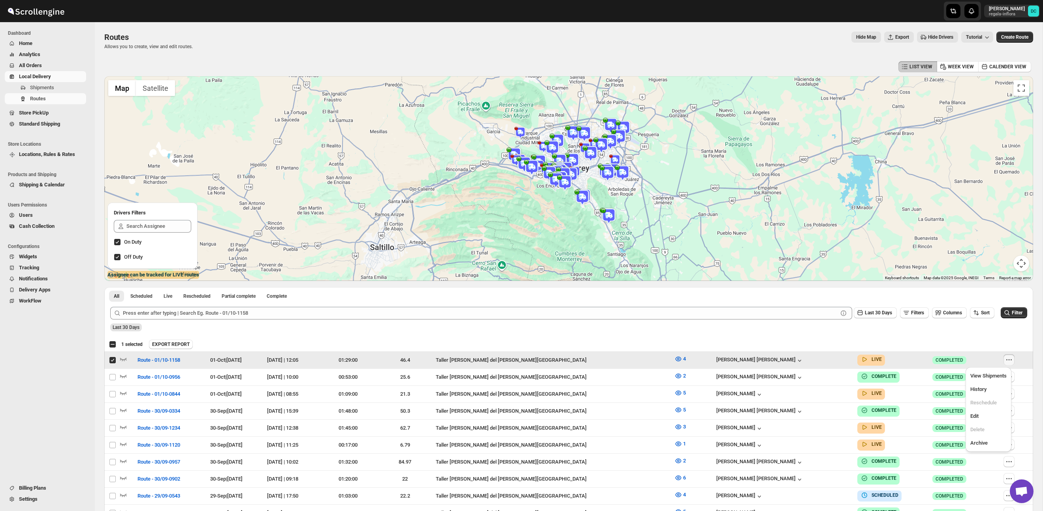
click button "View Shipments" at bounding box center [988, 376] width 41 height 13
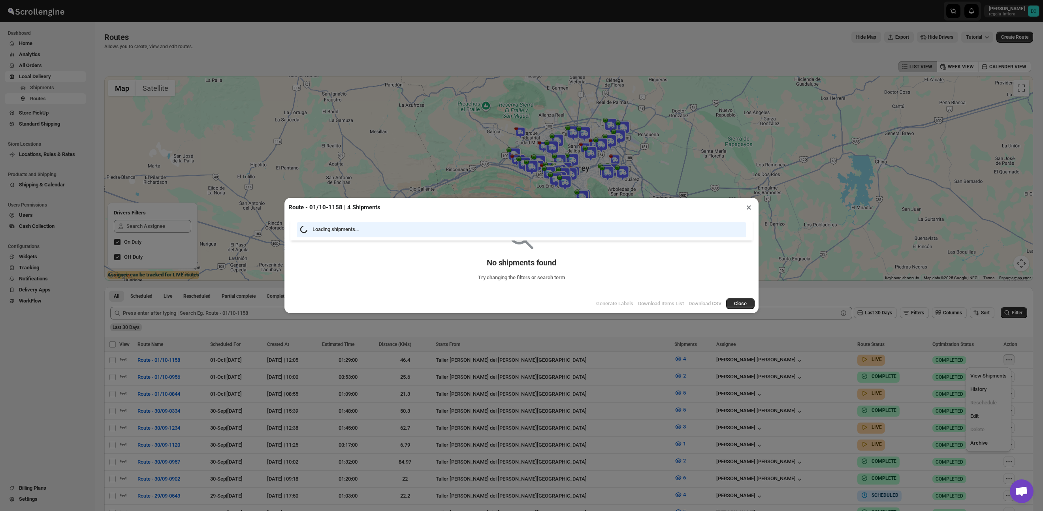
drag, startPoint x: 1000, startPoint y: 366, endPoint x: 946, endPoint y: 339, distance: 60.1
click at [981, 416] on div "Route - 01/10-1158 | 4 Shipments × Loading shipments… No shipments found Try ch…" at bounding box center [521, 255] width 1043 height 511
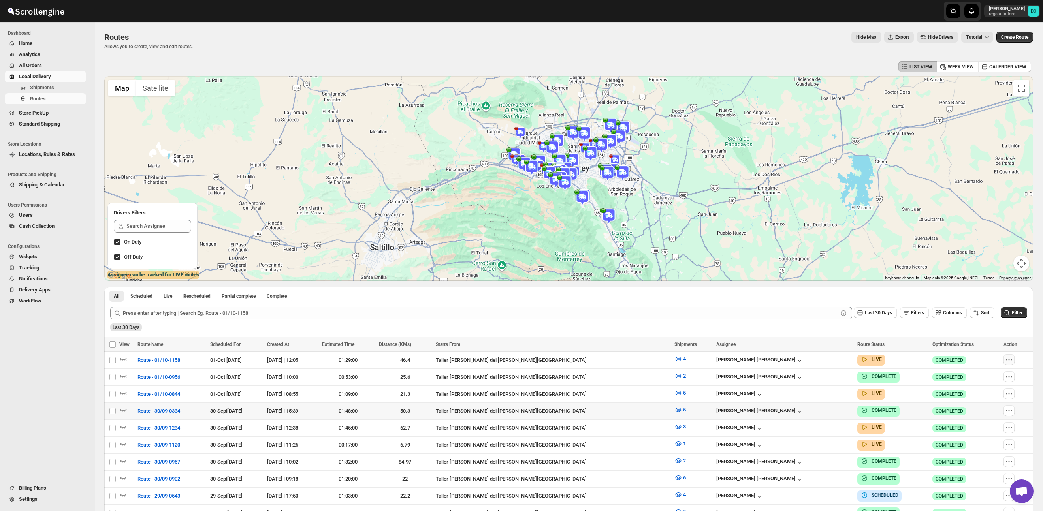
click at [1008, 359] on icon "button" at bounding box center [1009, 360] width 8 height 8
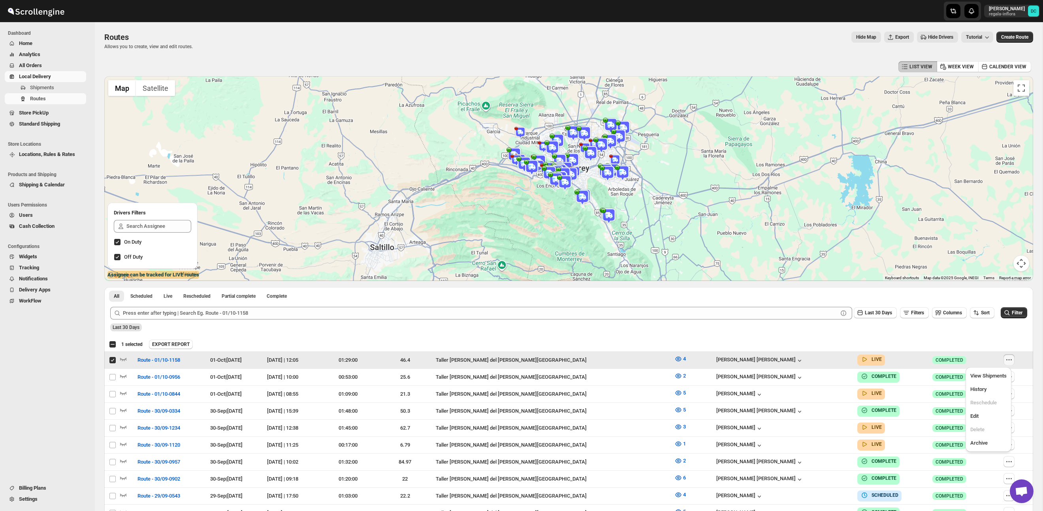
click at [1006, 361] on icon "button" at bounding box center [1009, 360] width 8 height 8
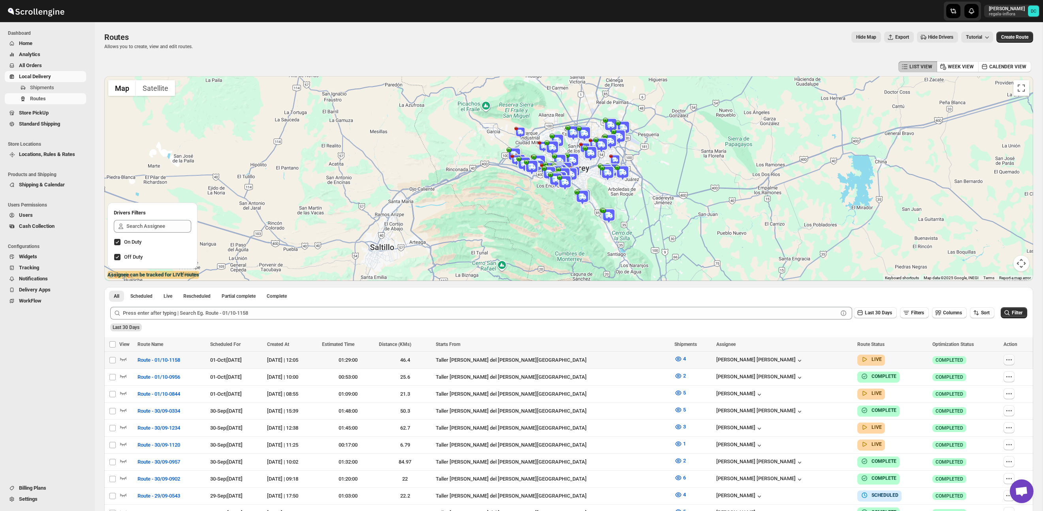
click at [1008, 359] on icon "button" at bounding box center [1009, 360] width 8 height 8
checkbox input "true"
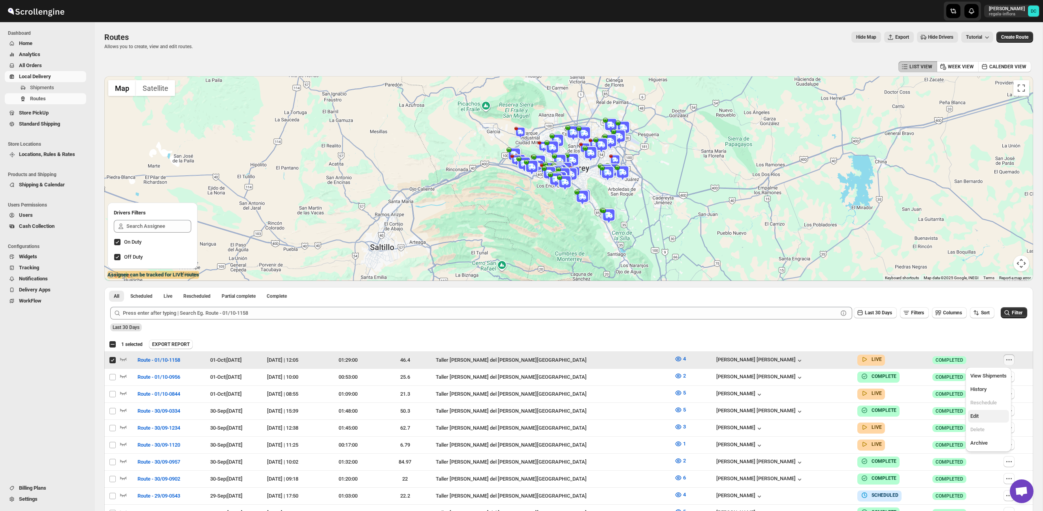
click at [981, 416] on span "Edit" at bounding box center [988, 416] width 36 height 8
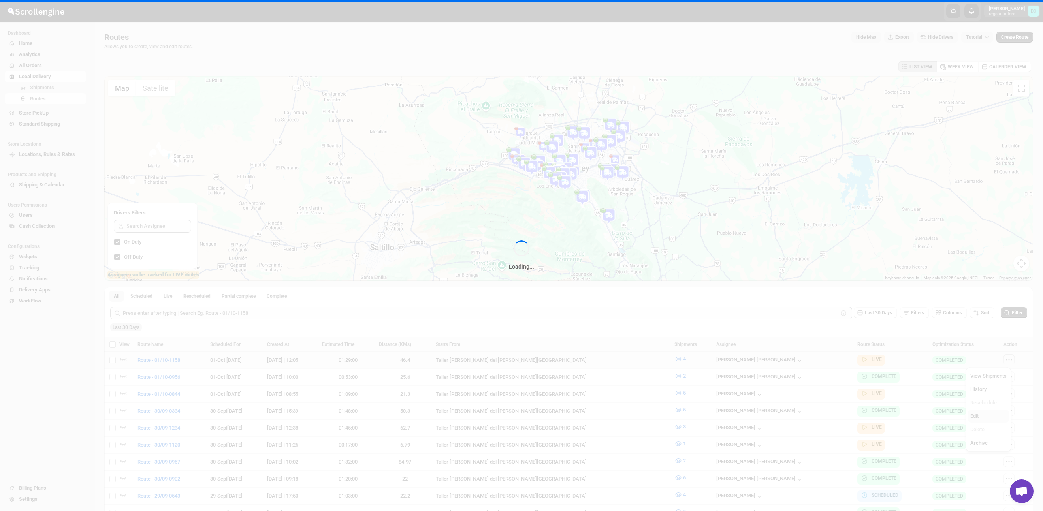
drag, startPoint x: 981, startPoint y: 416, endPoint x: 986, endPoint y: 416, distance: 5.5
click at [981, 415] on div "Loading..." at bounding box center [521, 255] width 1043 height 511
click at [974, 415] on div "Loading..." at bounding box center [521, 255] width 1043 height 511
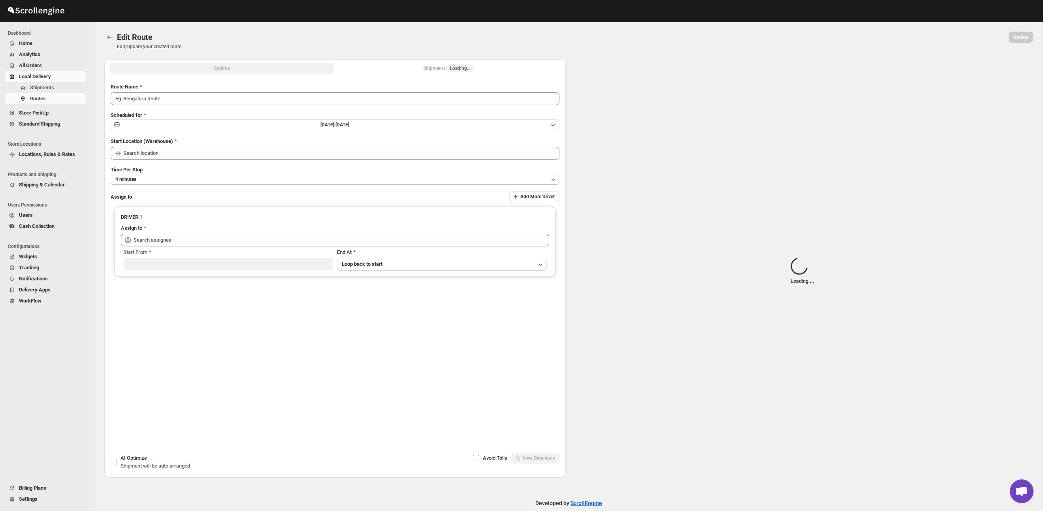
drag, startPoint x: 985, startPoint y: 416, endPoint x: 991, endPoint y: 416, distance: 5.9
click at [985, 416] on div "Spinner example Loading... ." at bounding box center [802, 271] width 461 height 424
type input "Route - 01/10-1158"
type input "Taller [PERSON_NAME][GEOGRAPHIC_DATA]"
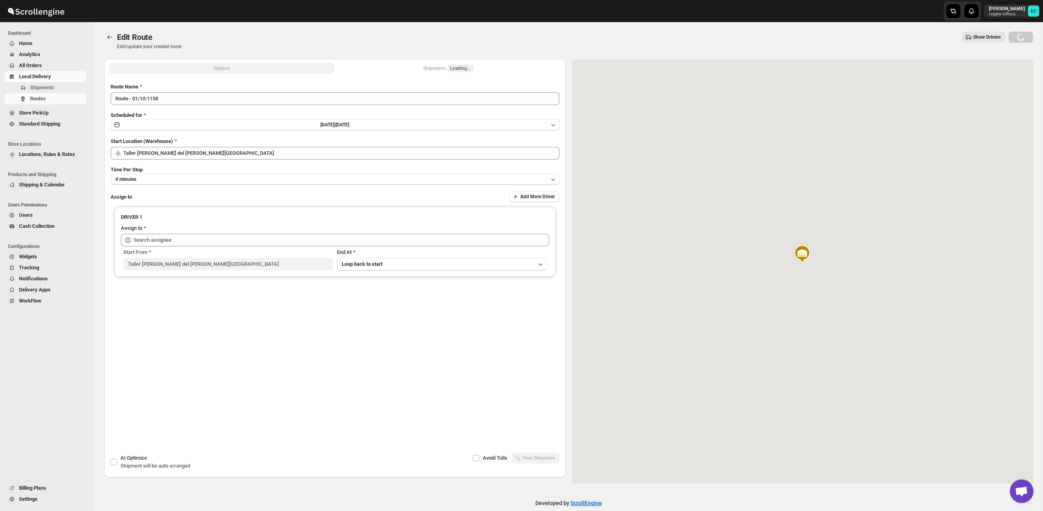
type input "[PERSON_NAME] ([EMAIL_ADDRESS][DOMAIN_NAME])"
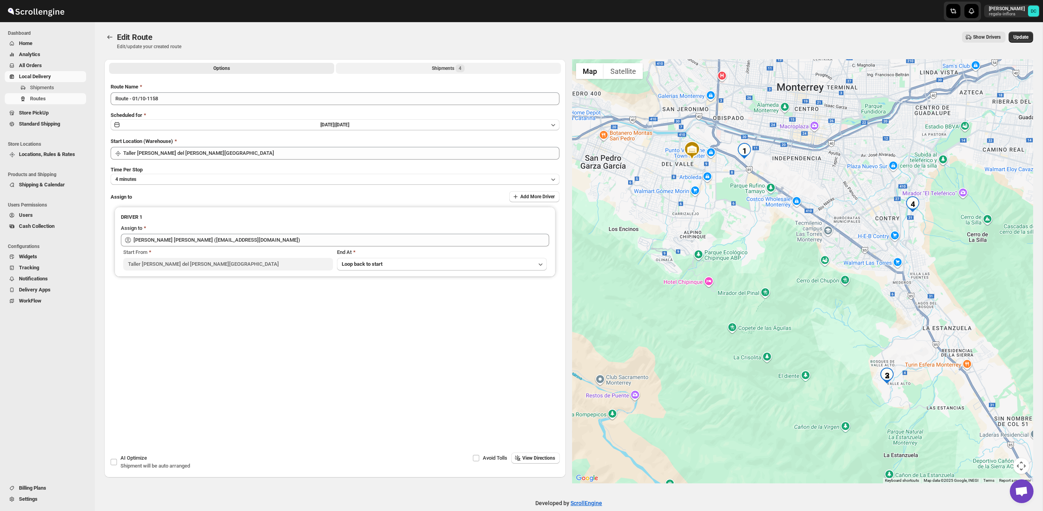
click at [465, 62] on div "Options Shipments 4 More views Options Shipments 4 More views" at bounding box center [334, 67] width 461 height 17
click at [465, 65] on div "Shipments 4" at bounding box center [448, 68] width 33 height 8
click at [469, 67] on button "Shipments 4" at bounding box center [448, 68] width 225 height 11
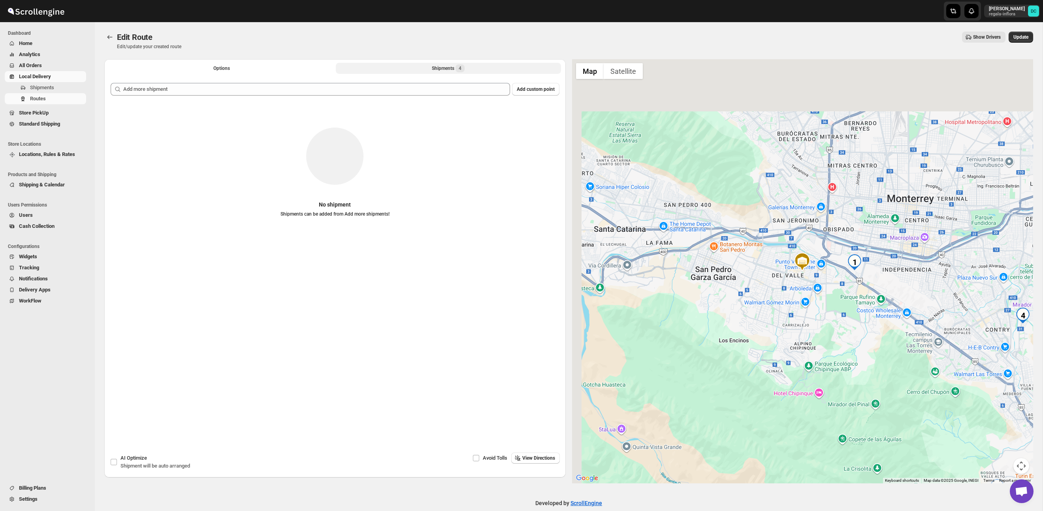
click at [451, 69] on div "Shipments 4" at bounding box center [448, 68] width 33 height 8
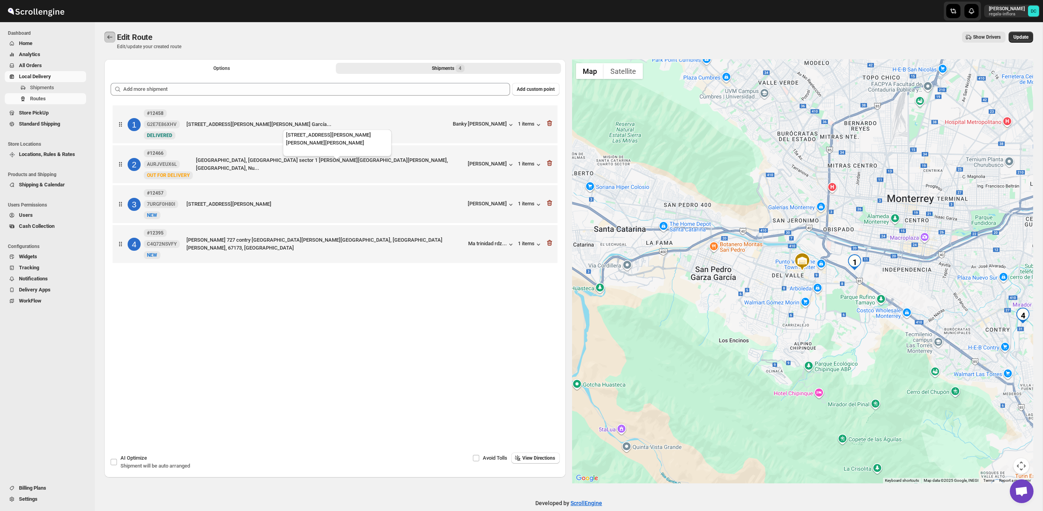
click at [111, 39] on icon "Routes" at bounding box center [110, 37] width 8 height 8
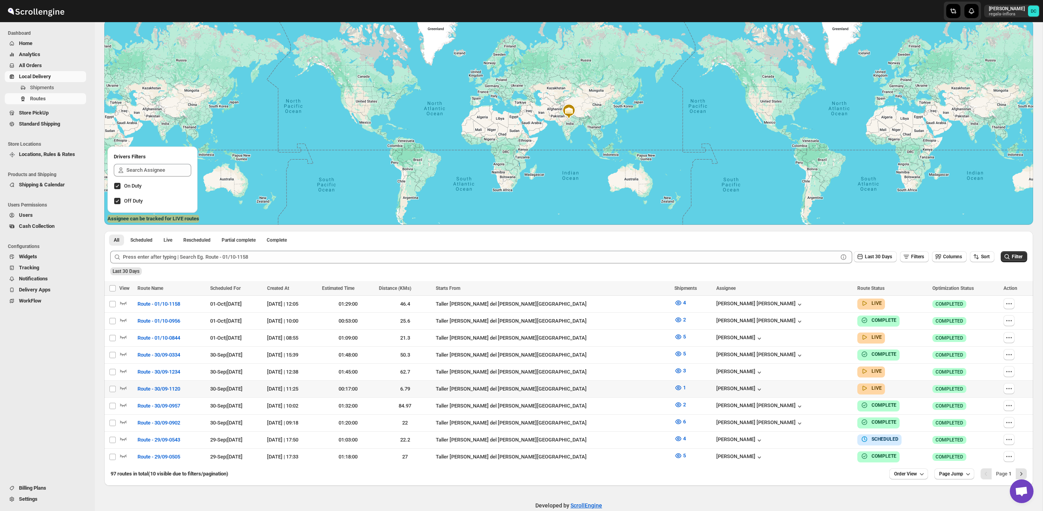
scroll to position [65, 0]
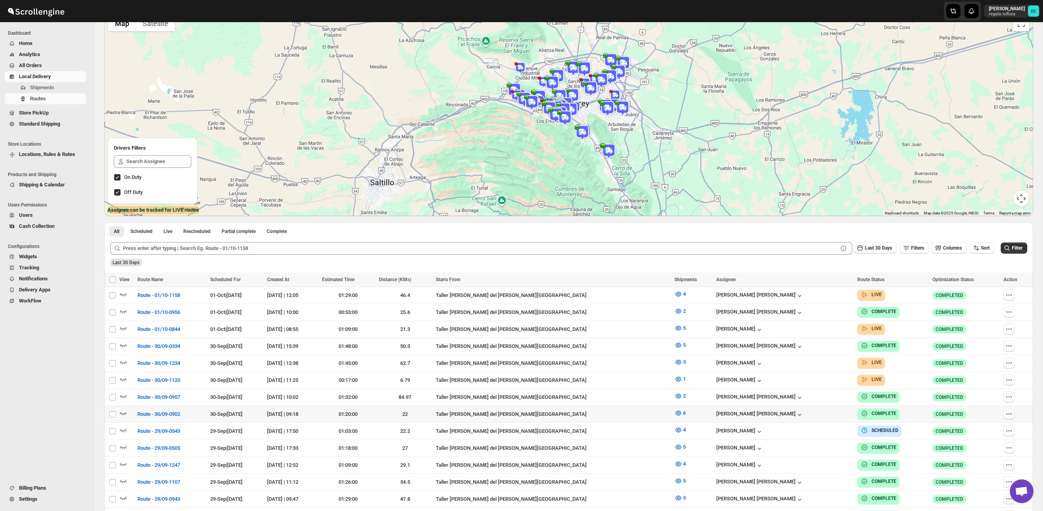
click at [1010, 411] on icon "button" at bounding box center [1009, 414] width 8 height 8
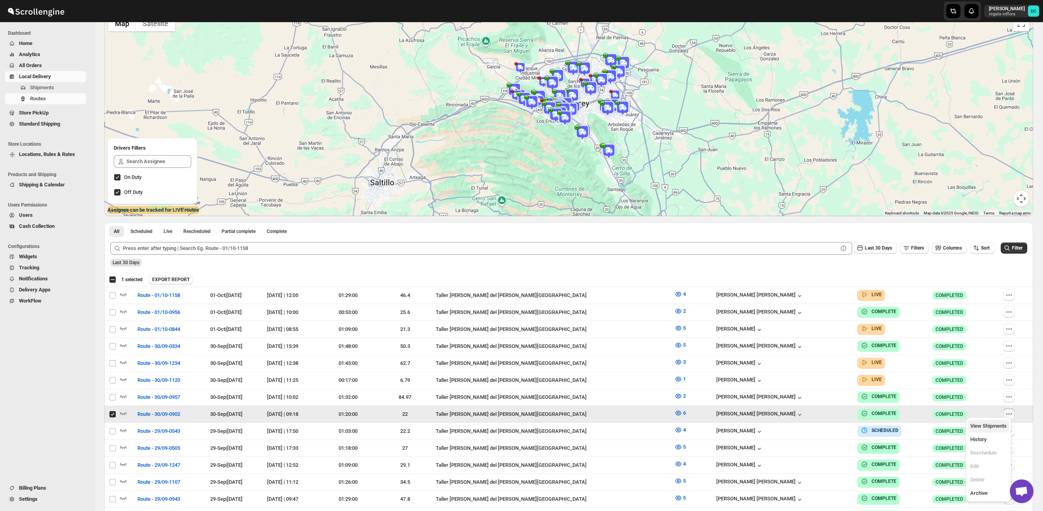
click at [999, 425] on span "View Shipments" at bounding box center [988, 426] width 36 height 6
checkbox input "false"
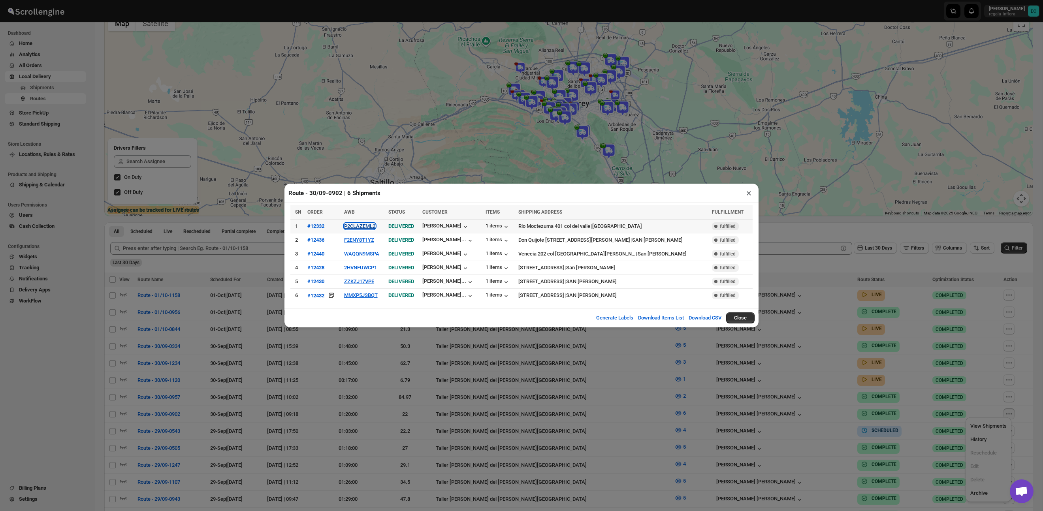
click at [365, 228] on button "P2CLAZEML2" at bounding box center [359, 226] width 31 height 6
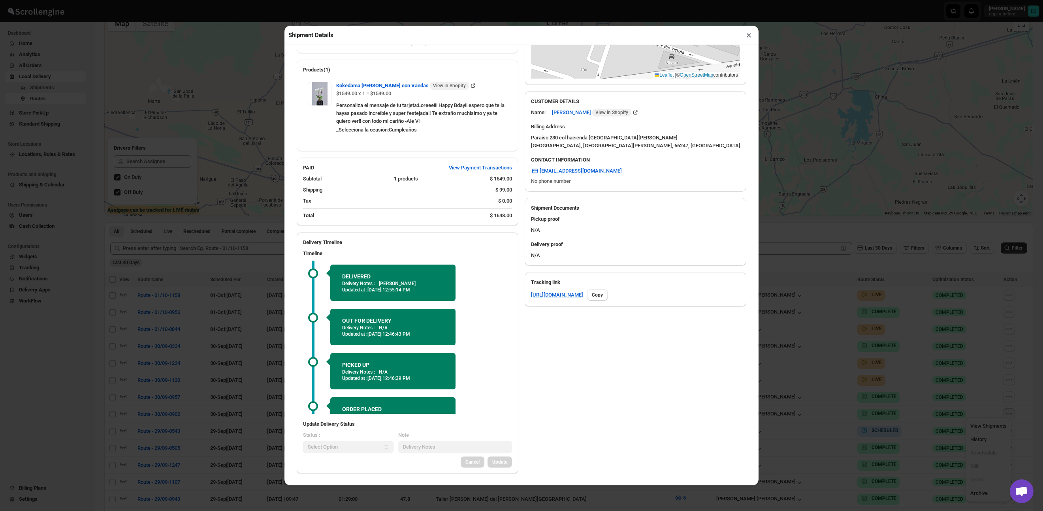
scroll to position [6, 0]
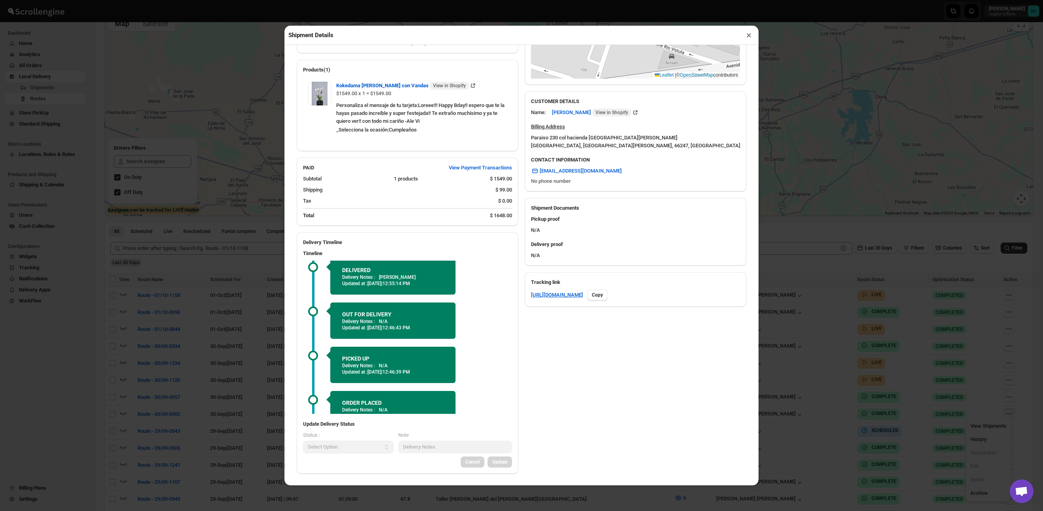
click at [748, 37] on button "×" at bounding box center [748, 35] width 11 height 11
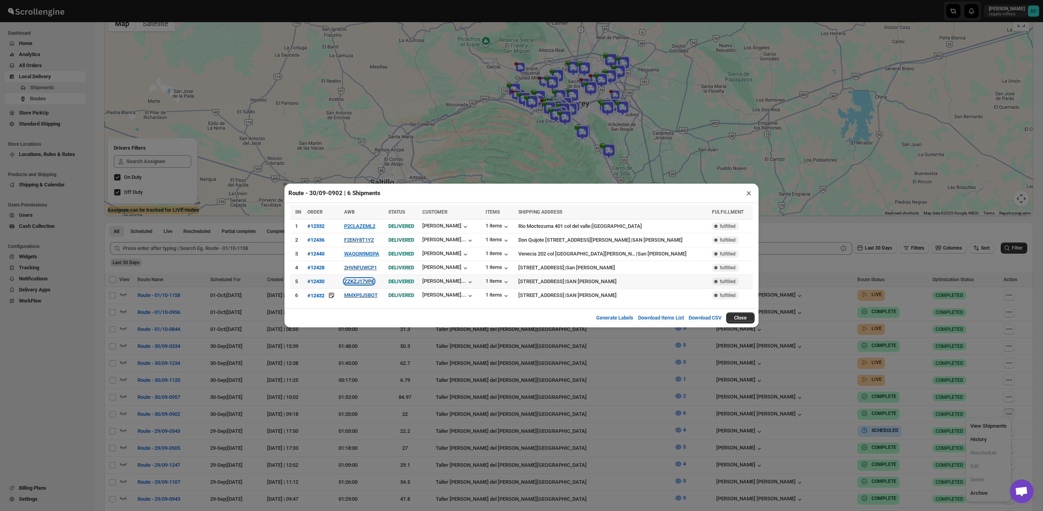
click at [367, 280] on button "ZZKZJ17VPE" at bounding box center [359, 282] width 30 height 6
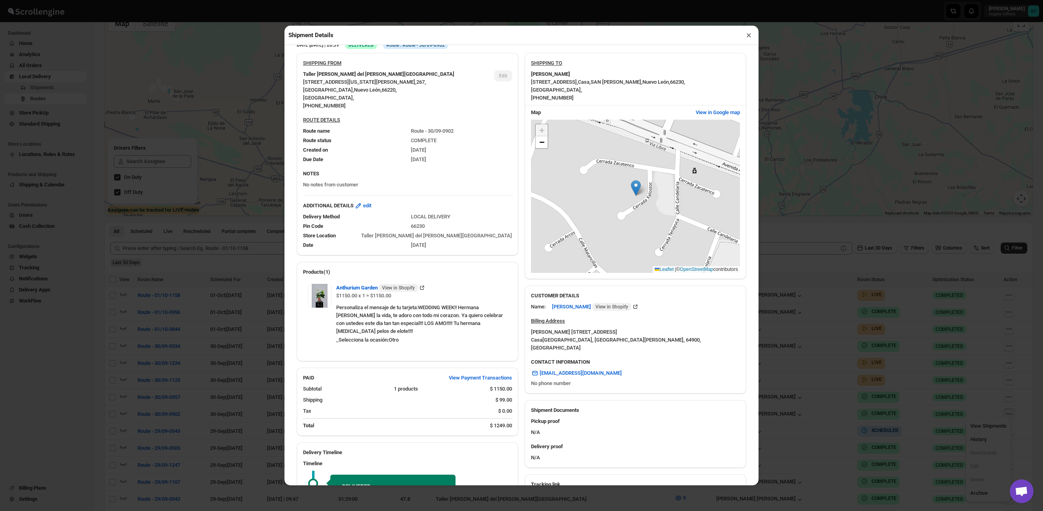
scroll to position [0, 0]
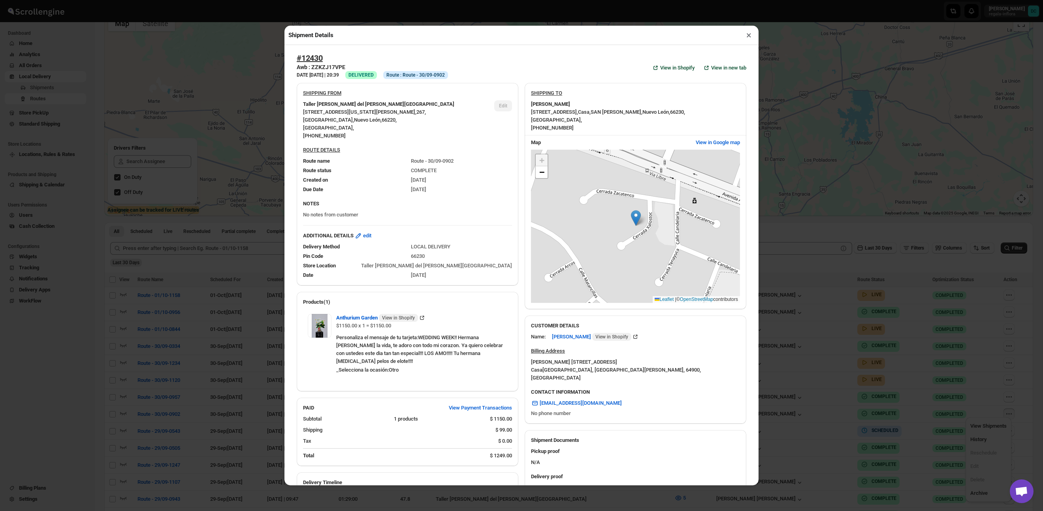
click at [745, 36] on button "×" at bounding box center [748, 35] width 11 height 11
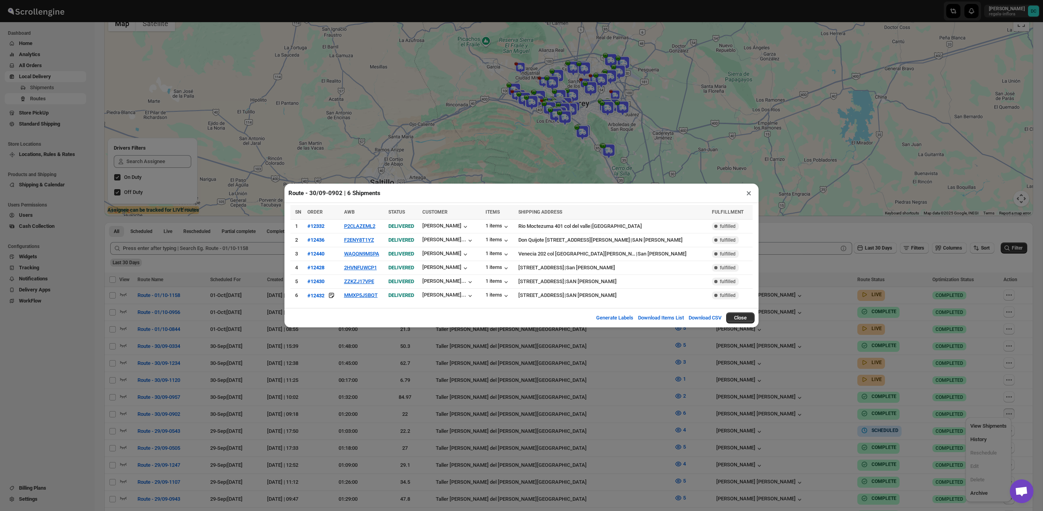
drag, startPoint x: 825, startPoint y: 203, endPoint x: 828, endPoint y: 211, distance: 8.0
click at [825, 203] on div "Route - 30/09-0902 | 6 Shipments × SN ORDER AWB STATUS CUSTOMER ITEMS SHIPPING …" at bounding box center [521, 255] width 1043 height 511
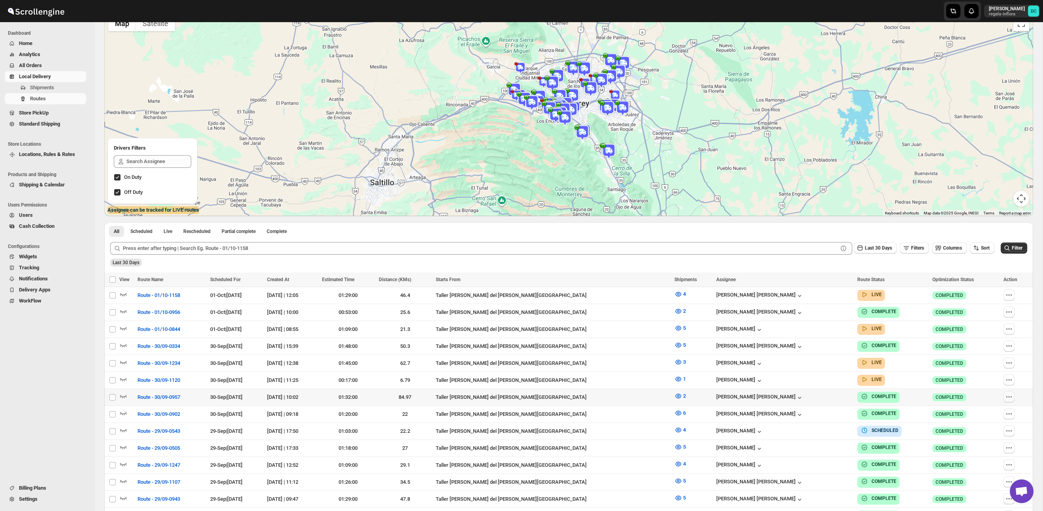
click at [1008, 393] on icon "button" at bounding box center [1009, 397] width 8 height 8
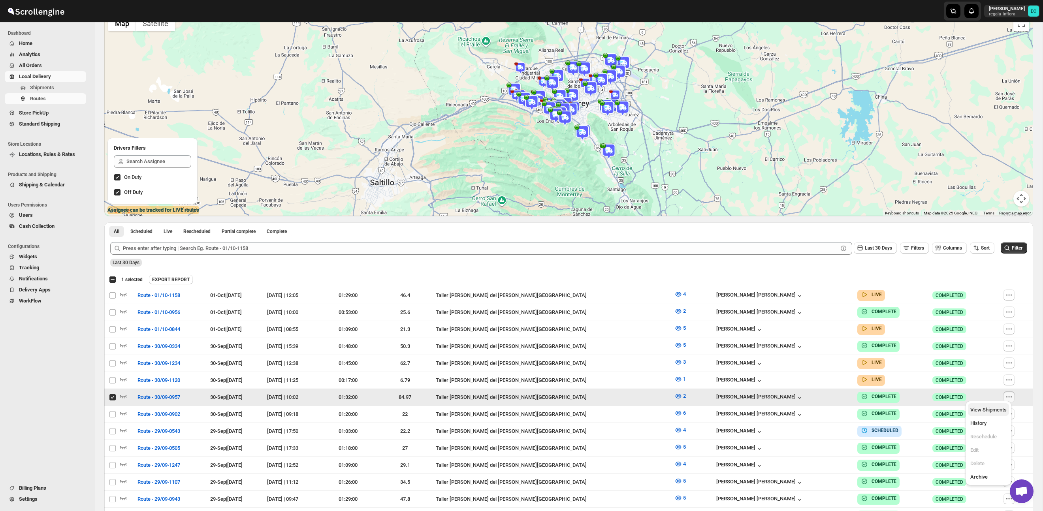
click at [993, 409] on span "View Shipments" at bounding box center [988, 410] width 36 height 6
checkbox input "false"
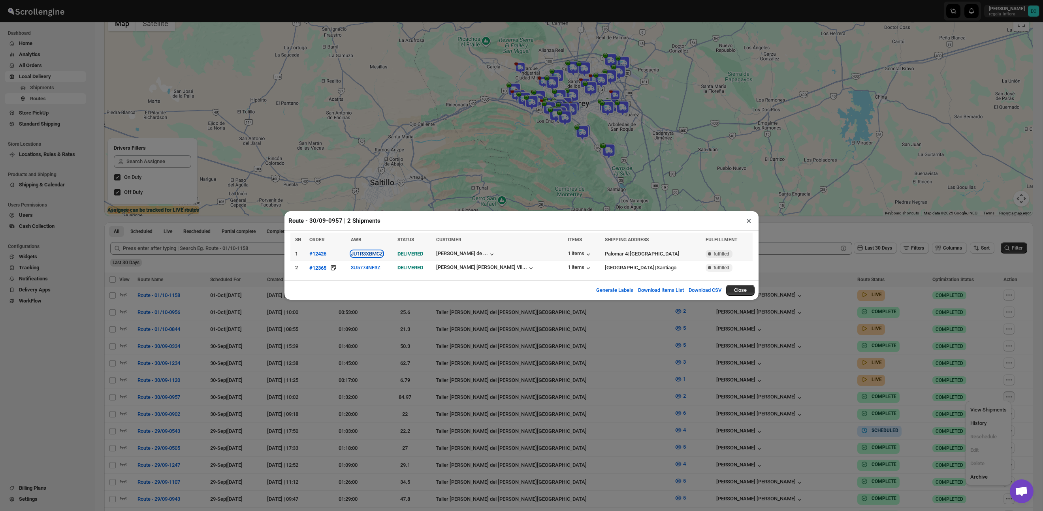
click at [383, 254] on button "JU1R3XBMCZ" at bounding box center [367, 254] width 32 height 6
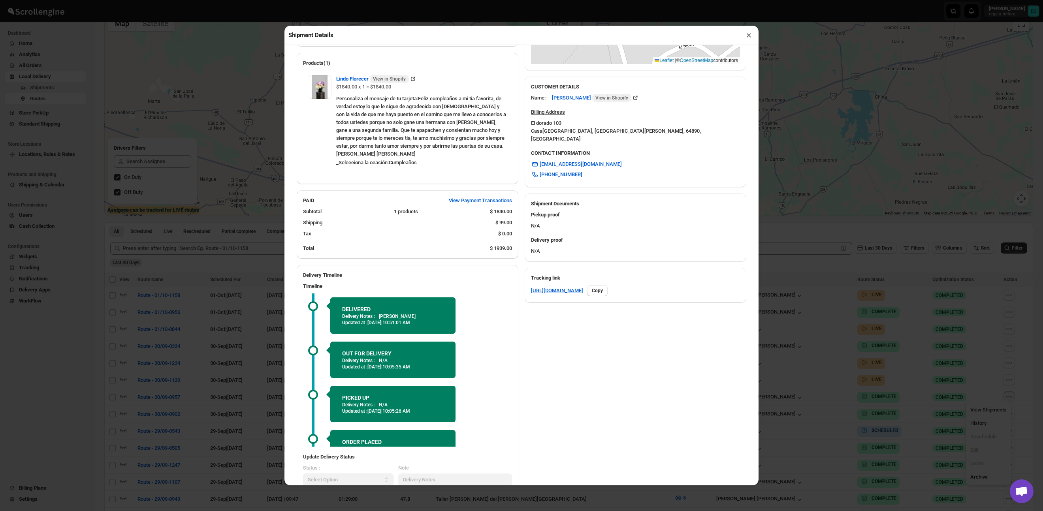
scroll to position [272, 0]
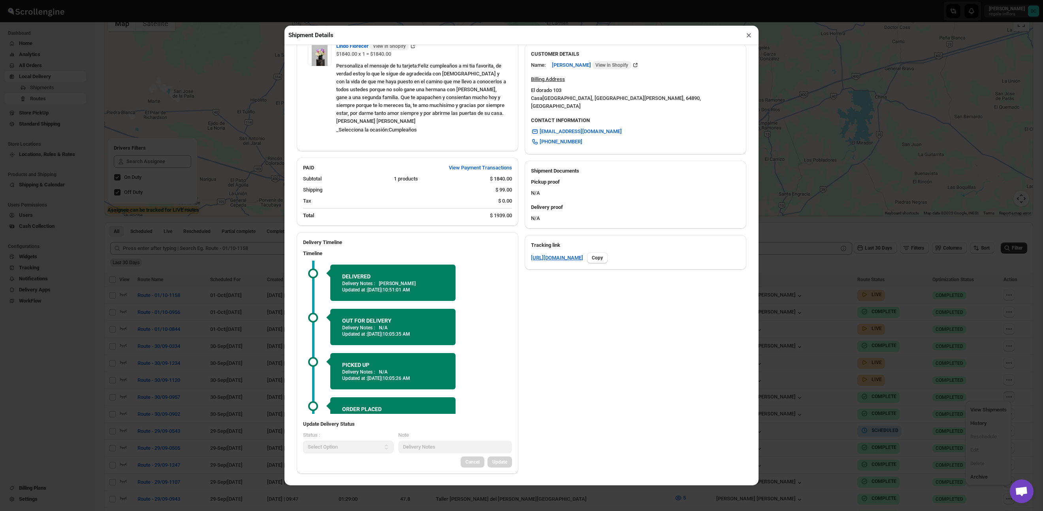
click at [748, 36] on button "×" at bounding box center [748, 35] width 11 height 11
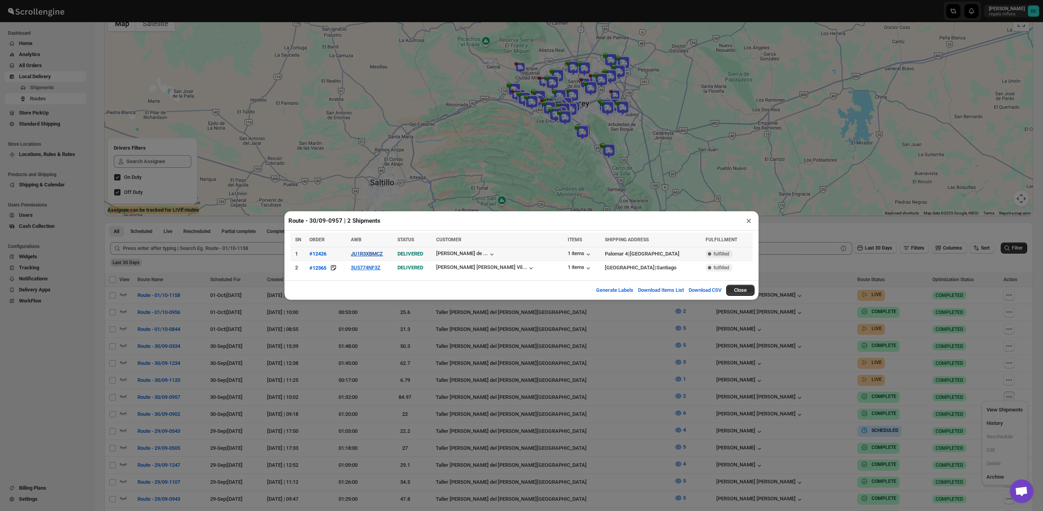
scroll to position [75, 0]
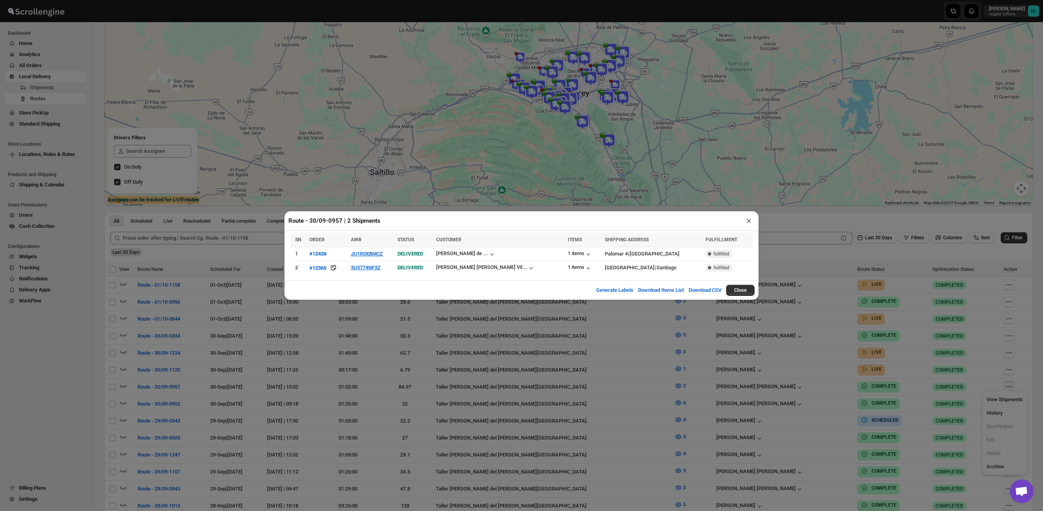
drag, startPoint x: 748, startPoint y: 218, endPoint x: 748, endPoint y: 268, distance: 49.8
click at [748, 218] on button "×" at bounding box center [748, 220] width 11 height 11
click at [748, 221] on div "All Scheduled Live Rescheduled Partial complete Complete More views All Schedul…" at bounding box center [568, 219] width 929 height 14
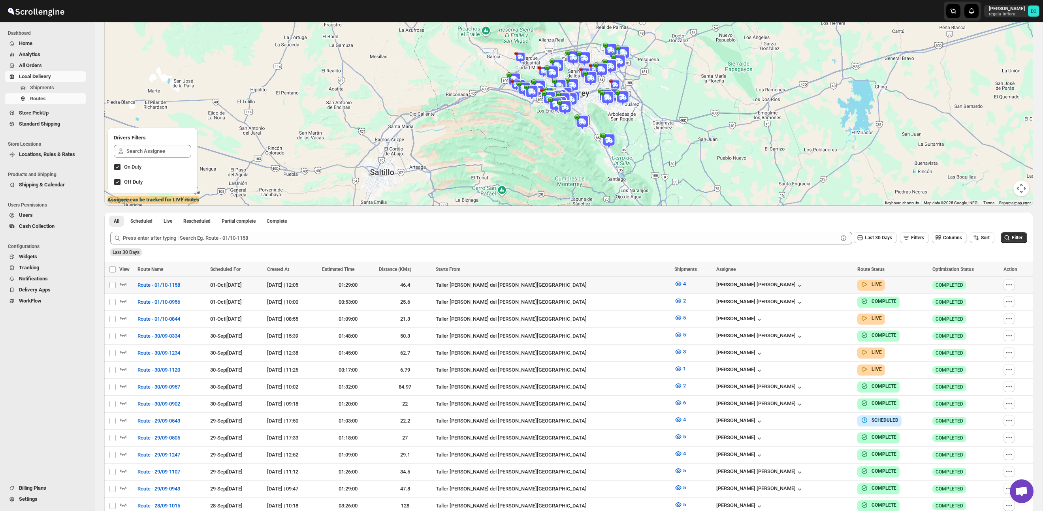
click at [745, 290] on td "[PERSON_NAME]" at bounding box center [784, 285] width 141 height 17
checkbox input "true"
click at [1008, 400] on icon "button" at bounding box center [1009, 404] width 8 height 8
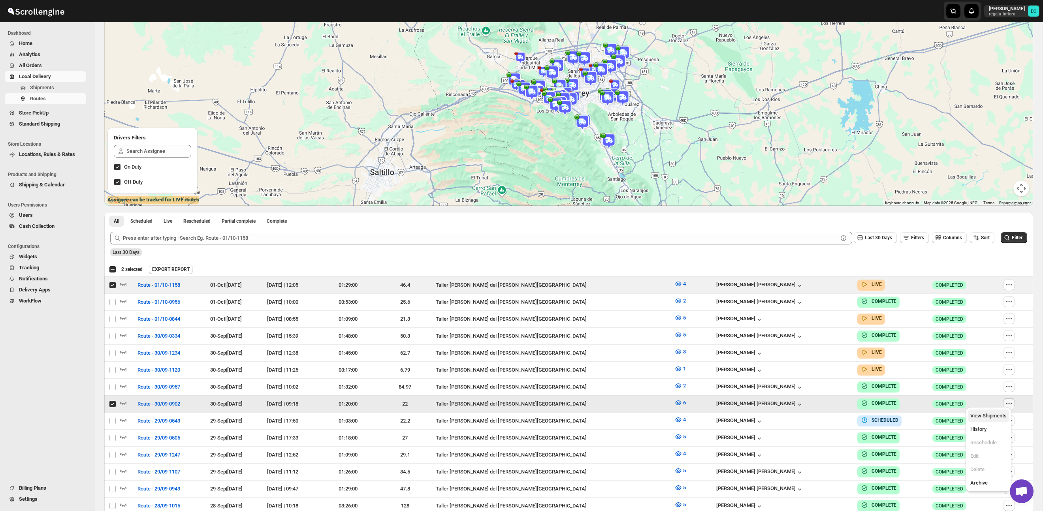
click at [993, 417] on span "View Shipments" at bounding box center [988, 416] width 36 height 6
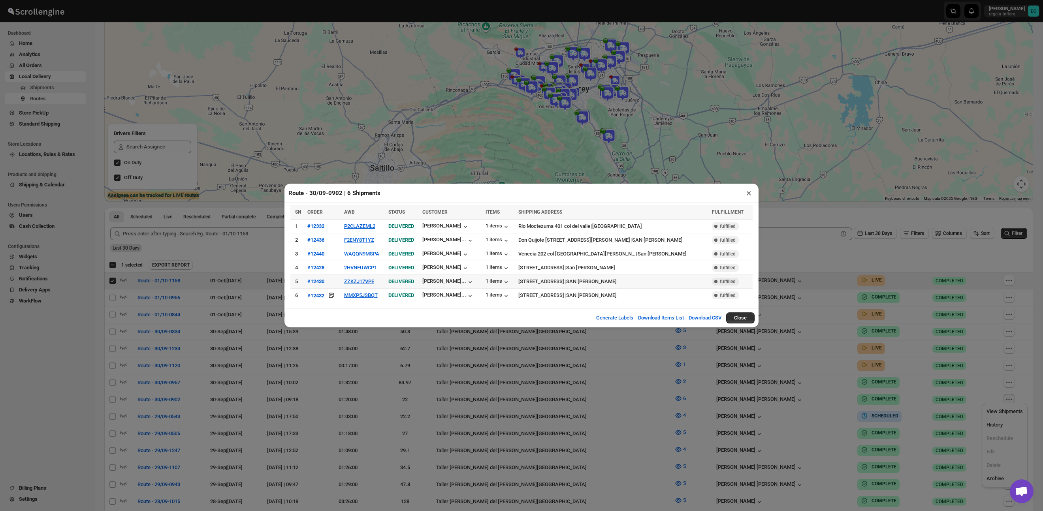
scroll to position [78, 0]
click at [364, 226] on button "P2CLAZEML2" at bounding box center [359, 226] width 31 height 6
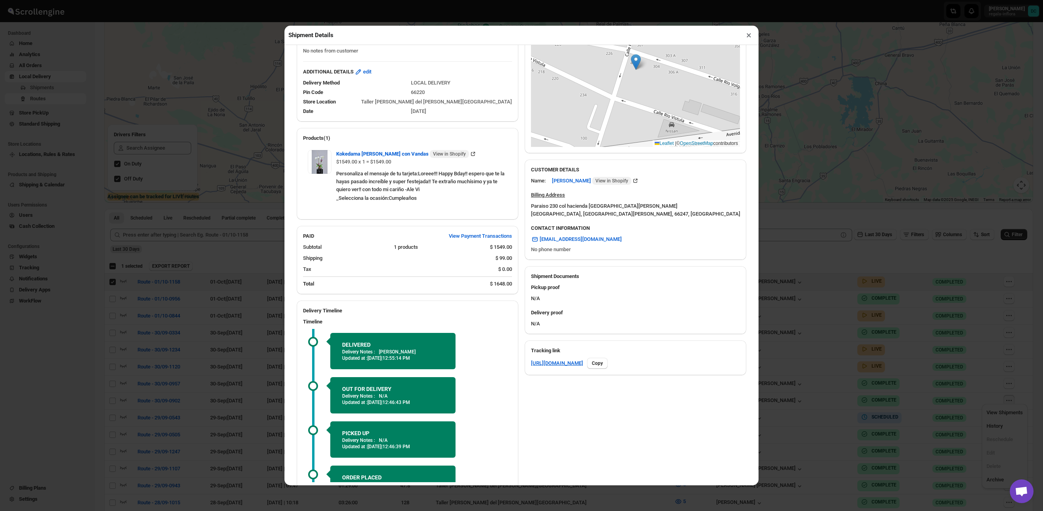
scroll to position [176, 0]
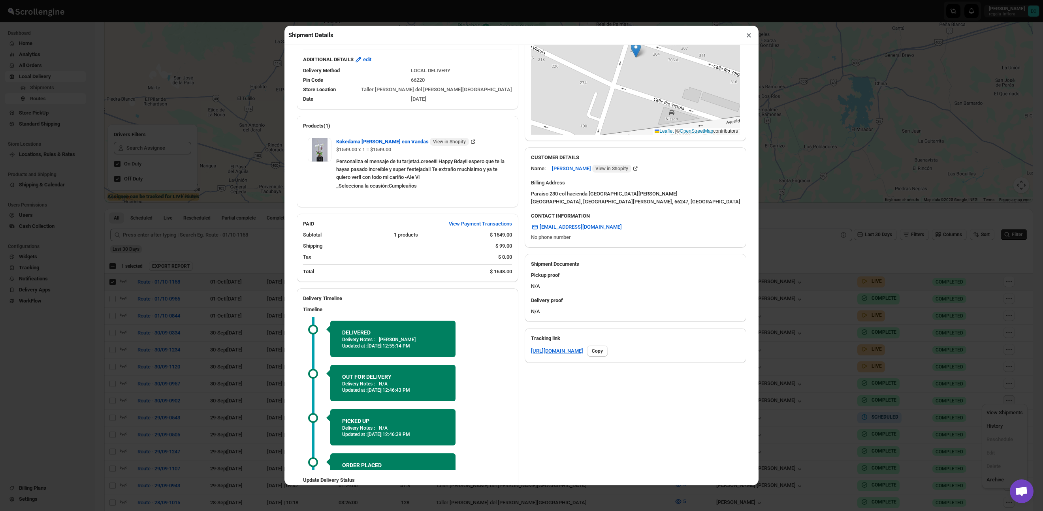
click at [748, 37] on button "×" at bounding box center [748, 35] width 11 height 11
click at [747, 36] on div "Route - 30/09-0902 | 6 Shipments × SN ORDER AWB STATUS CUSTOMER ITEMS SHIPPING …" at bounding box center [521, 255] width 1043 height 511
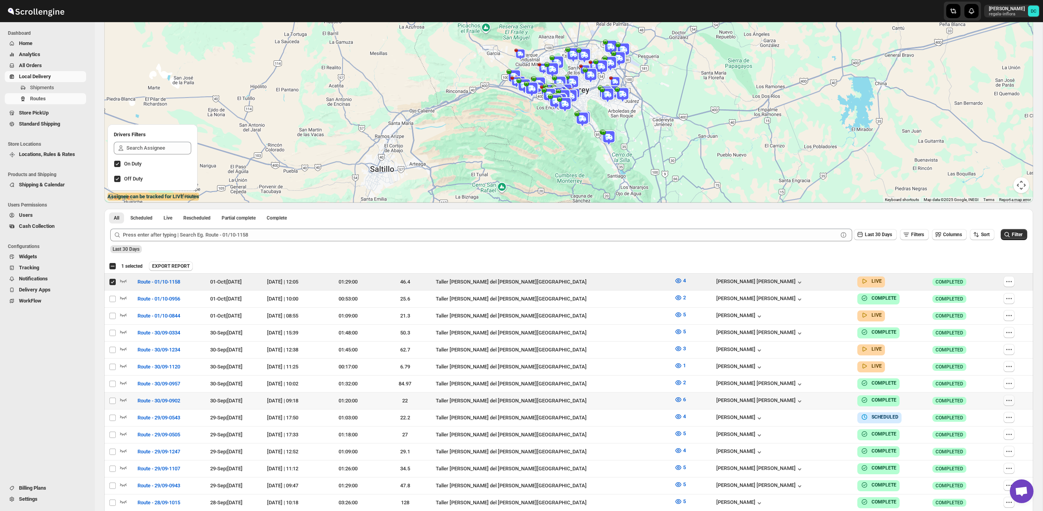
click at [1005, 397] on icon "button" at bounding box center [1009, 401] width 8 height 8
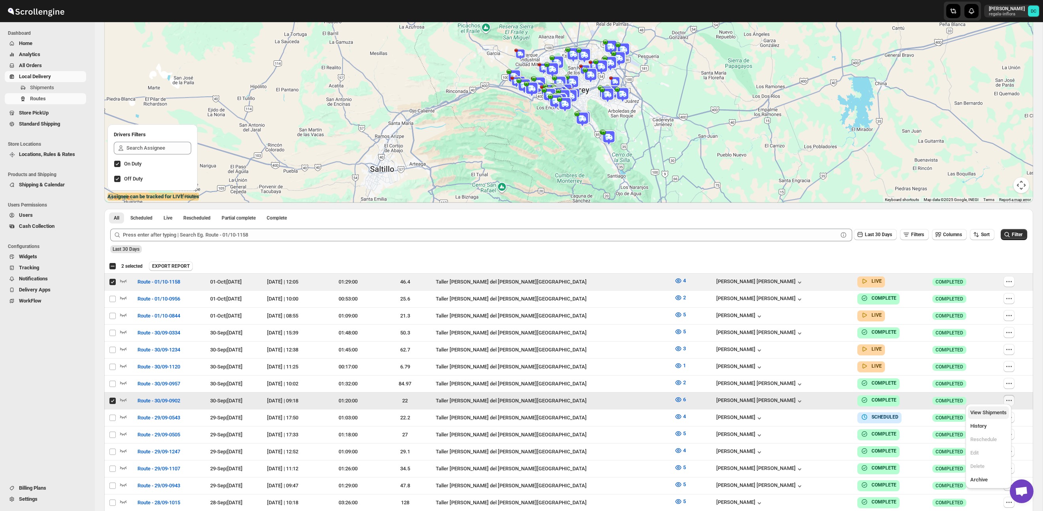
click at [1004, 411] on span "View Shipments" at bounding box center [988, 413] width 36 height 6
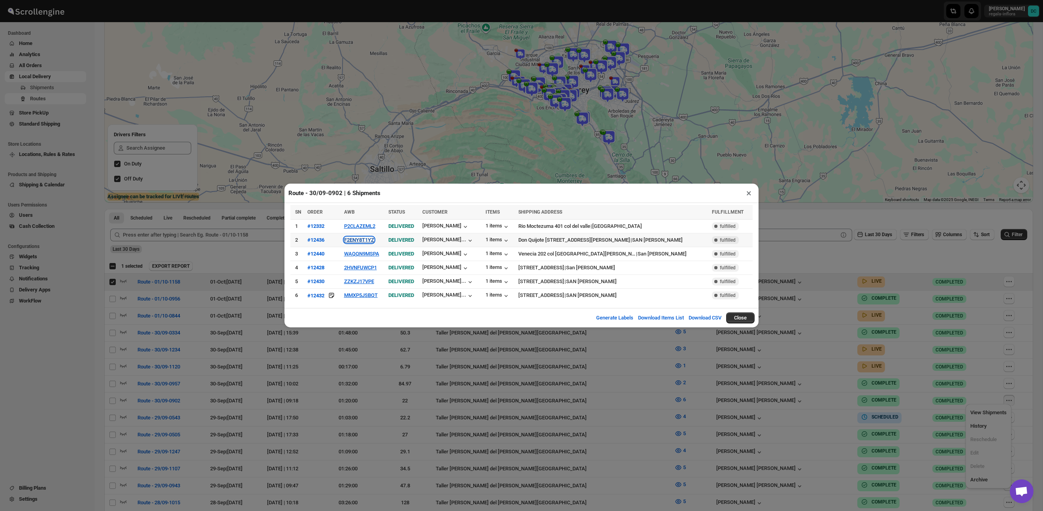
click at [356, 240] on button "F2ENY8T1YZ" at bounding box center [359, 240] width 30 height 6
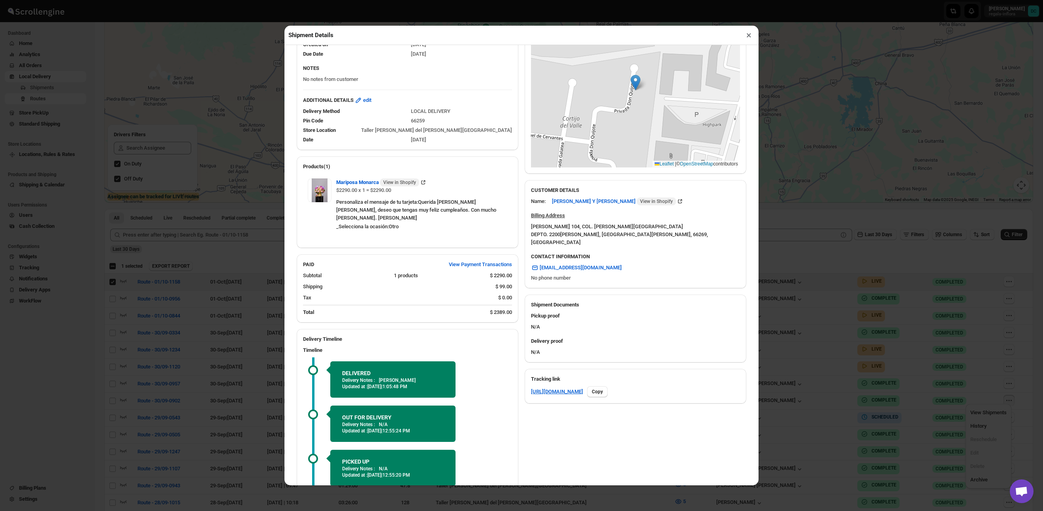
scroll to position [14, 0]
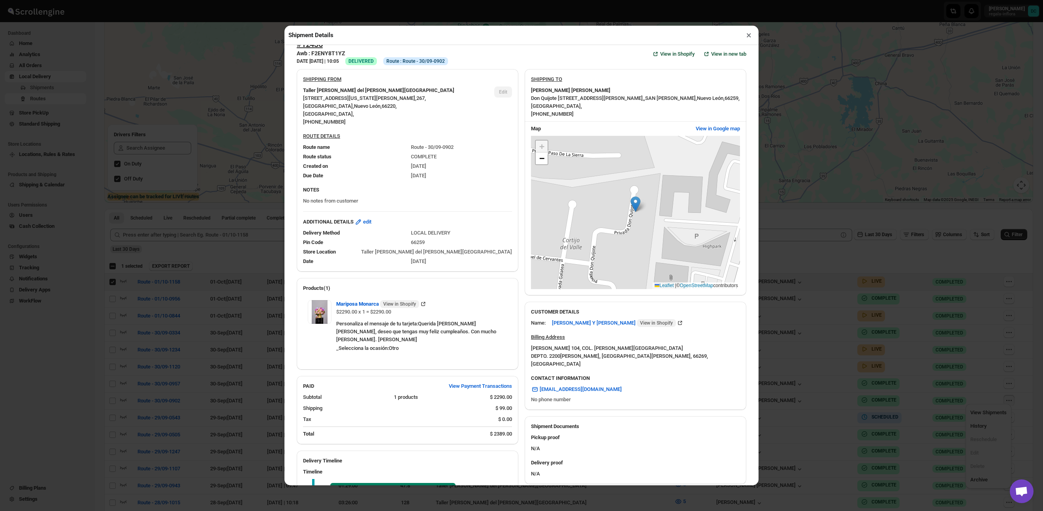
click at [748, 35] on button "×" at bounding box center [748, 35] width 11 height 11
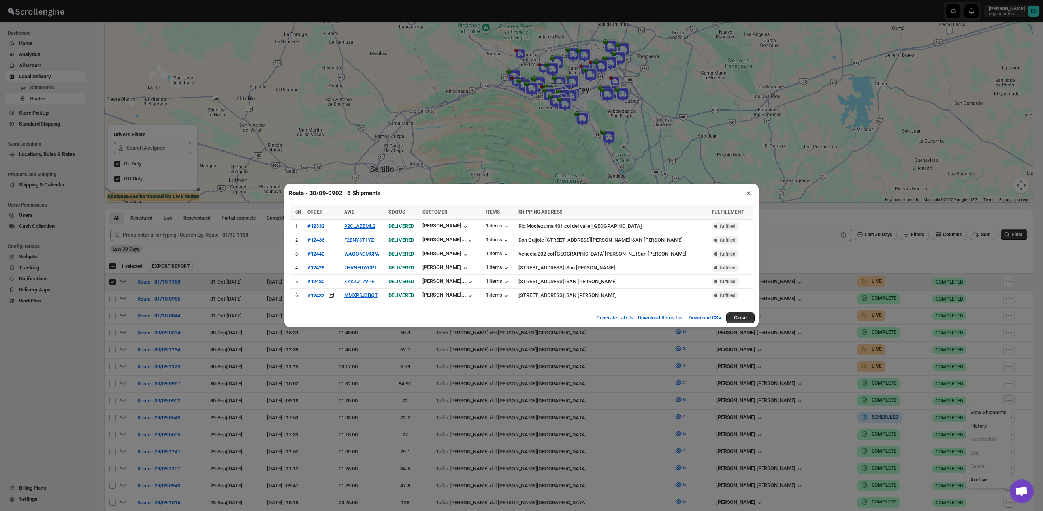
drag, startPoint x: 750, startPoint y: 191, endPoint x: 889, endPoint y: 333, distance: 199.2
click at [750, 191] on button "×" at bounding box center [748, 193] width 11 height 11
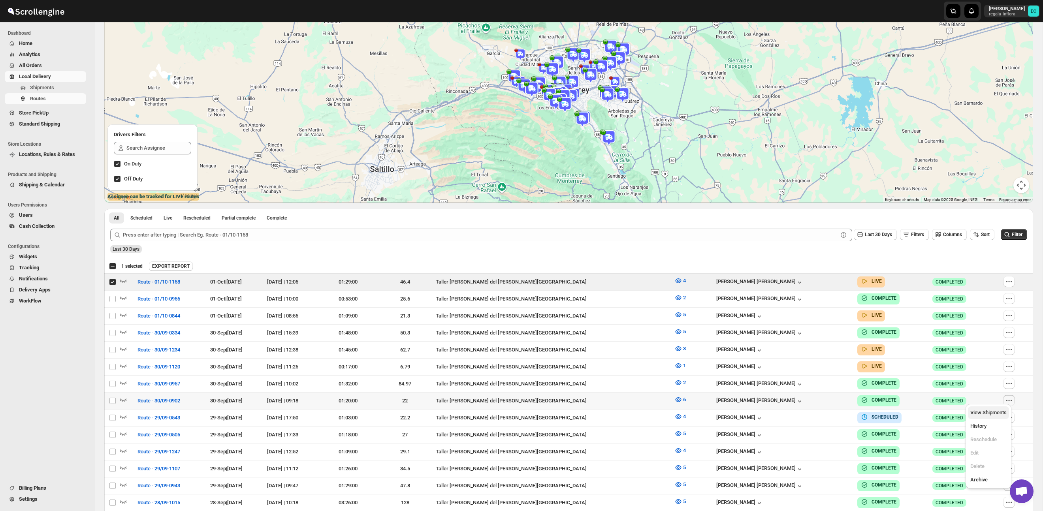
click at [982, 415] on span "View Shipments" at bounding box center [988, 413] width 36 height 6
checkbox input "true"
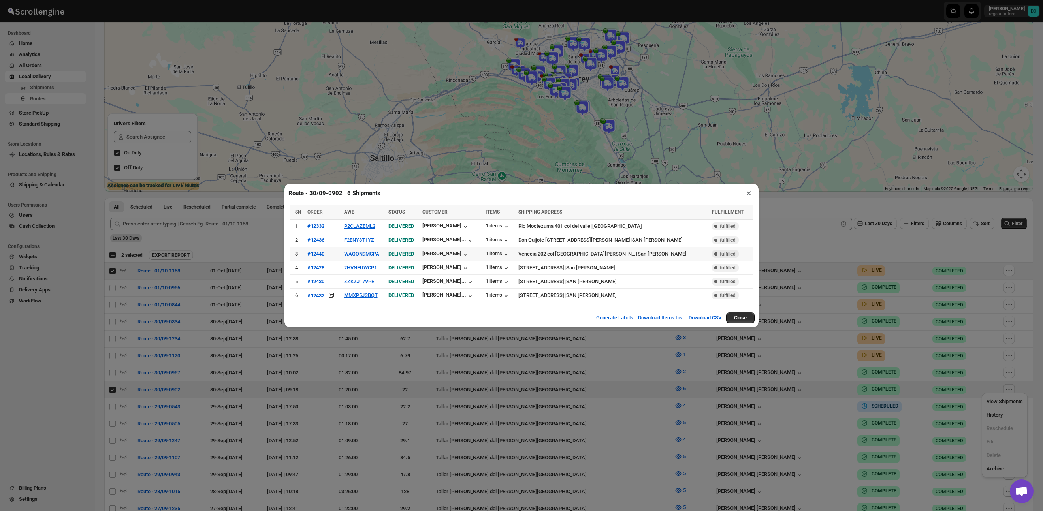
scroll to position [91, 0]
click at [750, 193] on button "×" at bounding box center [748, 193] width 11 height 11
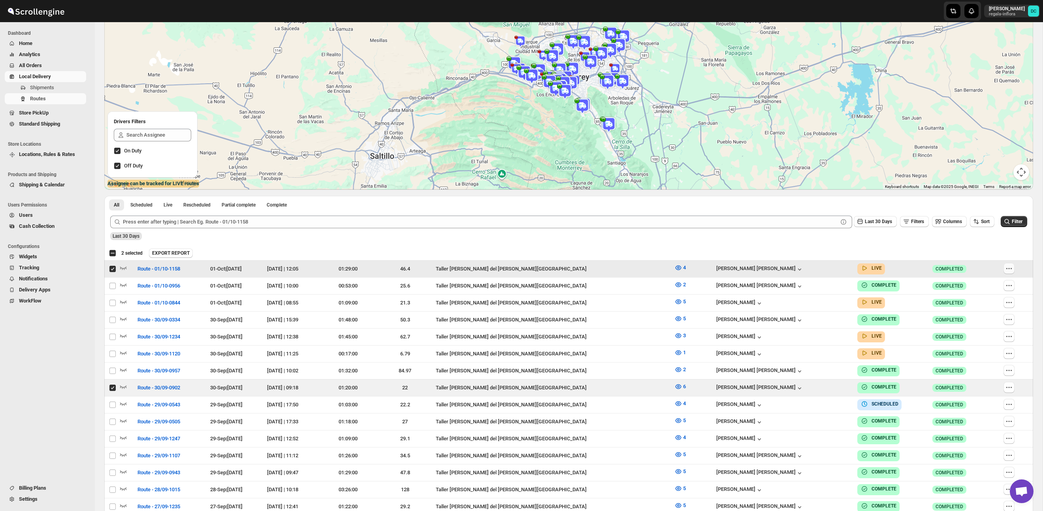
click at [1005, 271] on icon "button" at bounding box center [1009, 269] width 8 height 8
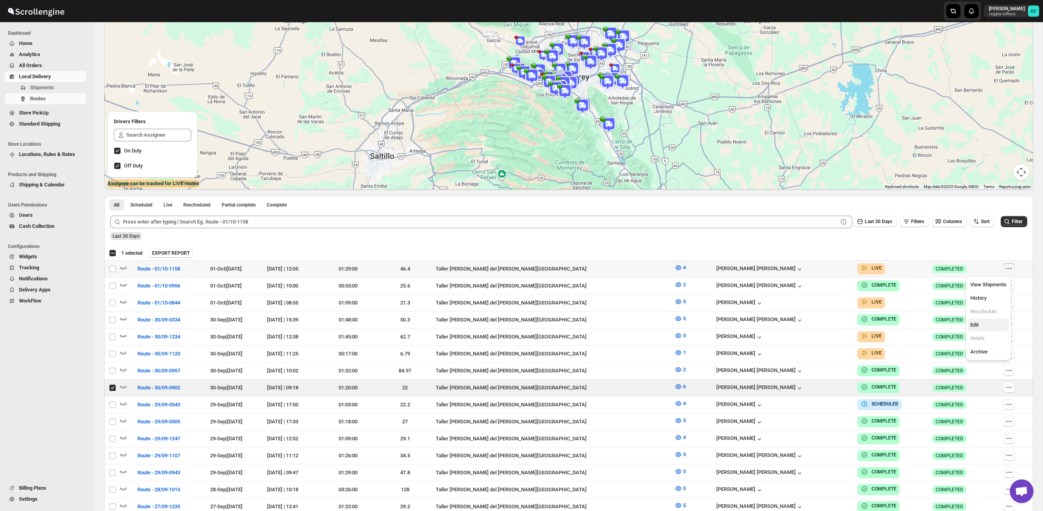
click at [992, 323] on span "Edit" at bounding box center [988, 325] width 36 height 8
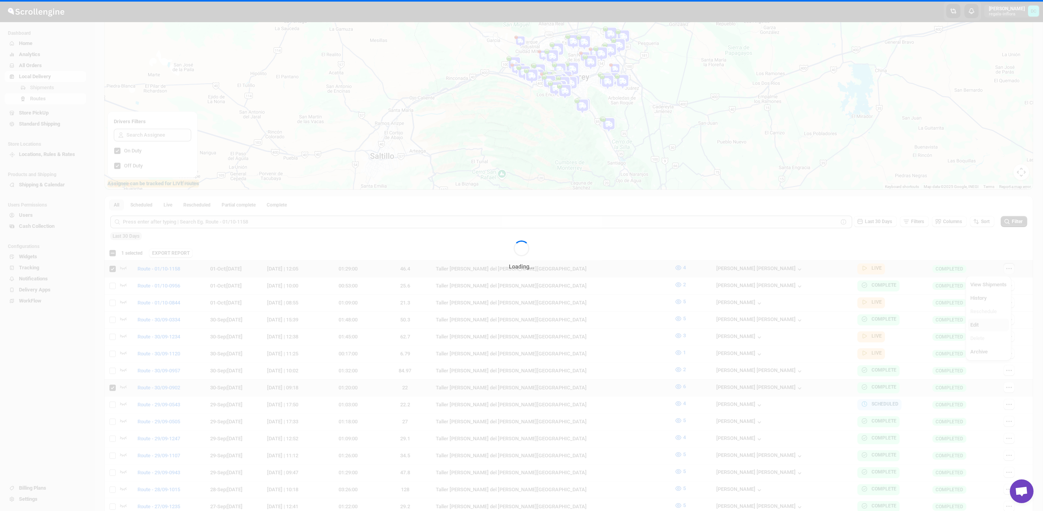
checkbox input "true"
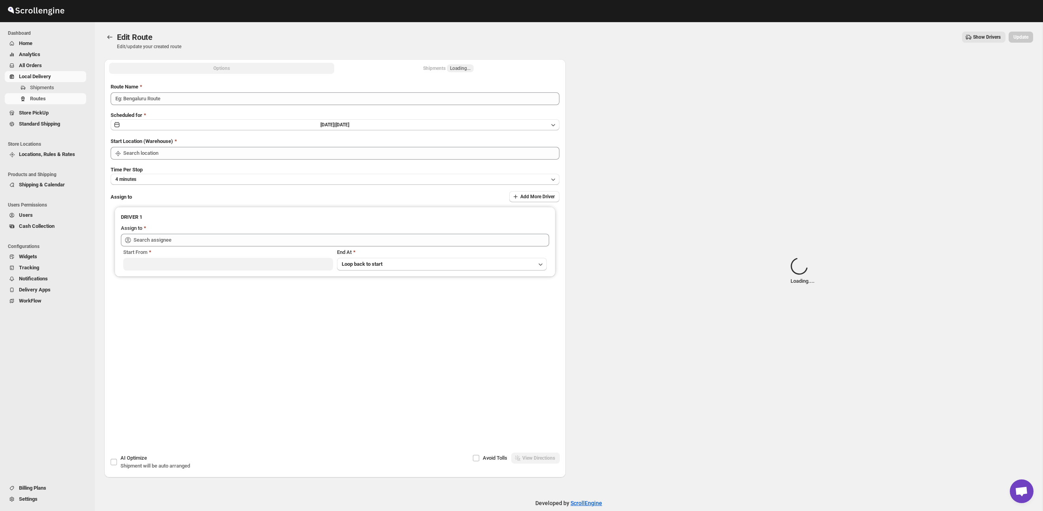
type input "Route - 01/10-1158"
type input "Taller [PERSON_NAME][GEOGRAPHIC_DATA]"
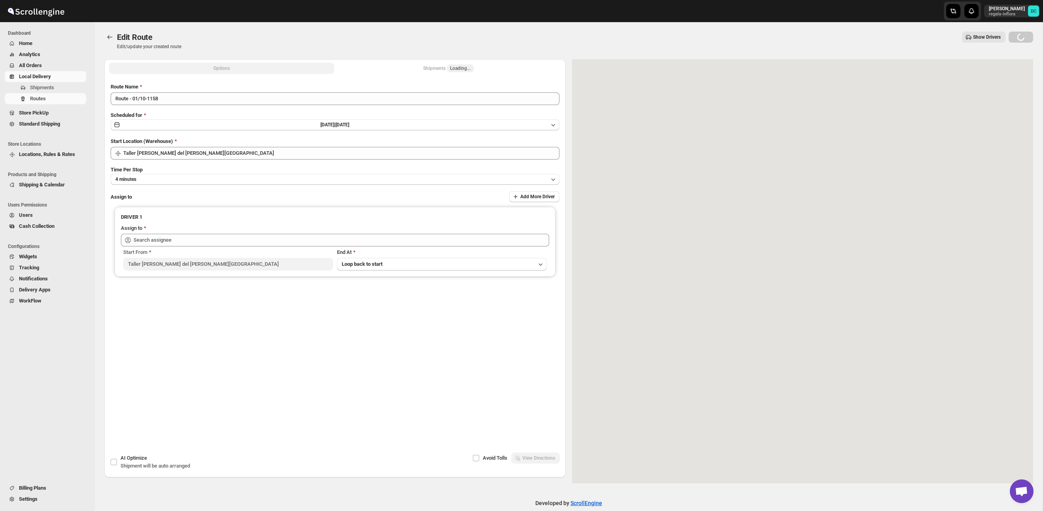
type input "[PERSON_NAME] ([EMAIL_ADDRESS][DOMAIN_NAME])"
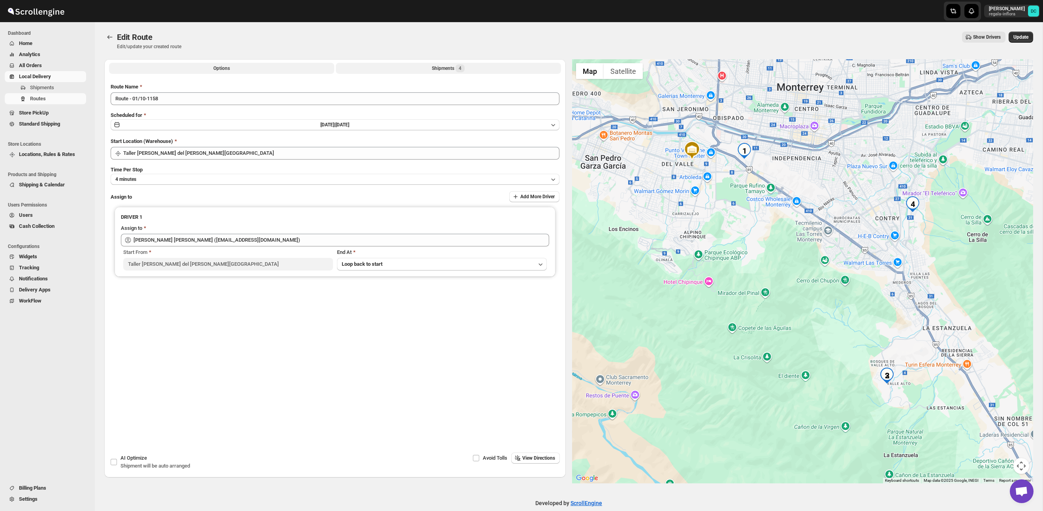
click at [421, 66] on button "Shipments 4" at bounding box center [448, 68] width 225 height 11
